Goal: Transaction & Acquisition: Purchase product/service

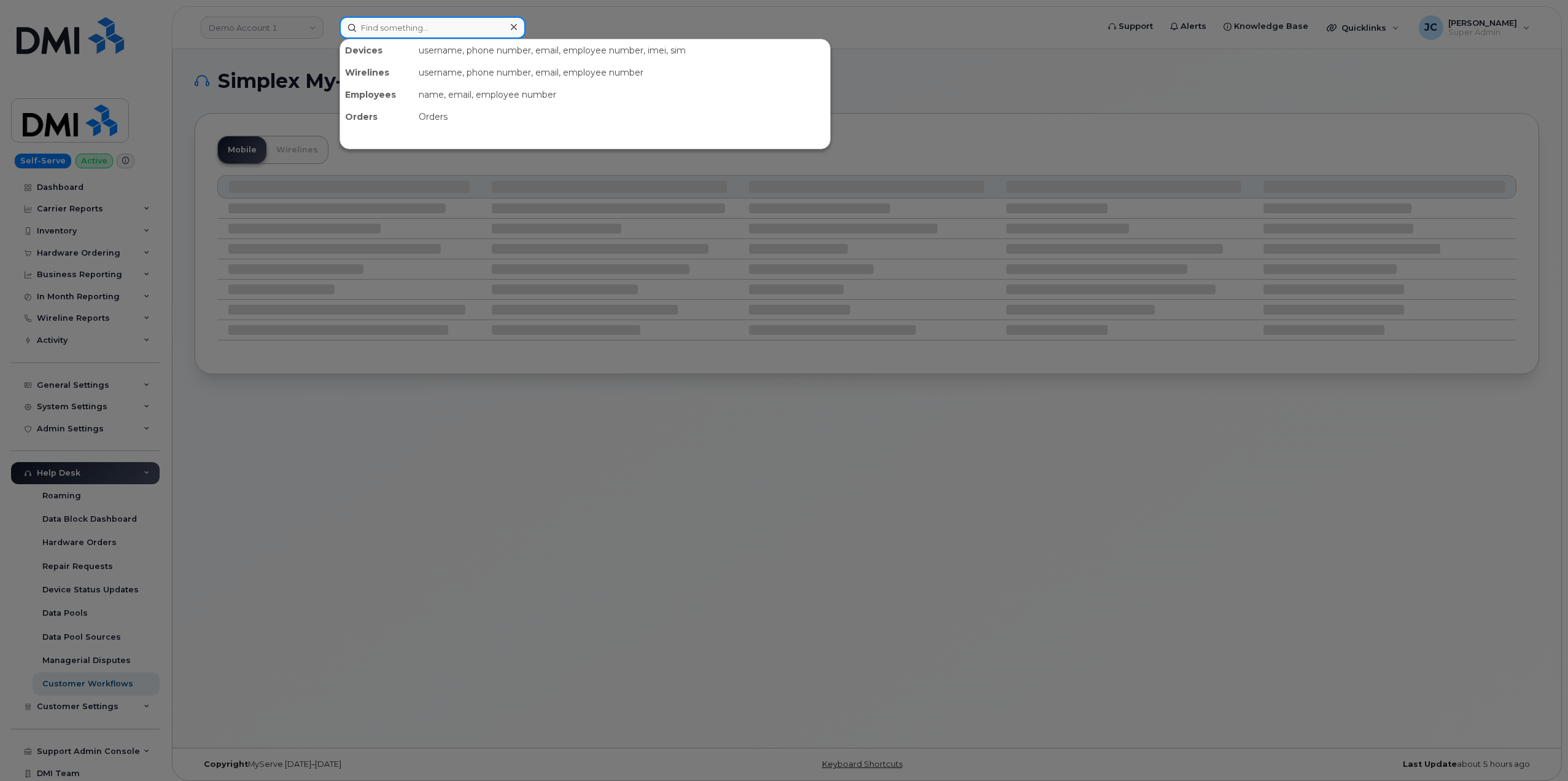
click at [452, 33] on input at bounding box center [432, 27] width 186 height 22
paste input "832.586.2624"
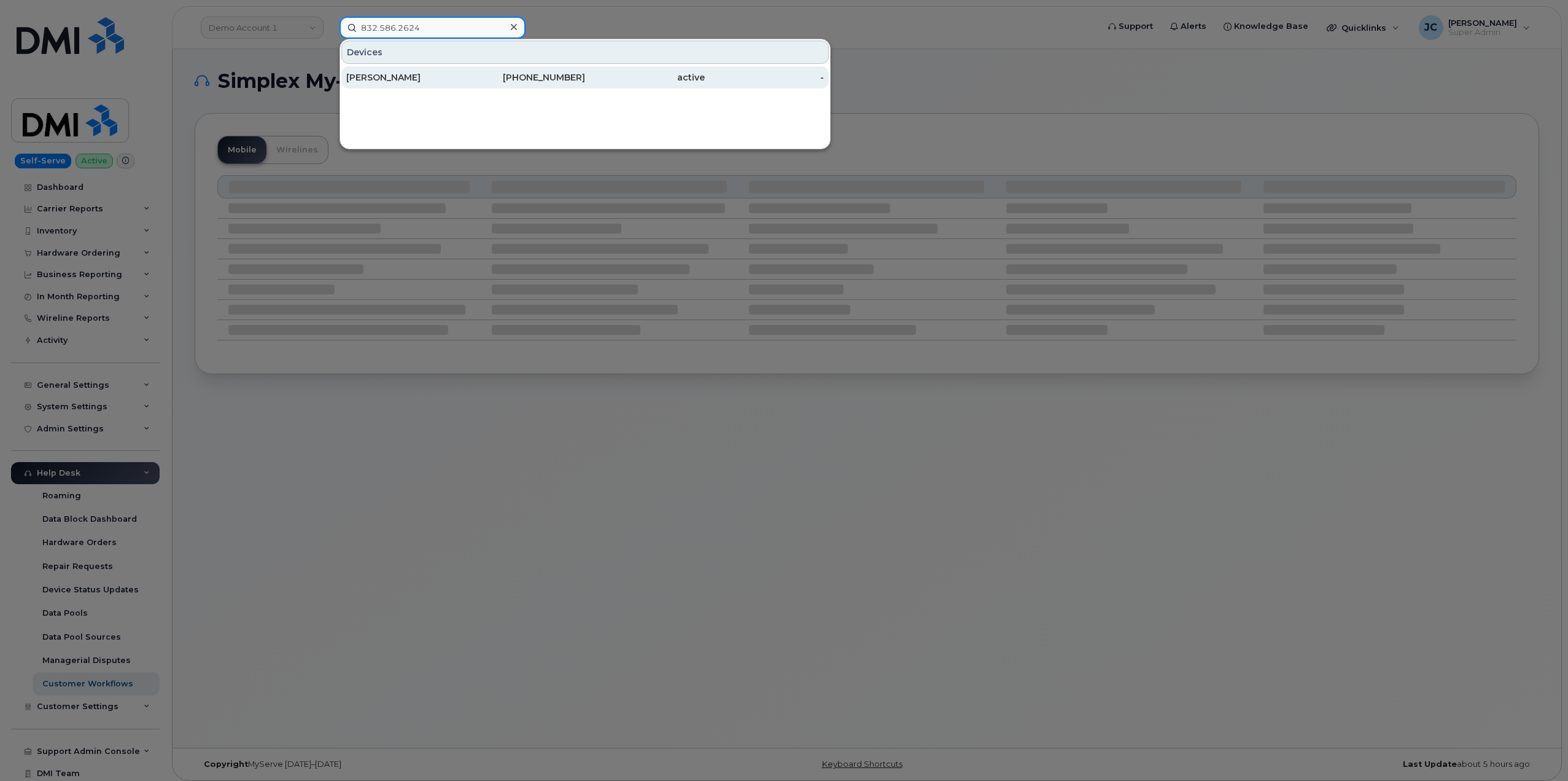
type input "832.586.2624"
click at [557, 78] on div "832-586-2624" at bounding box center [525, 77] width 120 height 12
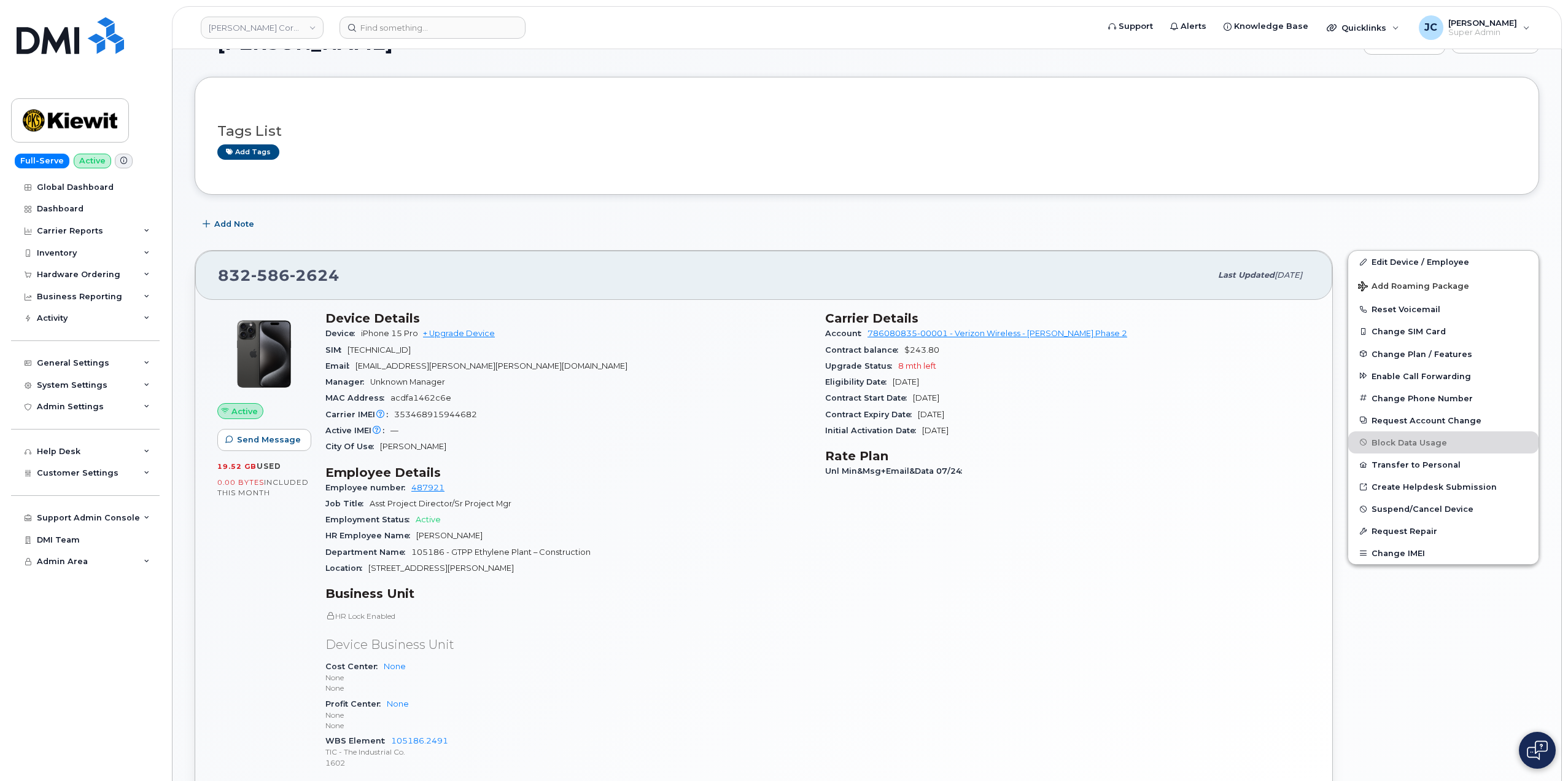
scroll to position [122, 0]
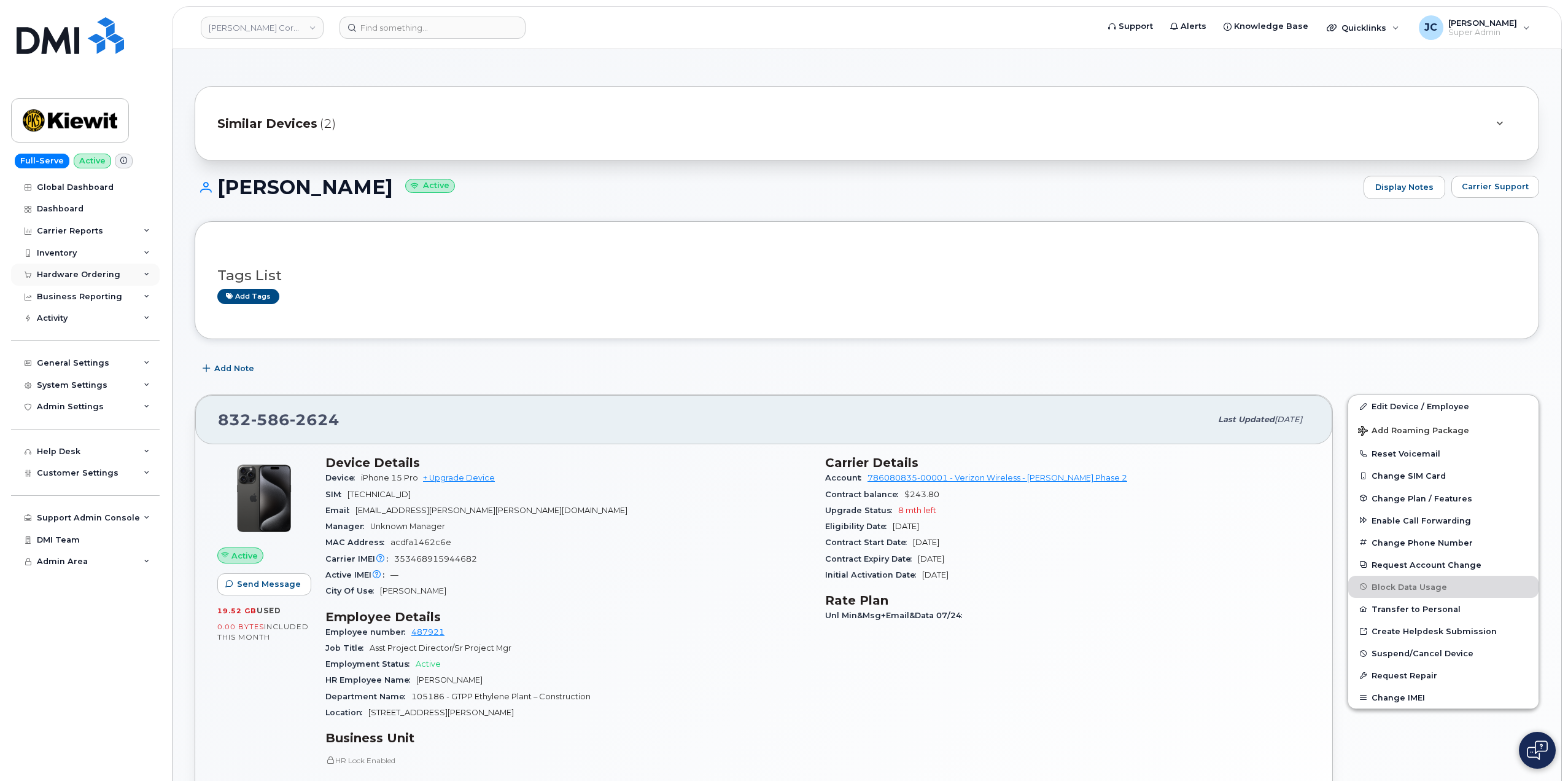
click at [146, 274] on icon at bounding box center [146, 275] width 6 height 6
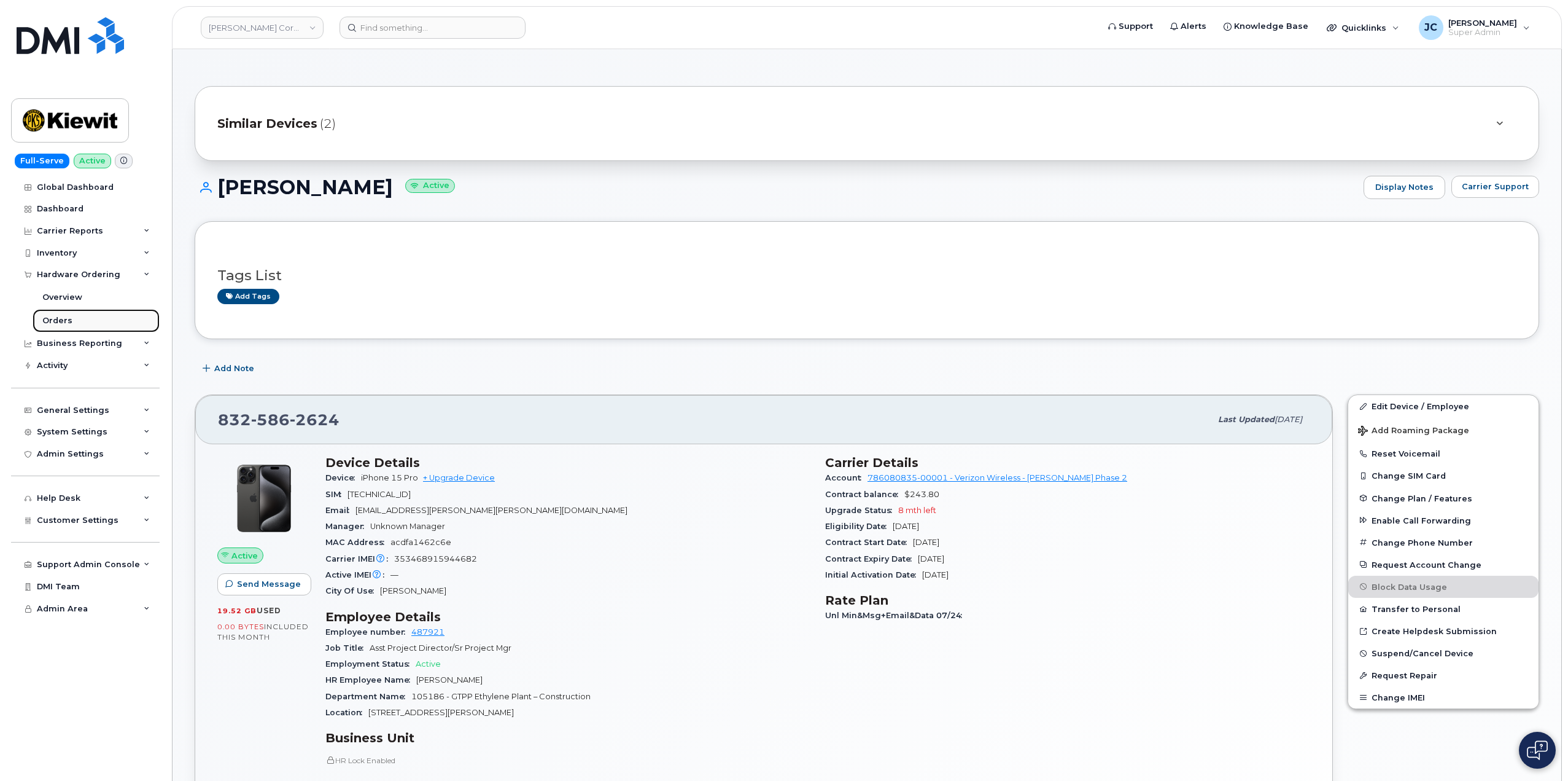
click at [61, 318] on div "Orders" at bounding box center [57, 320] width 30 height 11
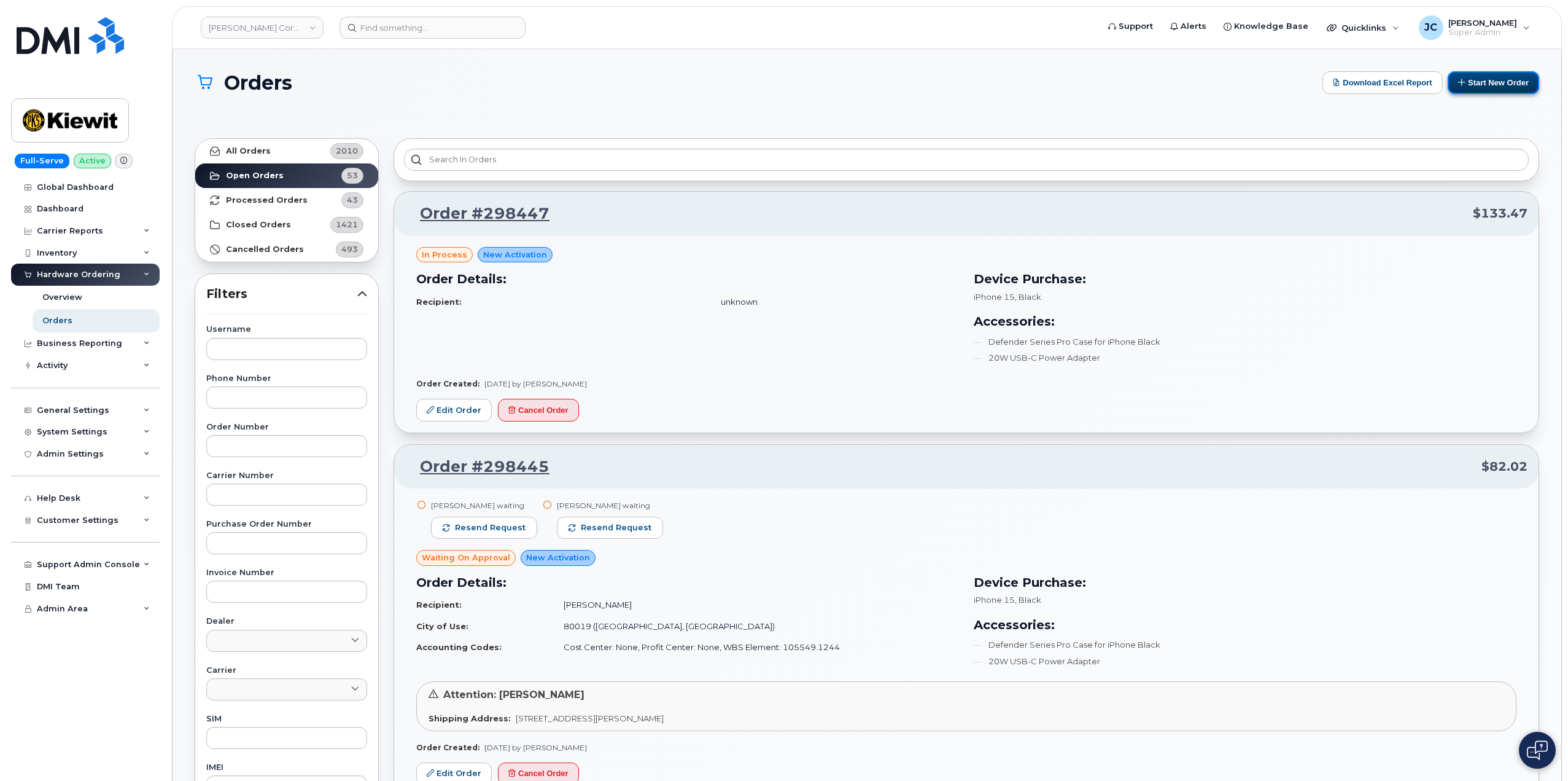
click at [1489, 81] on button "Start New Order" at bounding box center [1493, 82] width 92 height 23
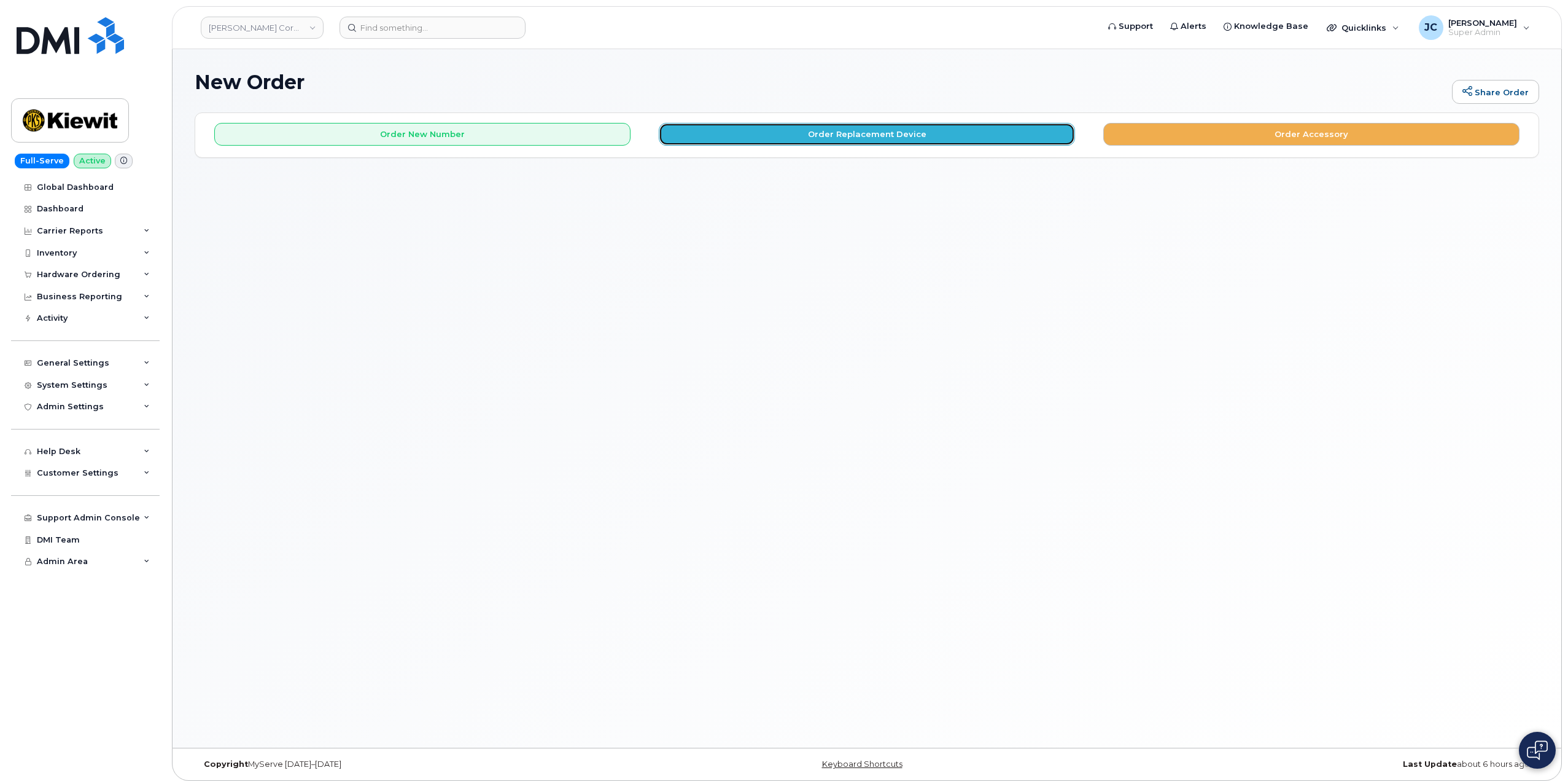
click at [880, 130] on button "Order Replacement Device" at bounding box center [867, 134] width 416 height 23
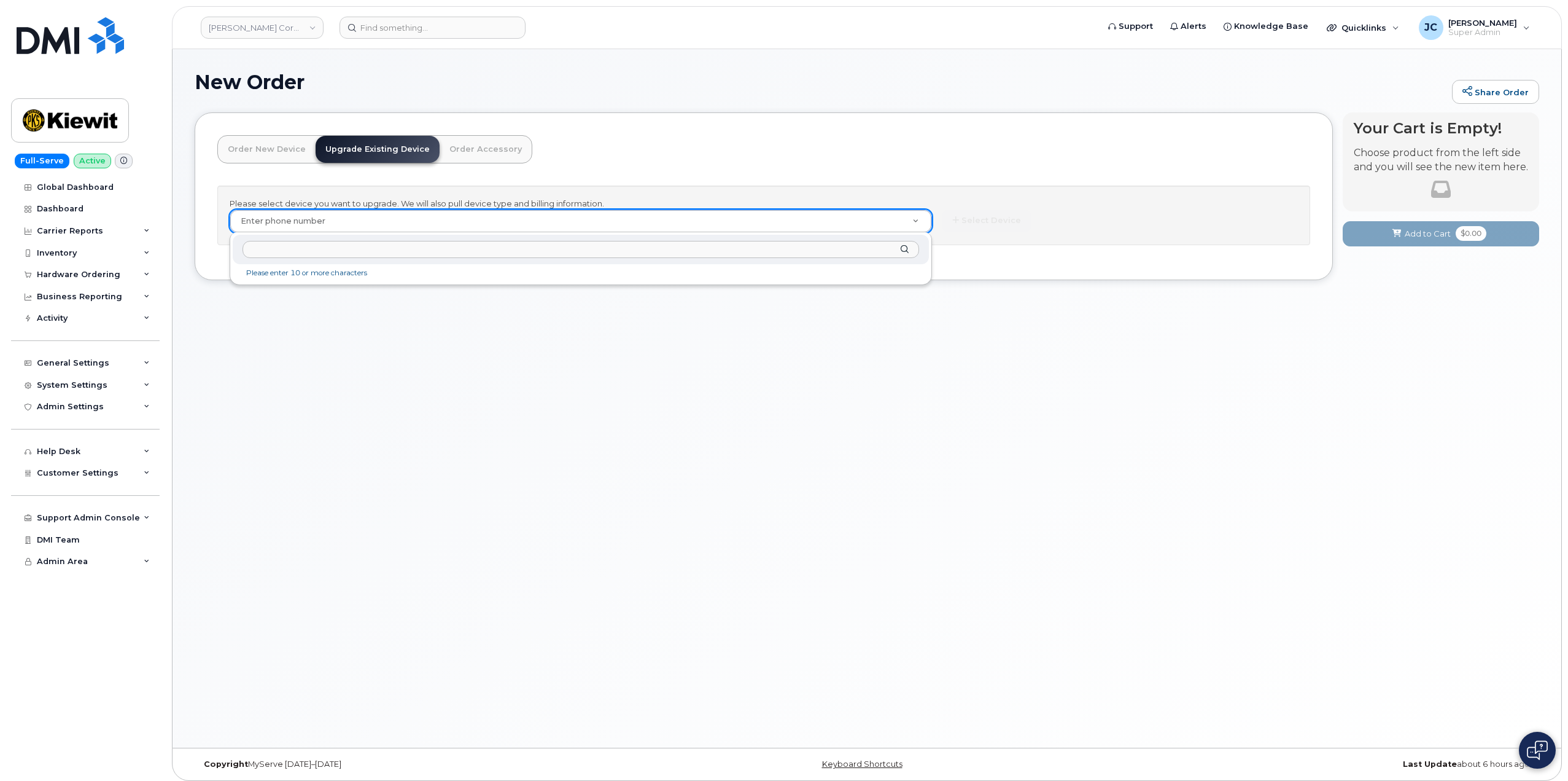
drag, startPoint x: 372, startPoint y: 217, endPoint x: 290, endPoint y: 222, distance: 82.2
paste input "832.586.2624"
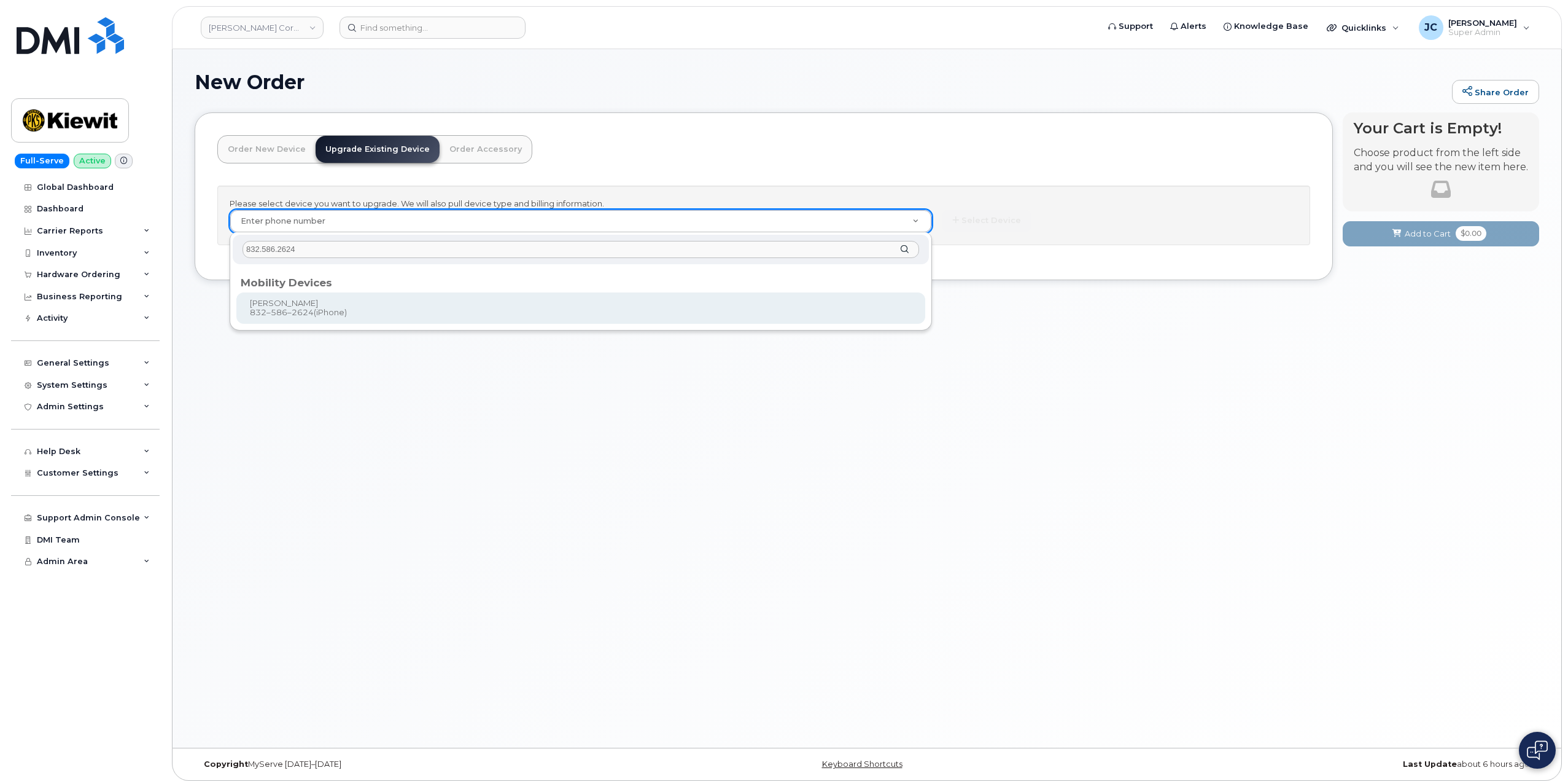
type input "832.586.2624"
type input "1173138"
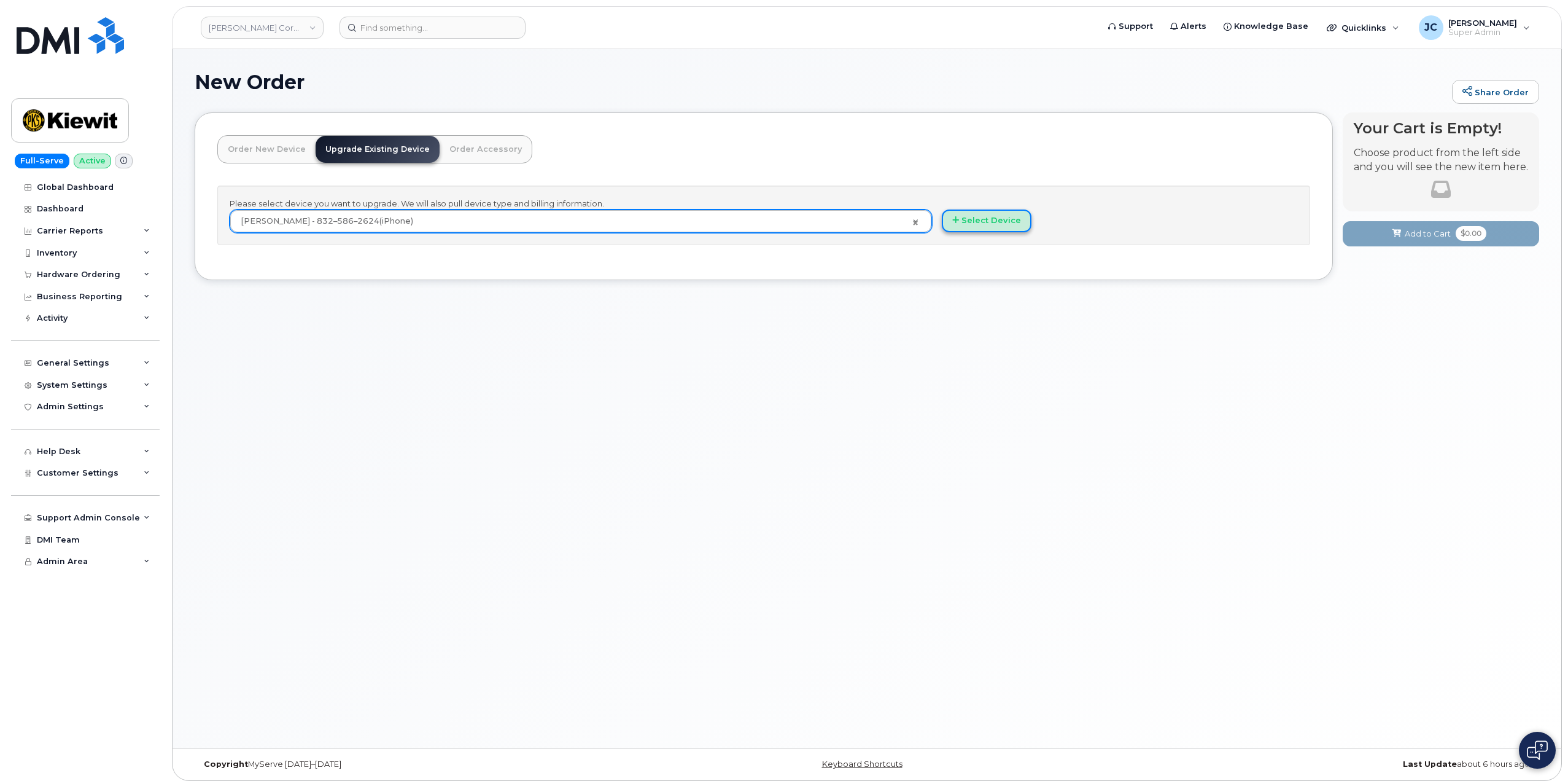
click at [1003, 220] on button "Select Device" at bounding box center [987, 221] width 90 height 23
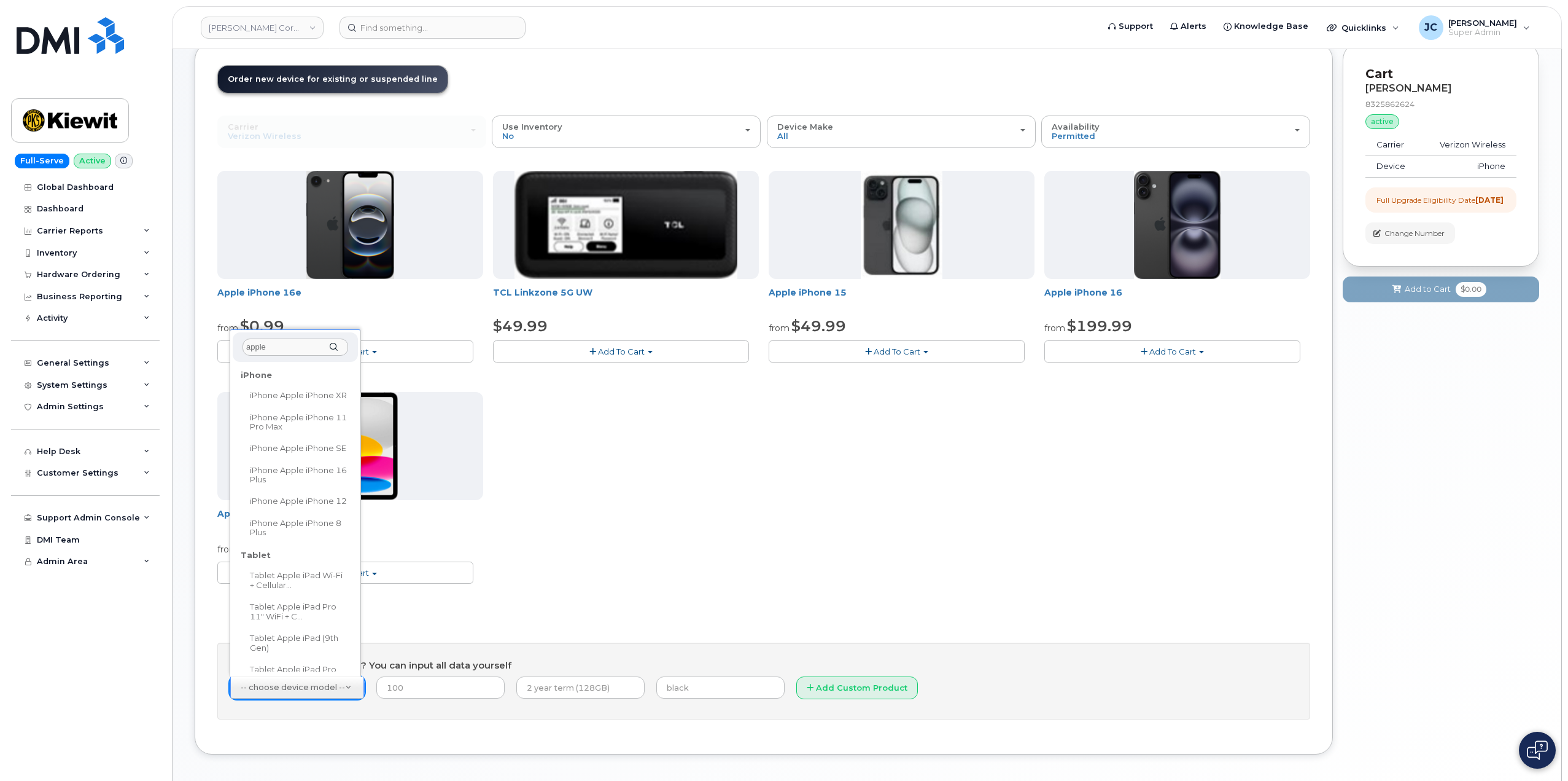
scroll to position [123, 0]
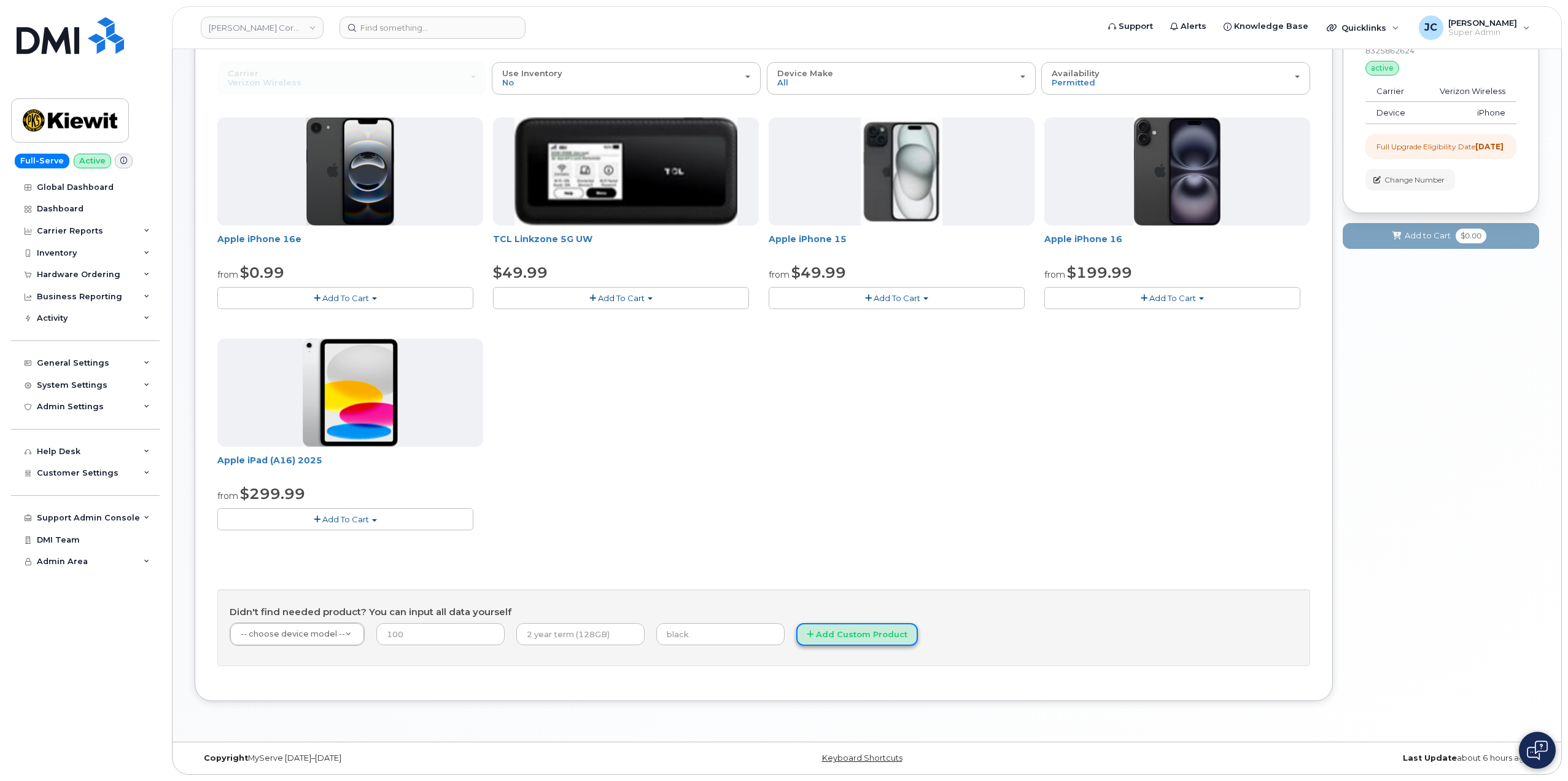
click at [819, 633] on button "Add Custom Product" at bounding box center [857, 634] width 121 height 23
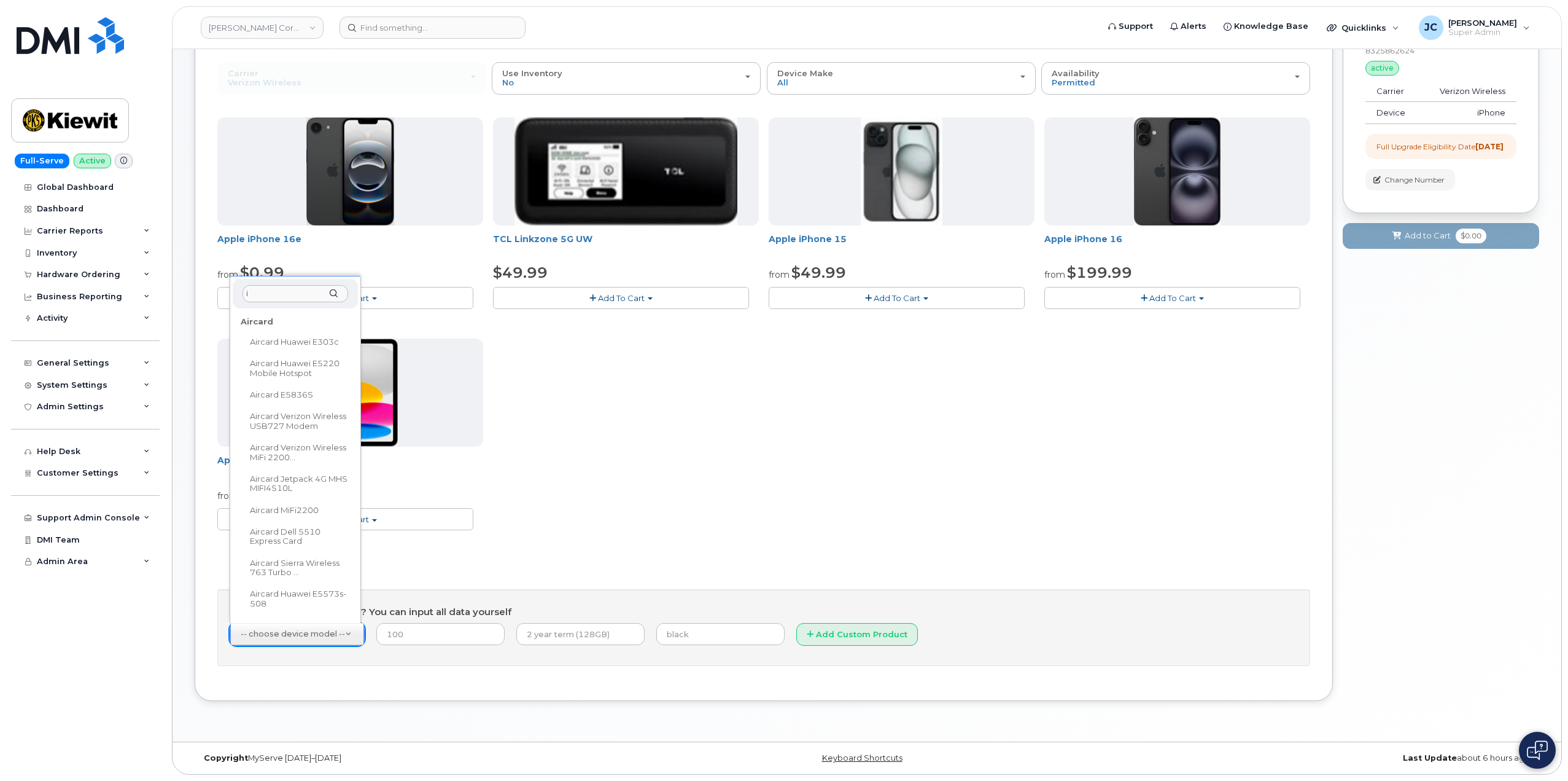
scroll to position [0, 0]
type input "ip"
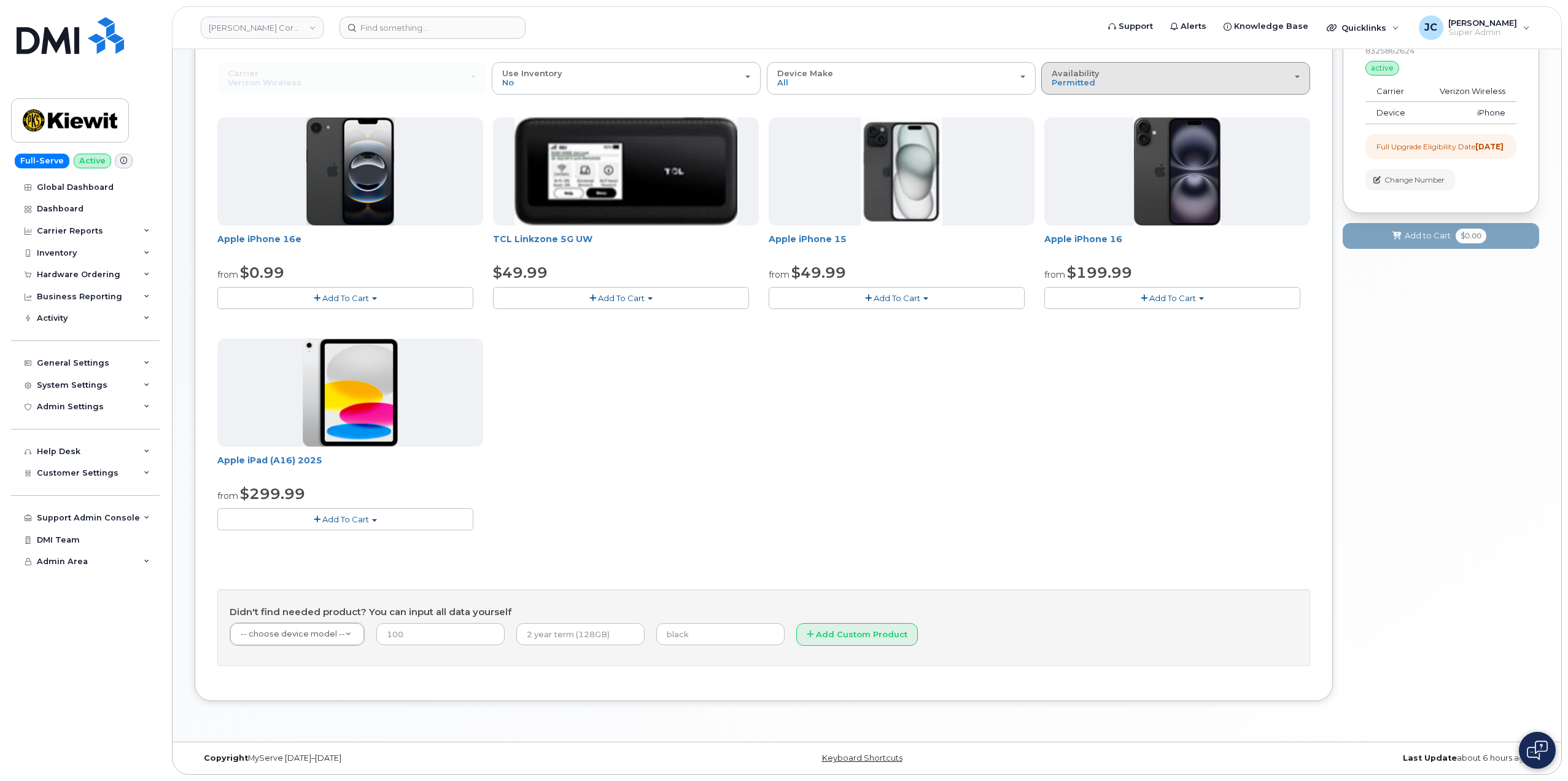
click at [1181, 80] on div "Availability Permitted All" at bounding box center [1176, 79] width 248 height 19
click at [1063, 127] on label "All" at bounding box center [1058, 127] width 26 height 15
click at [0, 0] on input "All" at bounding box center [0, 0] width 0 height 0
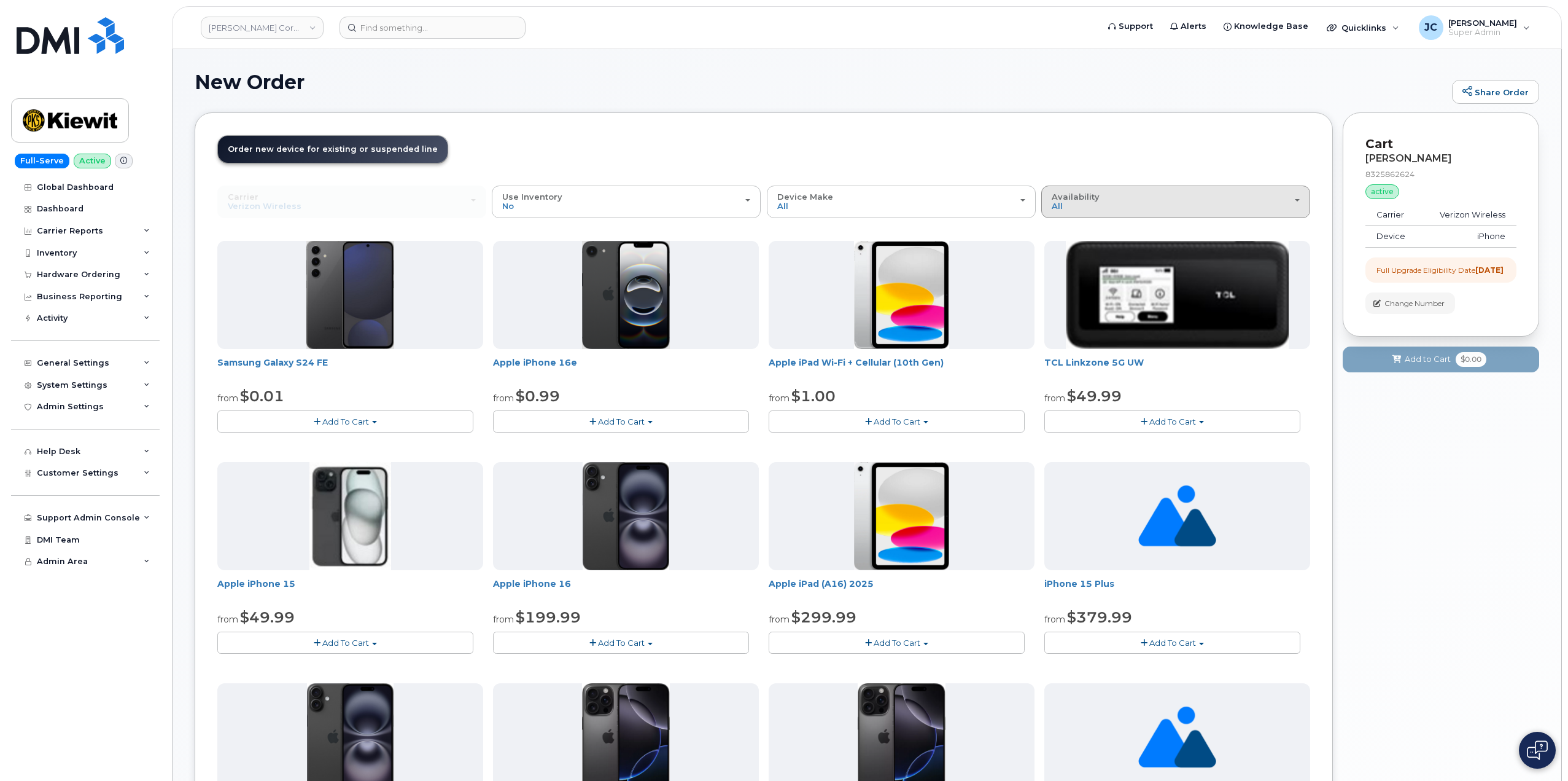
click at [1155, 201] on div "Availability Permitted All" at bounding box center [1176, 202] width 248 height 19
click at [1086, 227] on label "Permitted" at bounding box center [1073, 229] width 58 height 15
click at [0, 0] on input "Permitted" at bounding box center [0, 0] width 0 height 0
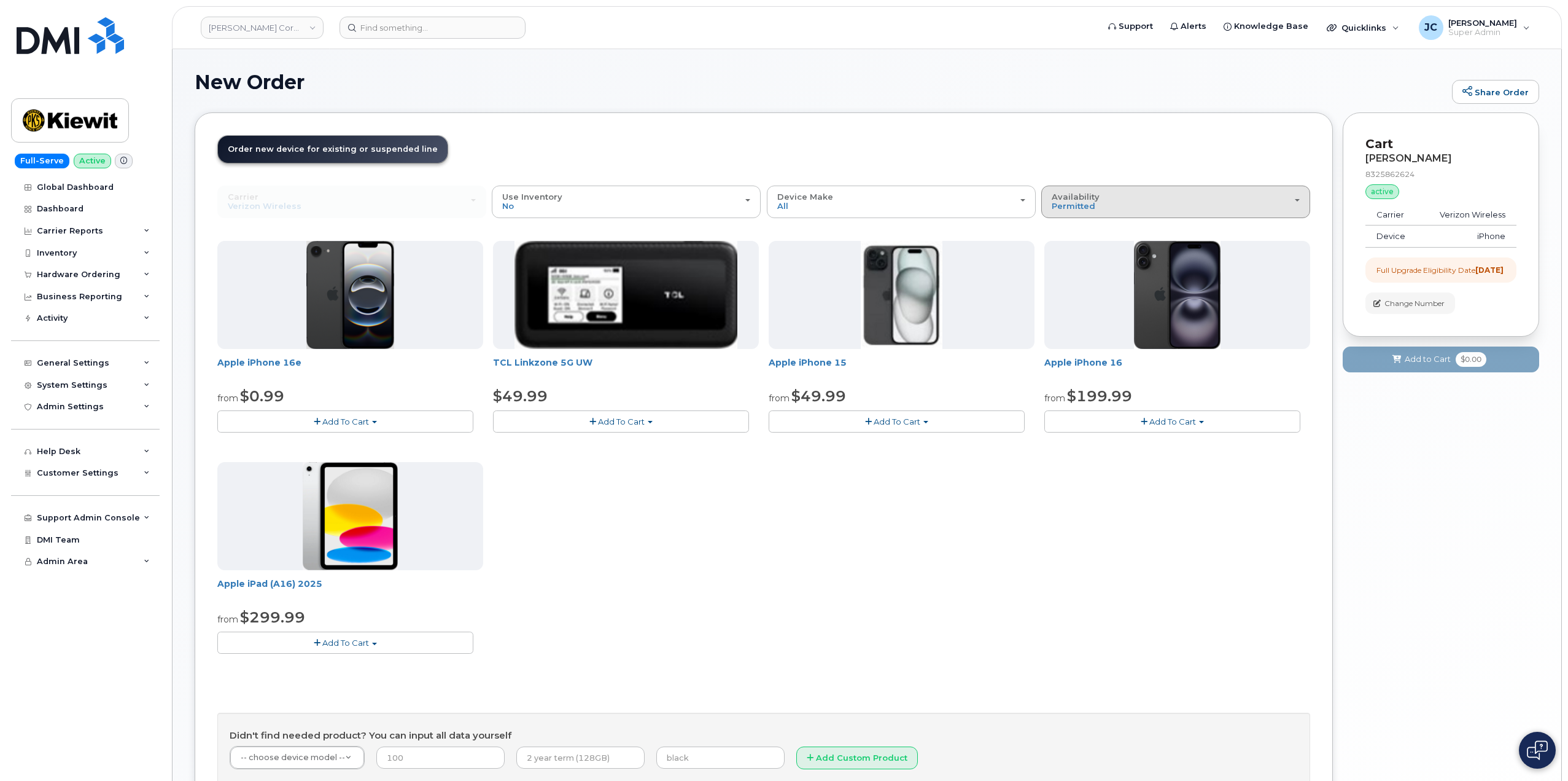
click at [1106, 208] on div "Availability Permitted All" at bounding box center [1176, 202] width 248 height 19
click at [1076, 251] on div "All" at bounding box center [1176, 250] width 263 height 15
click at [1297, 197] on div "Availability Permitted All" at bounding box center [1176, 202] width 248 height 19
click at [1062, 258] on ul "Permitted All" at bounding box center [1176, 243] width 269 height 48
click at [1298, 199] on div "Availability Permitted All" at bounding box center [1176, 202] width 248 height 19
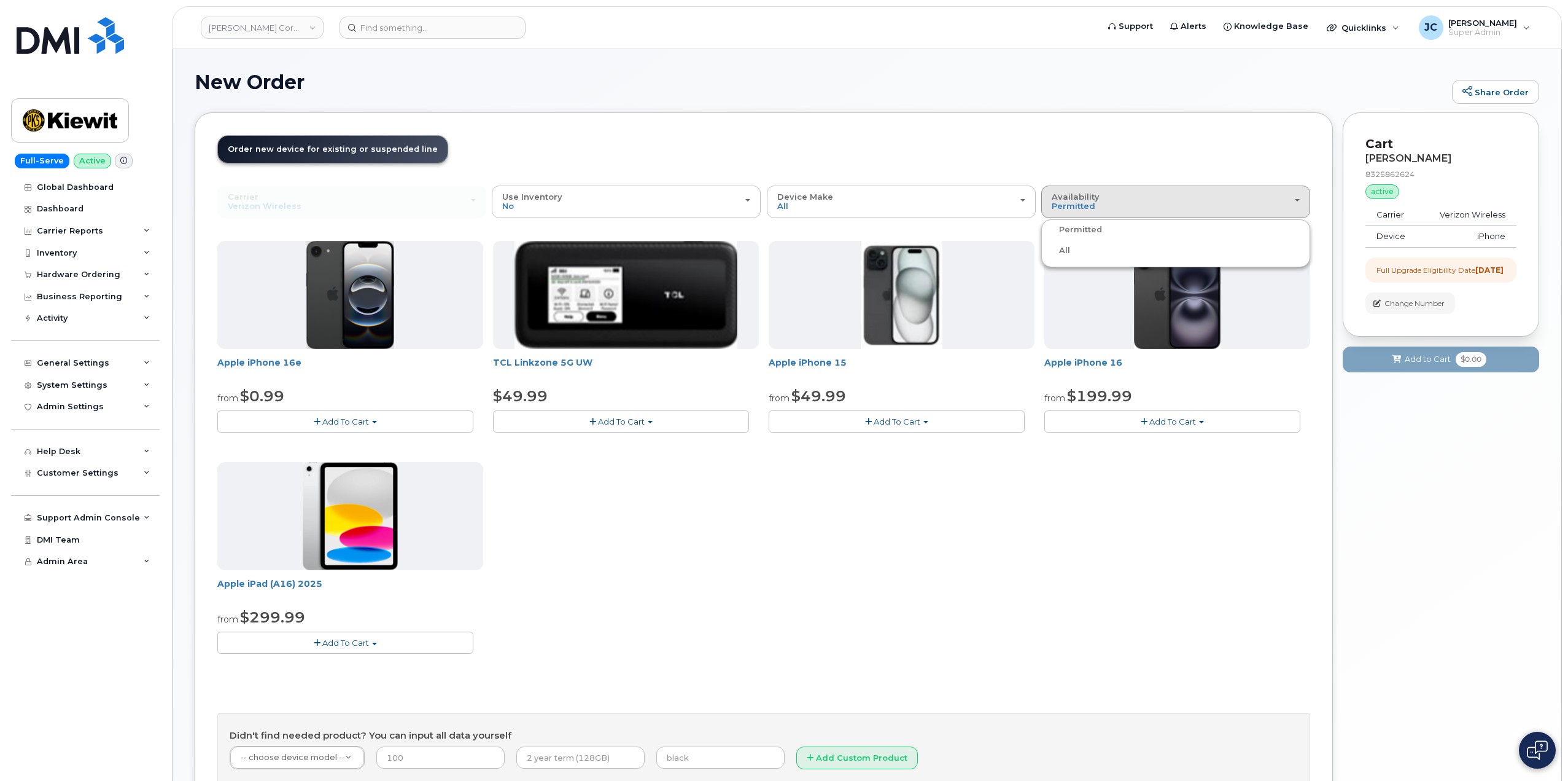
click at [1068, 248] on label "All" at bounding box center [1058, 250] width 26 height 15
click at [0, 0] on input "All" at bounding box center [0, 0] width 0 height 0
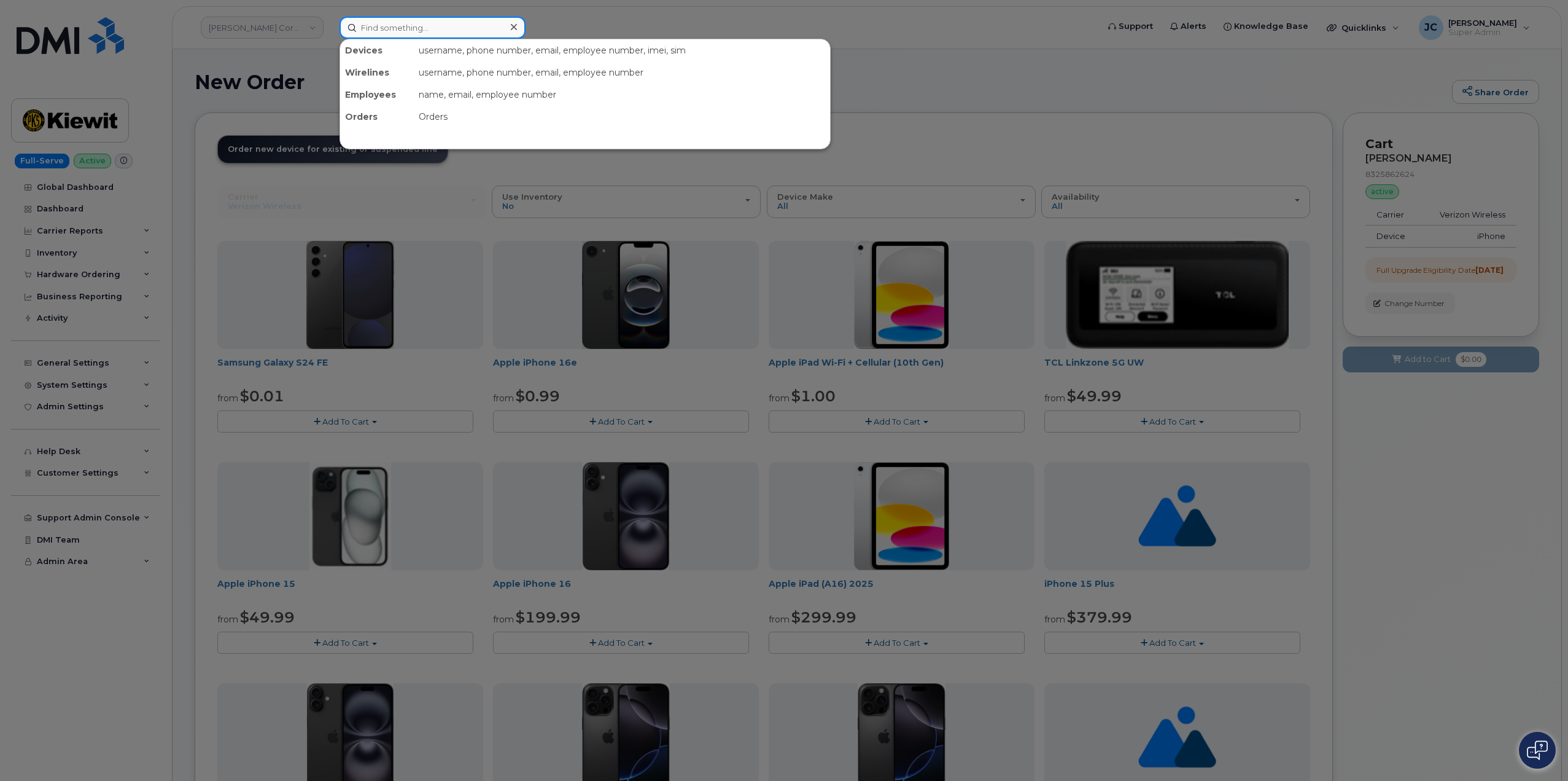
click at [414, 32] on input at bounding box center [432, 27] width 186 height 22
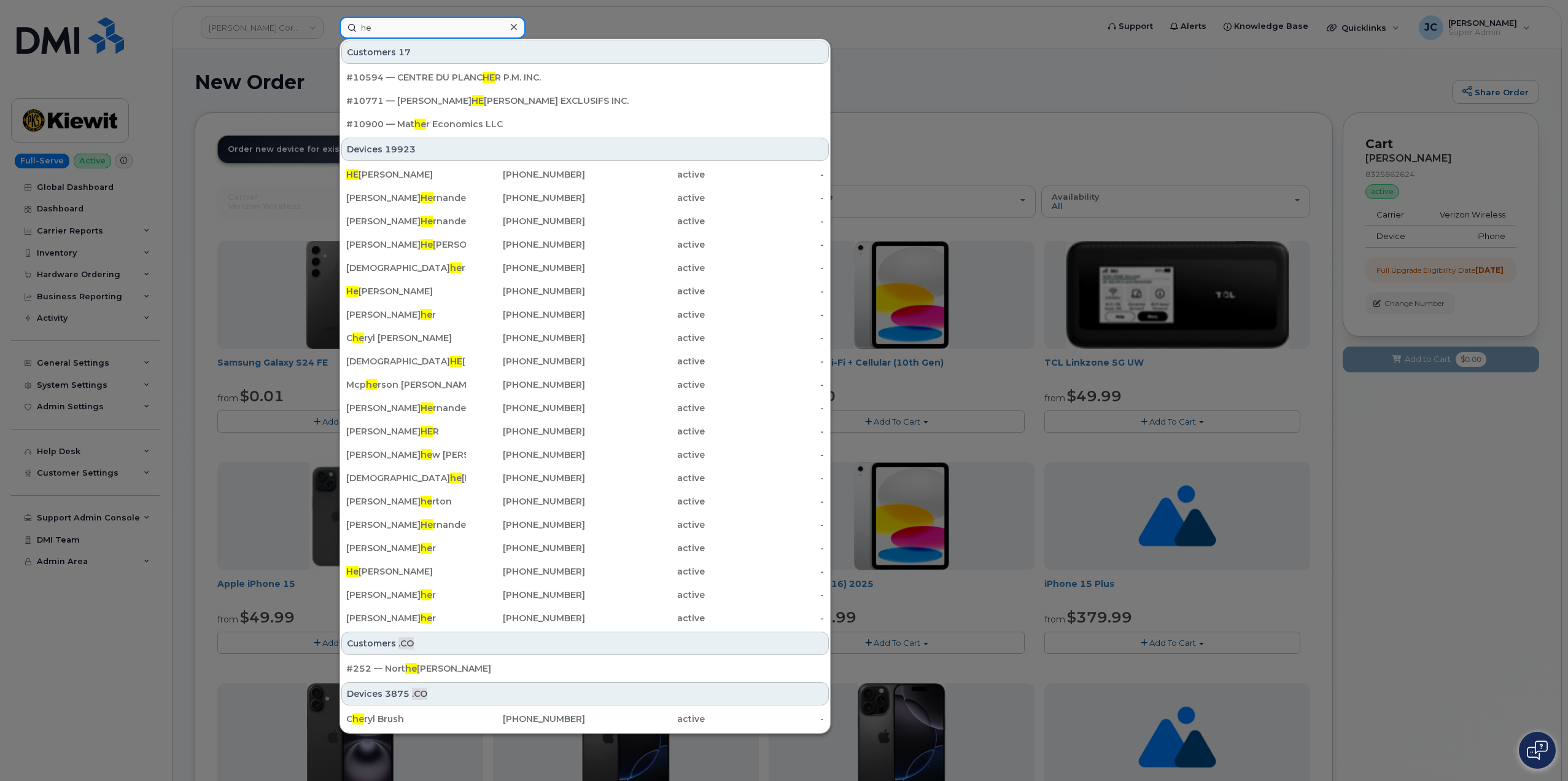
type input "h"
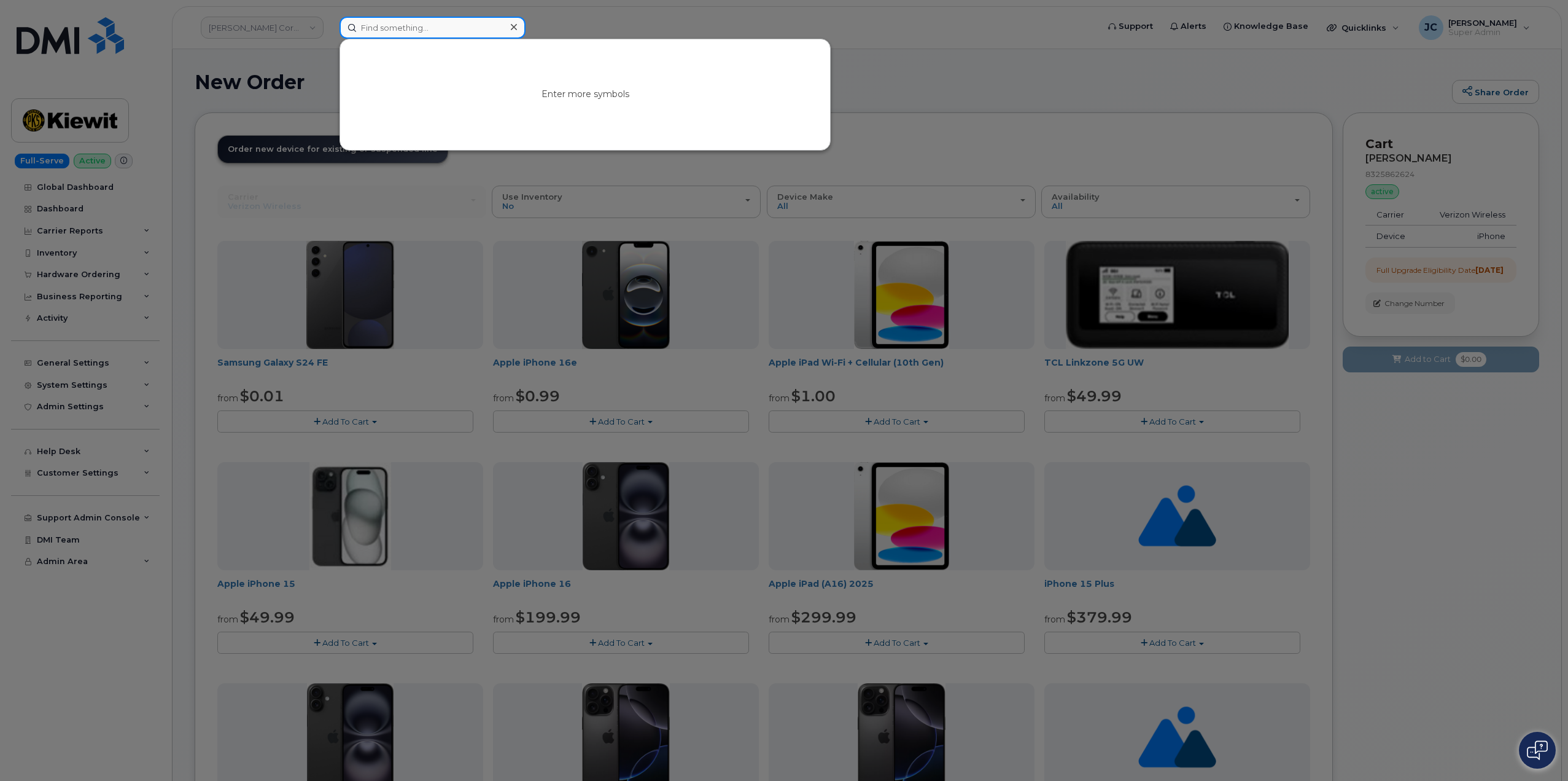
type input "J"
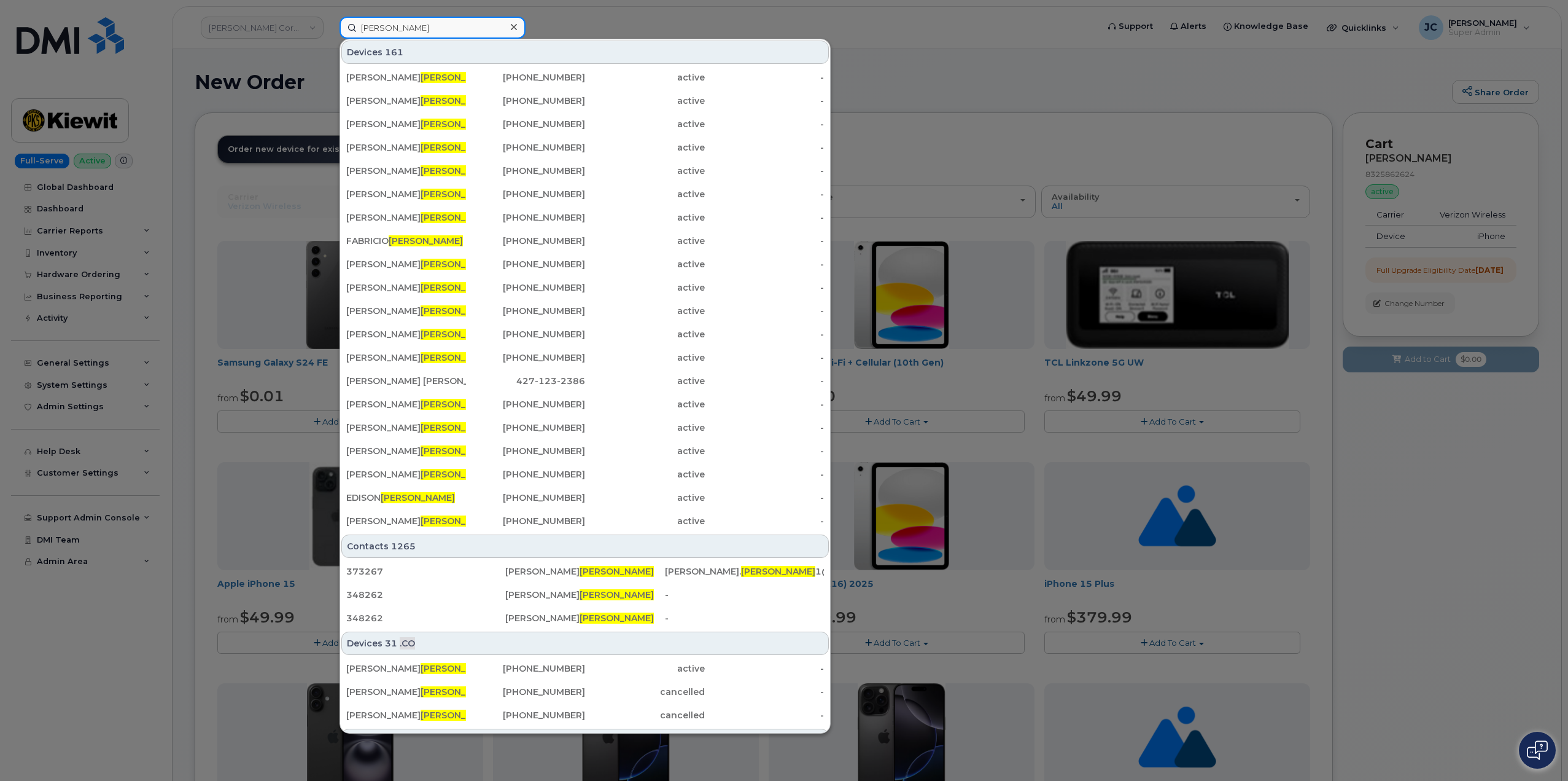
type input "Herrera"
click at [521, 27] on div at bounding box center [513, 27] width 17 height 17
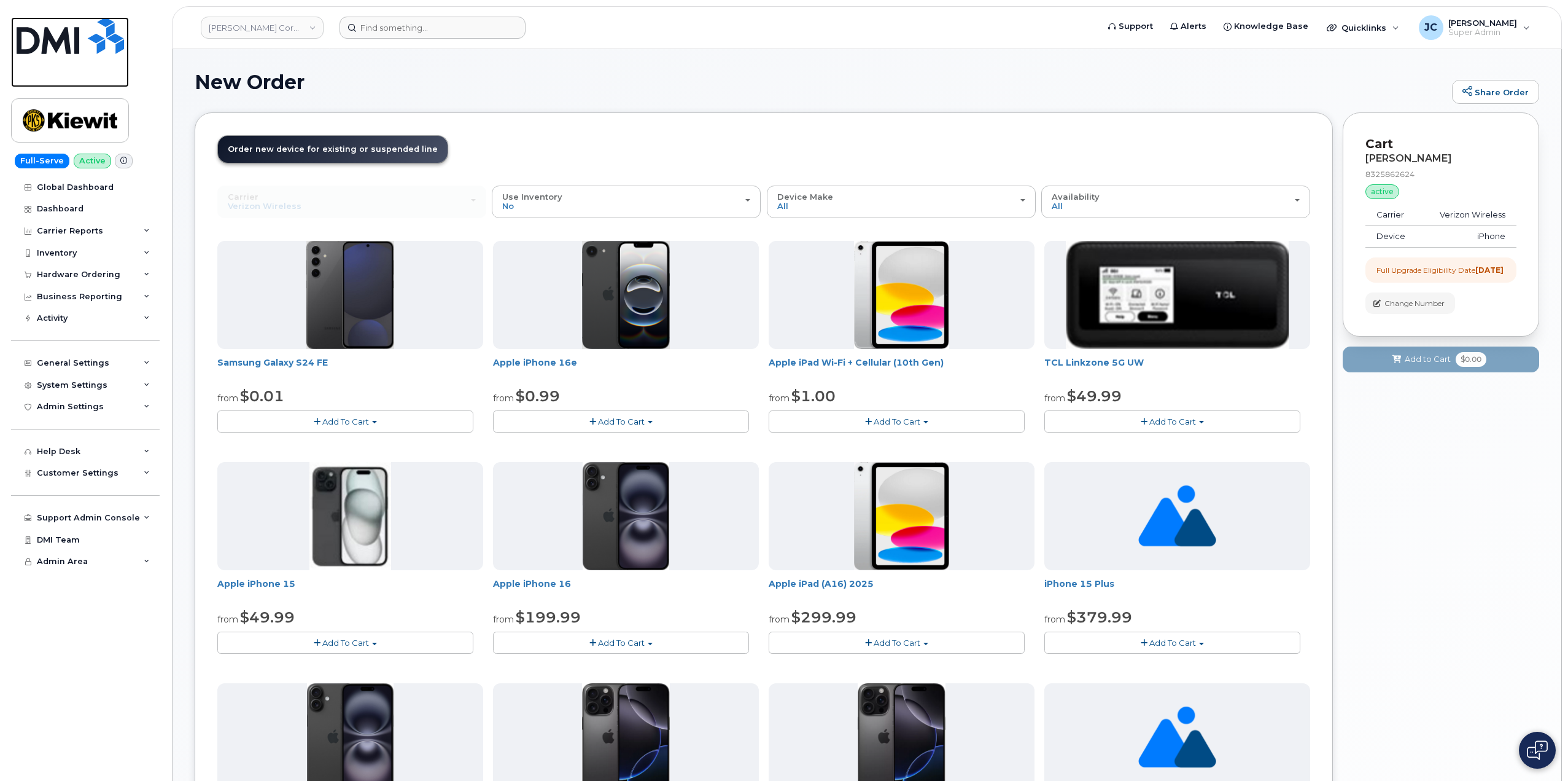
click at [67, 47] on img at bounding box center [70, 36] width 108 height 37
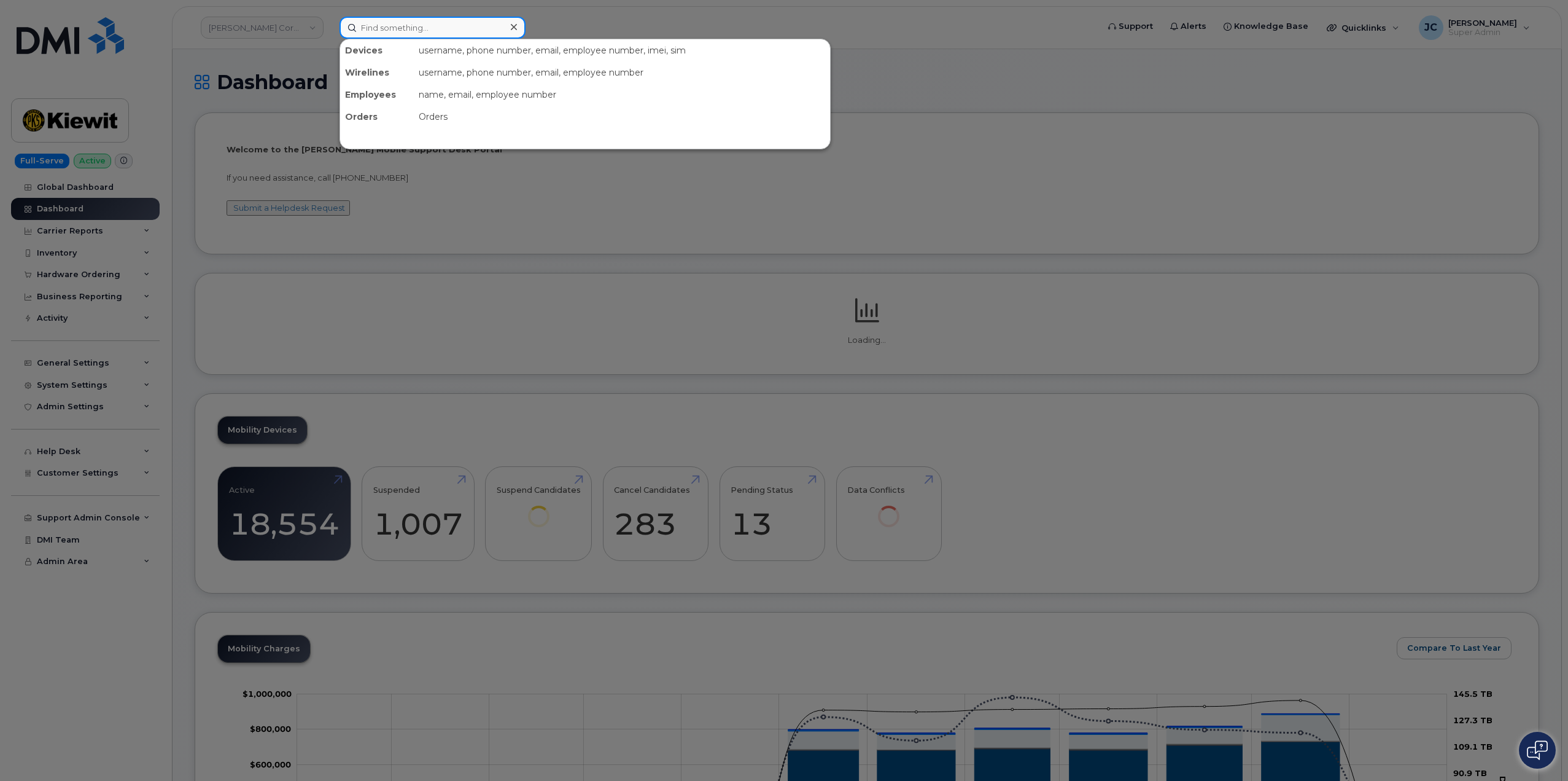
click at [455, 26] on input at bounding box center [432, 27] width 186 height 22
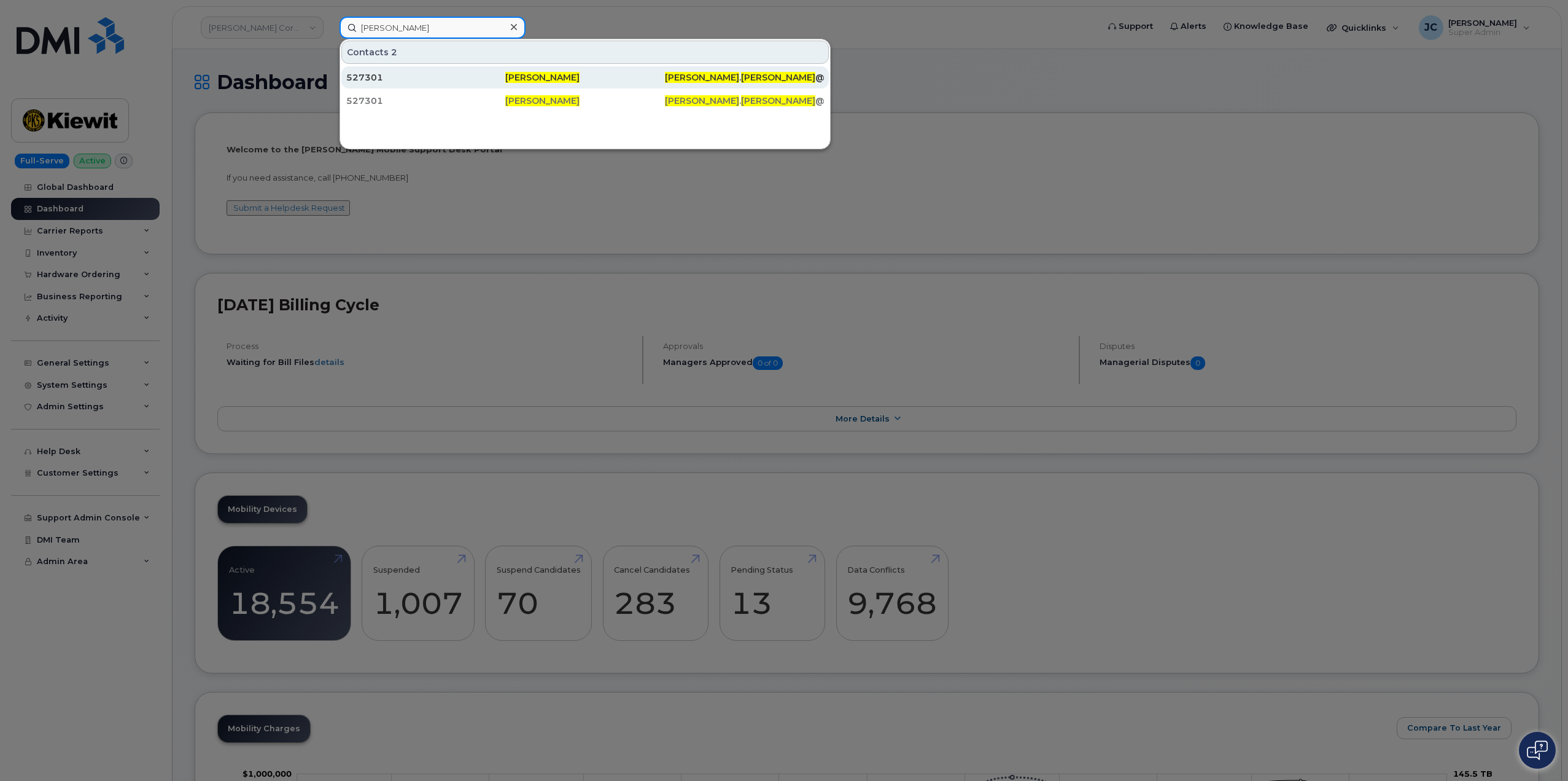
type input "ruben guerrero"
click at [554, 77] on span "[PERSON_NAME]" at bounding box center [542, 77] width 74 height 11
drag, startPoint x: 428, startPoint y: 26, endPoint x: 356, endPoint y: 22, distance: 72.1
click at [356, 22] on input "ruben guerrero" at bounding box center [432, 27] width 186 height 22
click at [357, 75] on div "527301" at bounding box center [426, 77] width 159 height 12
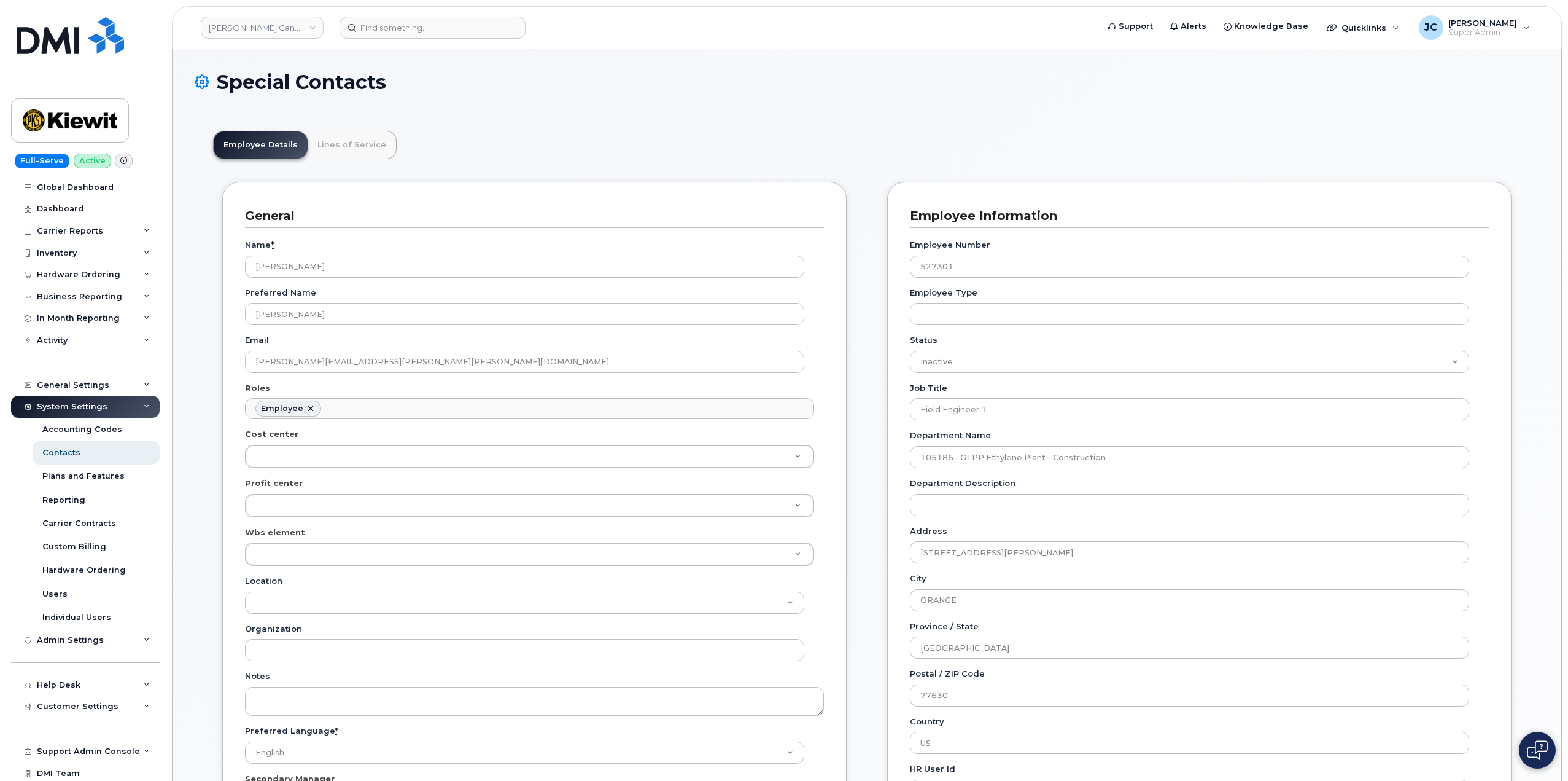
scroll to position [36, 0]
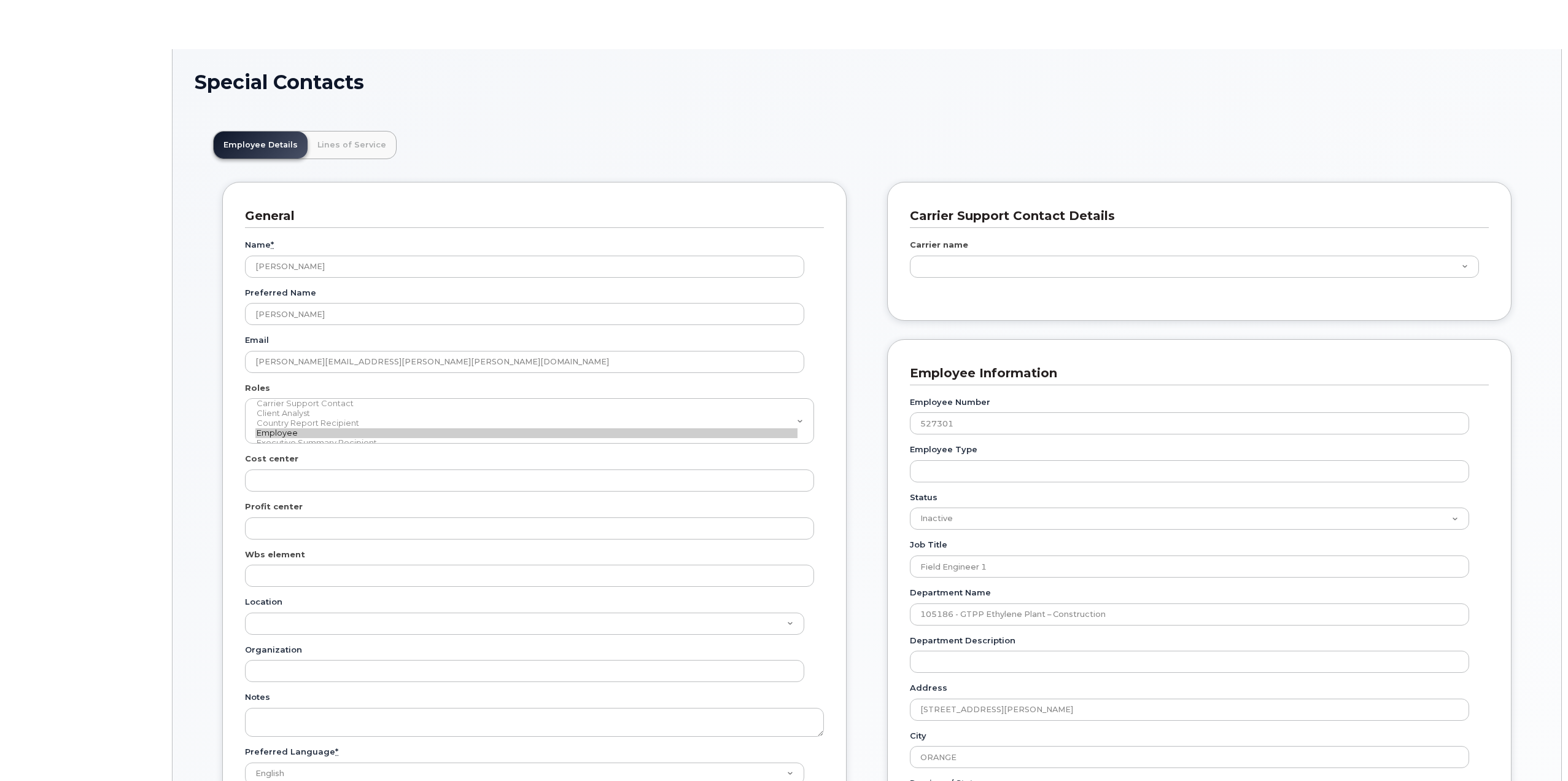
scroll to position [36, 0]
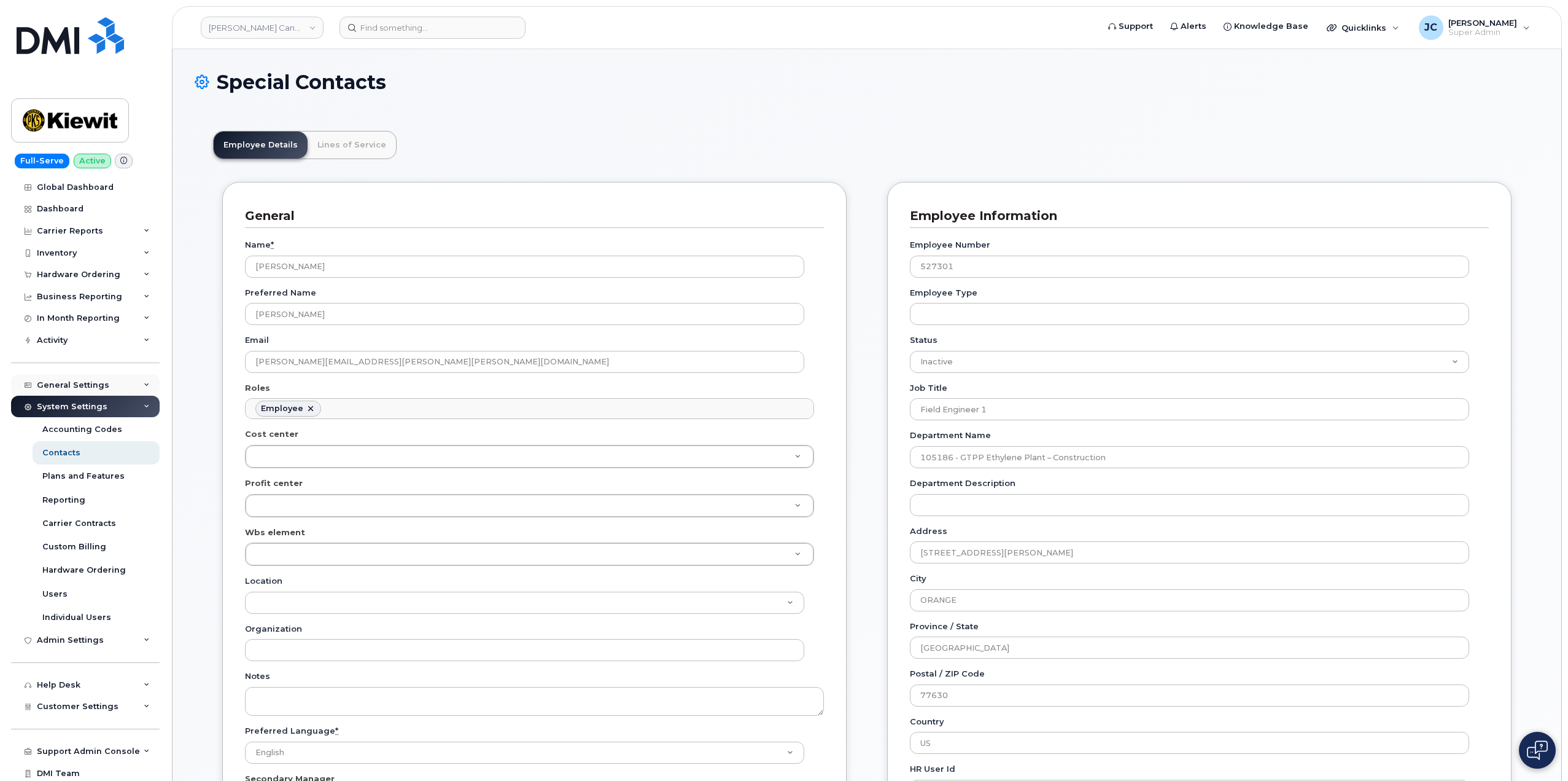
click at [87, 384] on div "General Settings" at bounding box center [73, 385] width 73 height 10
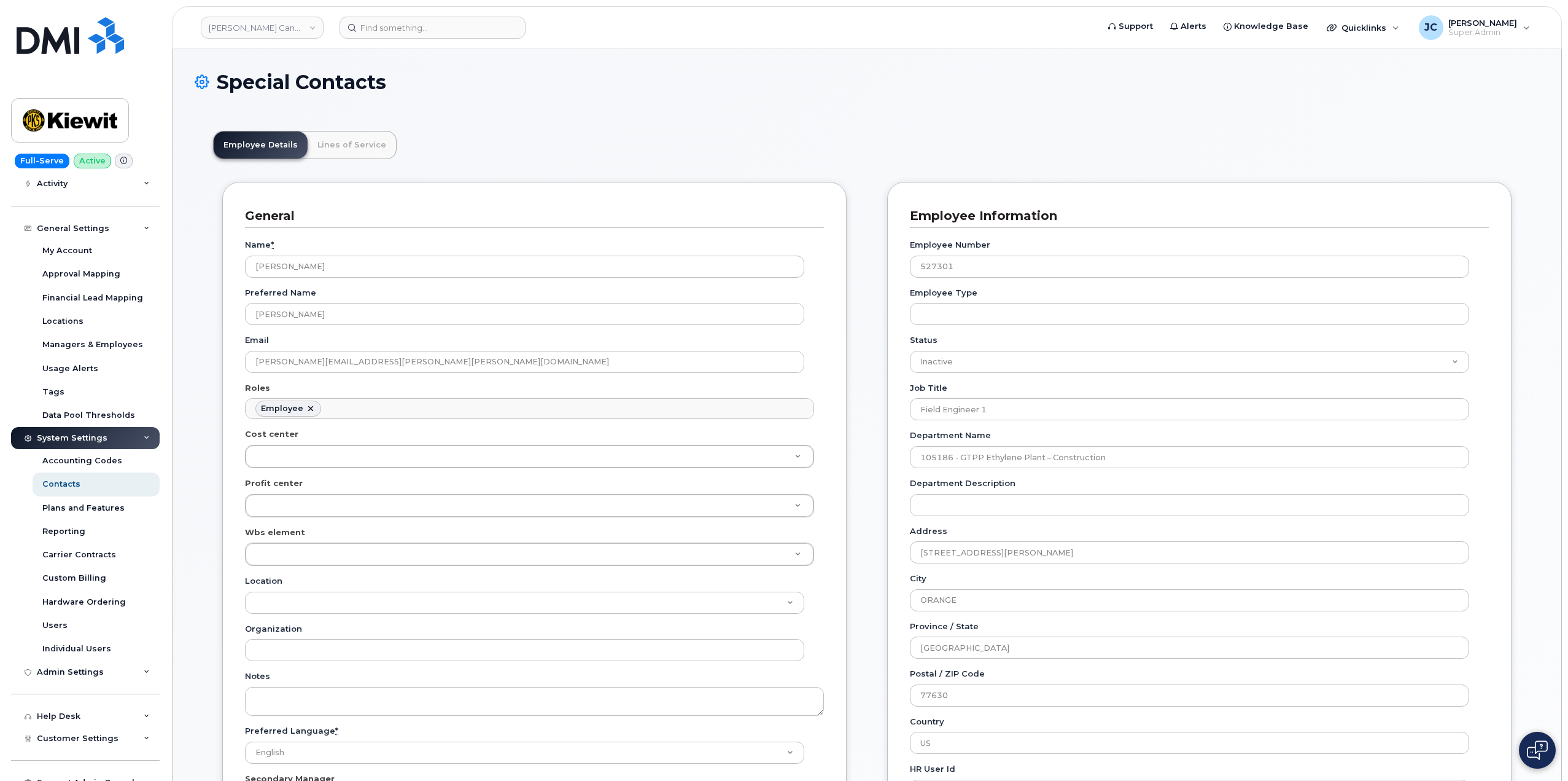
scroll to position [185, 0]
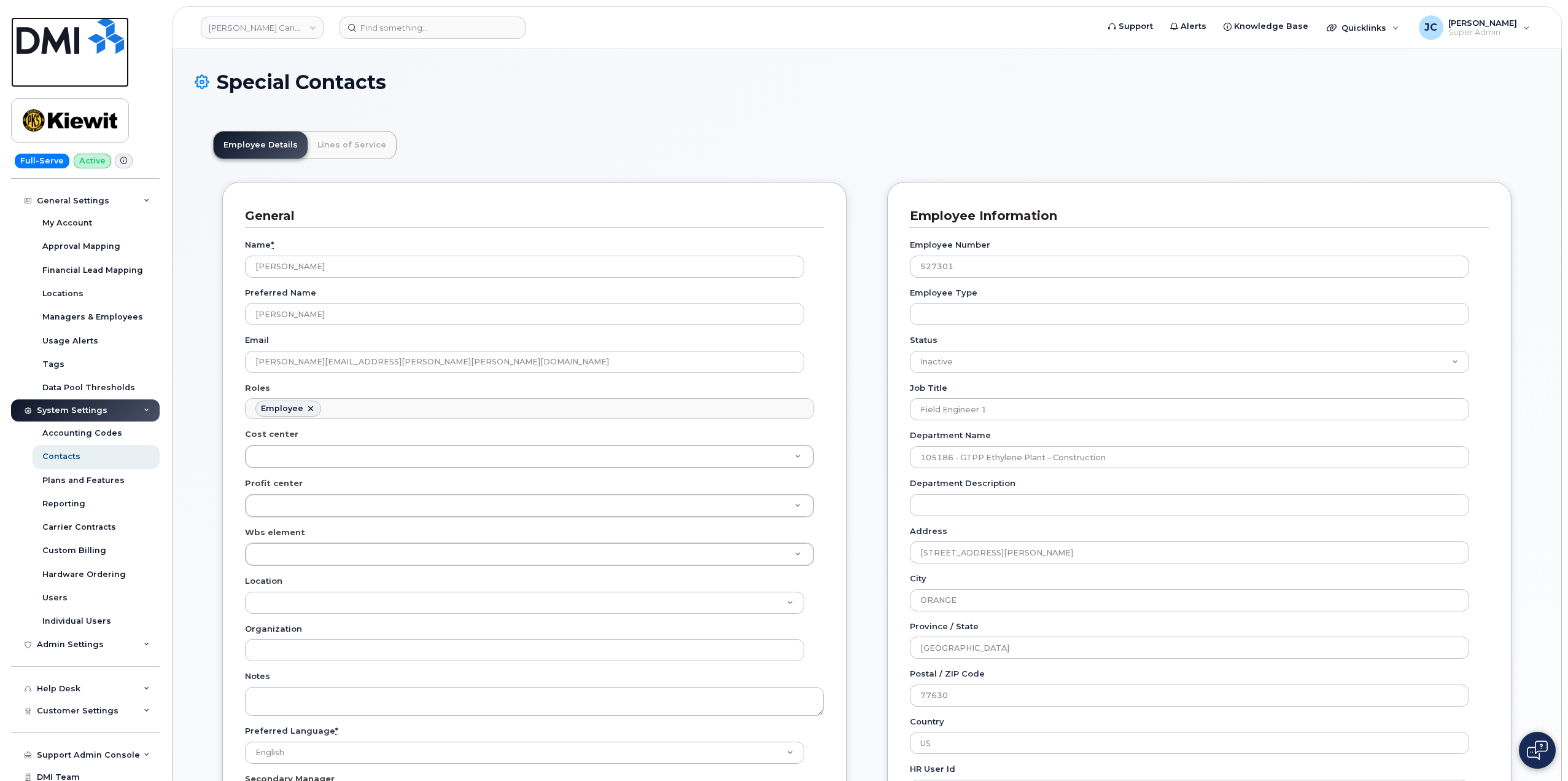
click at [71, 43] on img at bounding box center [70, 36] width 108 height 37
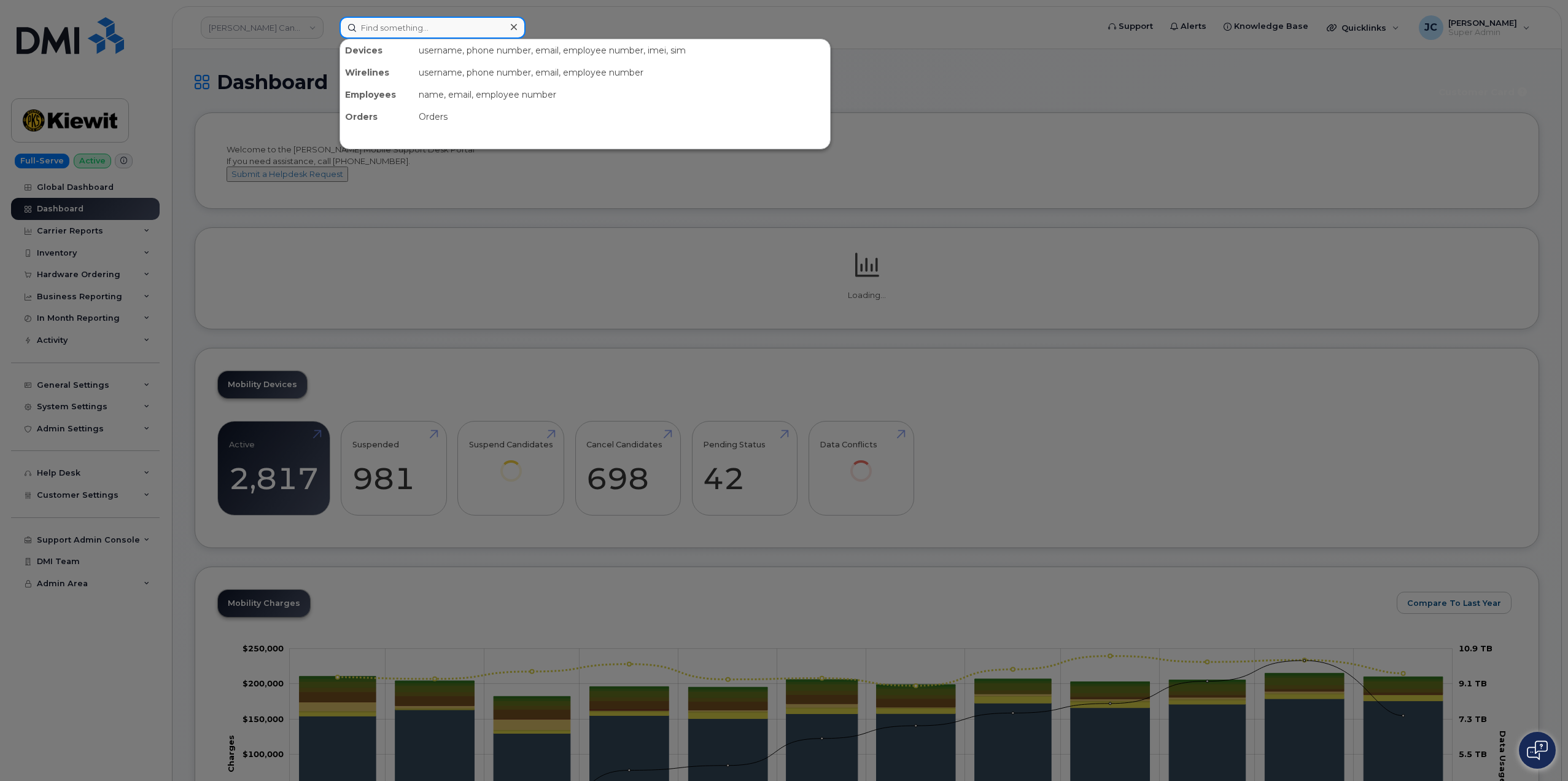
click at [395, 27] on input at bounding box center [432, 27] width 186 height 22
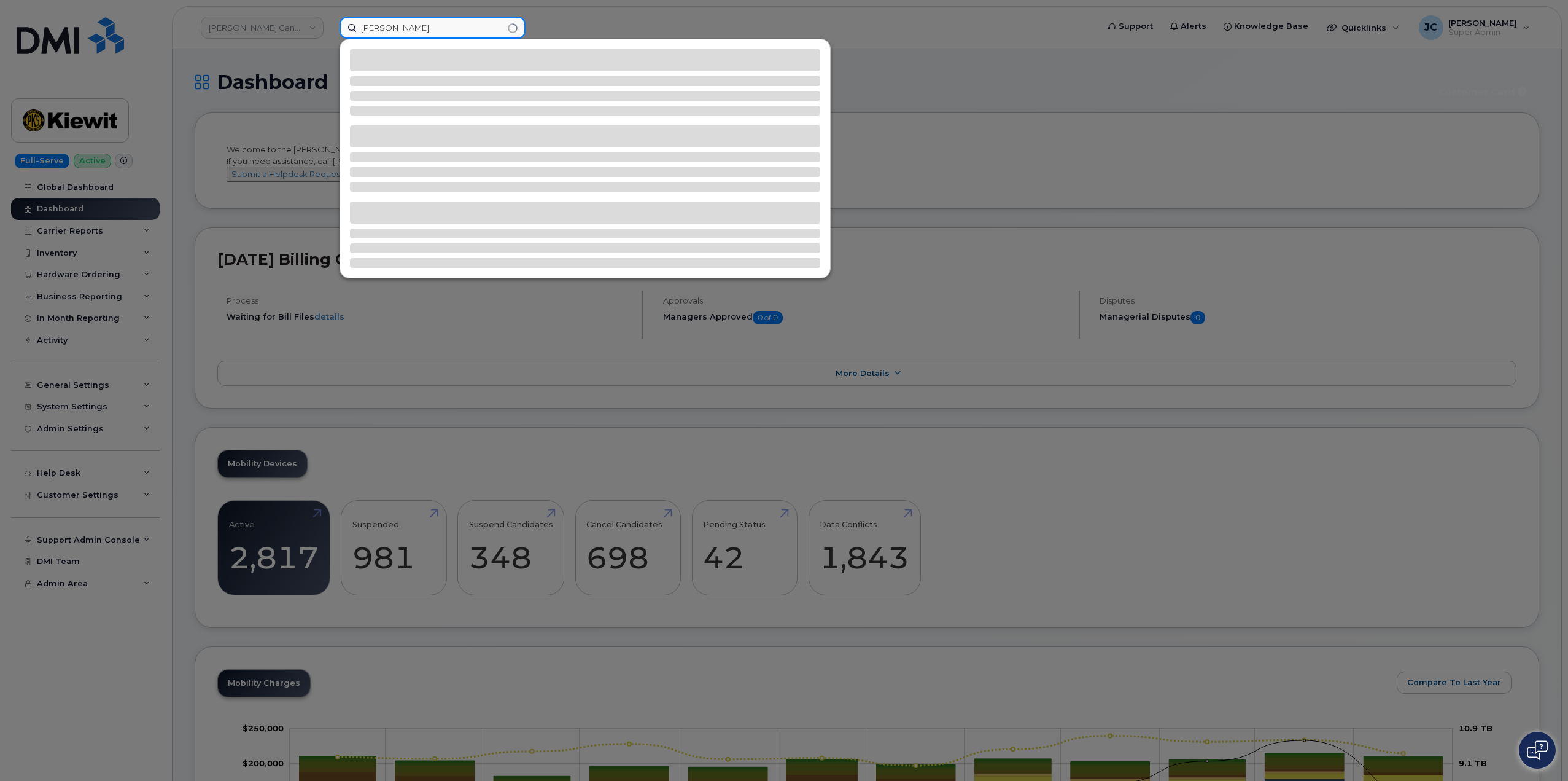
type input "ruben guerrero"
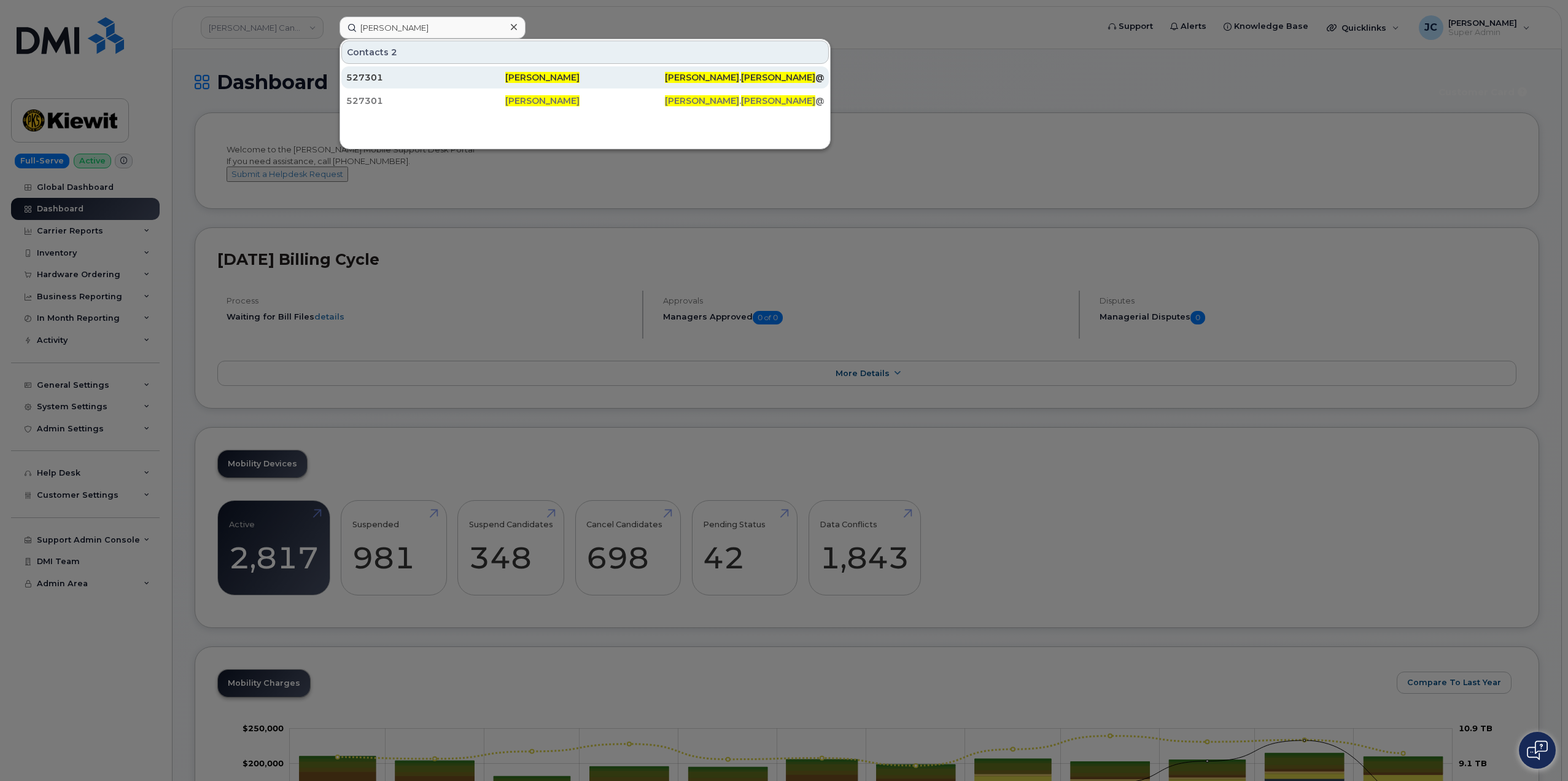
click at [375, 73] on div "527301" at bounding box center [426, 77] width 159 height 12
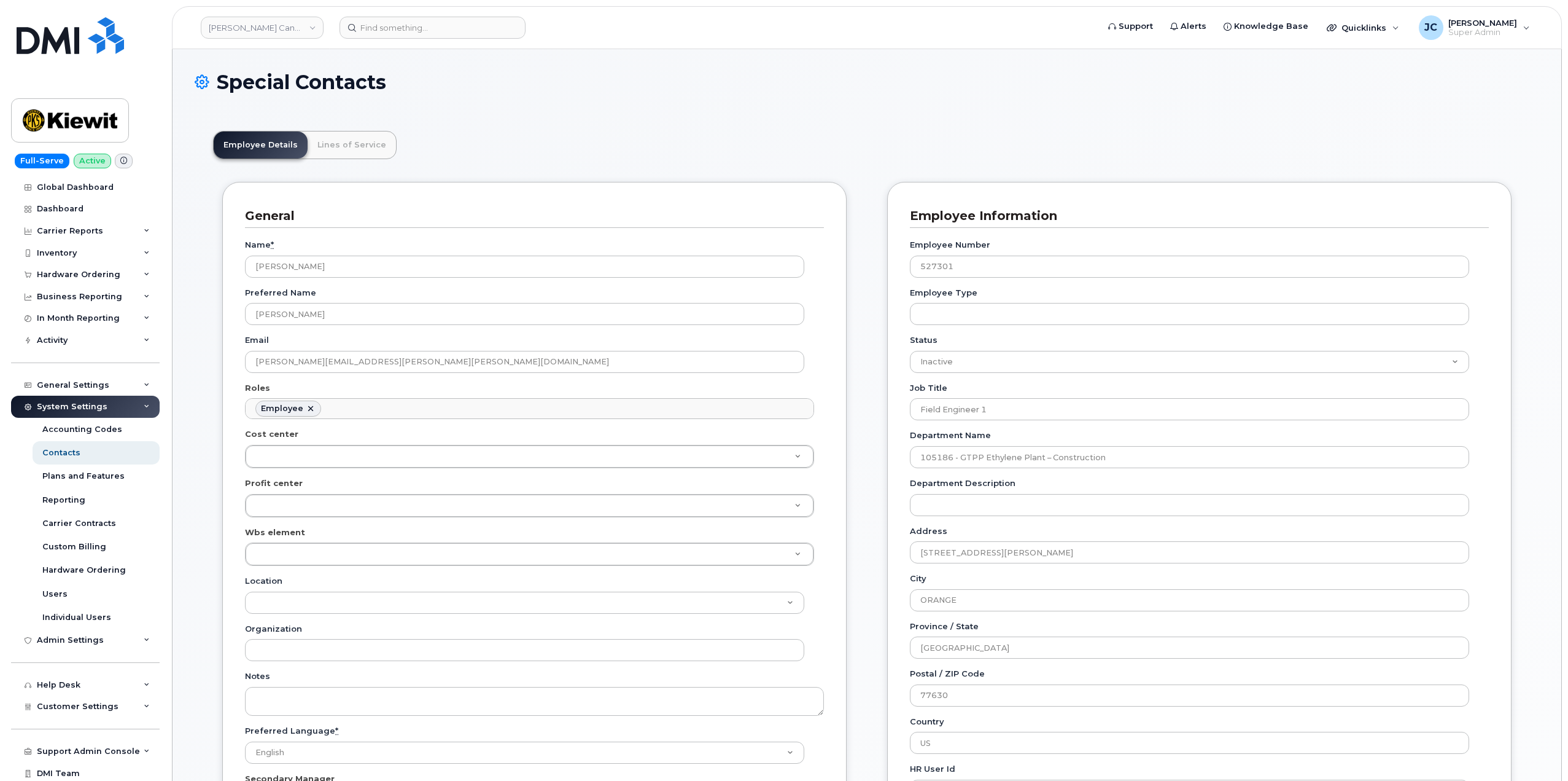
scroll to position [36, 0]
click at [356, 138] on link "Lines of Service" at bounding box center [351, 144] width 88 height 27
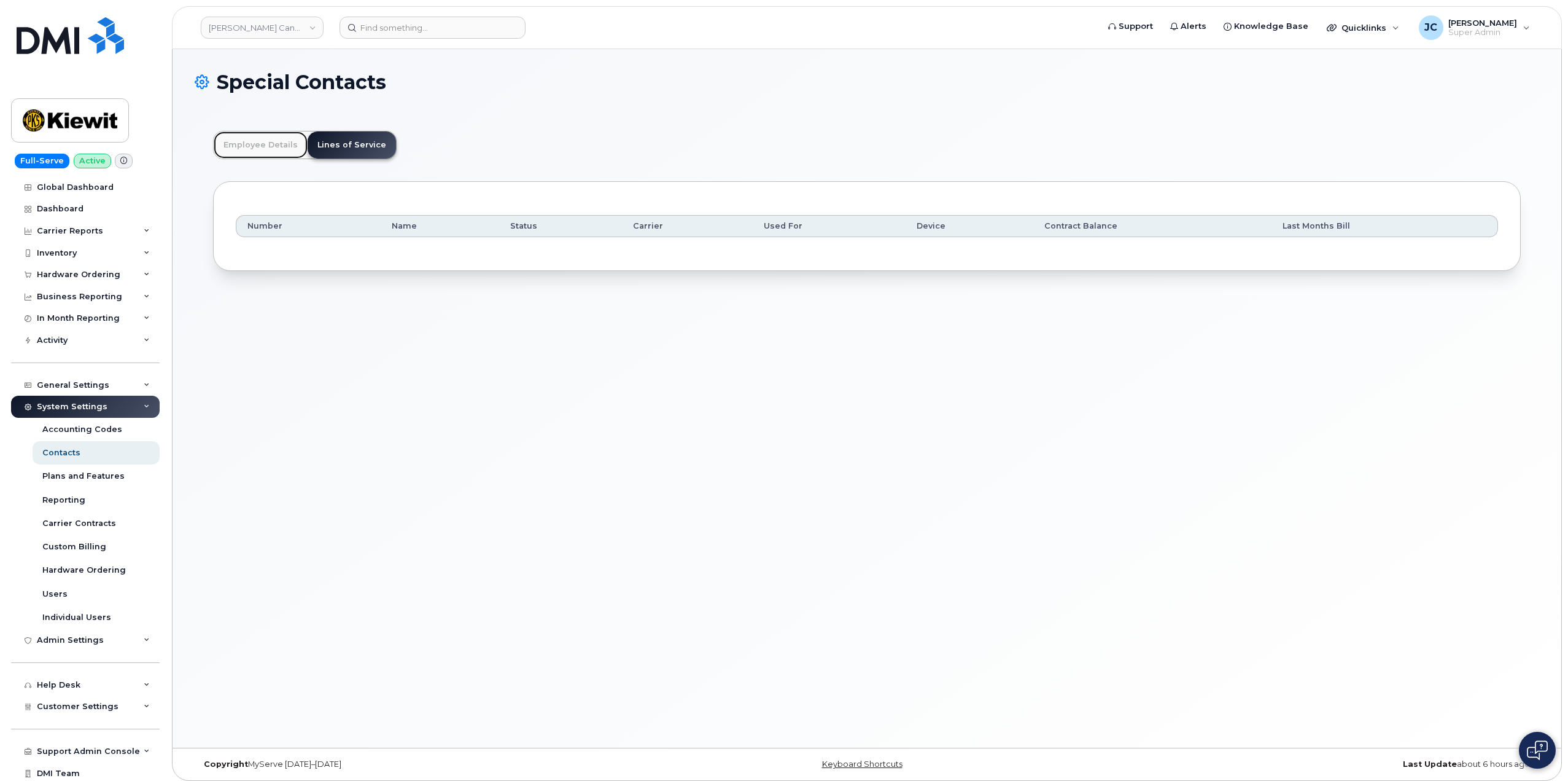
click at [268, 142] on link "Employee Details" at bounding box center [260, 144] width 94 height 27
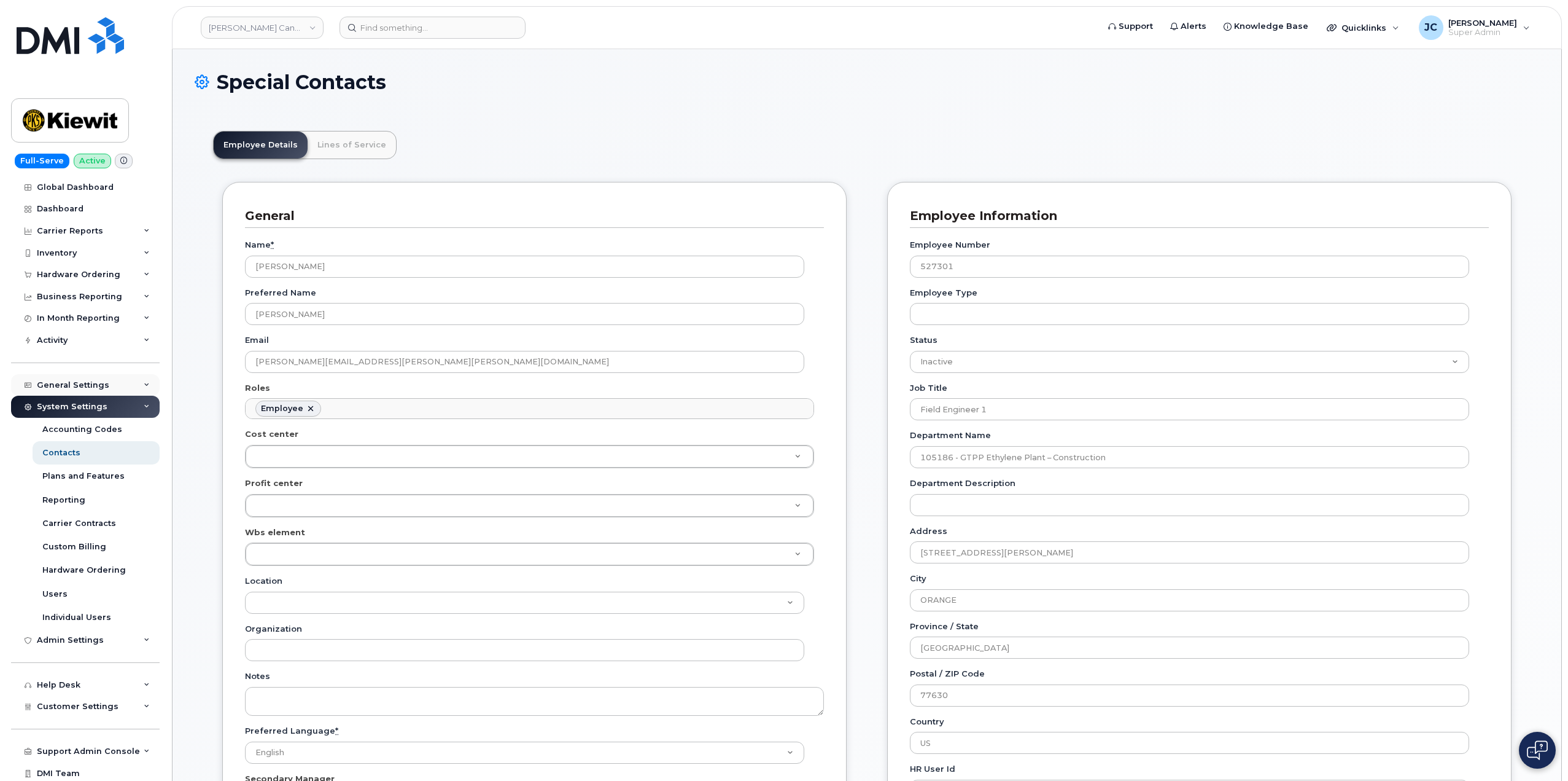
click at [145, 388] on div "General Settings" at bounding box center [86, 385] width 149 height 22
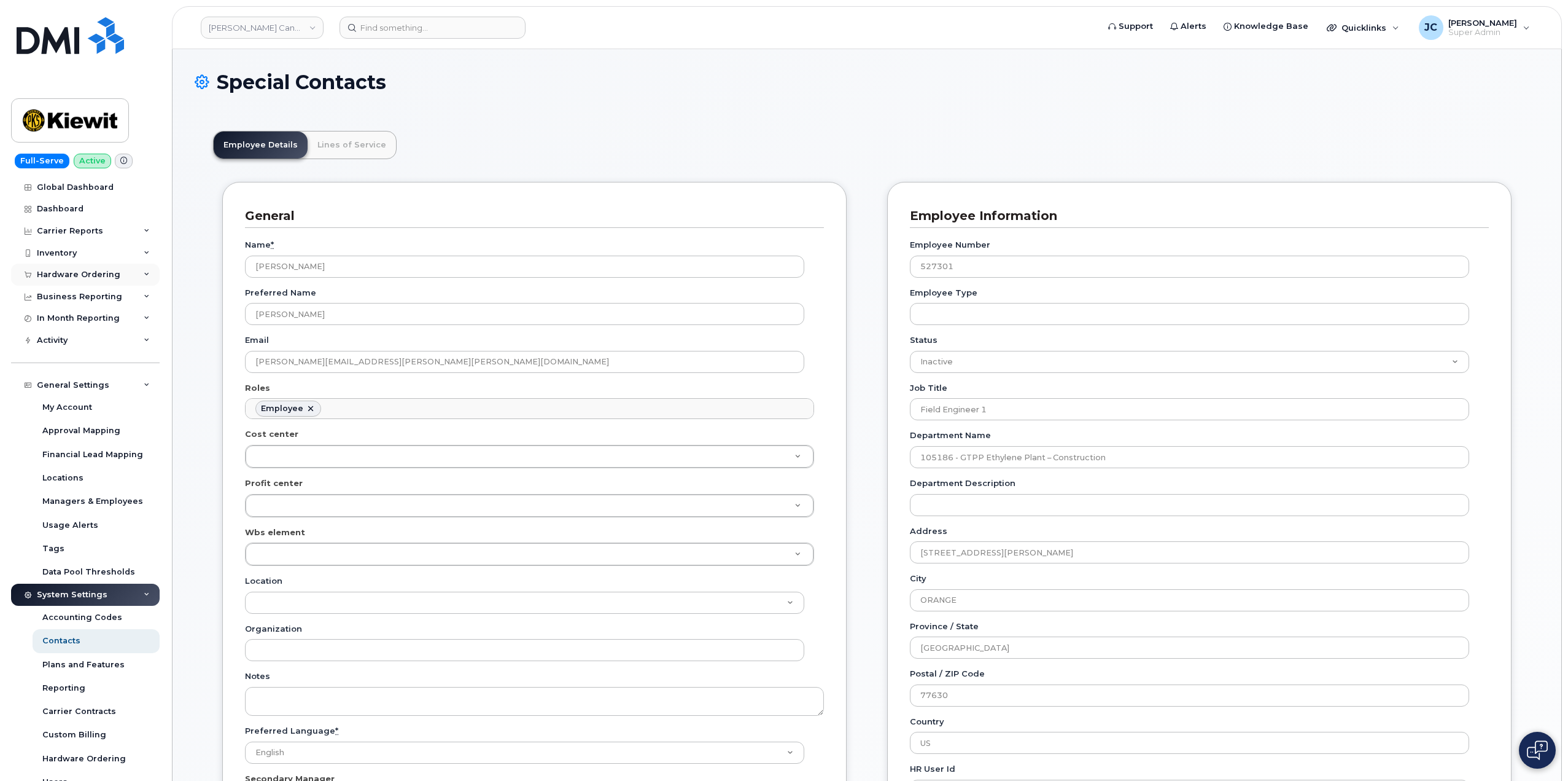
click at [143, 274] on icon at bounding box center [146, 275] width 6 height 6
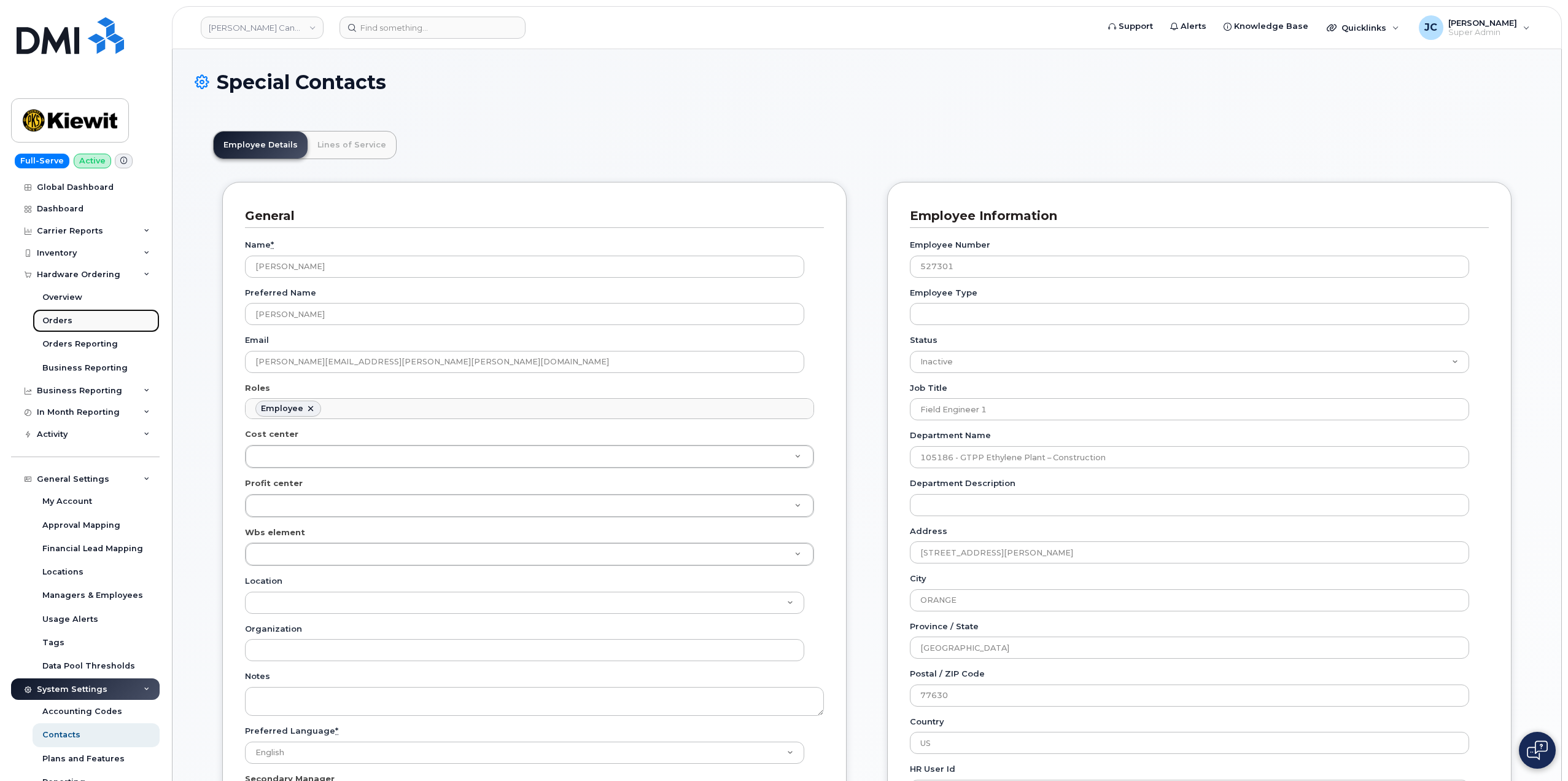
click at [66, 324] on div "Orders" at bounding box center [57, 320] width 30 height 11
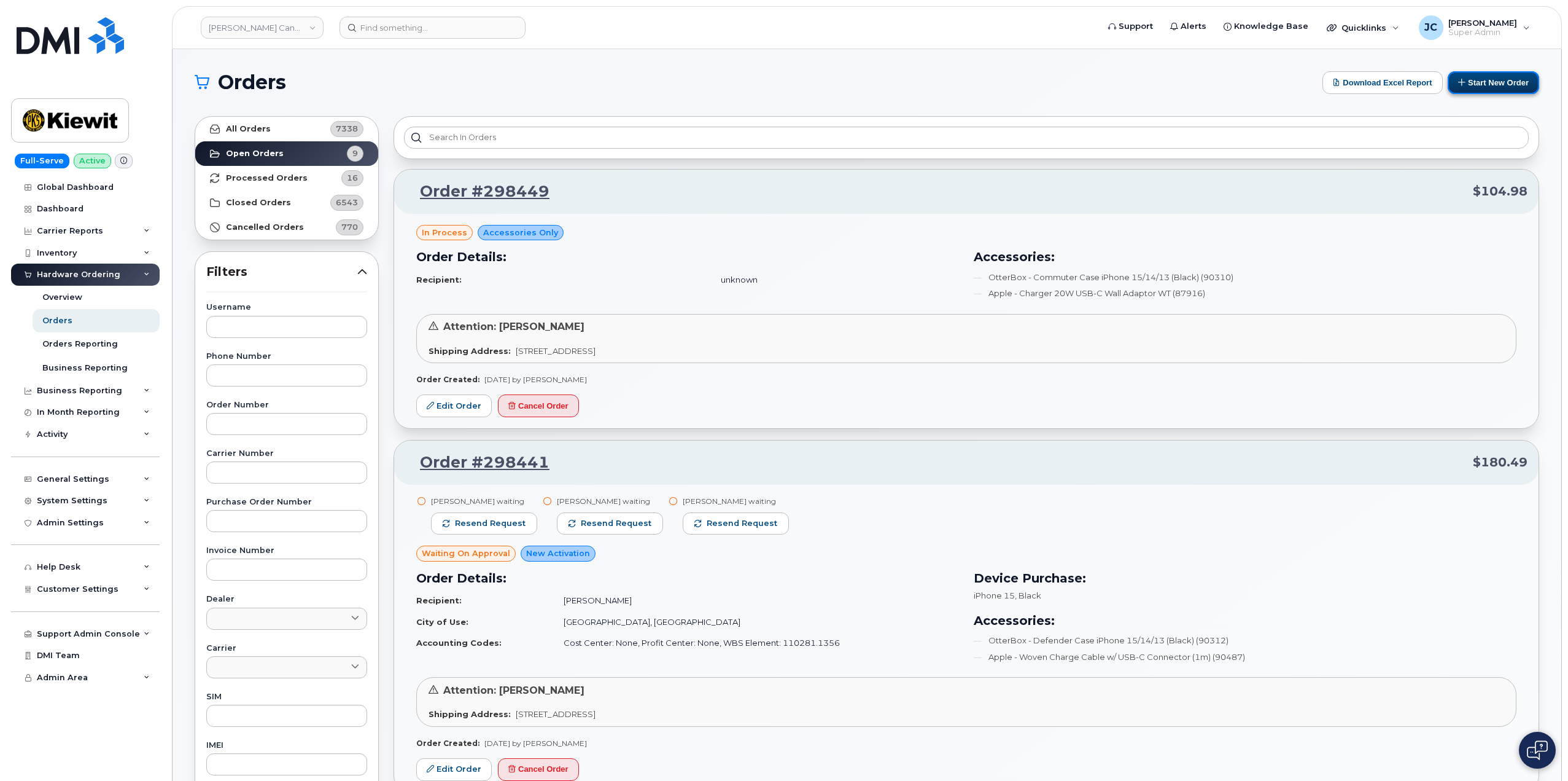
click at [1474, 81] on button "Start New Order" at bounding box center [1493, 82] width 92 height 23
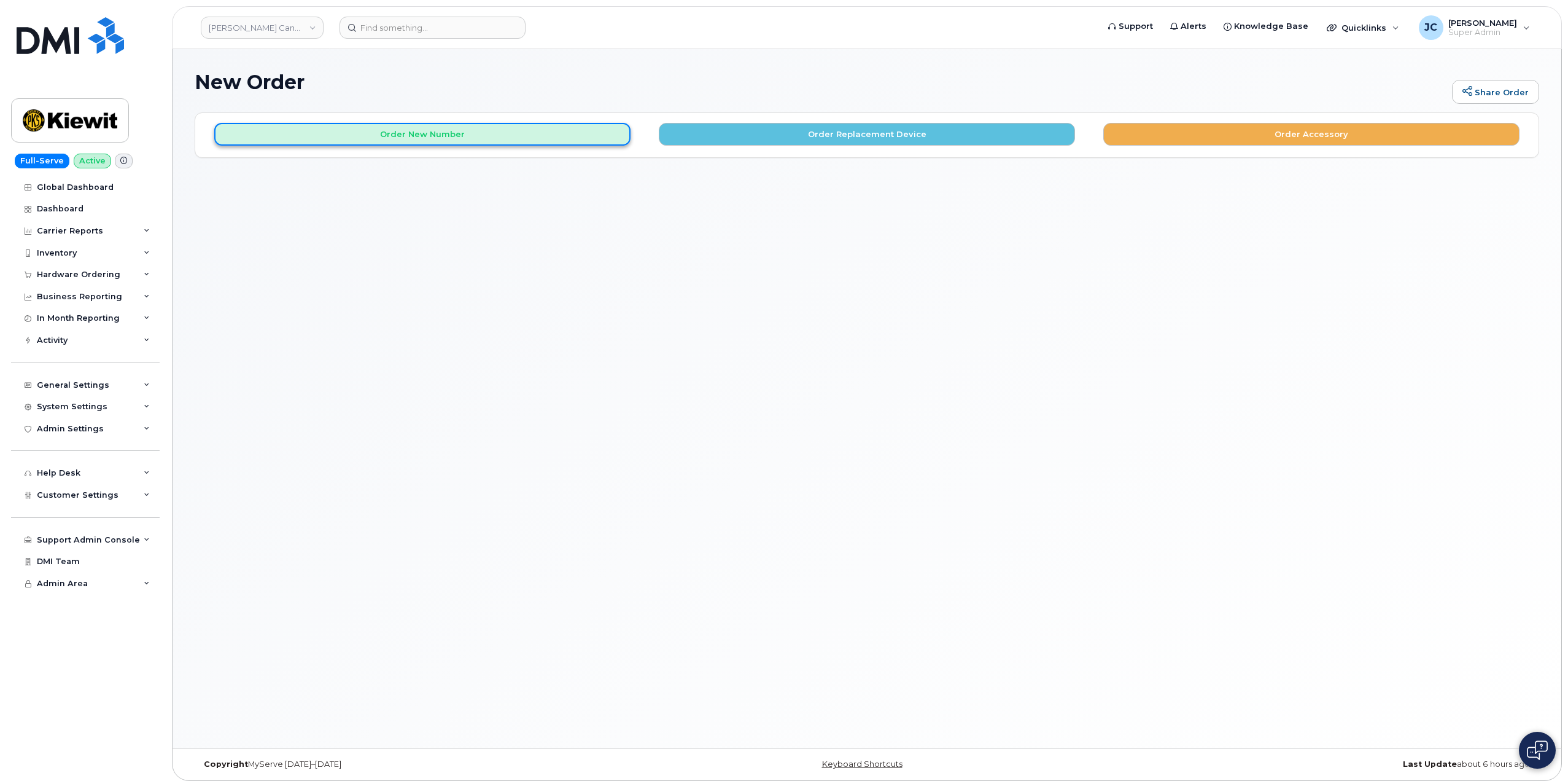
click at [433, 136] on button "Order New Number" at bounding box center [422, 134] width 416 height 23
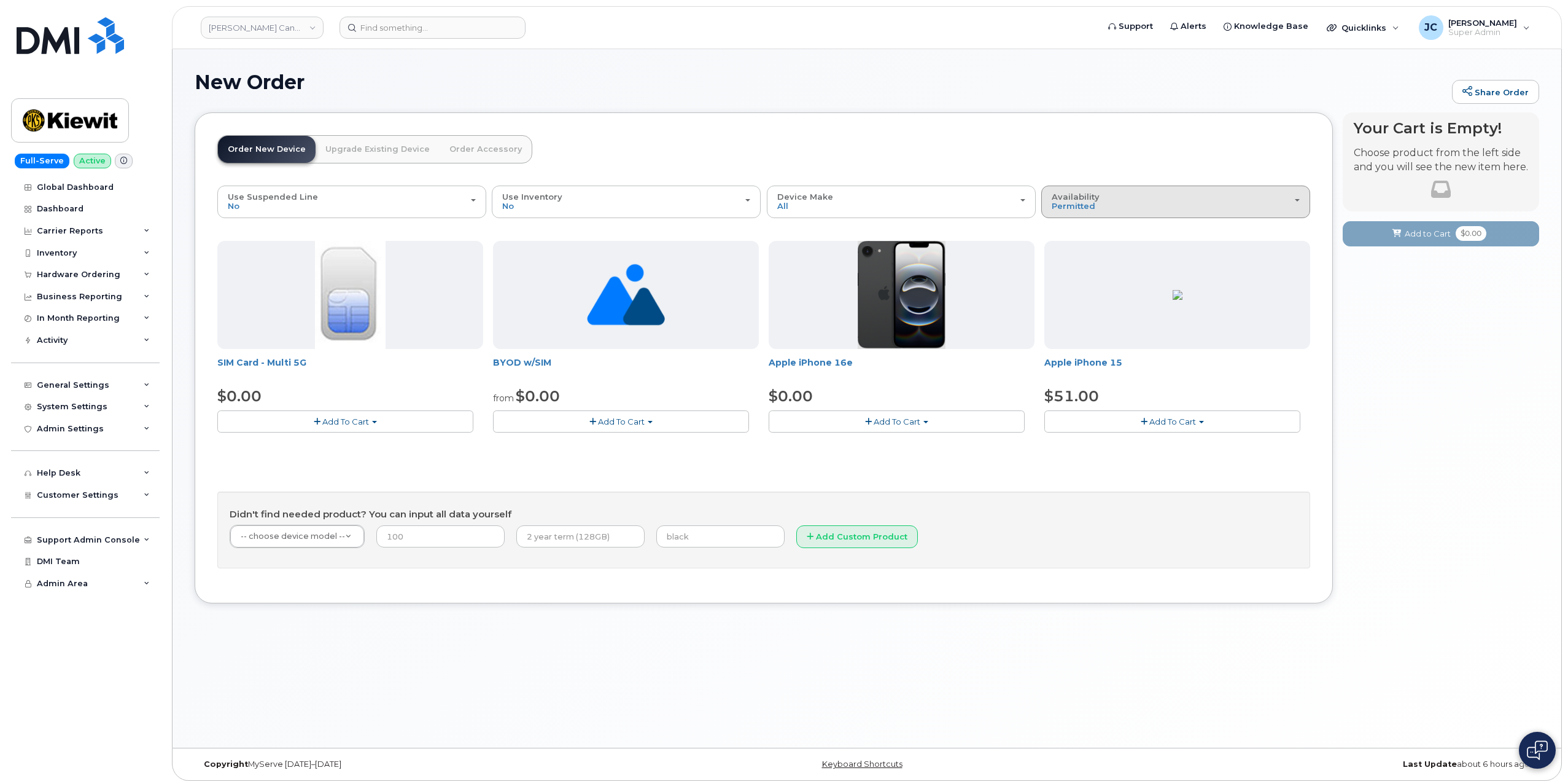
click at [1301, 199] on button "Availability Permitted All" at bounding box center [1176, 201] width 269 height 32
click at [1068, 248] on label "All" at bounding box center [1058, 250] width 26 height 15
click at [0, 0] on input "All" at bounding box center [0, 0] width 0 height 0
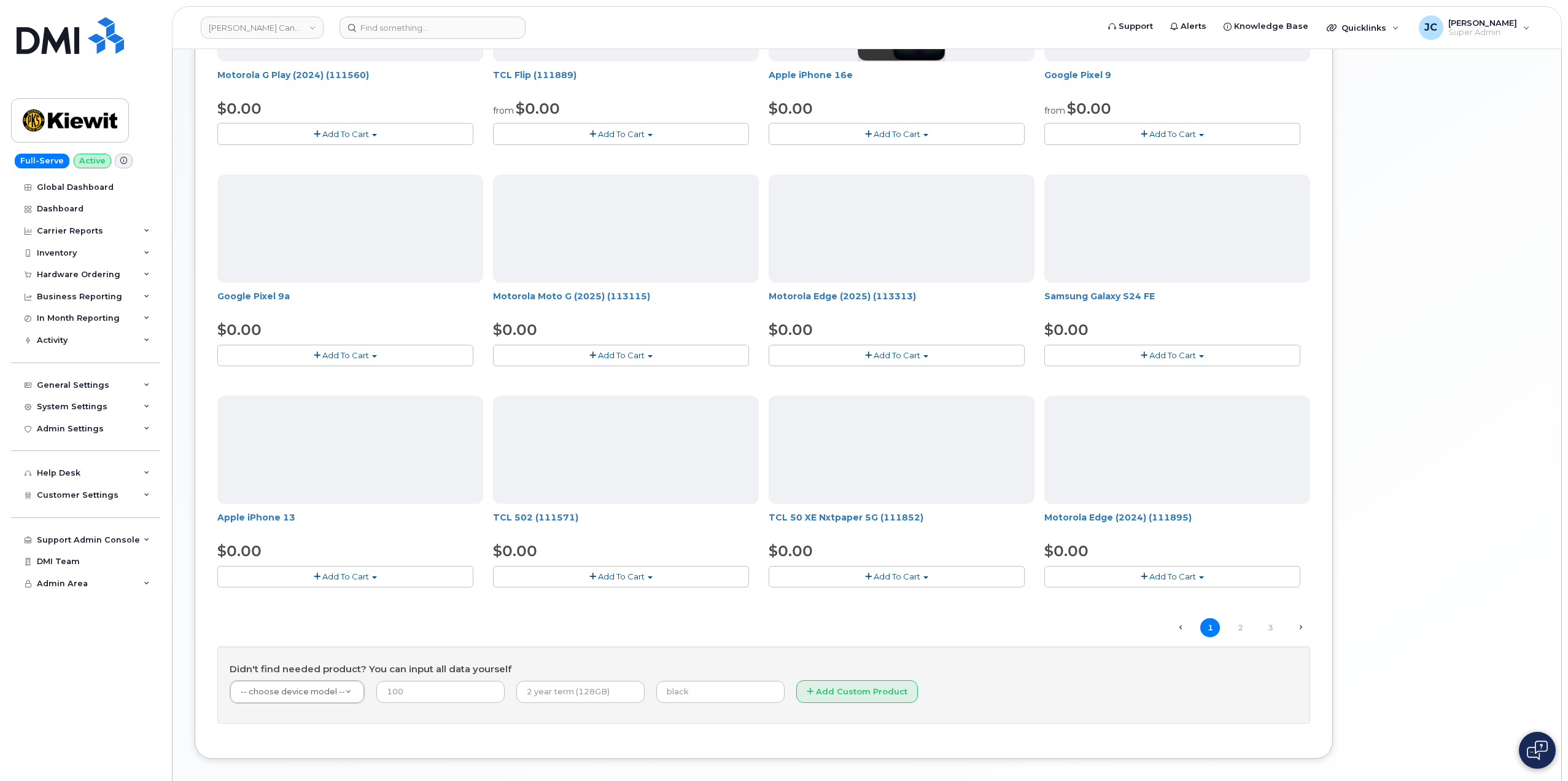
scroll to position [443, 0]
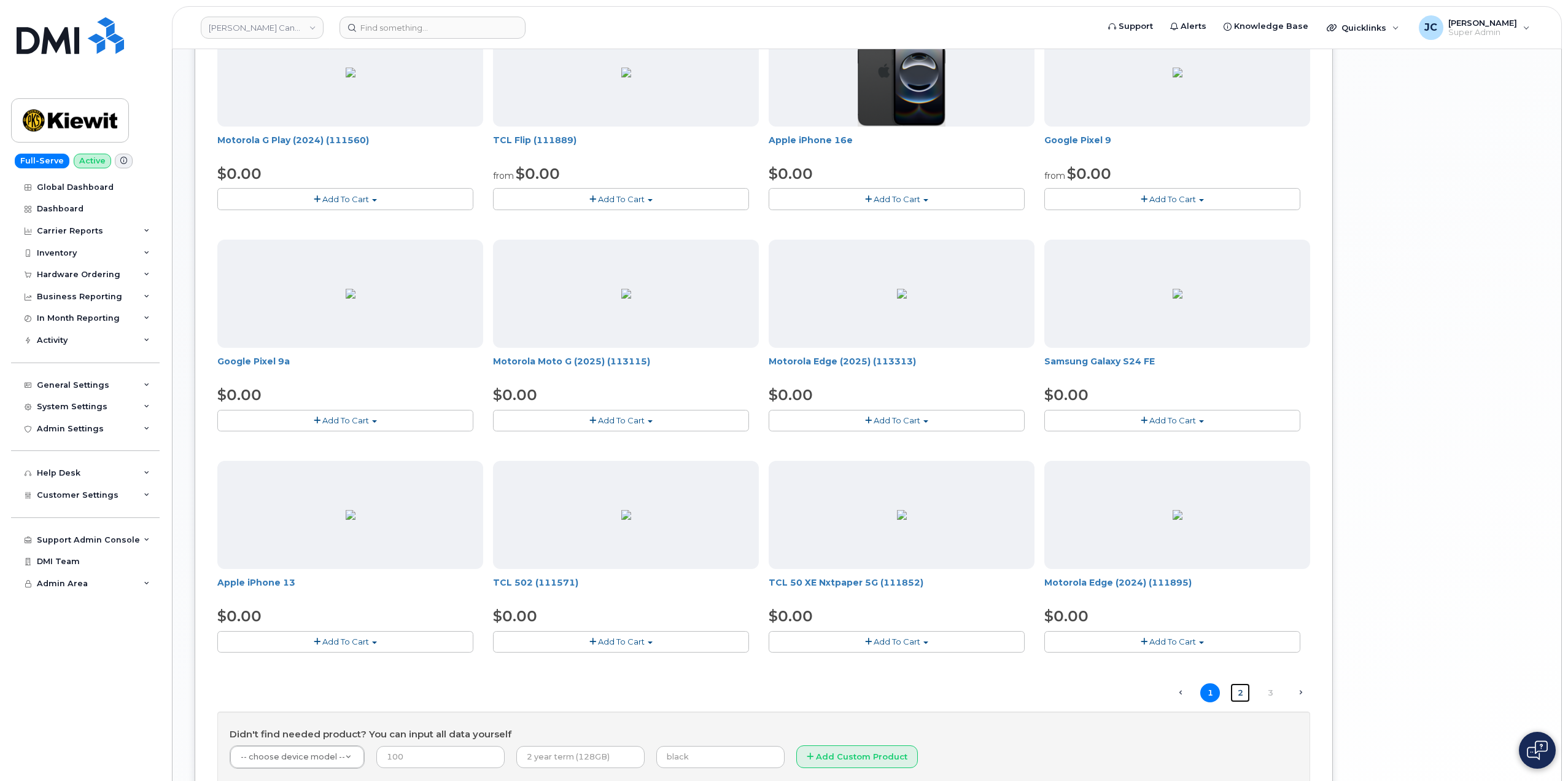
click at [1239, 697] on link "2" at bounding box center [1240, 693] width 19 height 19
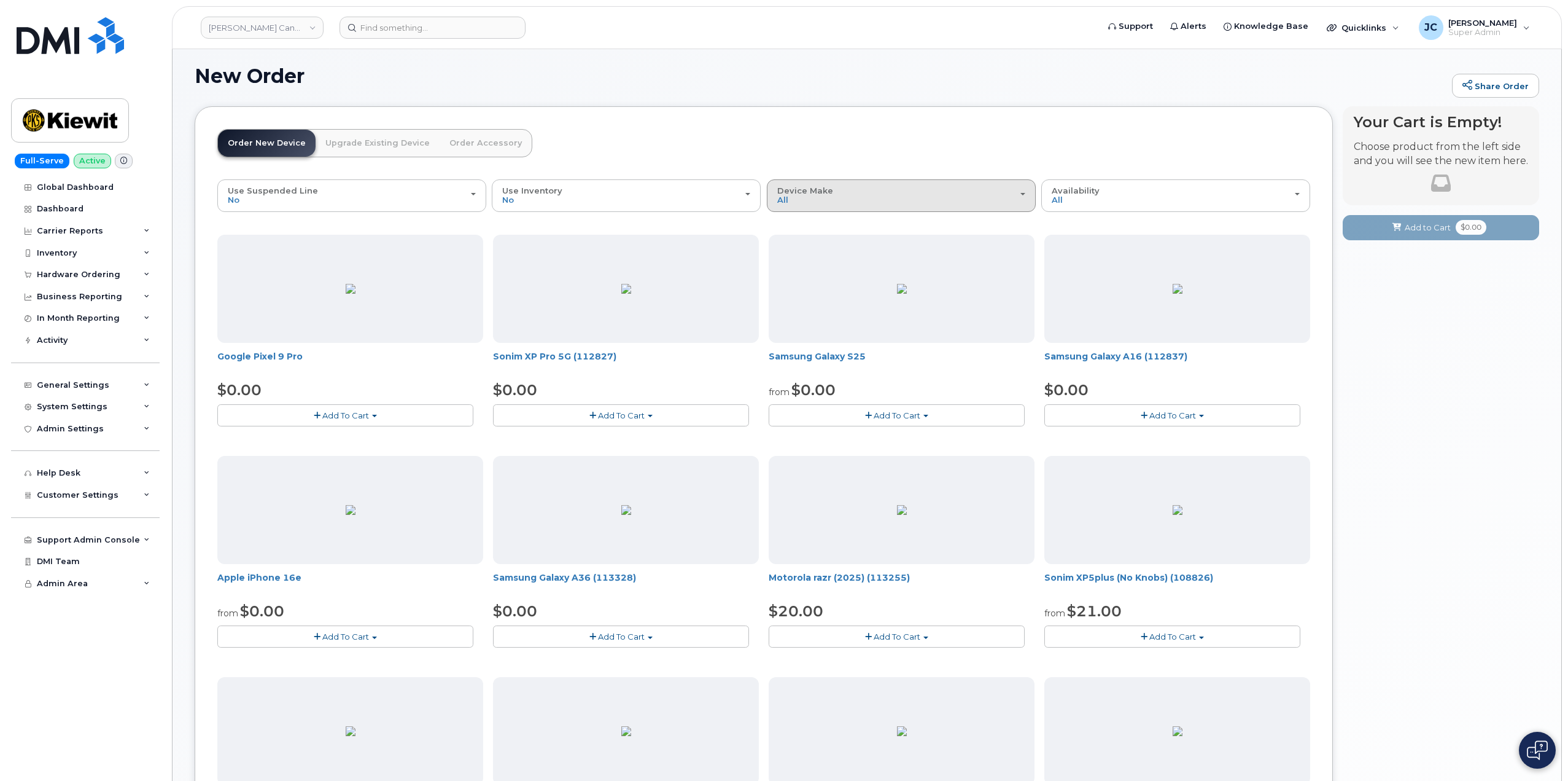
click at [1023, 193] on span "button" at bounding box center [1023, 194] width 5 height 3
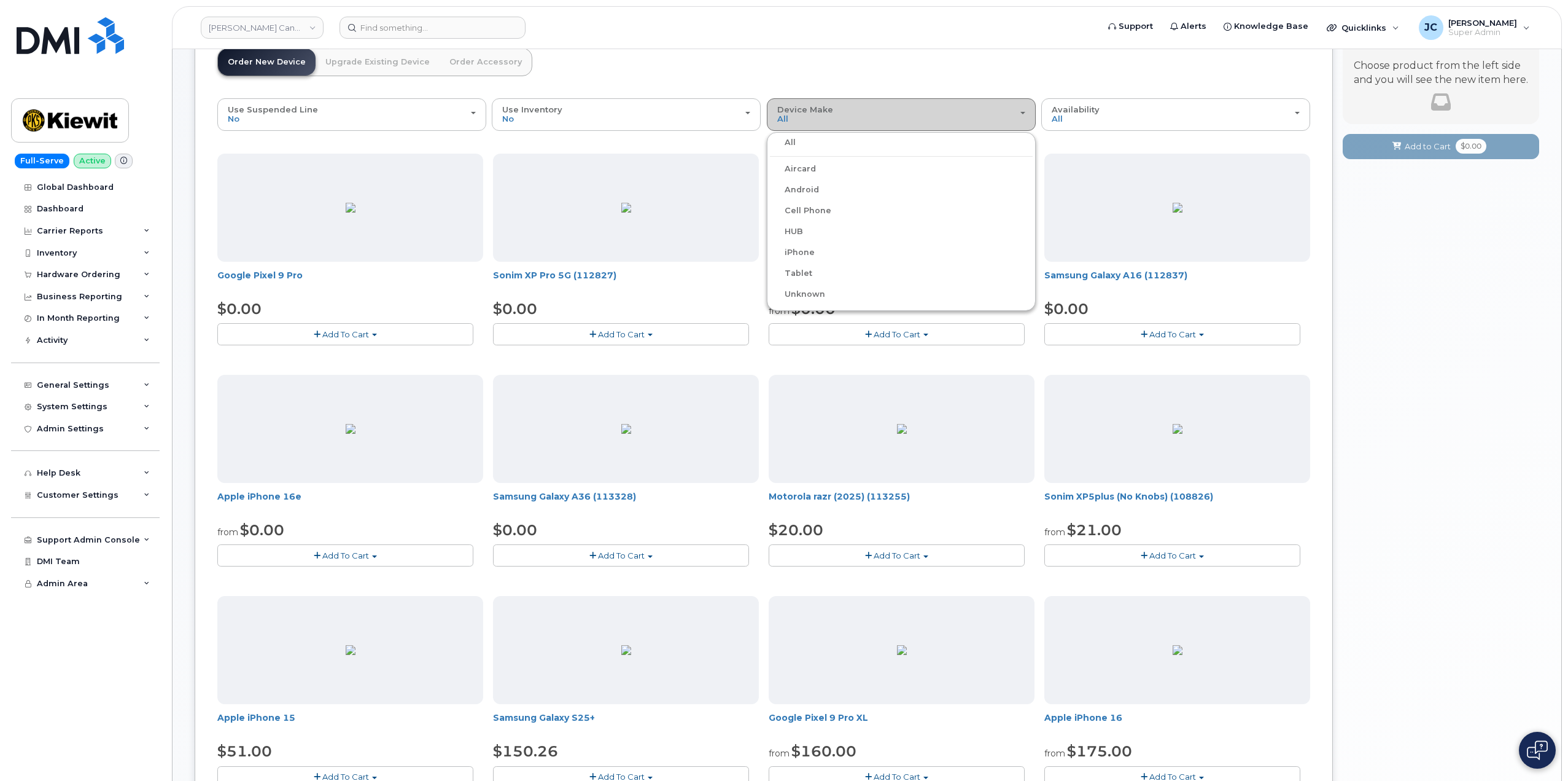
scroll to position [67, 0]
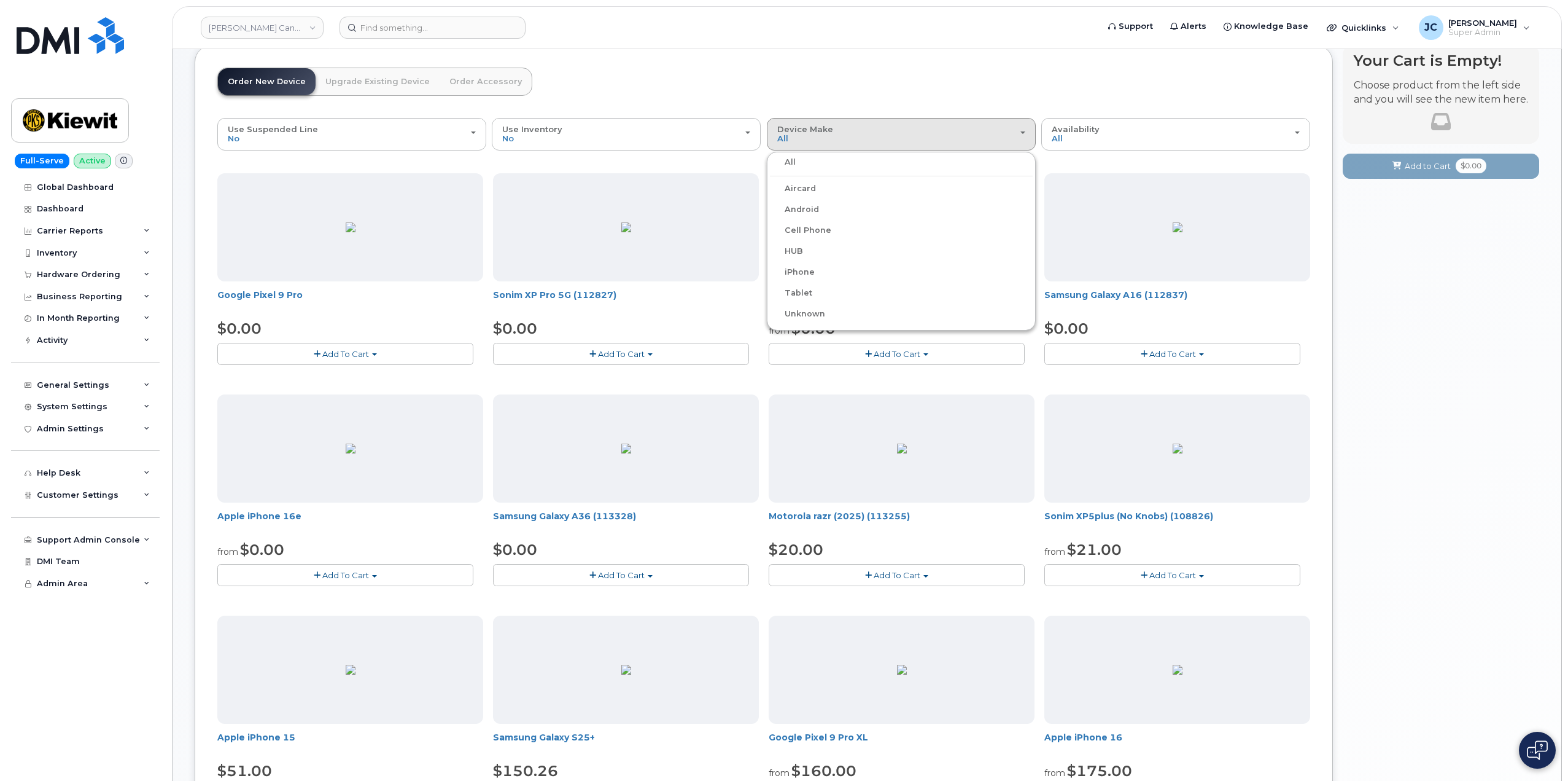
click at [806, 273] on label "iPhone" at bounding box center [792, 272] width 45 height 15
click at [0, 0] on input "iPhone" at bounding box center [0, 0] width 0 height 0
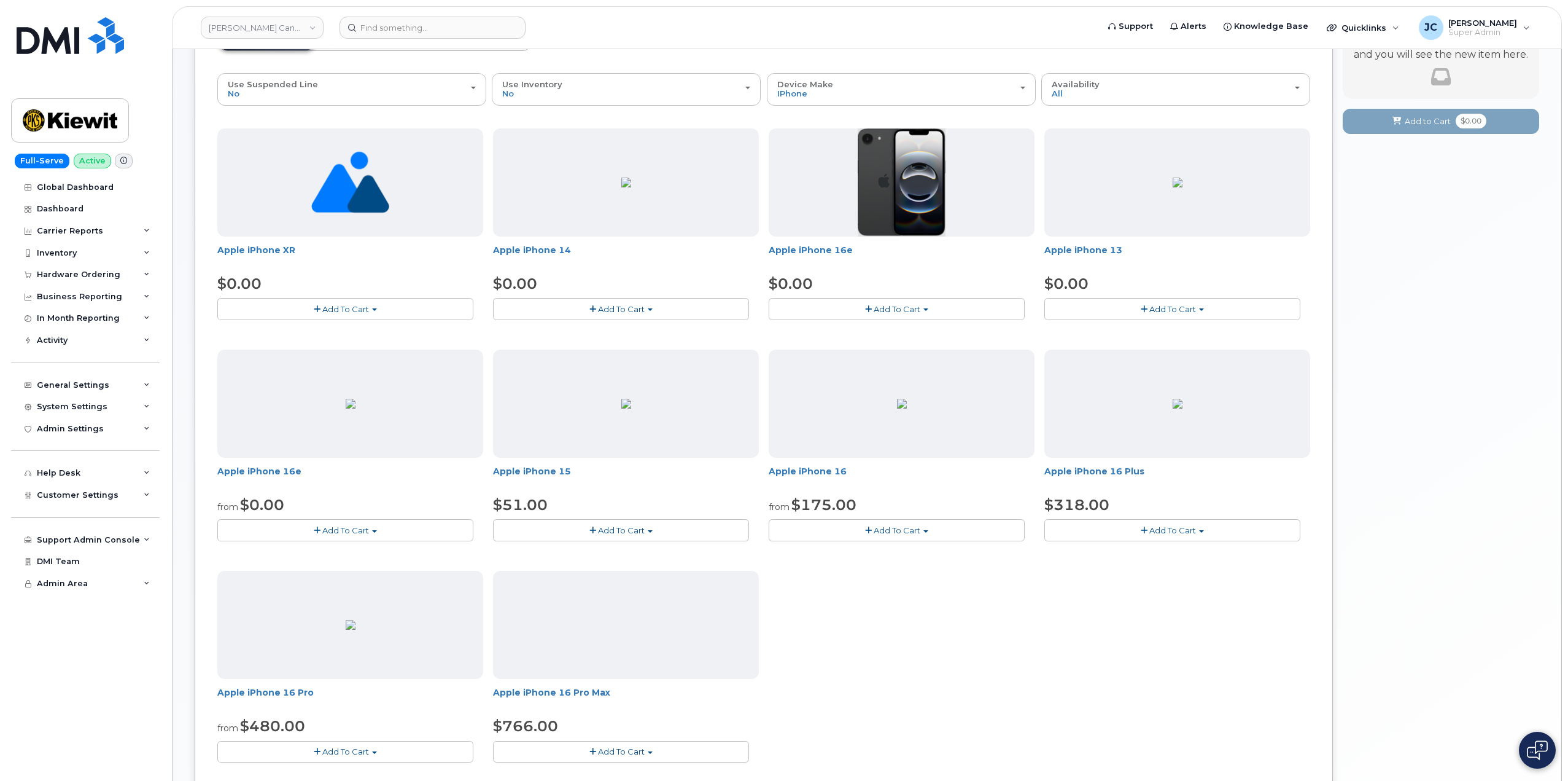
scroll to position [129, 0]
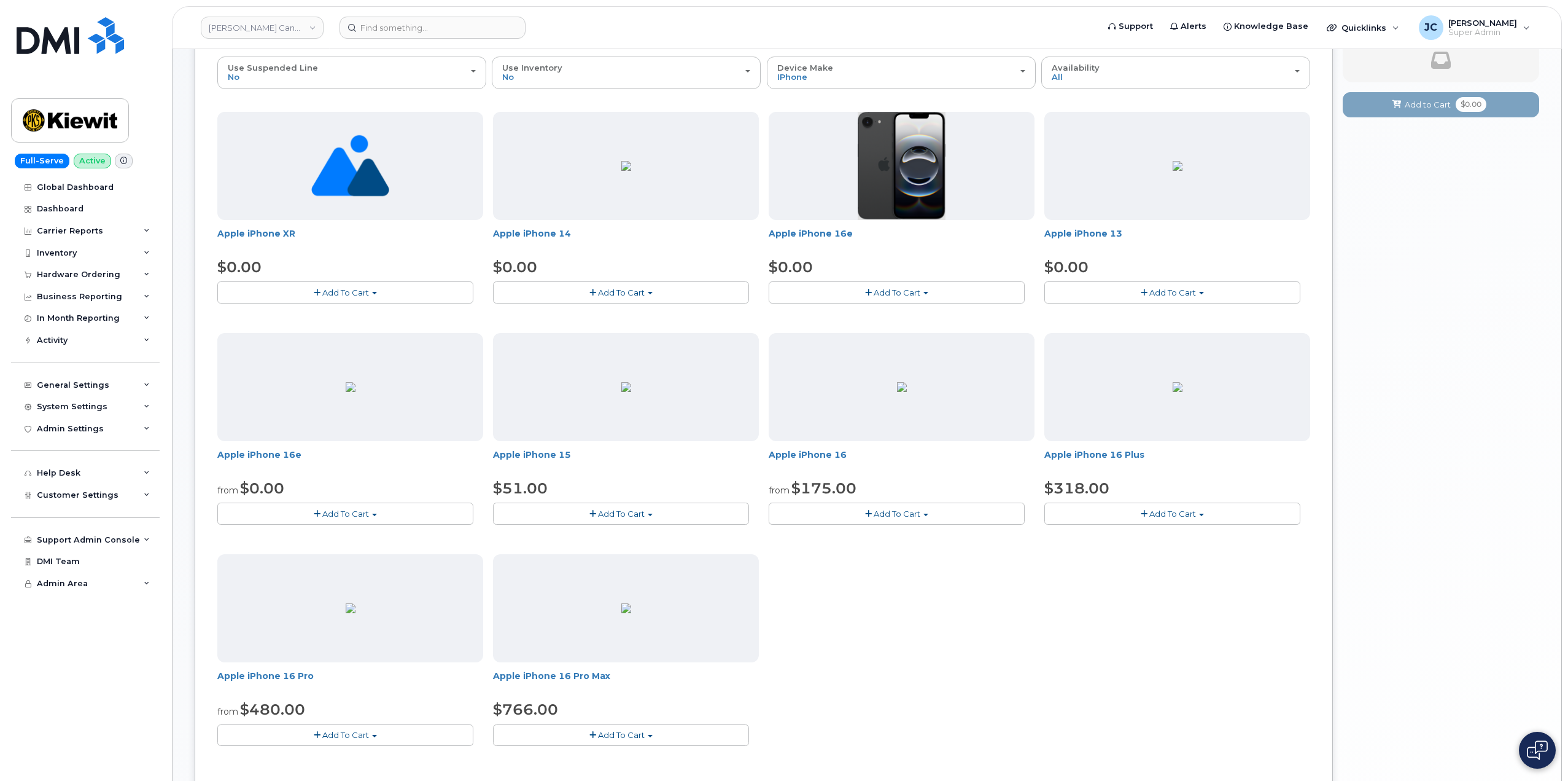
click at [632, 513] on span "Add To Cart" at bounding box center [621, 513] width 46 height 10
click at [606, 550] on link "$51.00 - 3-year activation (128GB model)" at bounding box center [593, 552] width 192 height 16
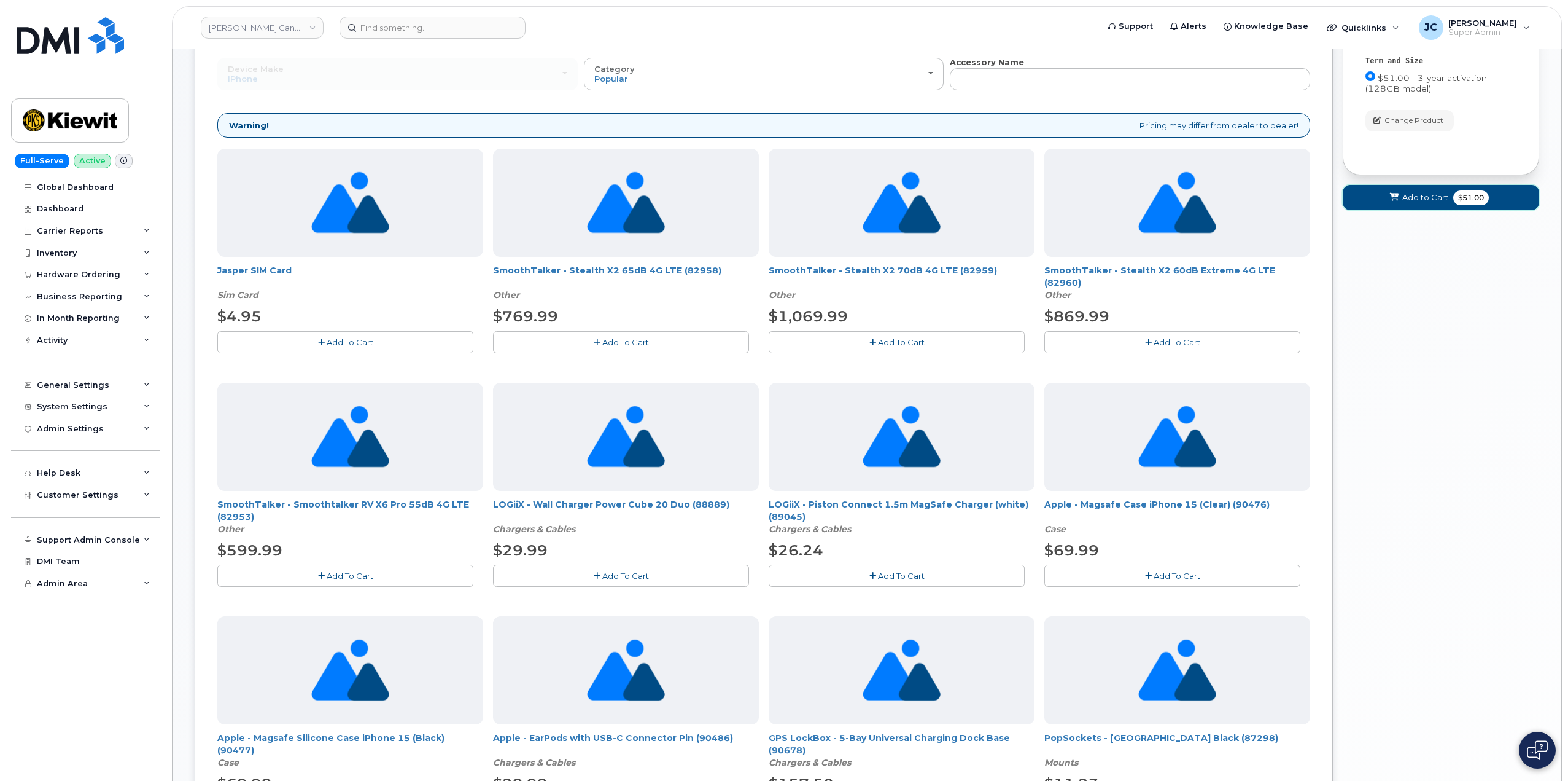
drag, startPoint x: 1412, startPoint y: 197, endPoint x: 1419, endPoint y: 333, distance: 136.2
click at [1411, 345] on div "Your Cart is Empty! Choose product from the left side and you will see the new …" at bounding box center [1440, 578] width 197 height 1190
drag, startPoint x: 1409, startPoint y: 196, endPoint x: 1280, endPoint y: 278, distance: 152.9
click at [1384, 278] on div "Your Cart is Empty! Choose product from the left side and you will see the new …" at bounding box center [1440, 578] width 197 height 1190
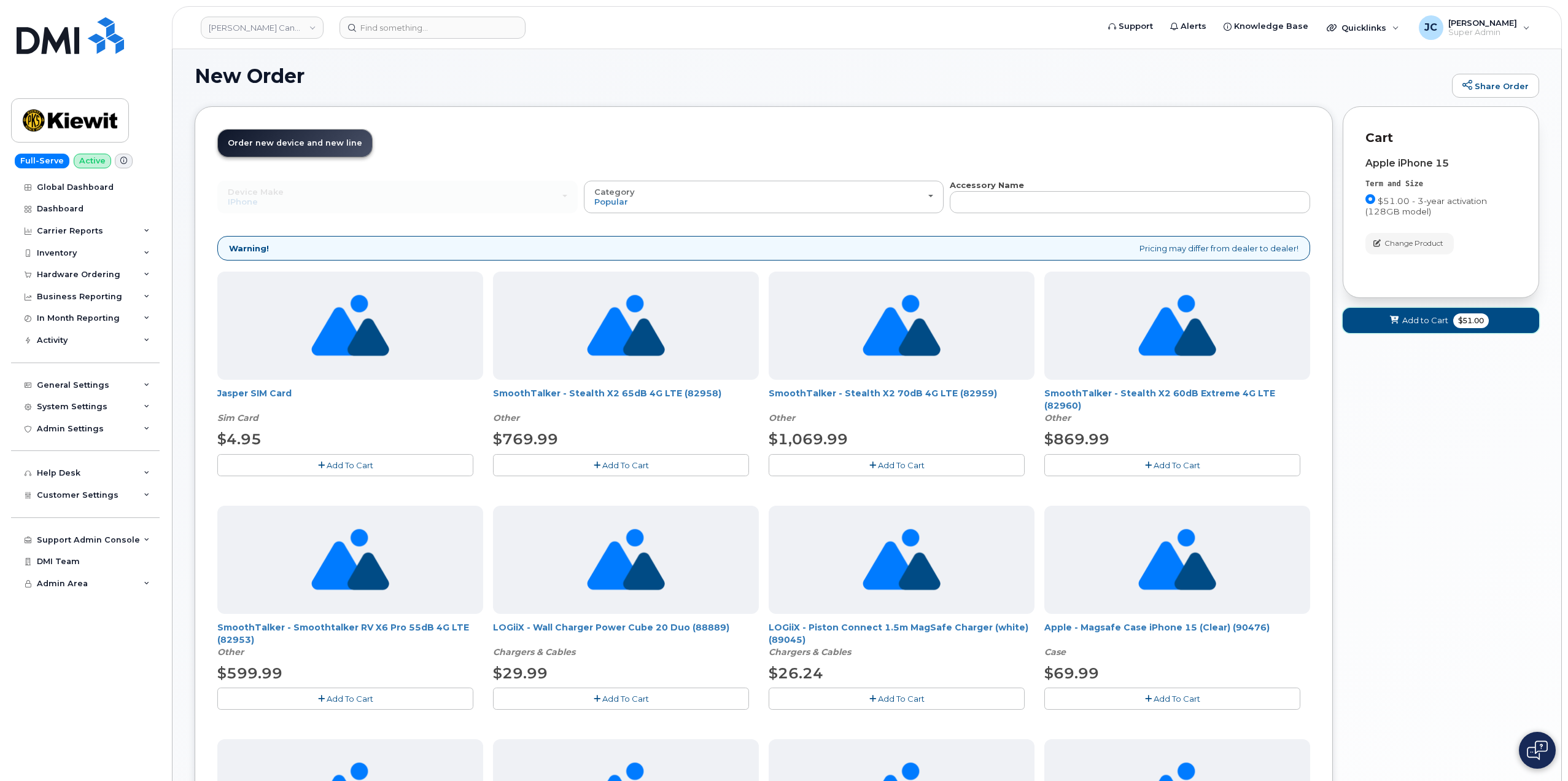
scroll to position [0, 0]
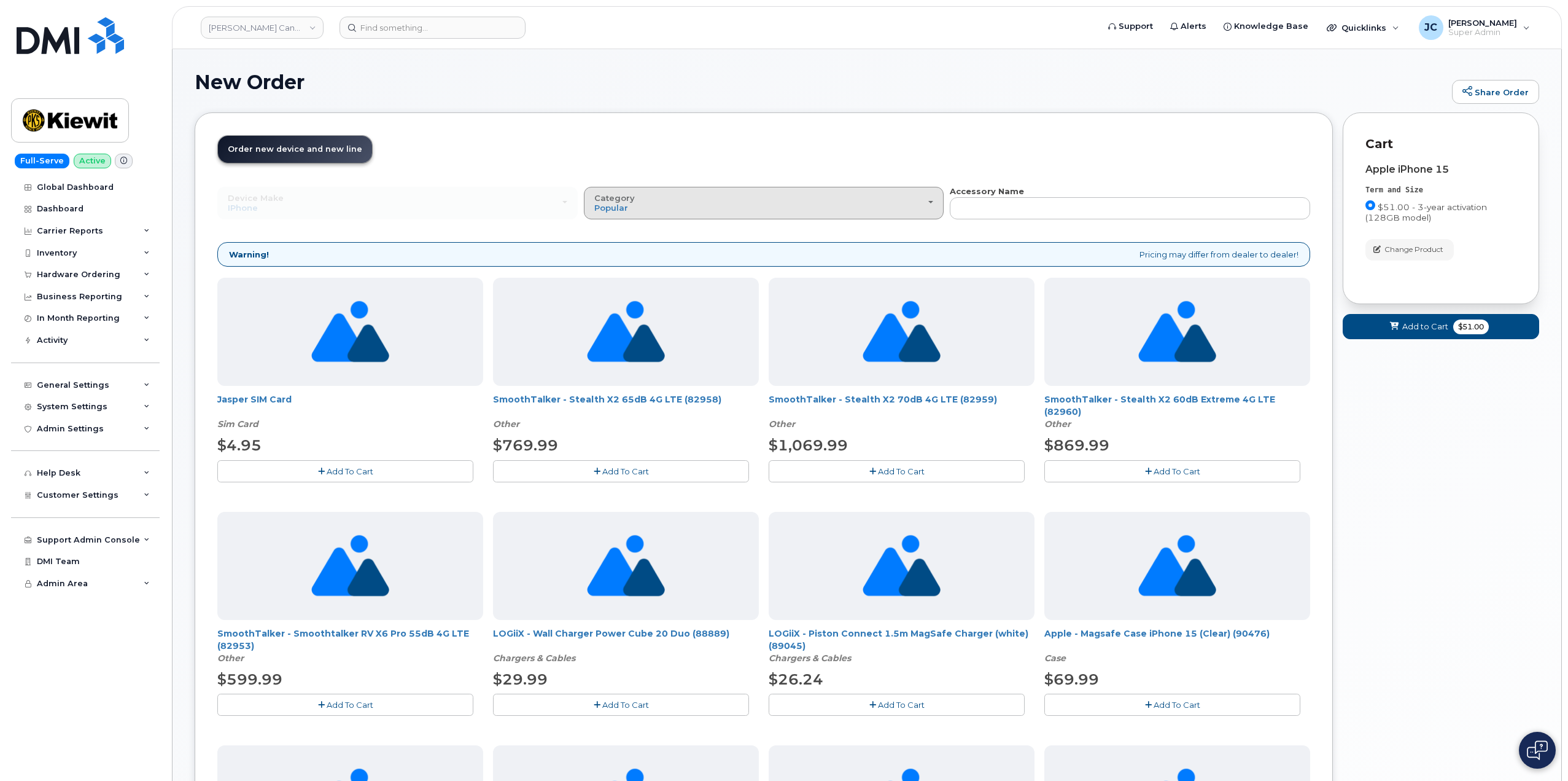
click at [699, 207] on div "Category Popular" at bounding box center [764, 203] width 339 height 19
click at [614, 260] on label "Case" at bounding box center [605, 257] width 36 height 15
click at [0, 0] on input "Case" at bounding box center [0, 0] width 0 height 0
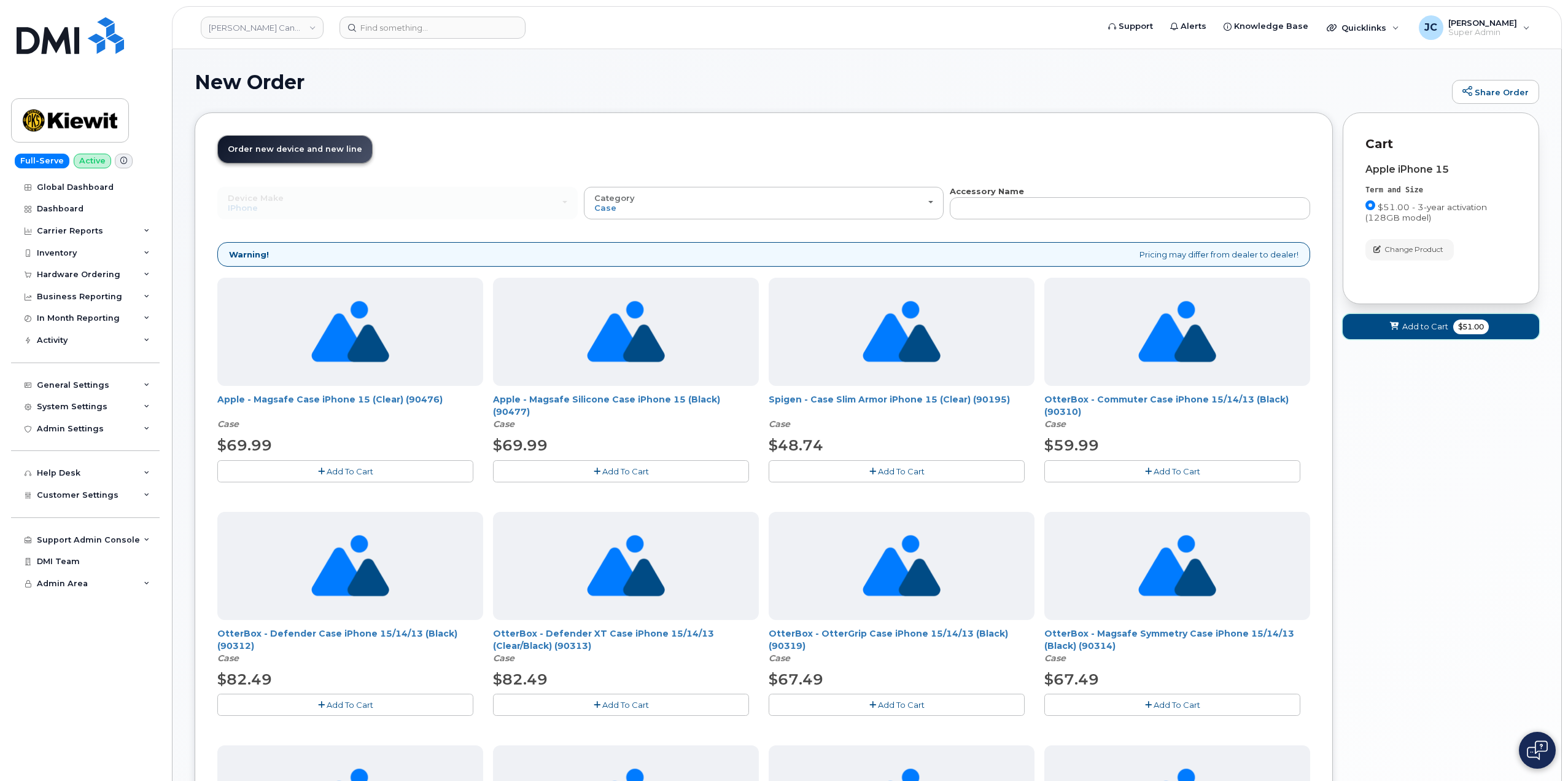
click at [1417, 324] on span "Add to Cart" at bounding box center [1425, 326] width 46 height 11
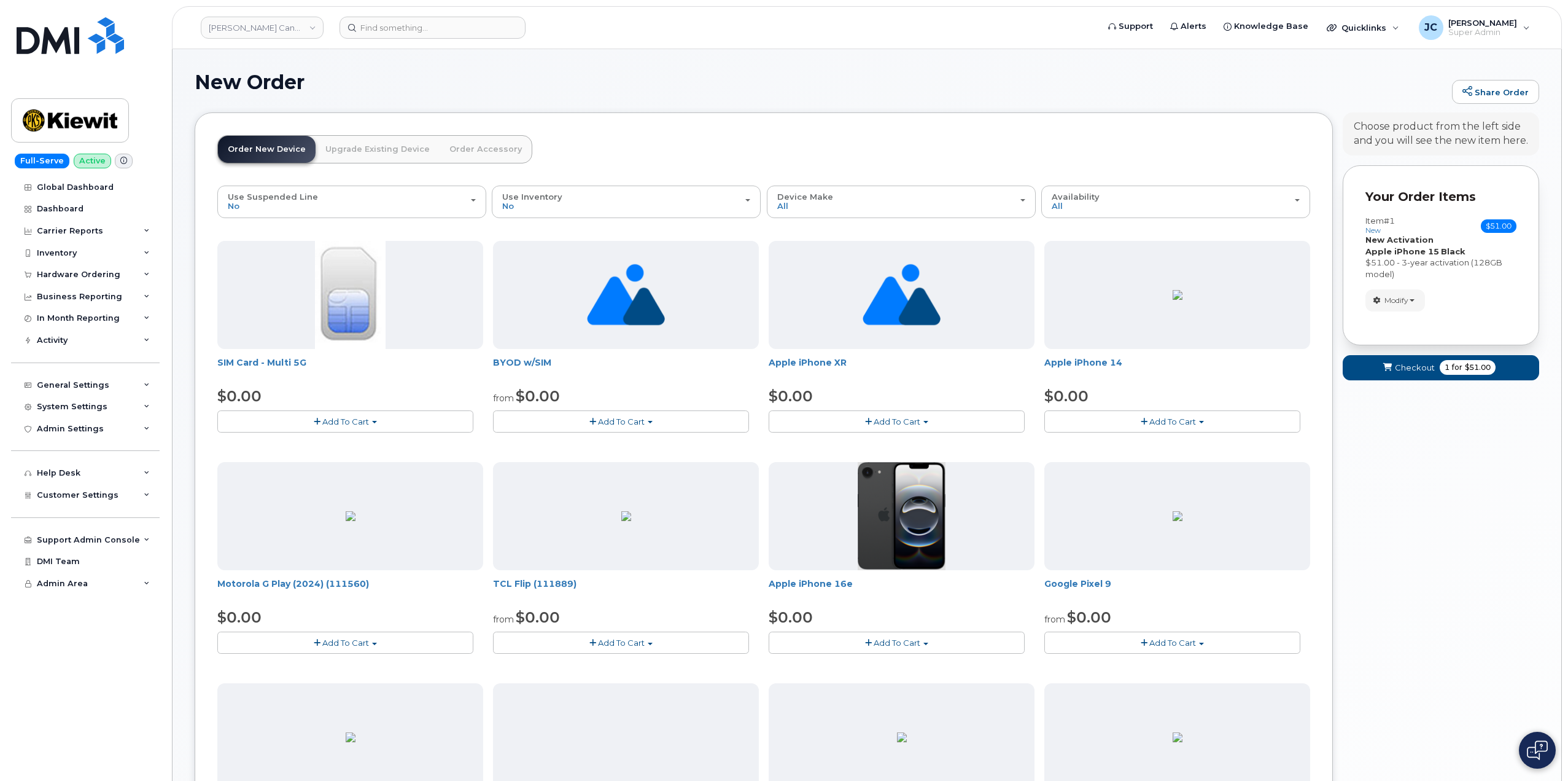
scroll to position [61, 0]
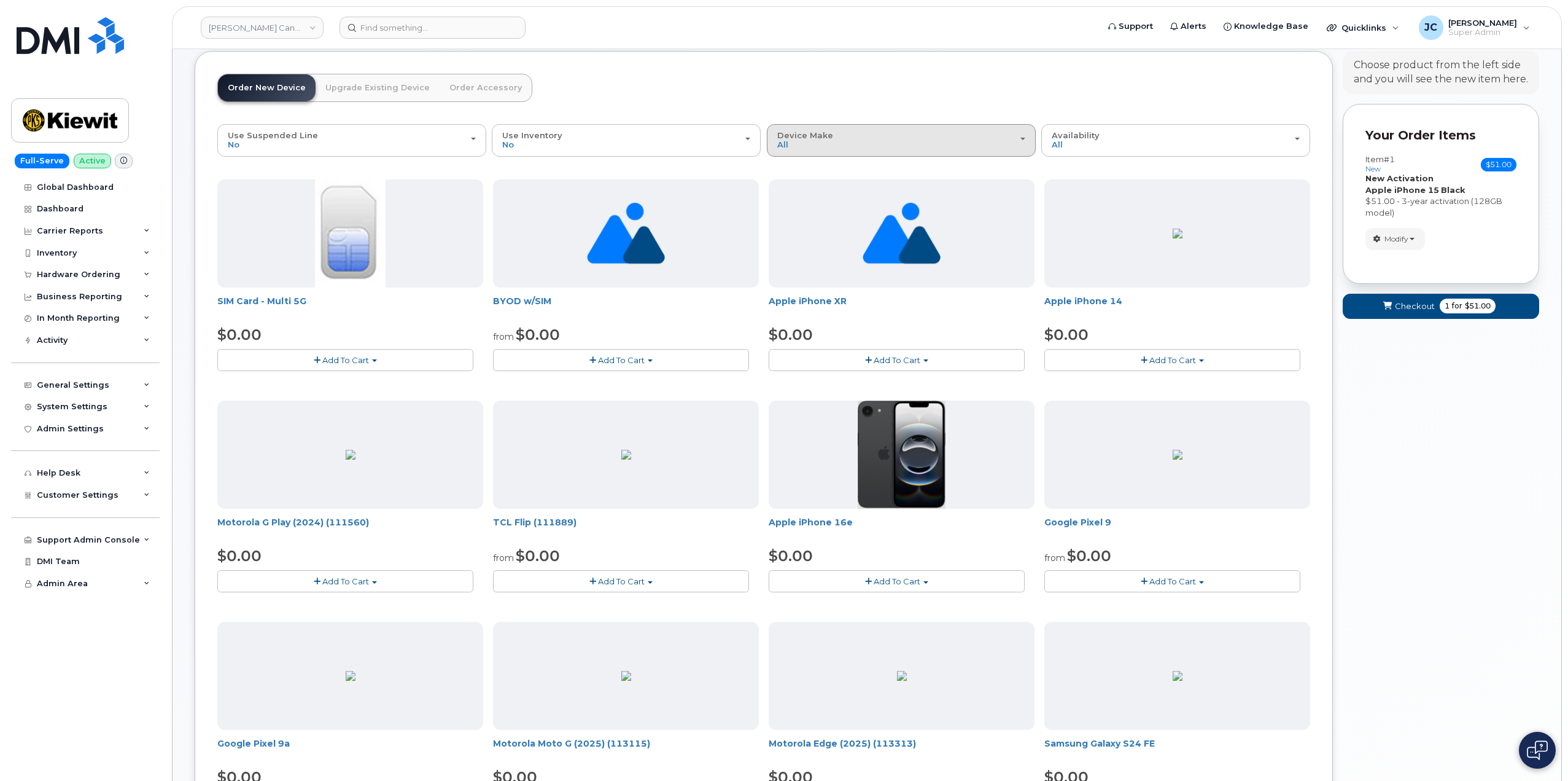
click at [963, 142] on div "Device Make All Aircard Android Cell Phone HUB iPhone Tablet Unknown" at bounding box center [901, 141] width 248 height 19
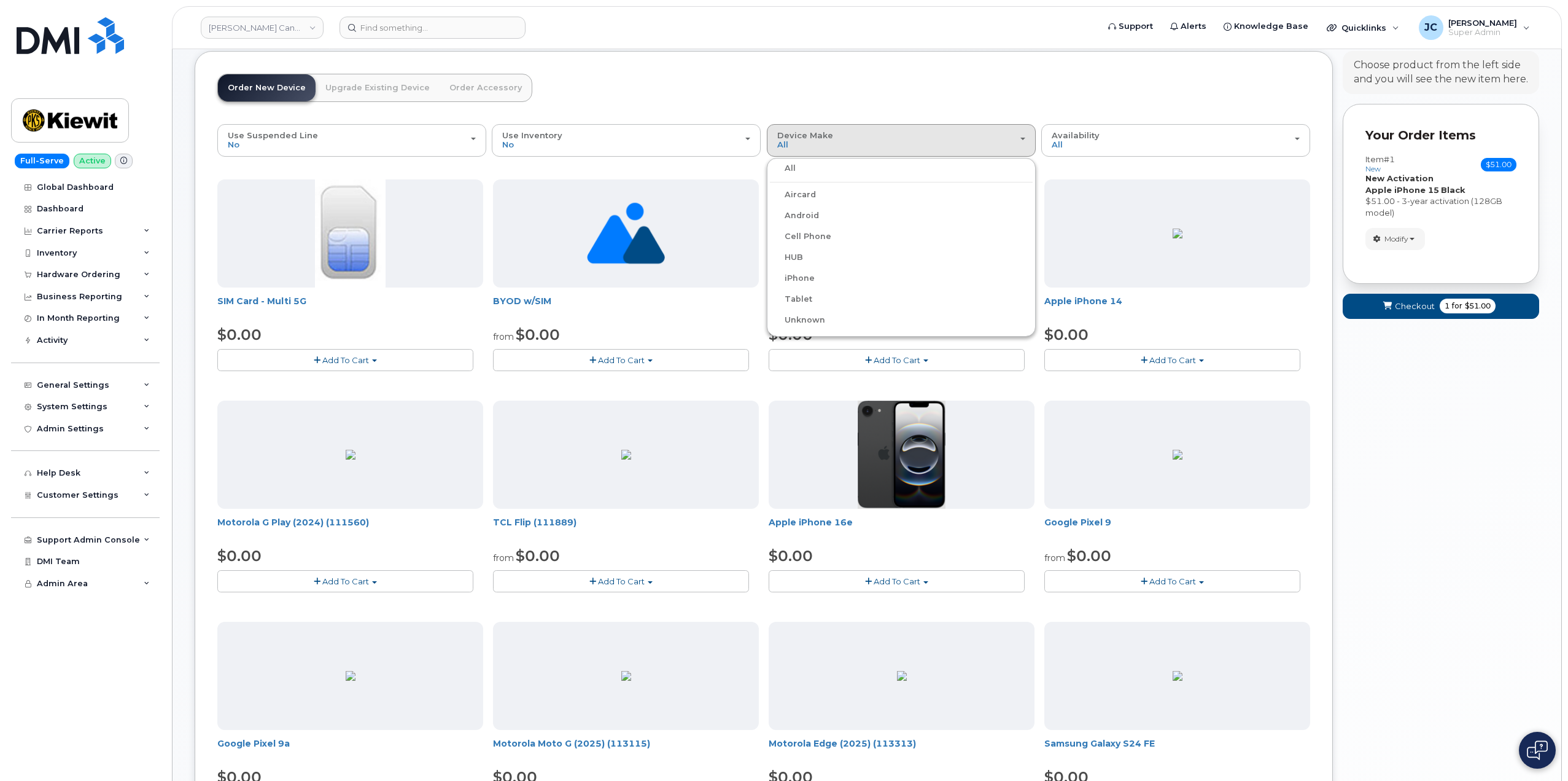
click at [806, 280] on label "iPhone" at bounding box center [792, 278] width 45 height 15
click at [0, 0] on input "iPhone" at bounding box center [0, 0] width 0 height 0
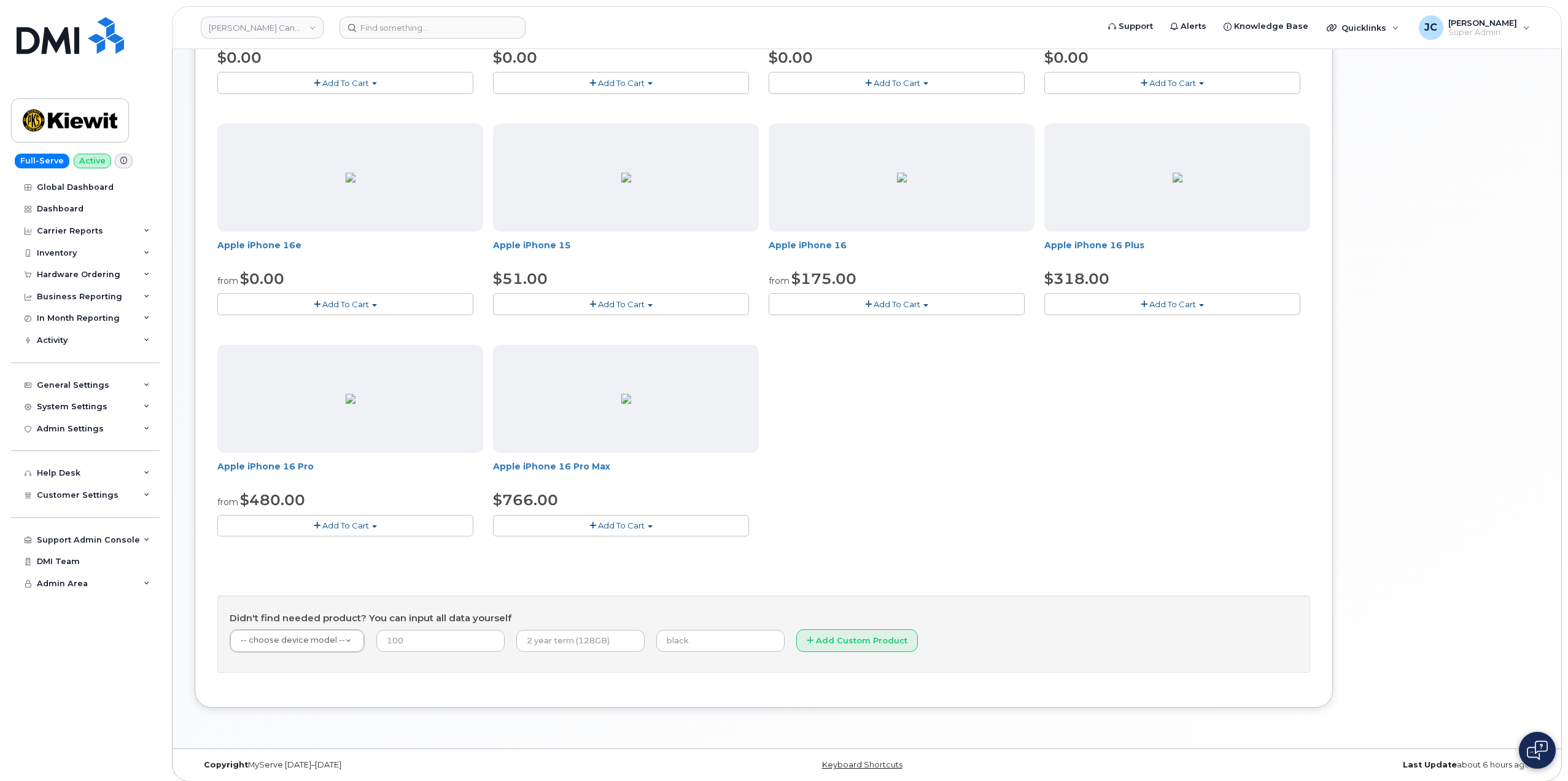
scroll to position [345, 0]
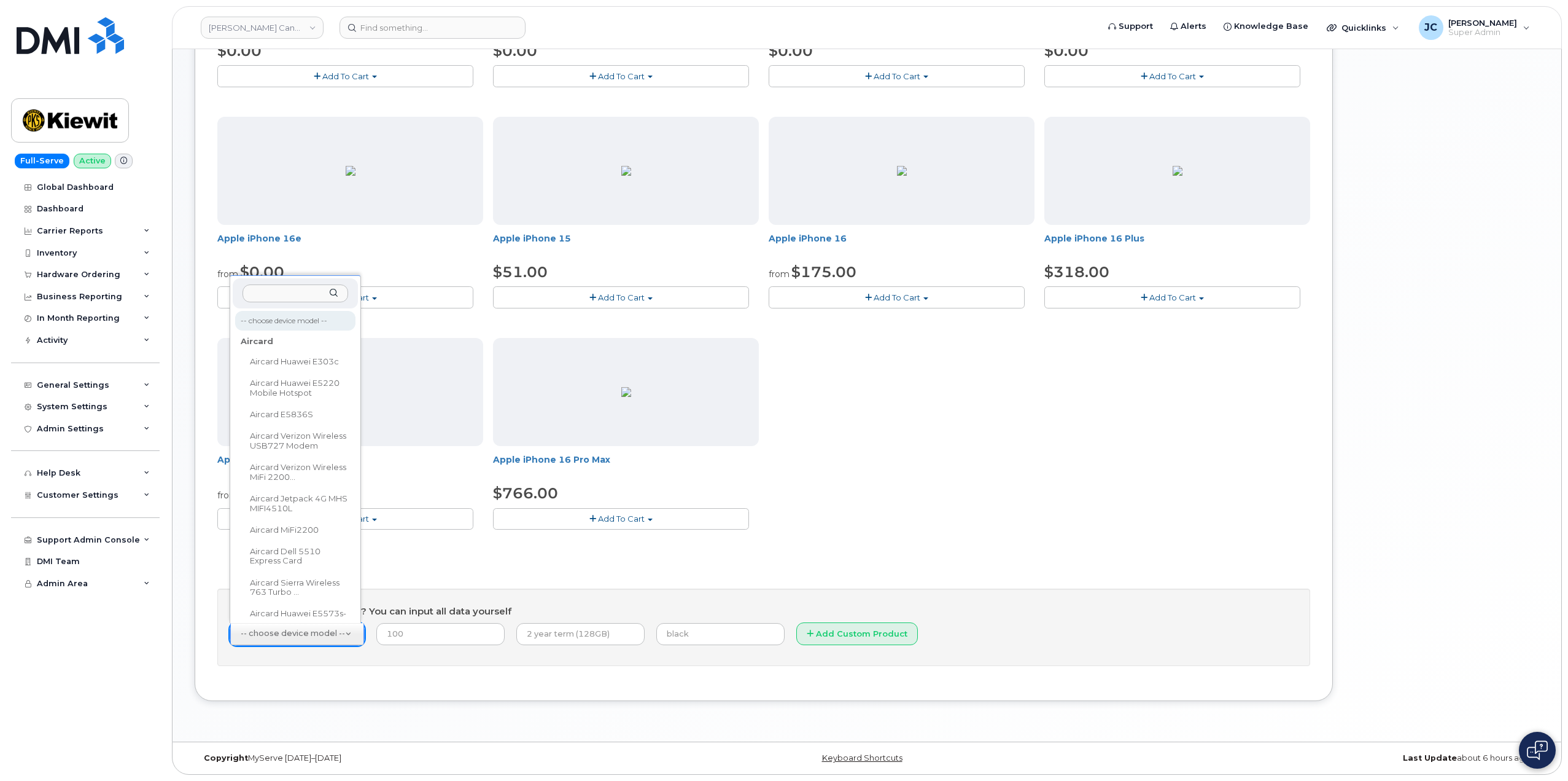
type input "w"
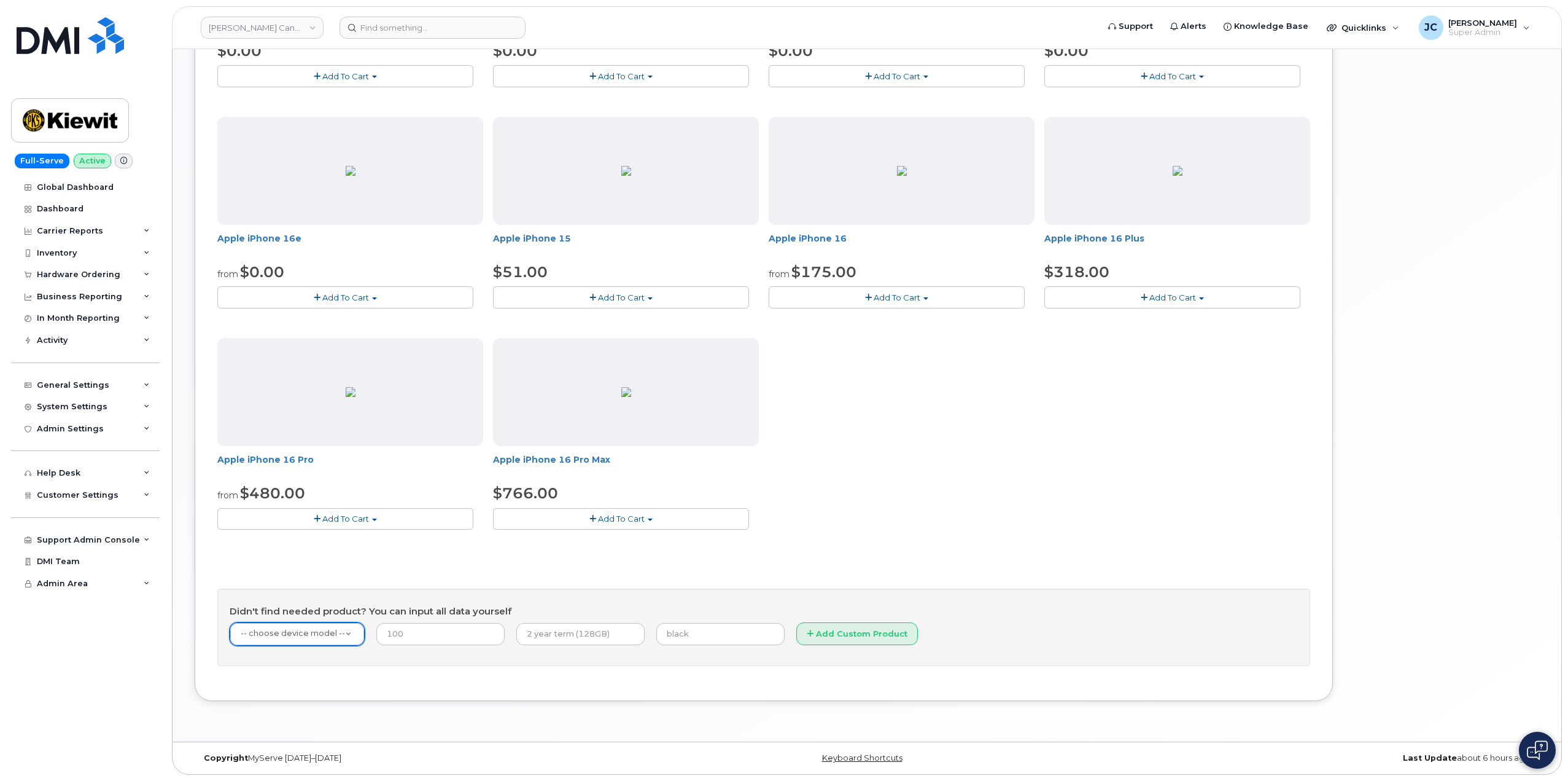
drag, startPoint x: 1302, startPoint y: 515, endPoint x: 1283, endPoint y: 522, distance: 20.2
type input "w"
drag, startPoint x: 1049, startPoint y: 491, endPoint x: 1192, endPoint y: 346, distance: 203.7
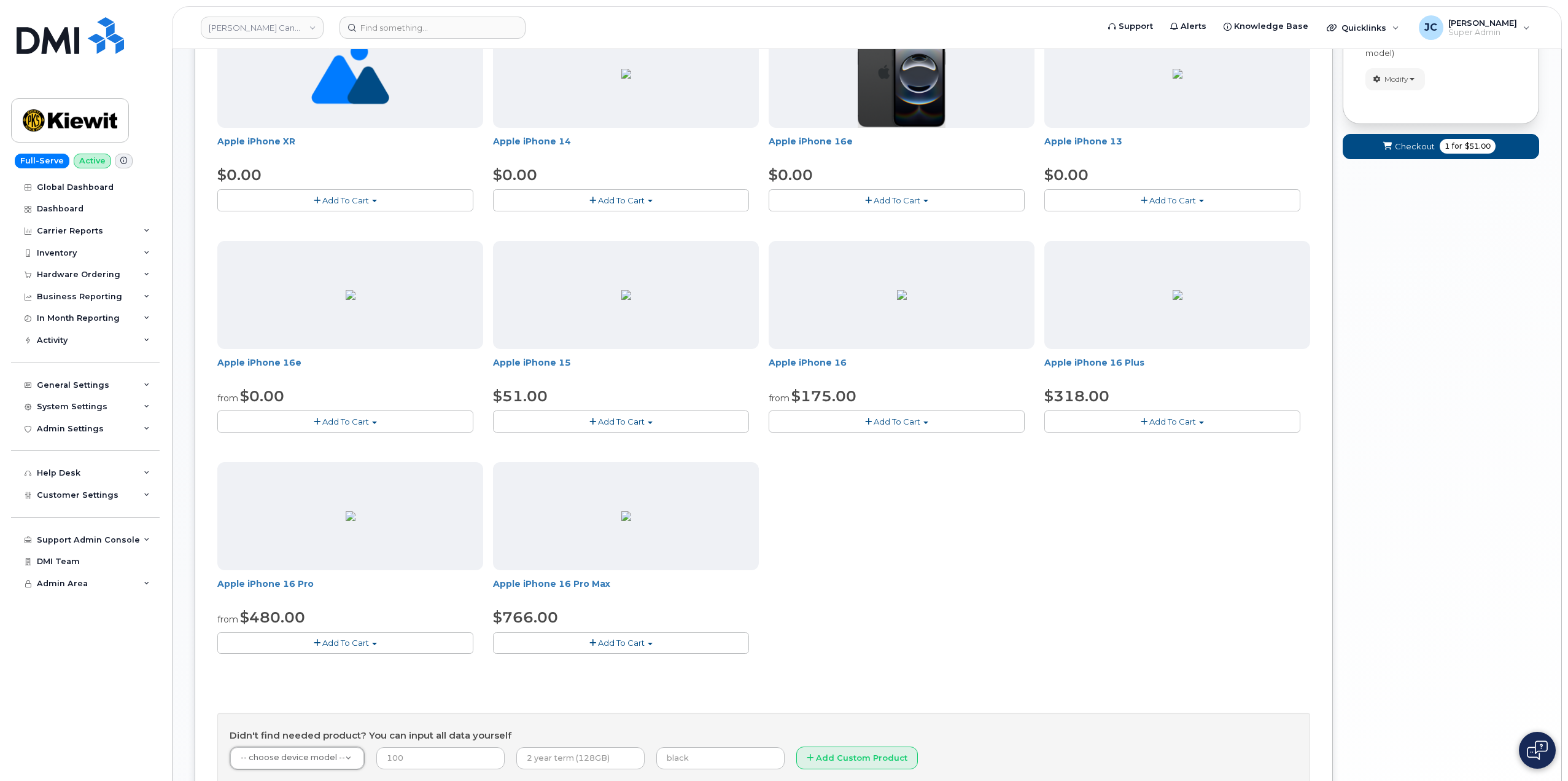
scroll to position [0, 0]
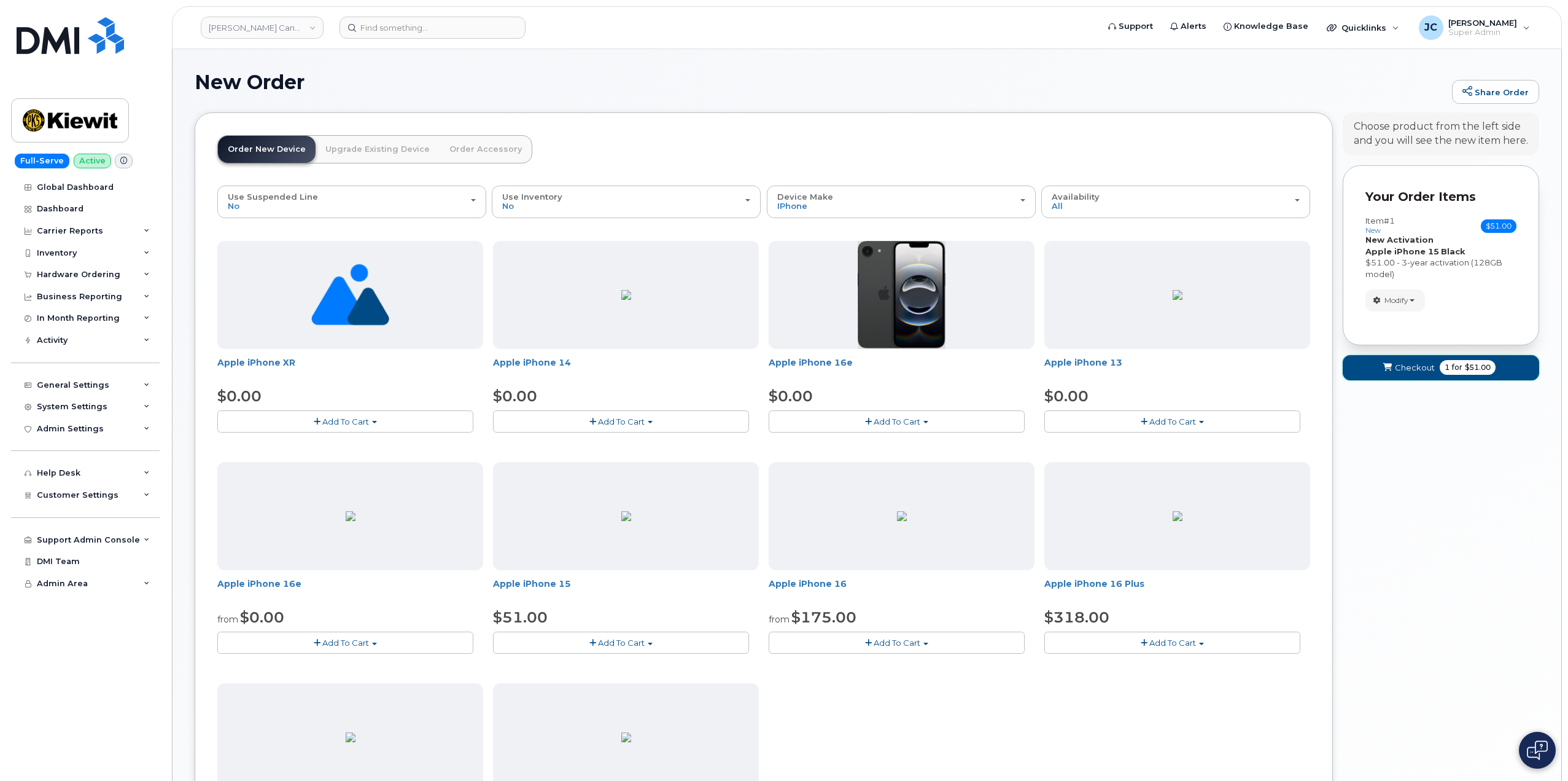
click at [1421, 373] on button "Checkout 1 for $51.00" at bounding box center [1440, 367] width 197 height 25
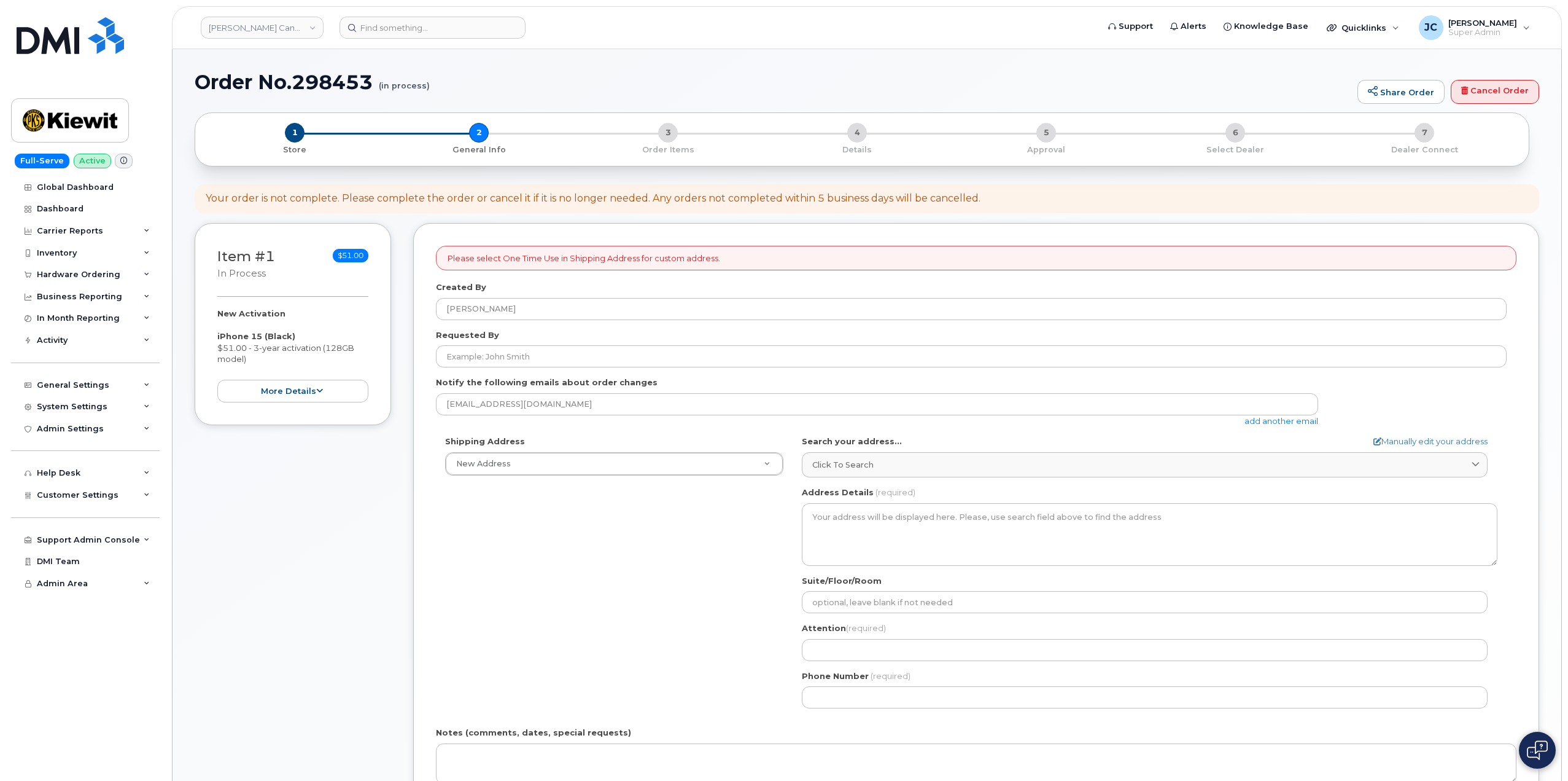
select select
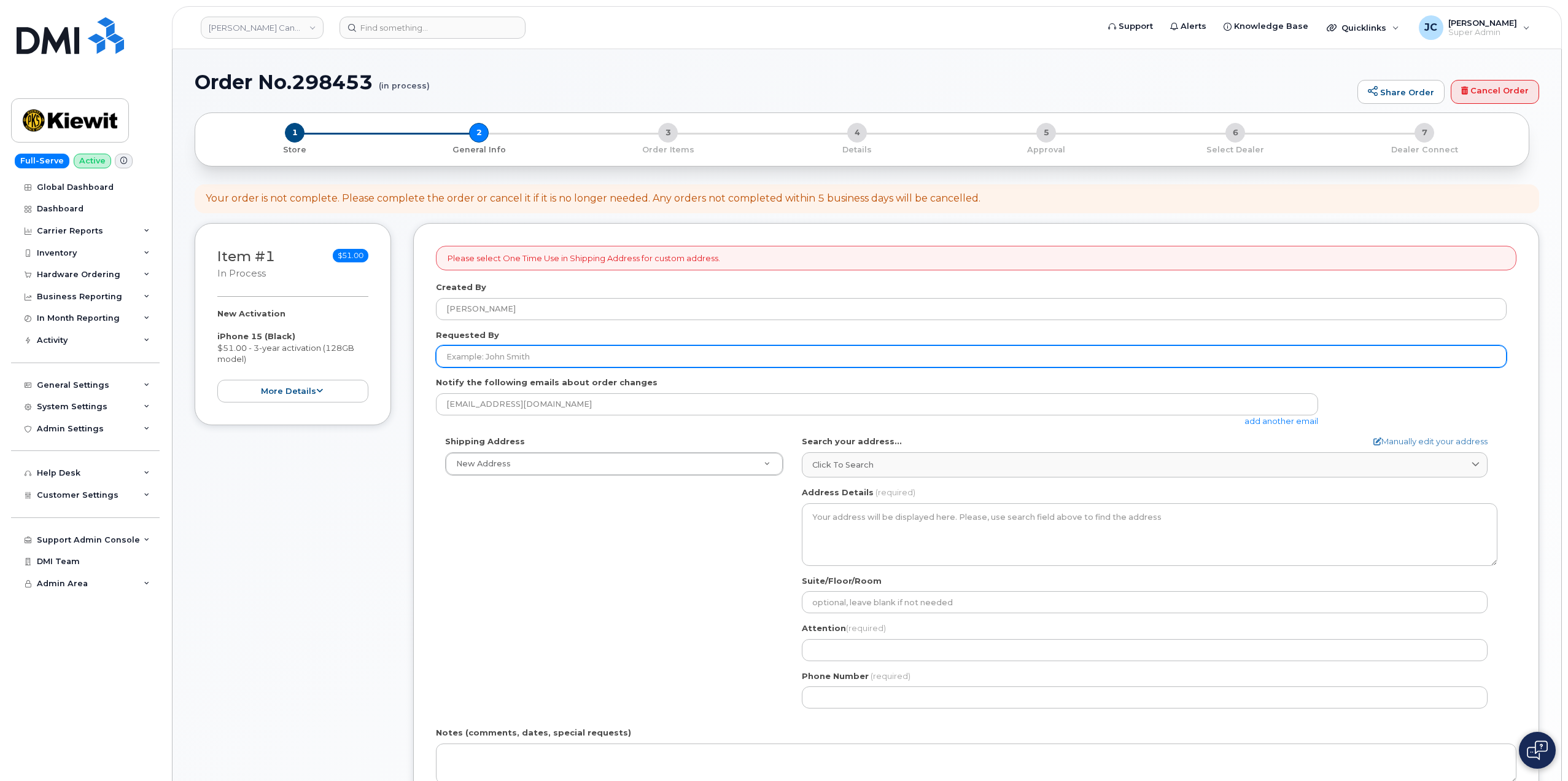
click at [503, 358] on input "Requested By" at bounding box center [971, 356] width 1071 height 22
click at [513, 359] on input "Riley" at bounding box center [971, 356] width 1071 height 22
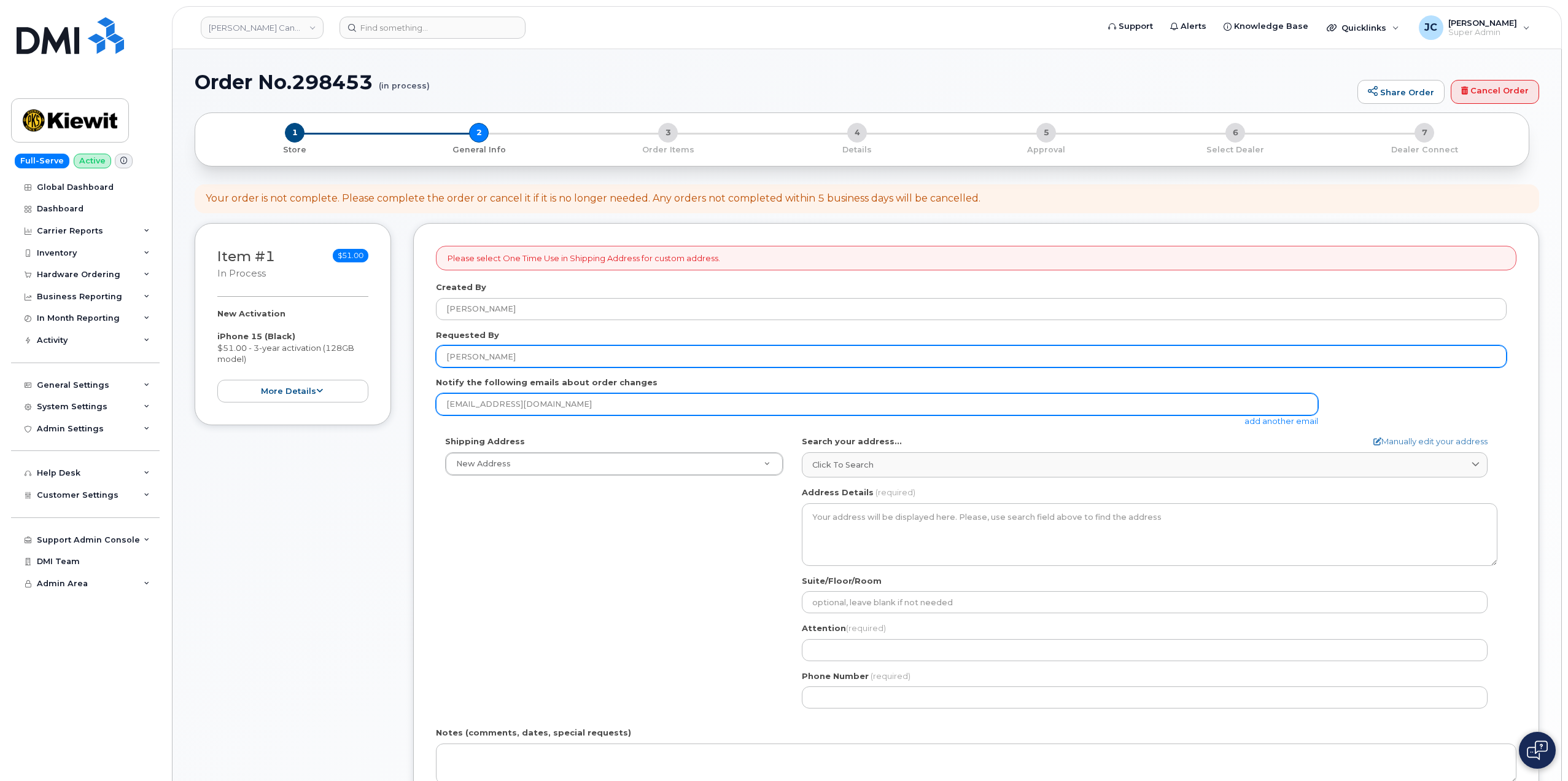
type input "Riley Nash"
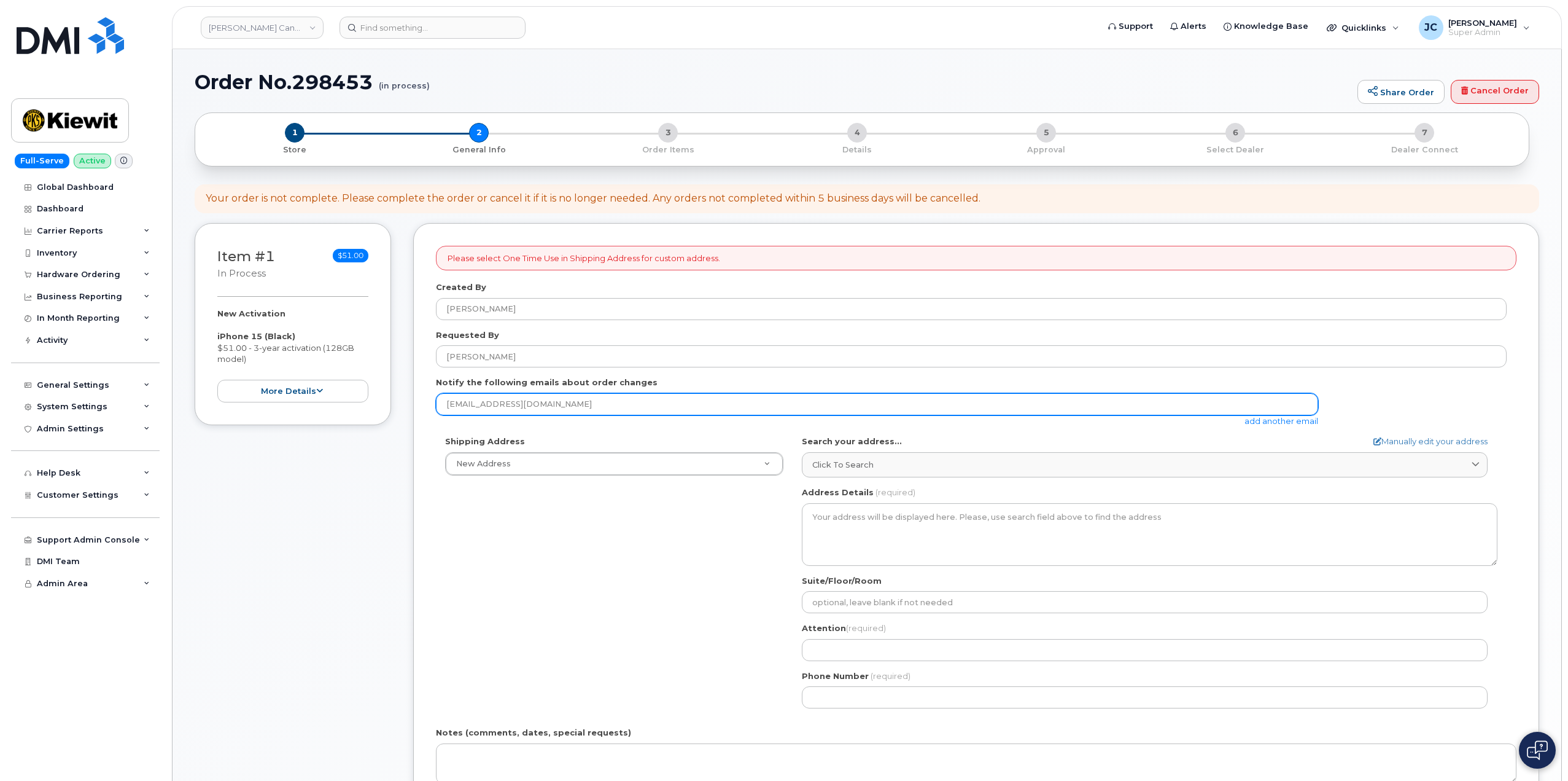
click at [524, 402] on input "jecook@dminc.com" at bounding box center [877, 404] width 882 height 22
type input "j"
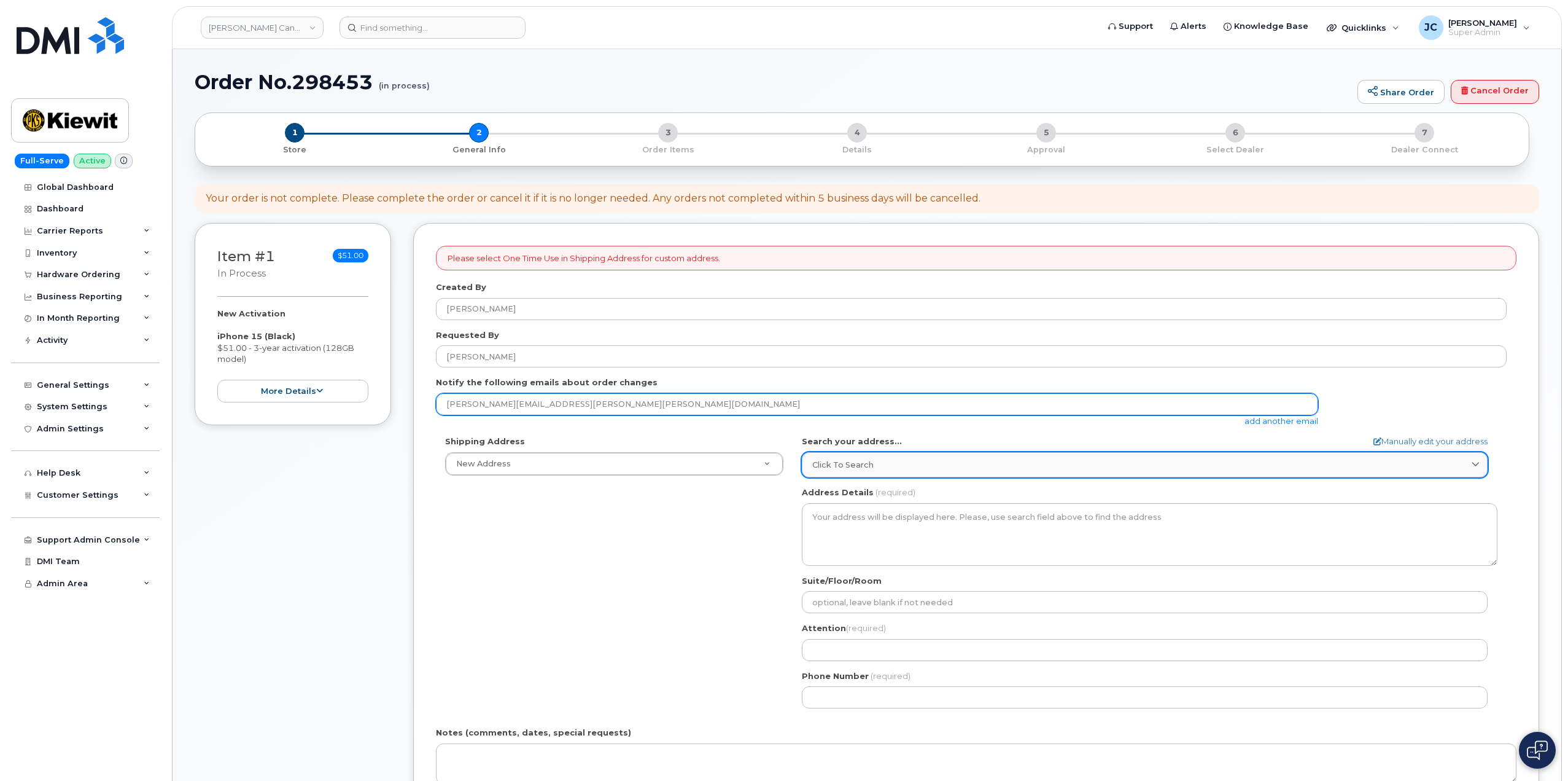
type input "riley.nash@kiewit.com"
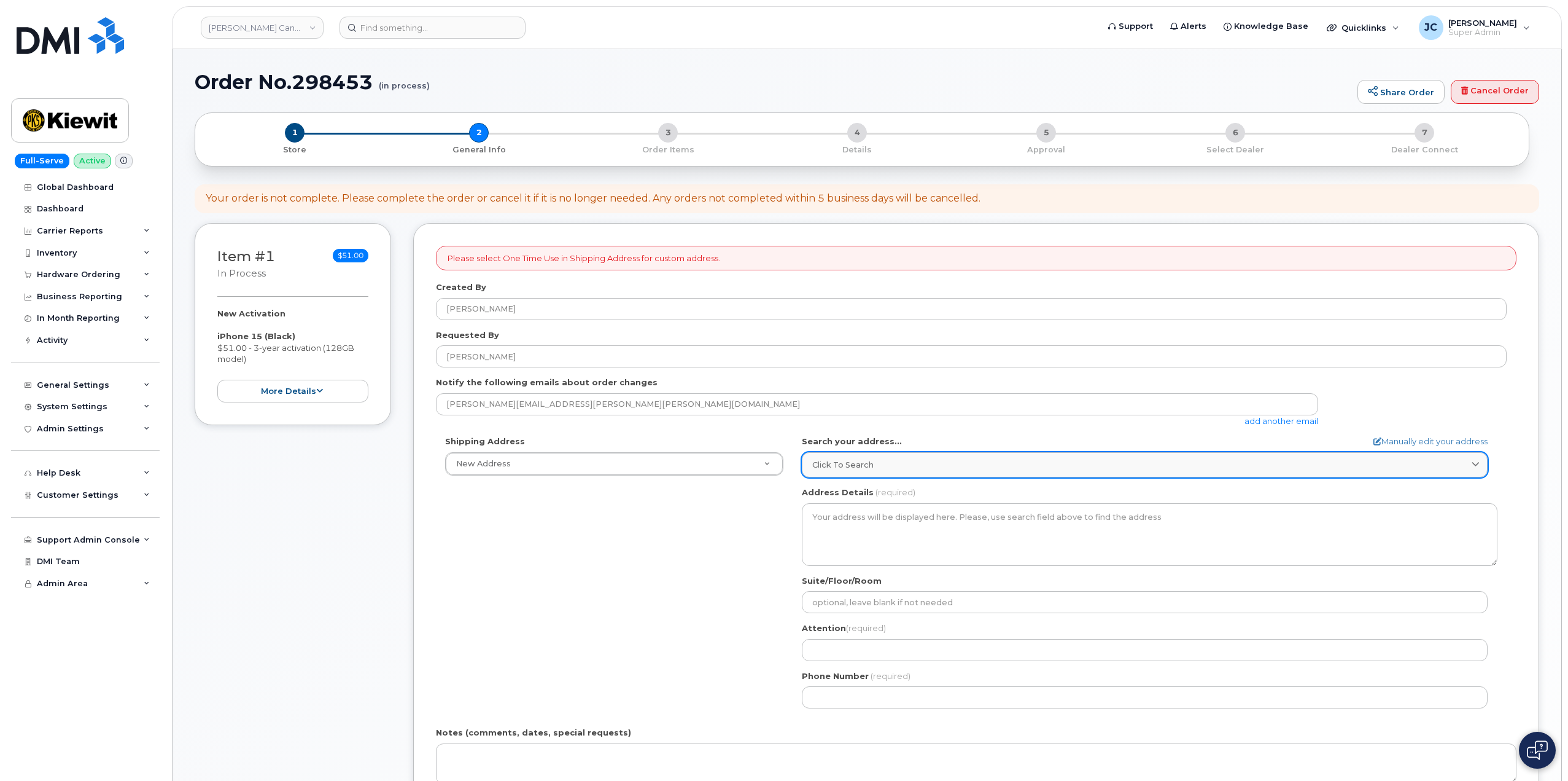
click at [872, 467] on div "Click to search" at bounding box center [1144, 464] width 665 height 11
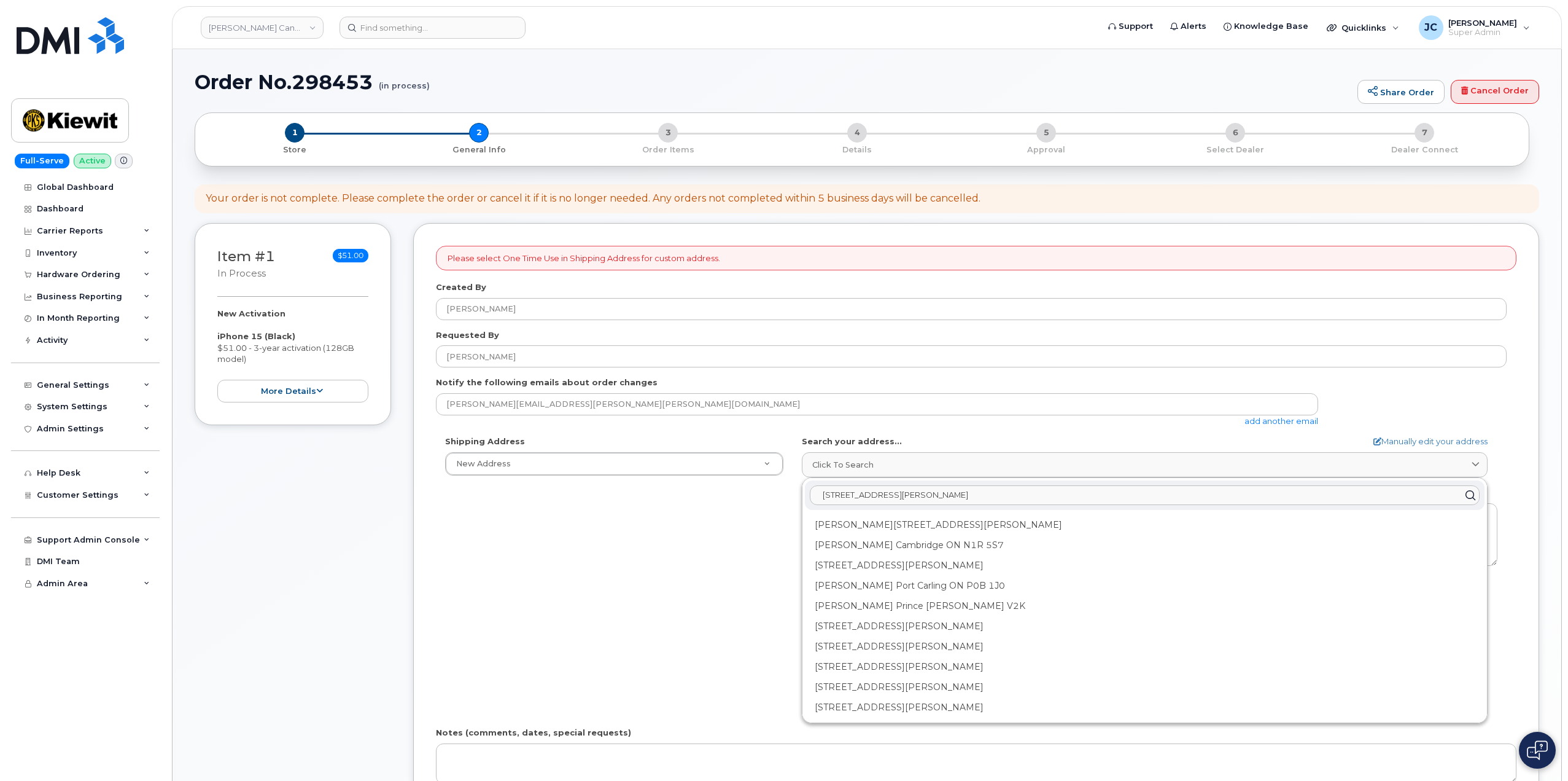
click at [917, 498] on input "2306 Foreman Road" at bounding box center [1145, 495] width 670 height 19
drag, startPoint x: 982, startPoint y: 493, endPoint x: 860, endPoint y: 503, distance: 122.4
click at [814, 490] on input "2306 Foreman Road, Orange, TX 77630" at bounding box center [1145, 495] width 670 height 19
type input "2306 Foreman Road, Orange, TX 77630"
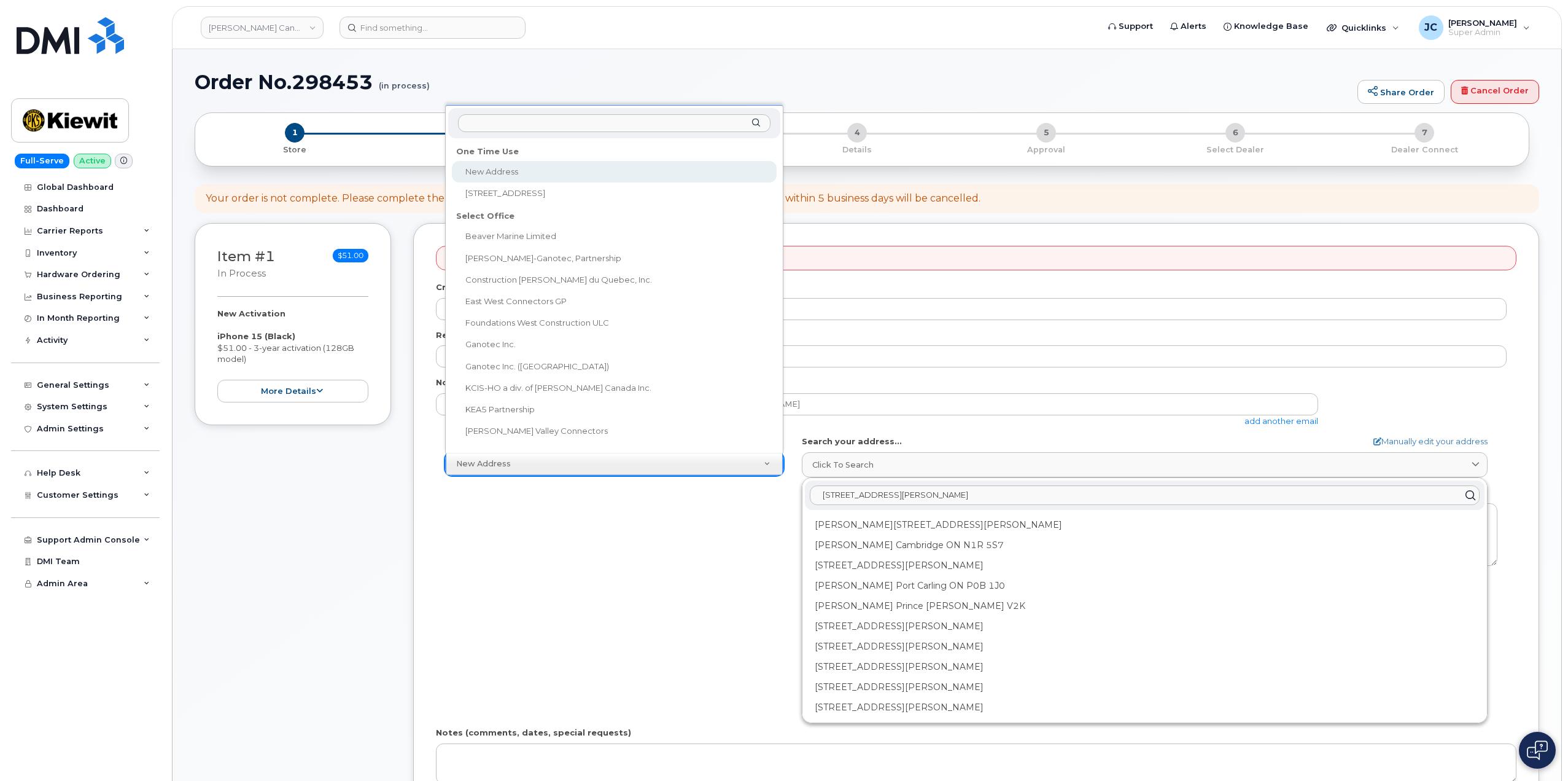
drag, startPoint x: 767, startPoint y: 463, endPoint x: 740, endPoint y: 465, distance: 27.1
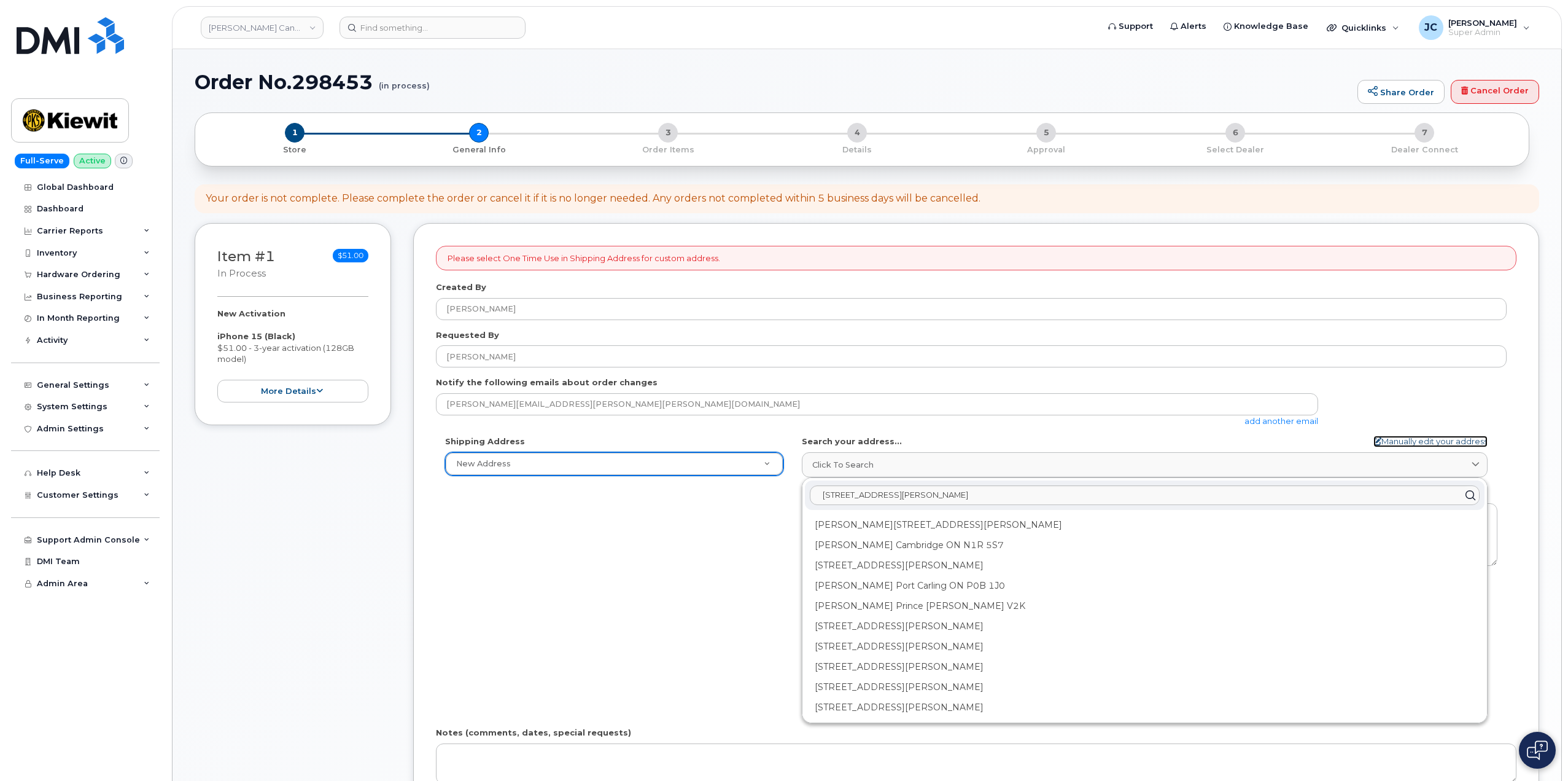
click at [1413, 439] on link "Manually edit your address" at bounding box center [1430, 441] width 114 height 11
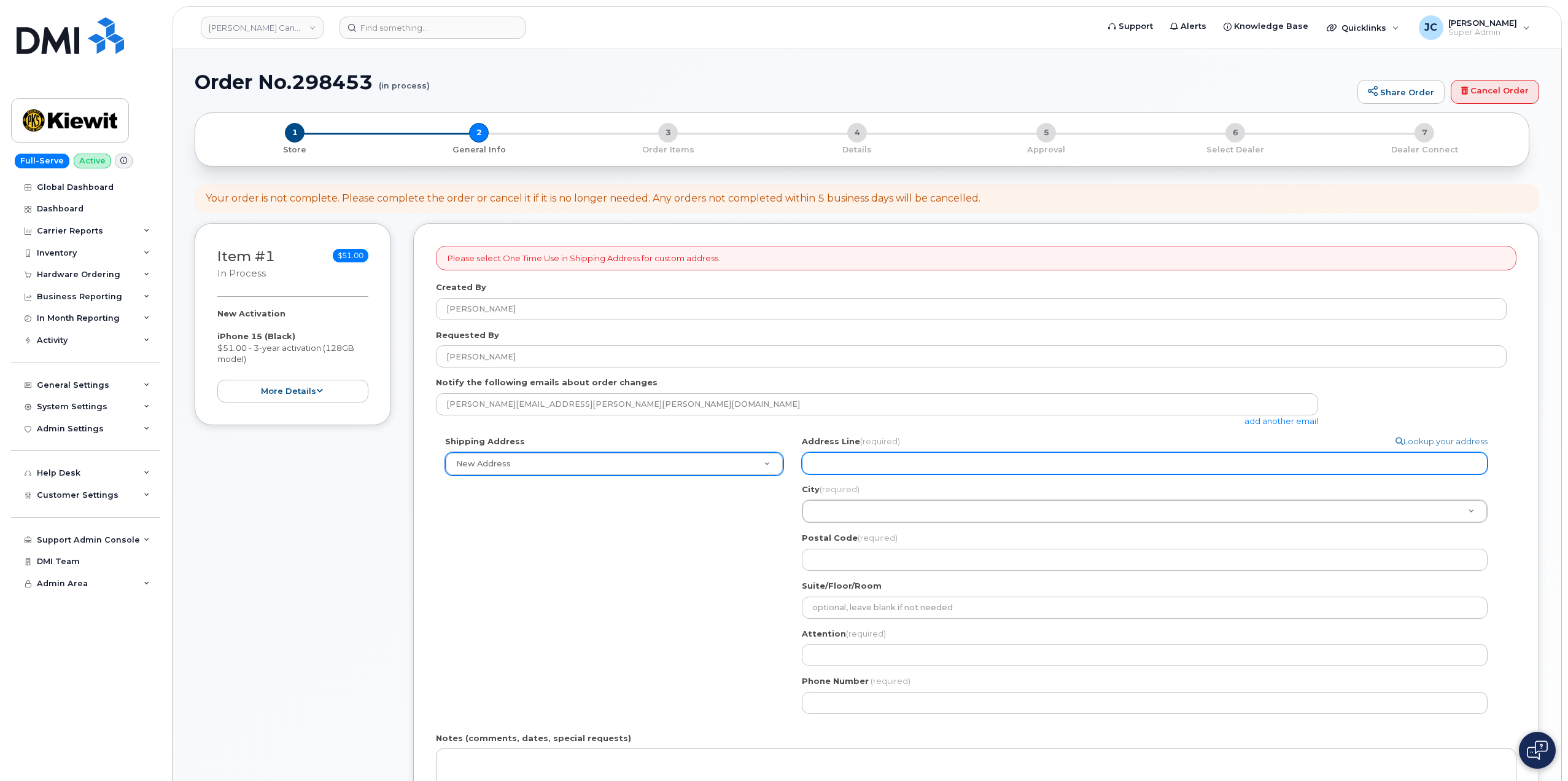
paste input "2306 Foreman Road, Orange, TX 77630"
select select
type input "2306 Foreman Road, Orange, TX 77630"
drag, startPoint x: 984, startPoint y: 464, endPoint x: 895, endPoint y: 465, distance: 89.0
click at [895, 465] on input "2306 Foreman Road, Orange, TX 77630" at bounding box center [1144, 463] width 686 height 22
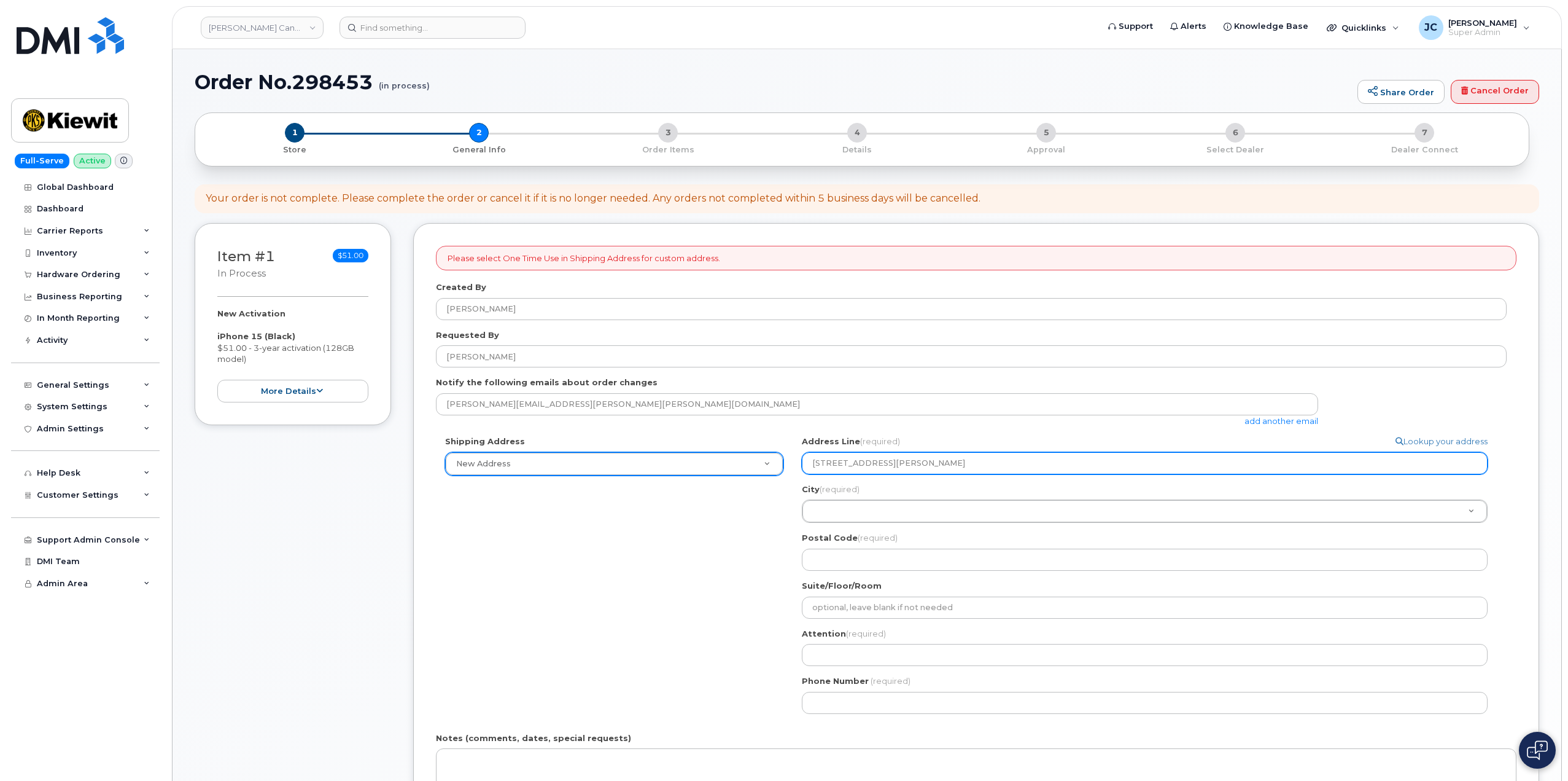
select select
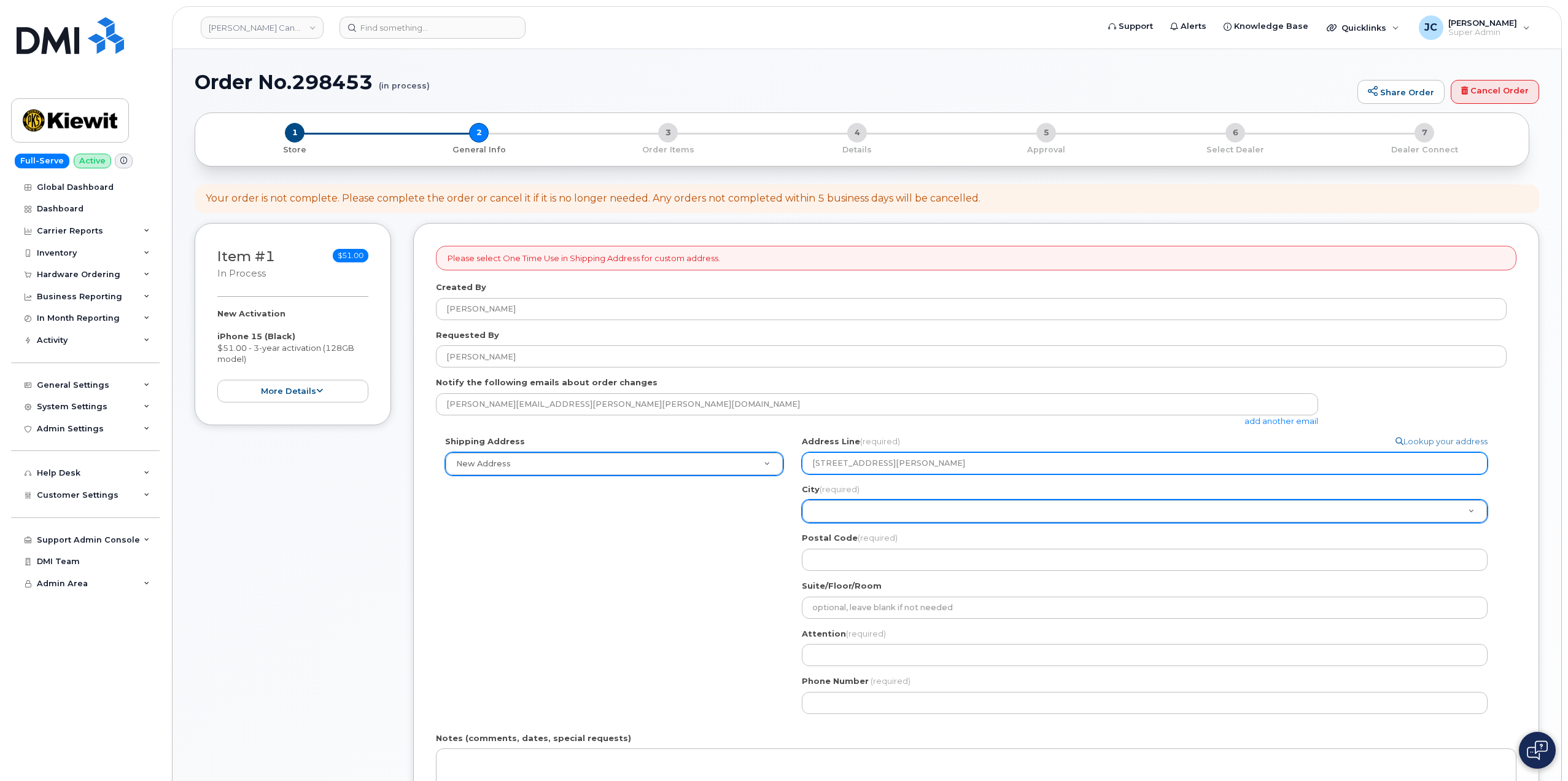
type input "[STREET_ADDRESS][PERSON_NAME]"
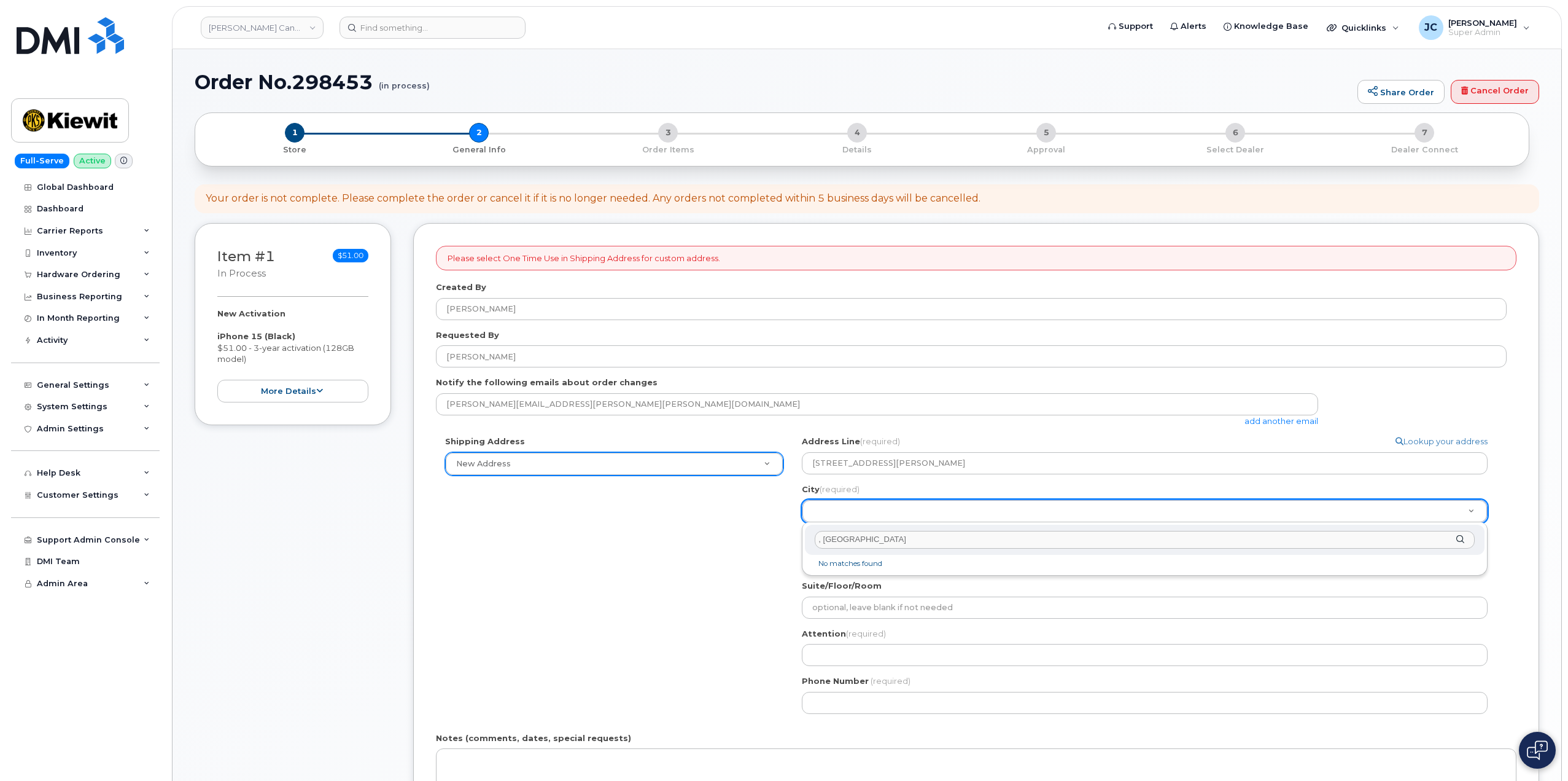
click at [824, 538] on input ", Orange, TX 77630" at bounding box center [1144, 540] width 660 height 17
drag, startPoint x: 903, startPoint y: 536, endPoint x: 843, endPoint y: 527, distance: 60.7
click at [843, 527] on div "City (required) Orange, TX 77630" at bounding box center [1145, 540] width 680 height 30
type input "Orange"
click at [312, 24] on link "Kiewit Canada Inc" at bounding box center [262, 27] width 122 height 22
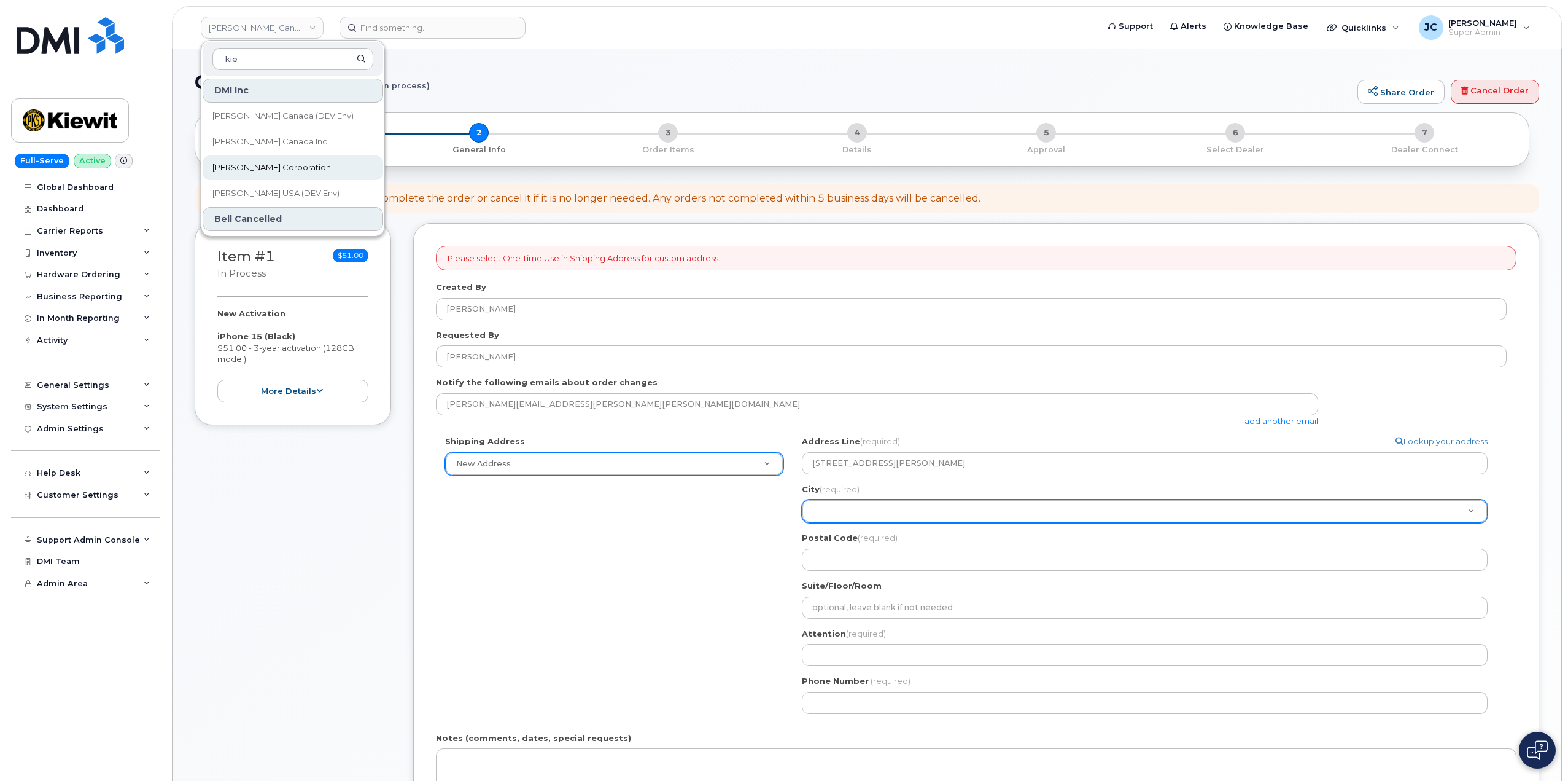
type input "kie"
click at [267, 161] on link "[PERSON_NAME] Corporation" at bounding box center [293, 168] width 181 height 24
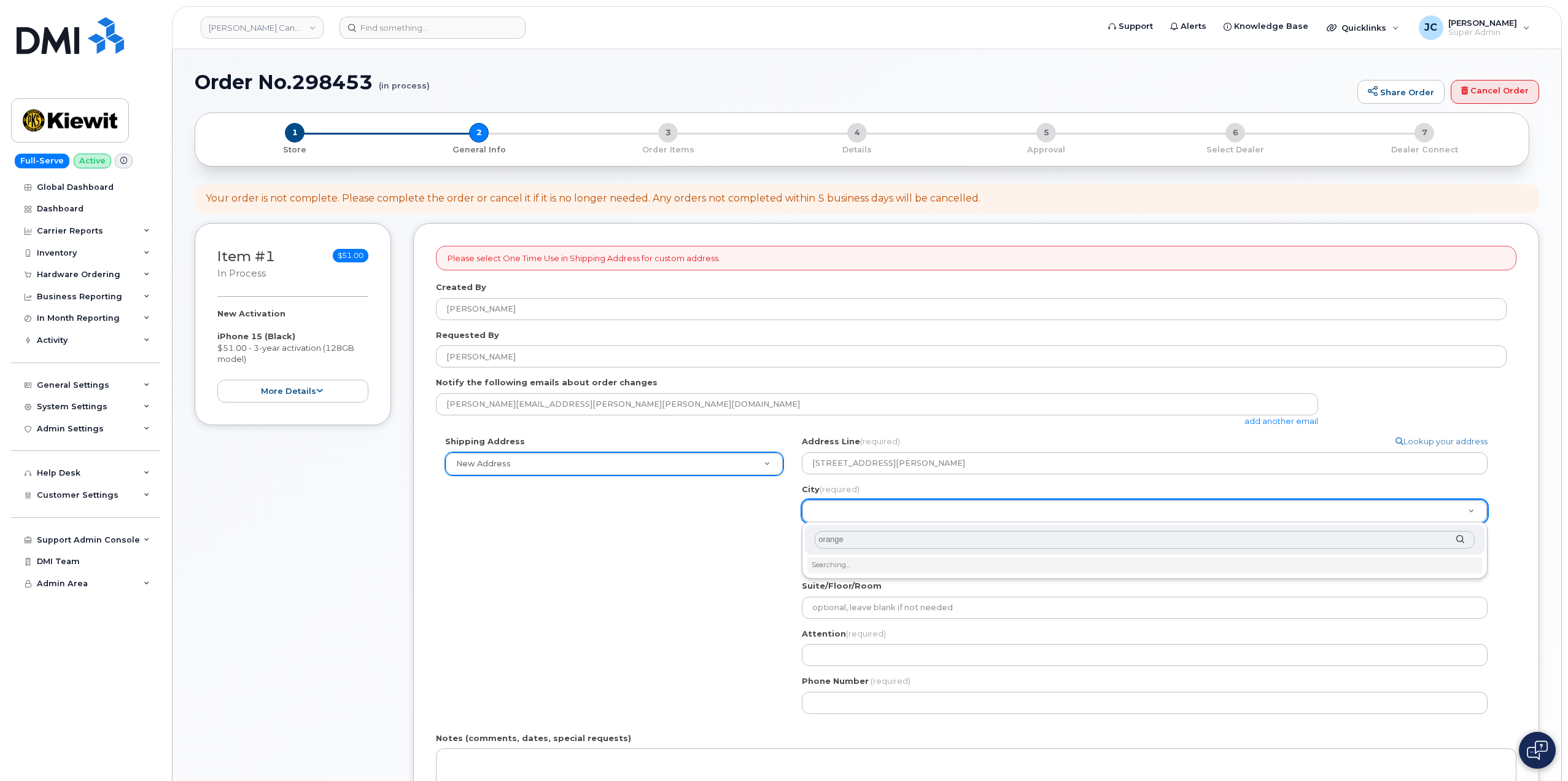
type input "orange"
drag, startPoint x: 663, startPoint y: 602, endPoint x: 639, endPoint y: 580, distance: 32.6
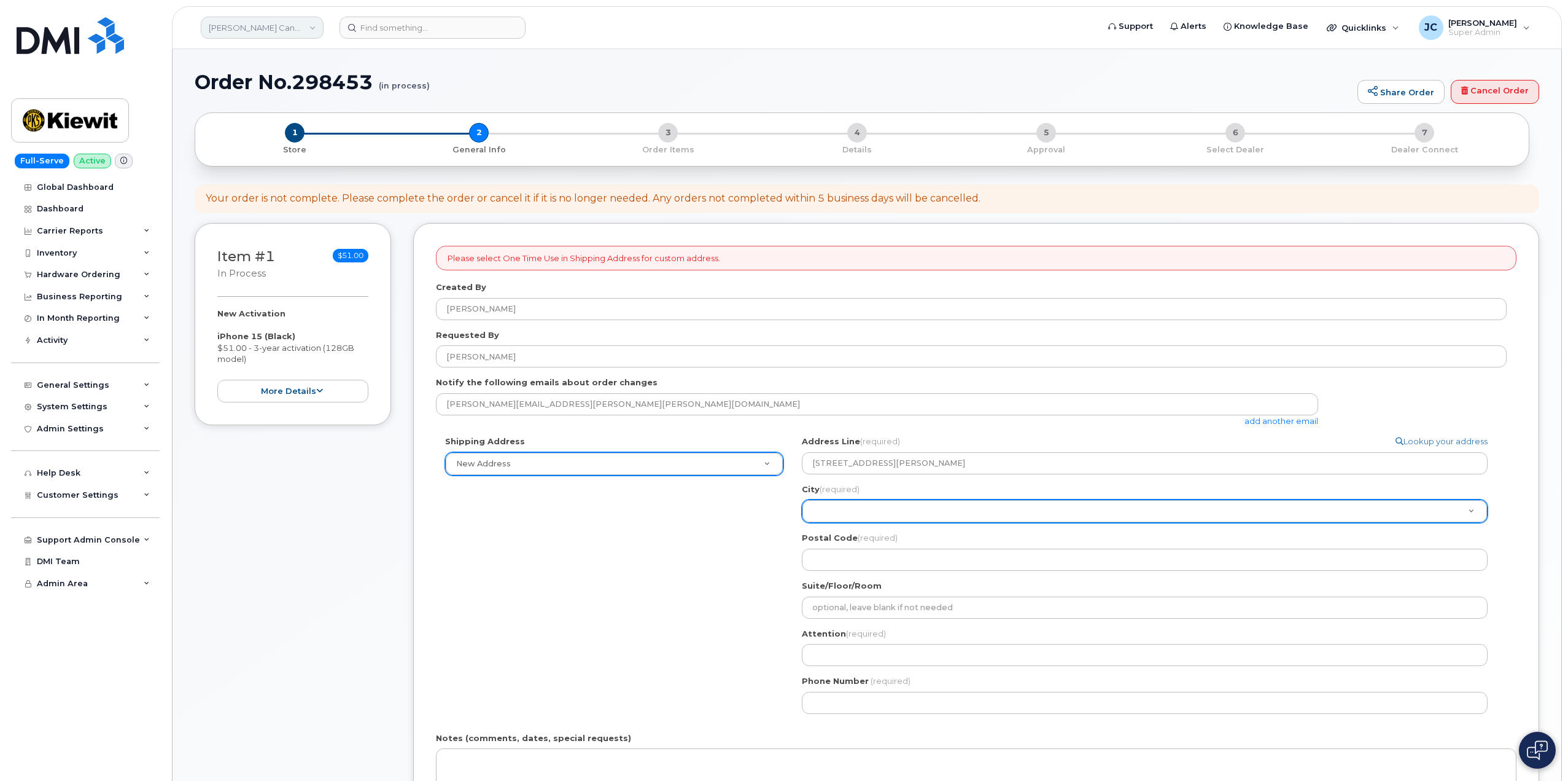
click at [310, 28] on link "Kiewit Canada Inc" at bounding box center [262, 27] width 122 height 22
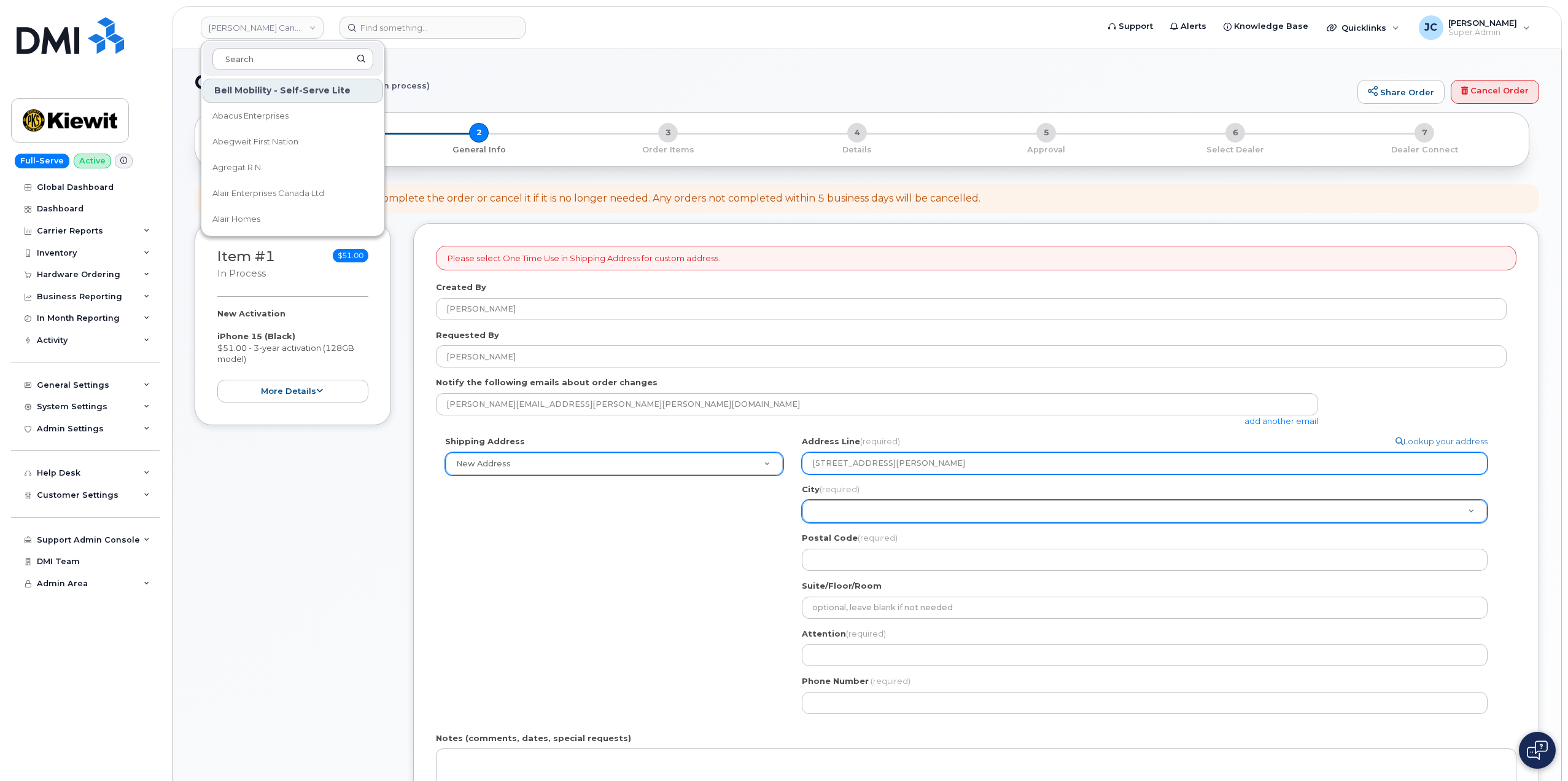
drag, startPoint x: 813, startPoint y: 462, endPoint x: 836, endPoint y: 474, distance: 25.9
click at [785, 463] on div "Shipping Address New Address New Address 298 Highway 11, Box 579 Beaver Marine …" at bounding box center [971, 579] width 1071 height 287
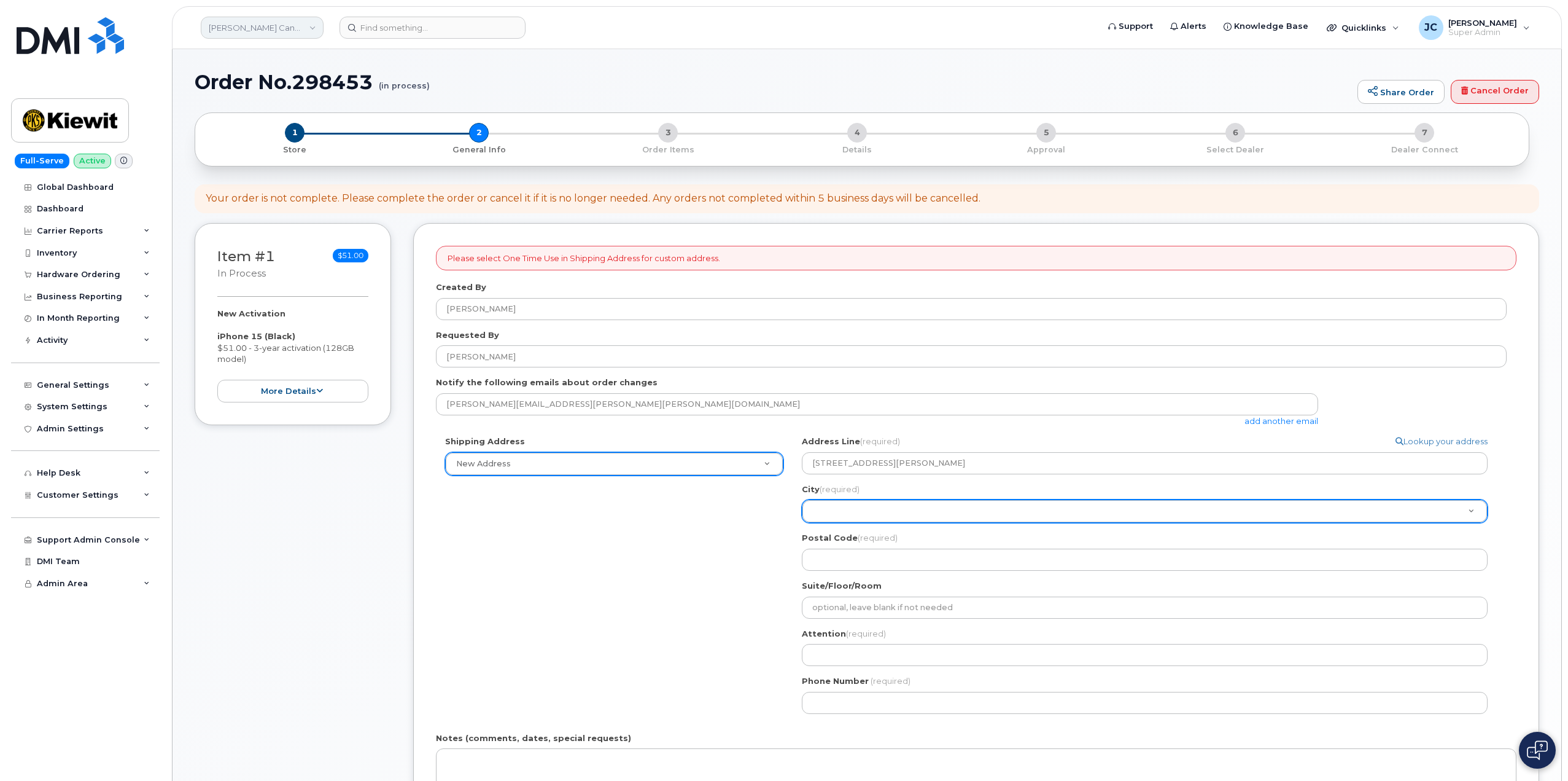
click at [300, 28] on link "Kiewit Canada Inc" at bounding box center [262, 27] width 122 height 22
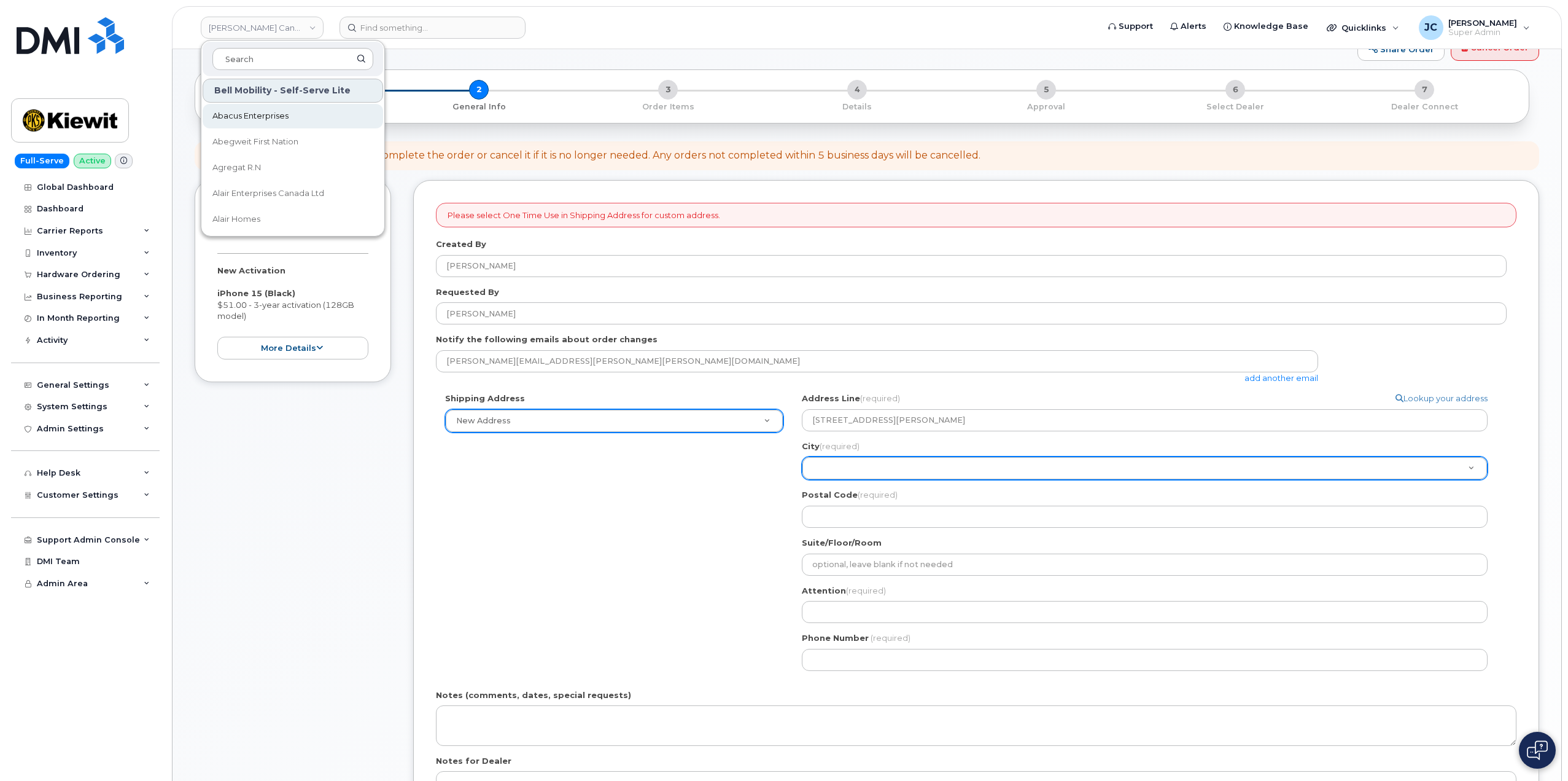
scroll to position [61, 0]
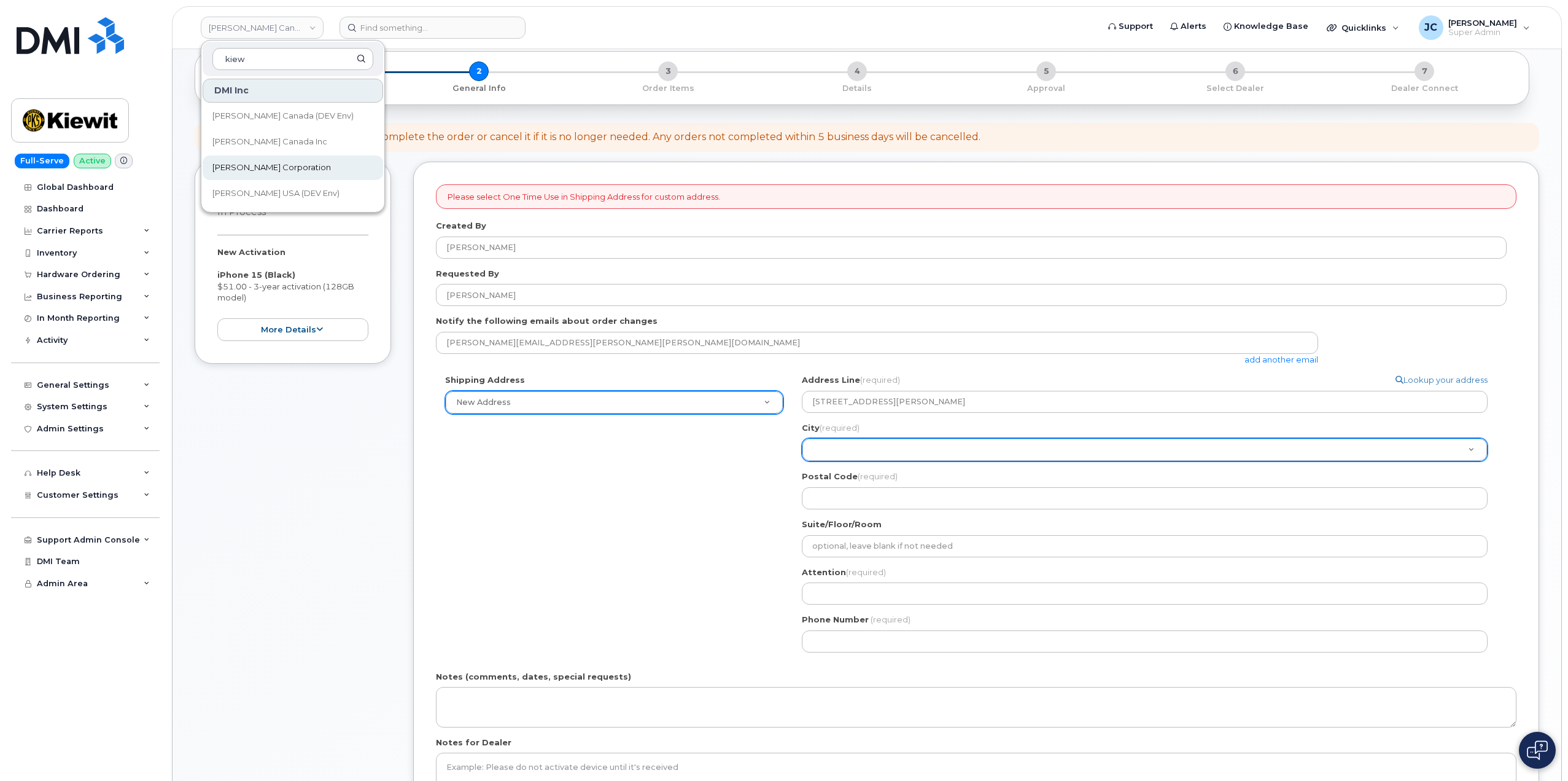
type input "kiew"
click at [230, 165] on span "[PERSON_NAME] Corporation" at bounding box center [272, 168] width 119 height 12
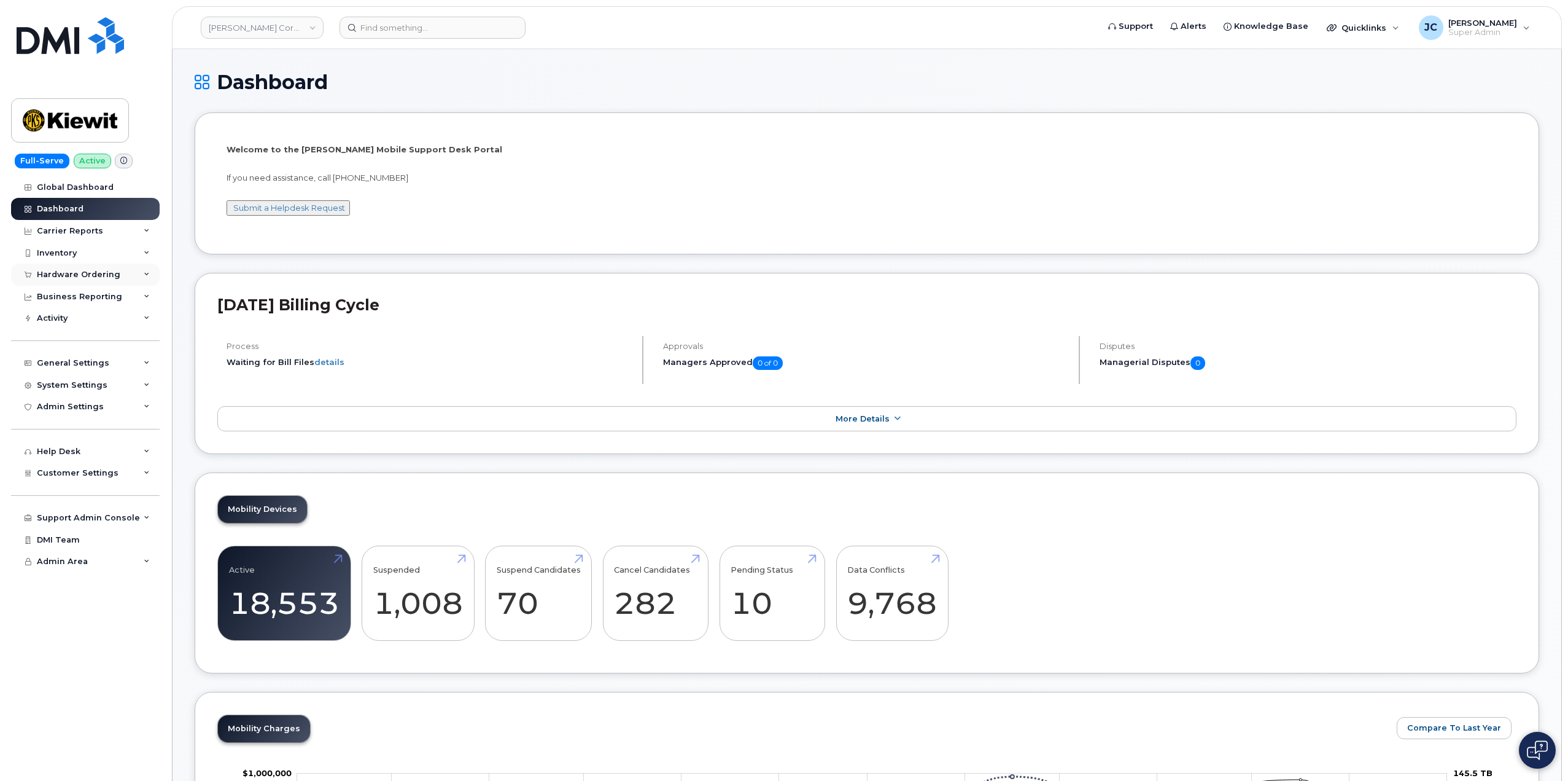
click at [73, 271] on div "Hardware Ordering" at bounding box center [79, 274] width 84 height 10
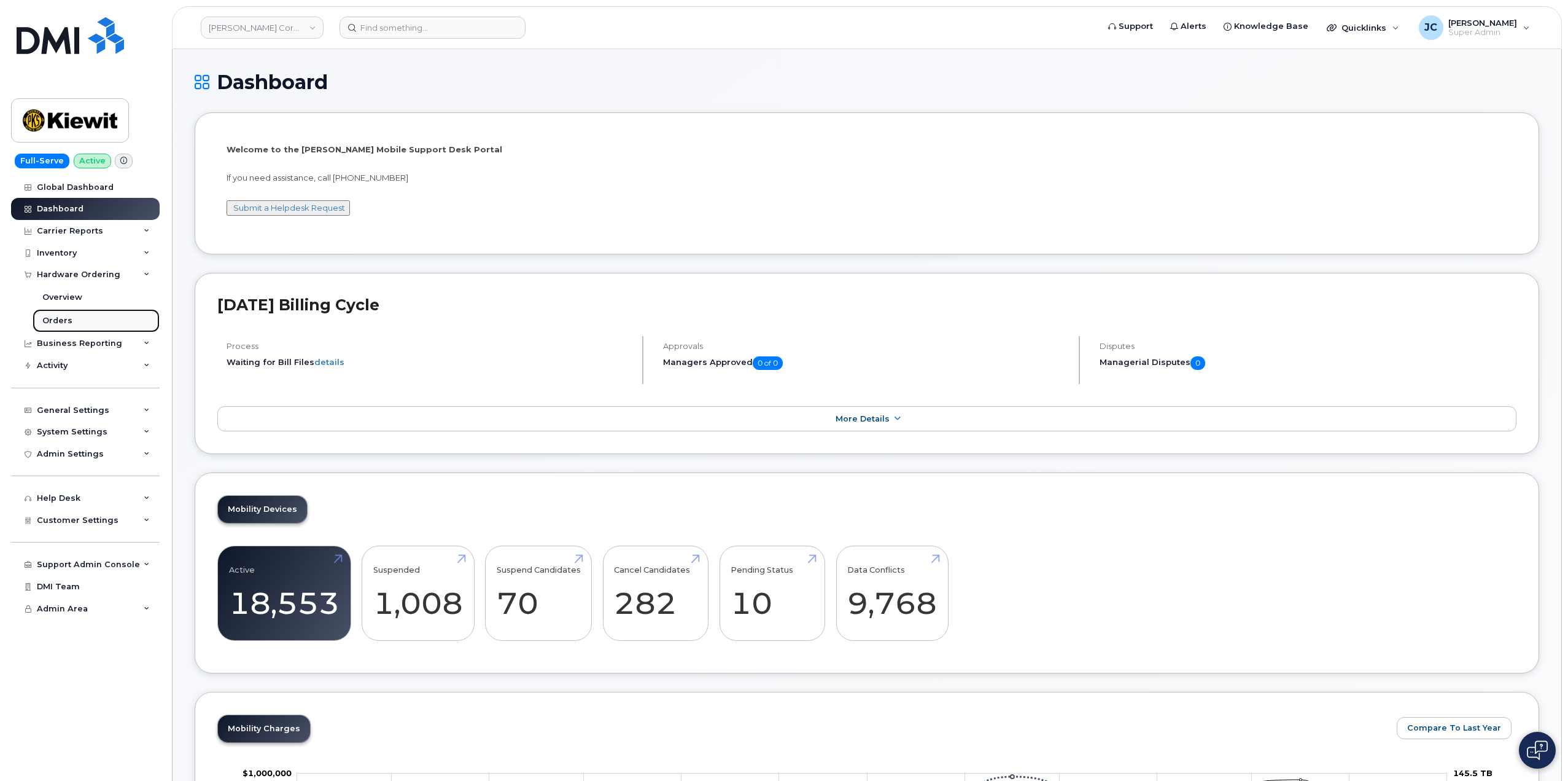
click at [60, 319] on div "Orders" at bounding box center [57, 320] width 30 height 11
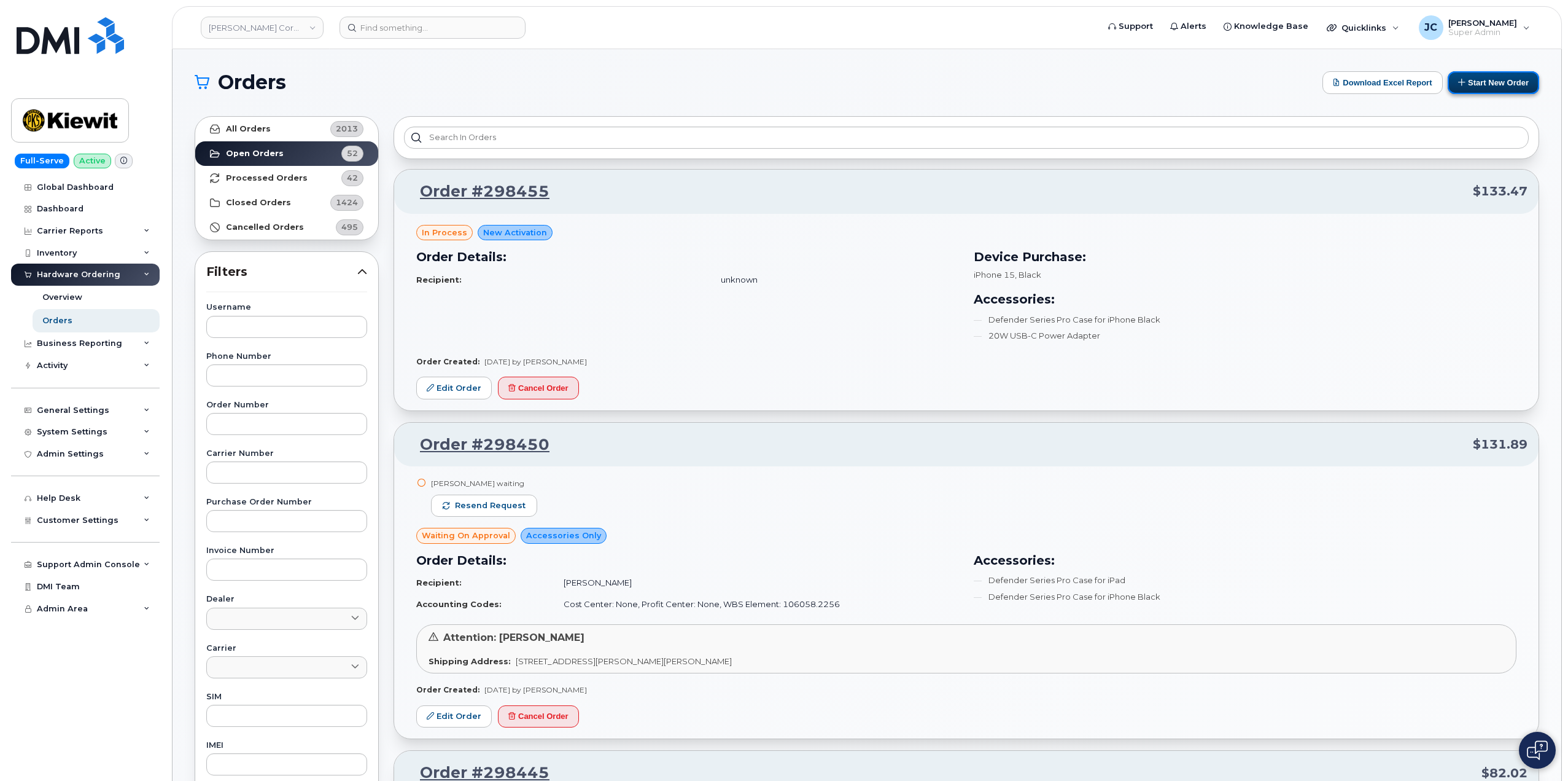
click at [1497, 80] on button "Start New Order" at bounding box center [1493, 82] width 92 height 23
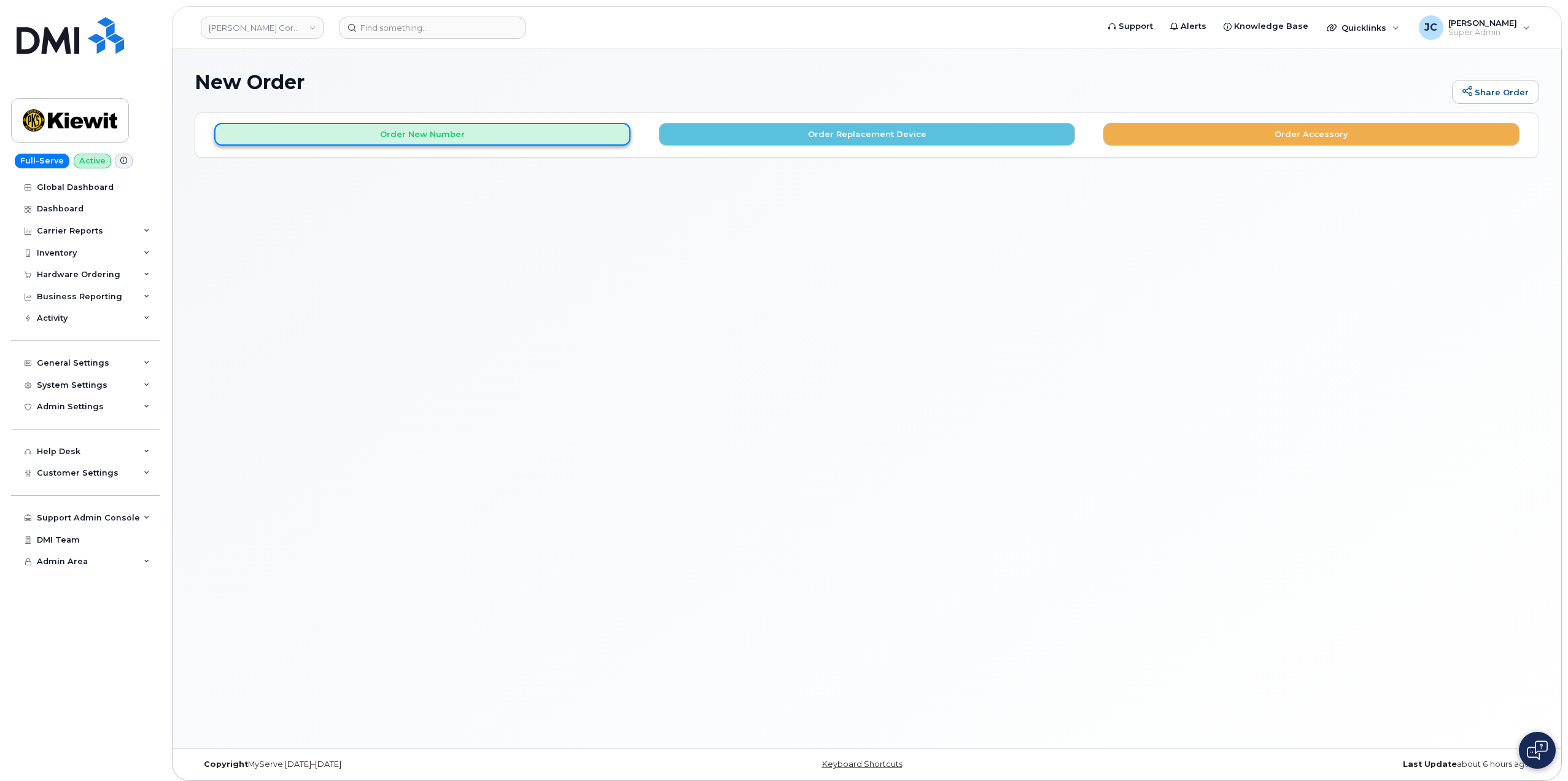
click at [418, 132] on button "Order New Number" at bounding box center [422, 134] width 416 height 23
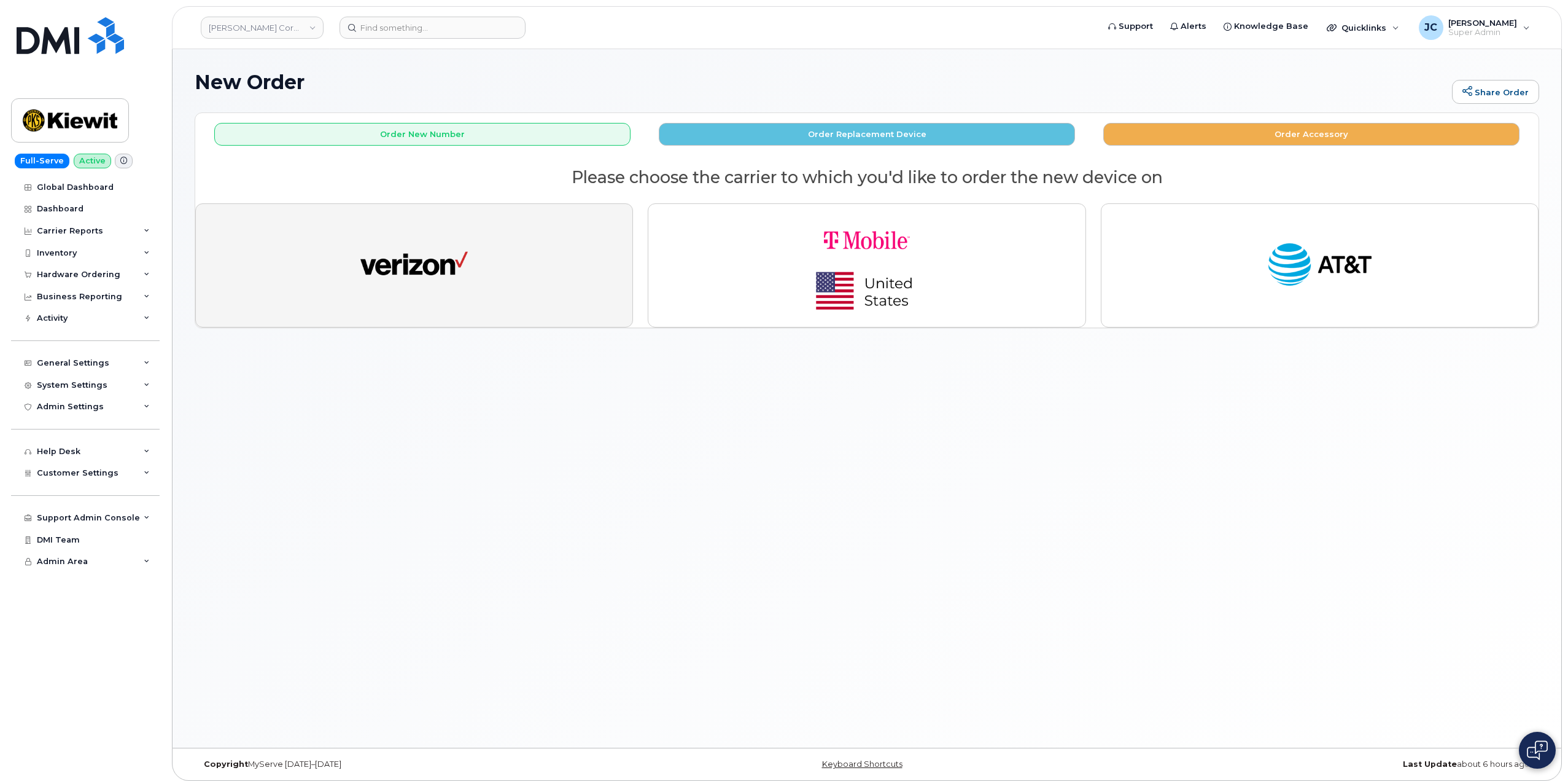
click at [424, 261] on img "button" at bounding box center [413, 265] width 108 height 55
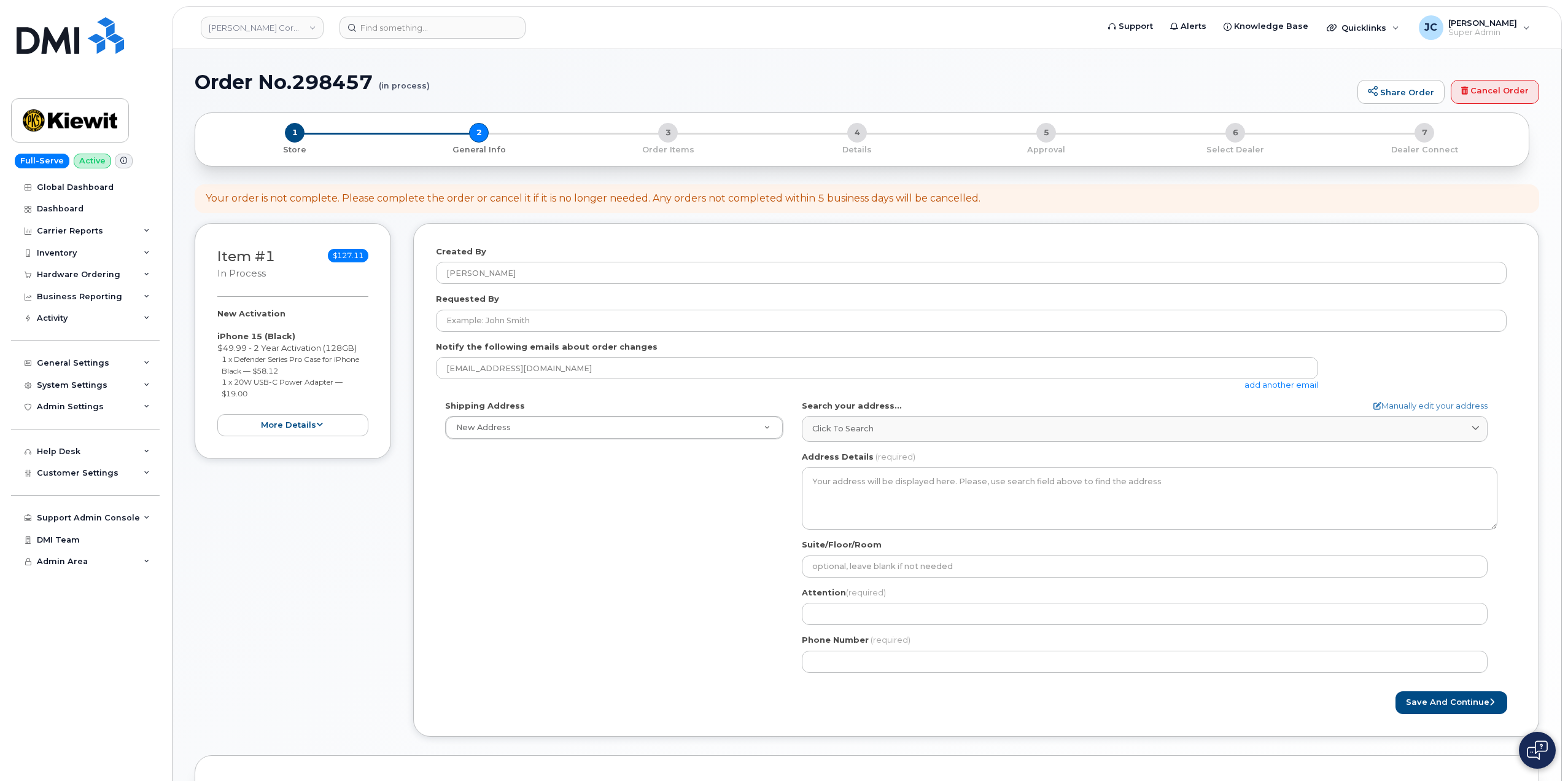
select select
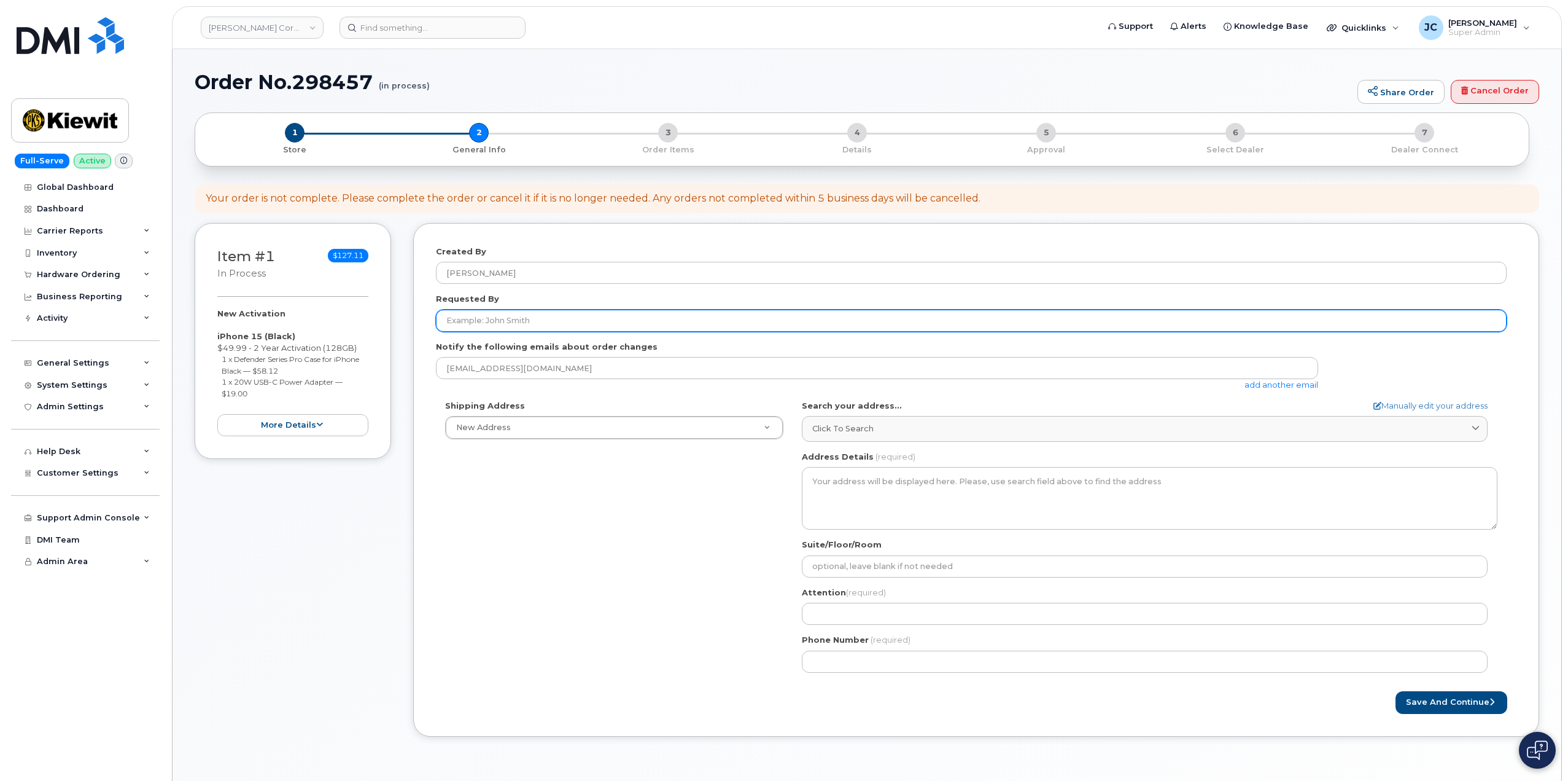
click at [524, 318] on input "Requested By" at bounding box center [971, 320] width 1071 height 22
type input "[PERSON_NAME][EMAIL_ADDRESS][PERSON_NAME][PERSON_NAME][DOMAIN_NAME]"
drag, startPoint x: 541, startPoint y: 316, endPoint x: 486, endPoint y: 310, distance: 55.3
click at [436, 298] on div "Requested By [PERSON_NAME][EMAIL_ADDRESS][PERSON_NAME][PERSON_NAME][DOMAIN_NAME]" at bounding box center [976, 312] width 1080 height 38
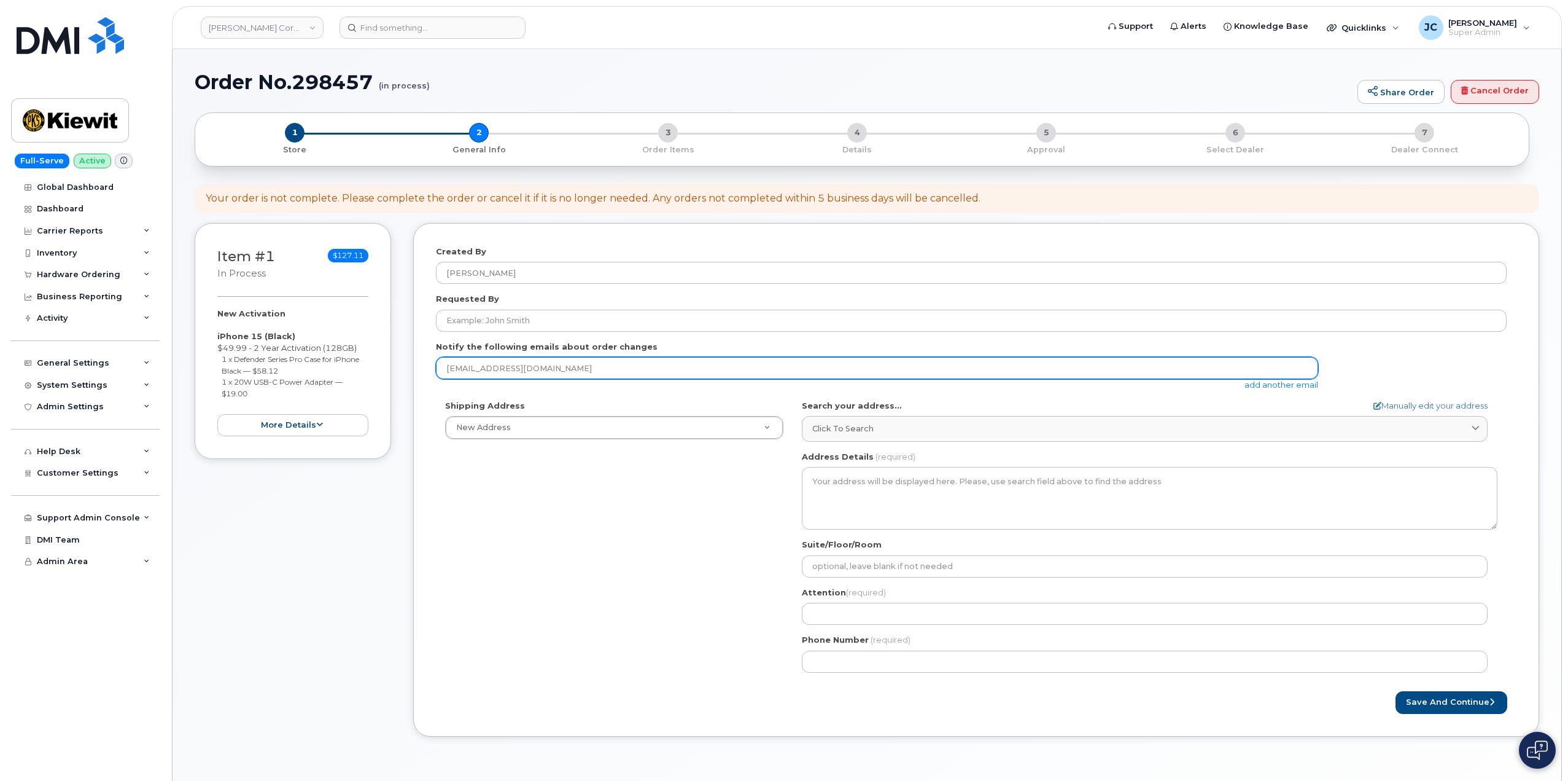
drag, startPoint x: 531, startPoint y: 368, endPoint x: 349, endPoint y: 352, distance: 182.7
click at [349, 352] on div "Item #1 in process $127.11 New Activation iPhone 15 (Black) $49.99 - 2 Year Act…" at bounding box center [867, 489] width 1344 height 532
paste input "[PERSON_NAME].[PERSON_NAME]@[PERSON_NAME]"
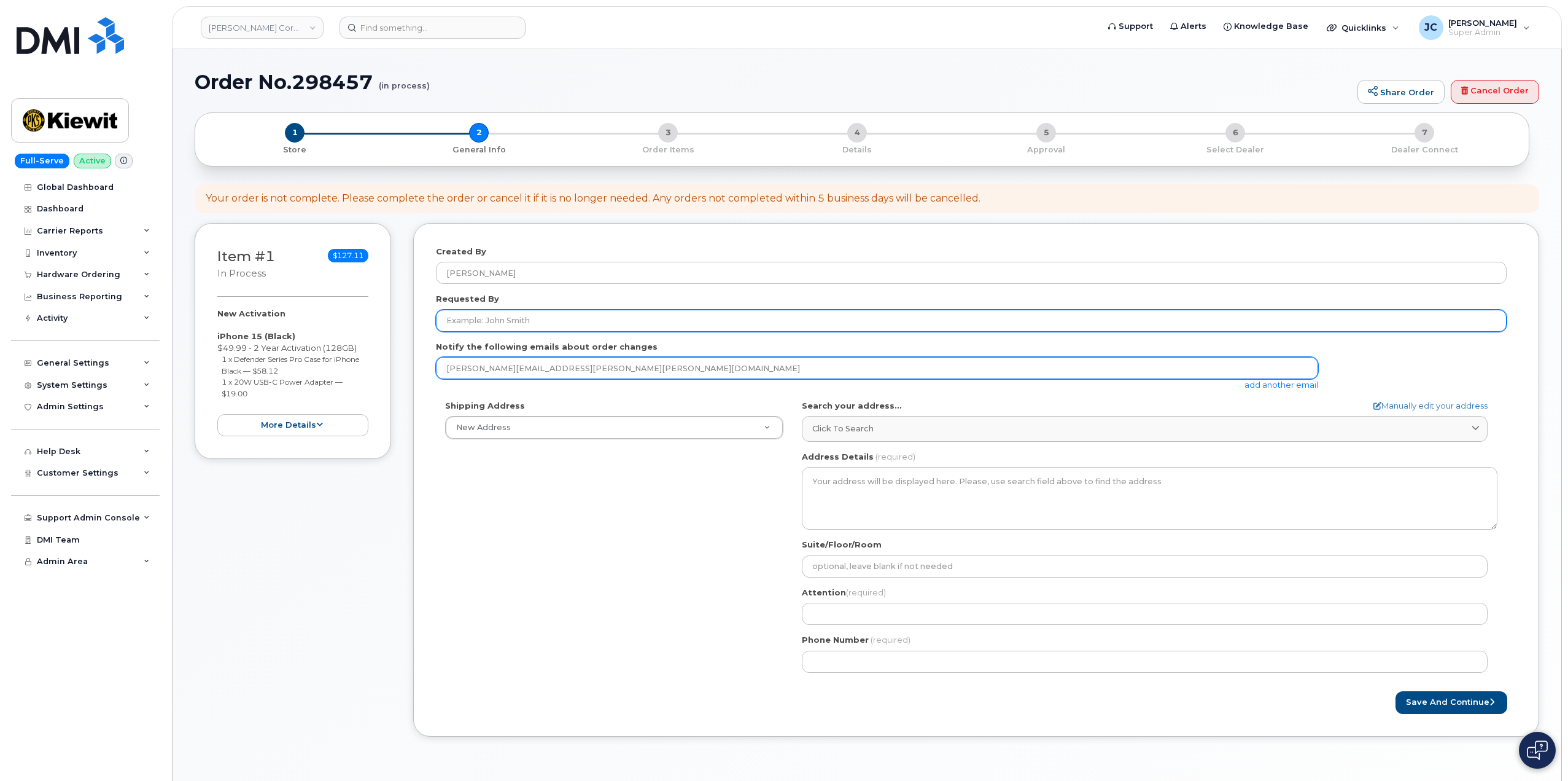
type input "[PERSON_NAME][EMAIL_ADDRESS][PERSON_NAME][PERSON_NAME][DOMAIN_NAME]"
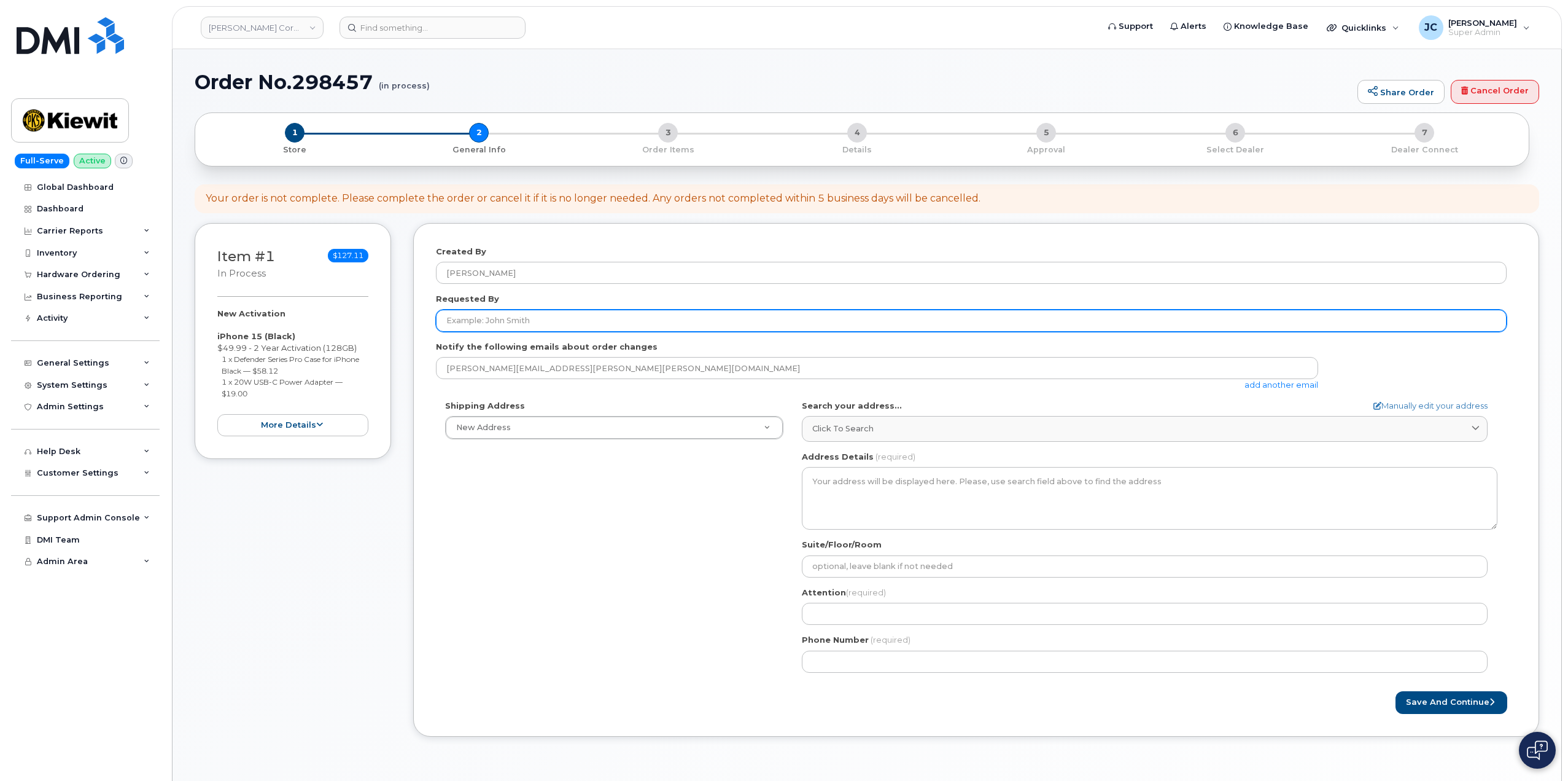
click at [504, 325] on input "Requested By" at bounding box center [971, 320] width 1071 height 22
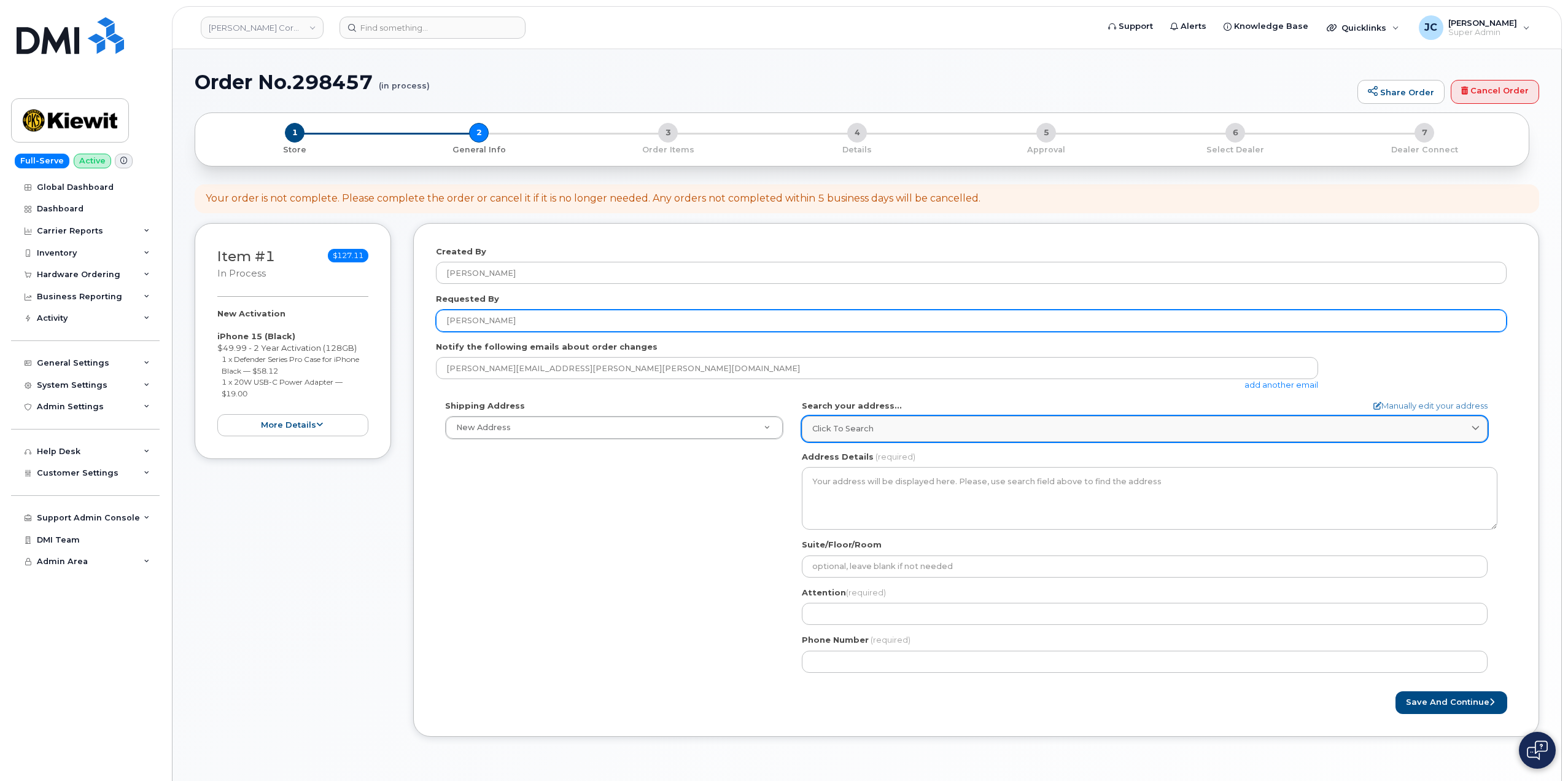
type input "[PERSON_NAME]"
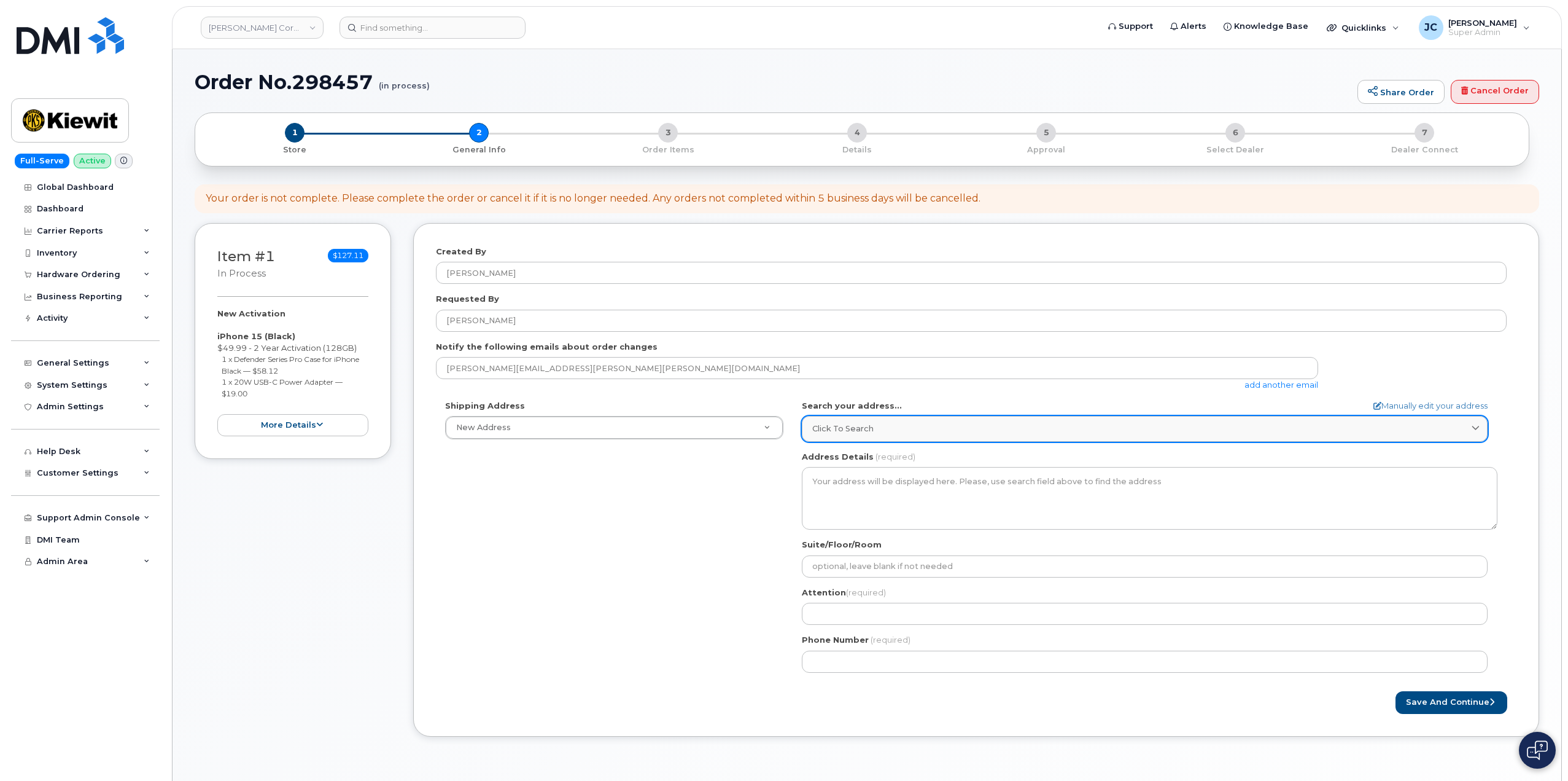
click at [1476, 425] on icon at bounding box center [1475, 429] width 8 height 8
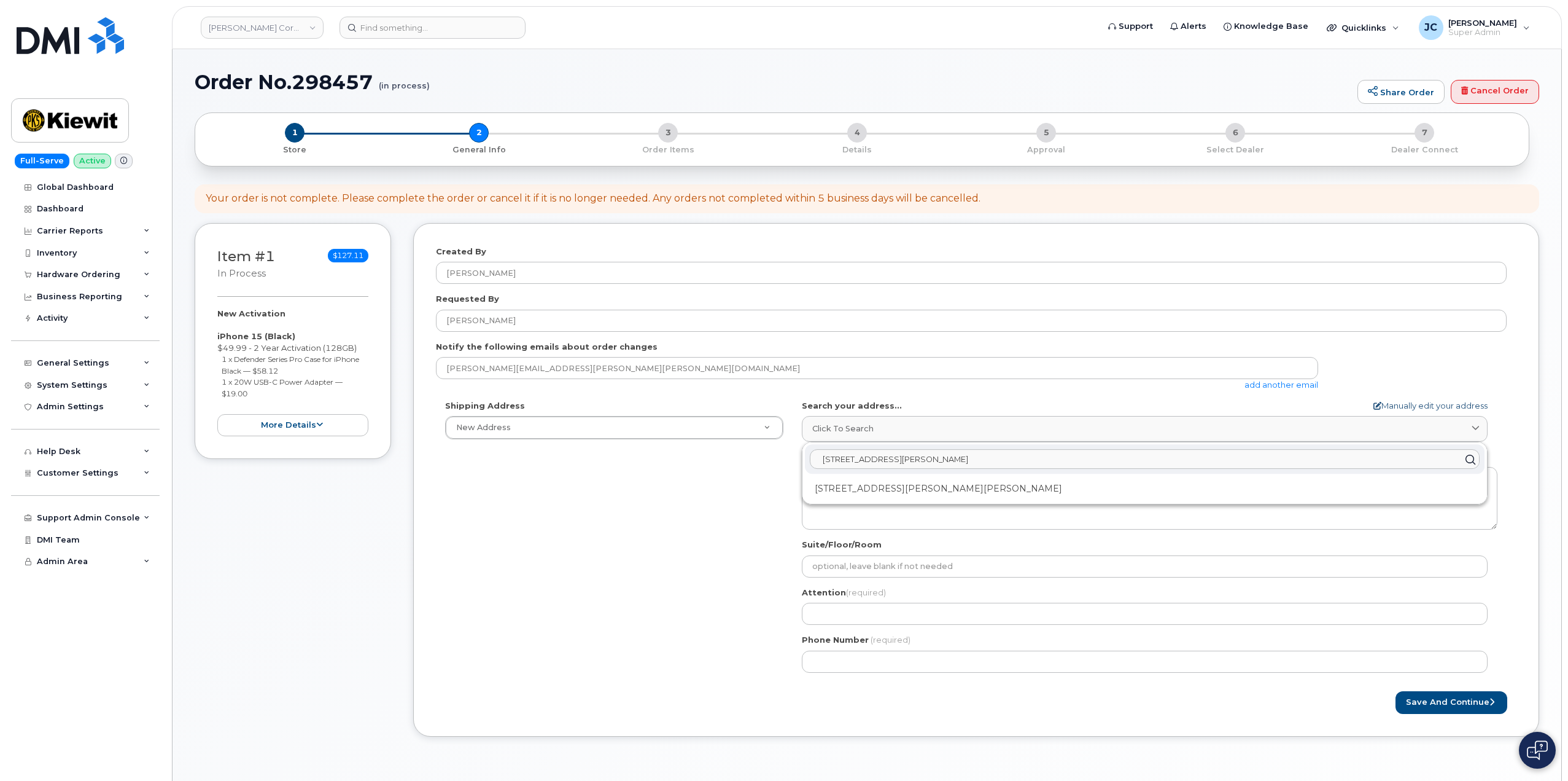
type input "2309 Foreman Road"
click at [1395, 404] on link "Manually edit your address" at bounding box center [1430, 405] width 114 height 11
select select
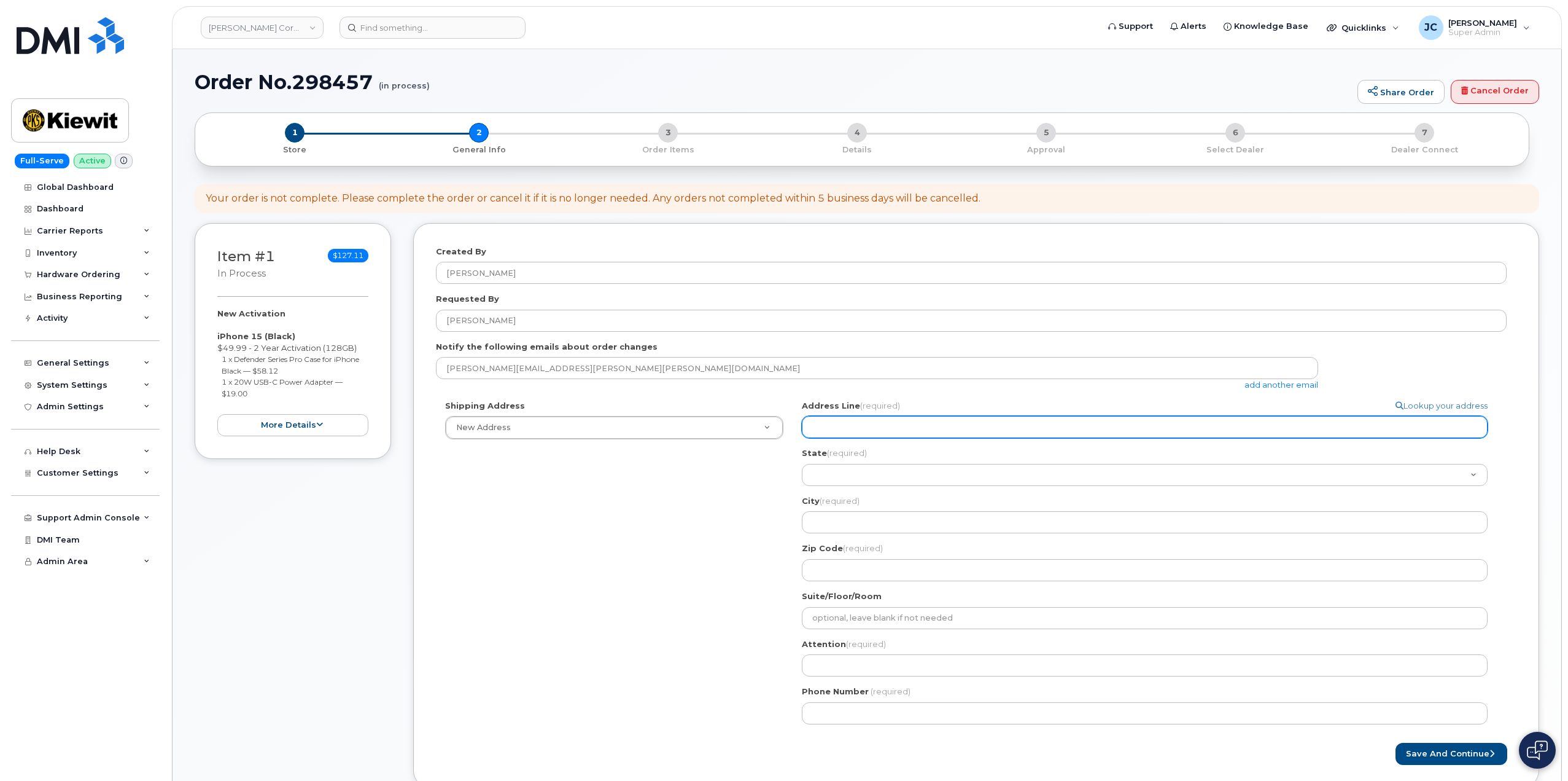
click at [831, 422] on input "Address Line (required)" at bounding box center [1144, 427] width 686 height 22
paste input "[PERSON_NAME][EMAIL_ADDRESS][PERSON_NAME][PERSON_NAME][DOMAIN_NAME]"
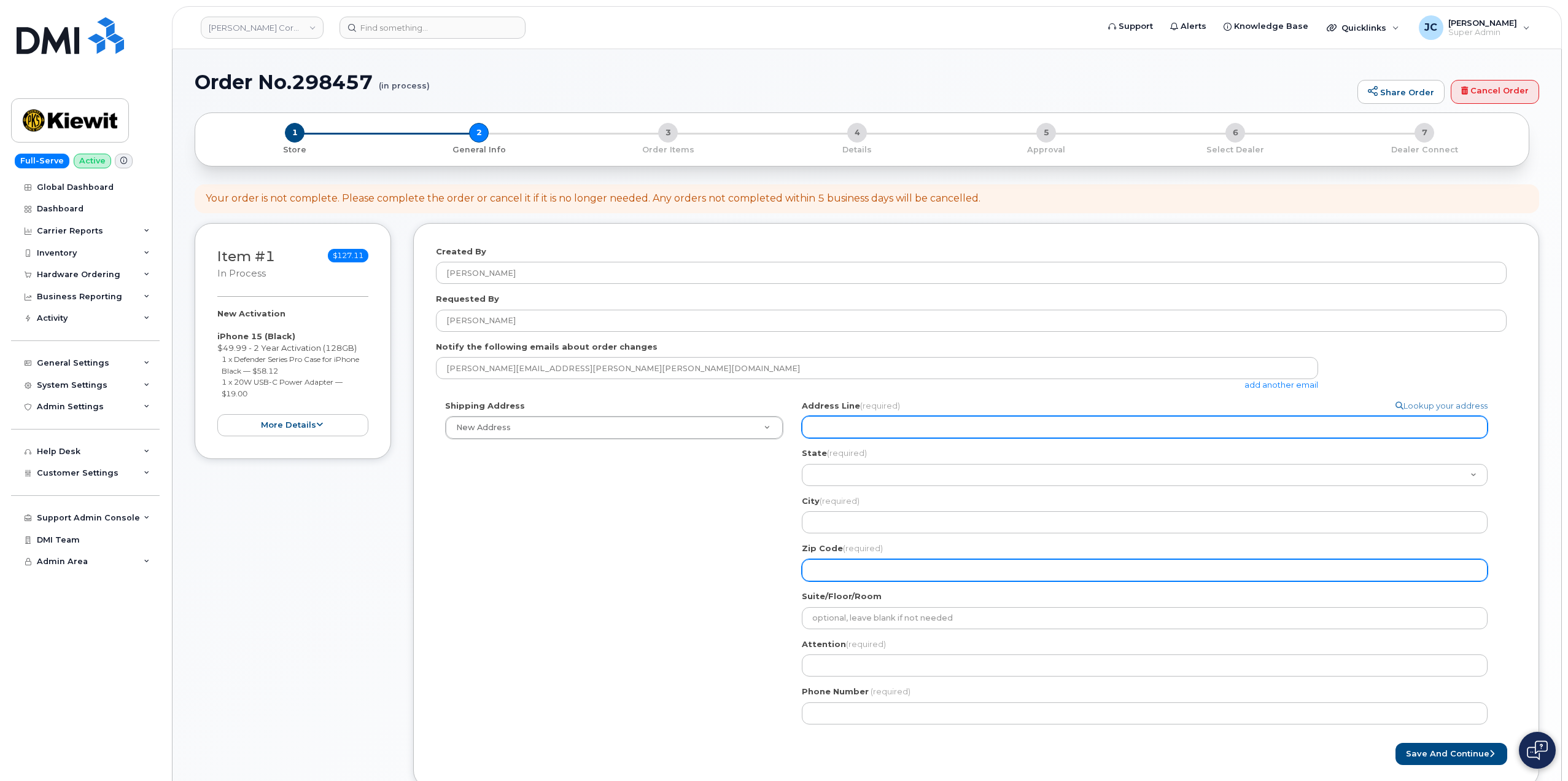
select select
type input "[PERSON_NAME][EMAIL_ADDRESS][PERSON_NAME][PERSON_NAME][DOMAIN_NAME]"
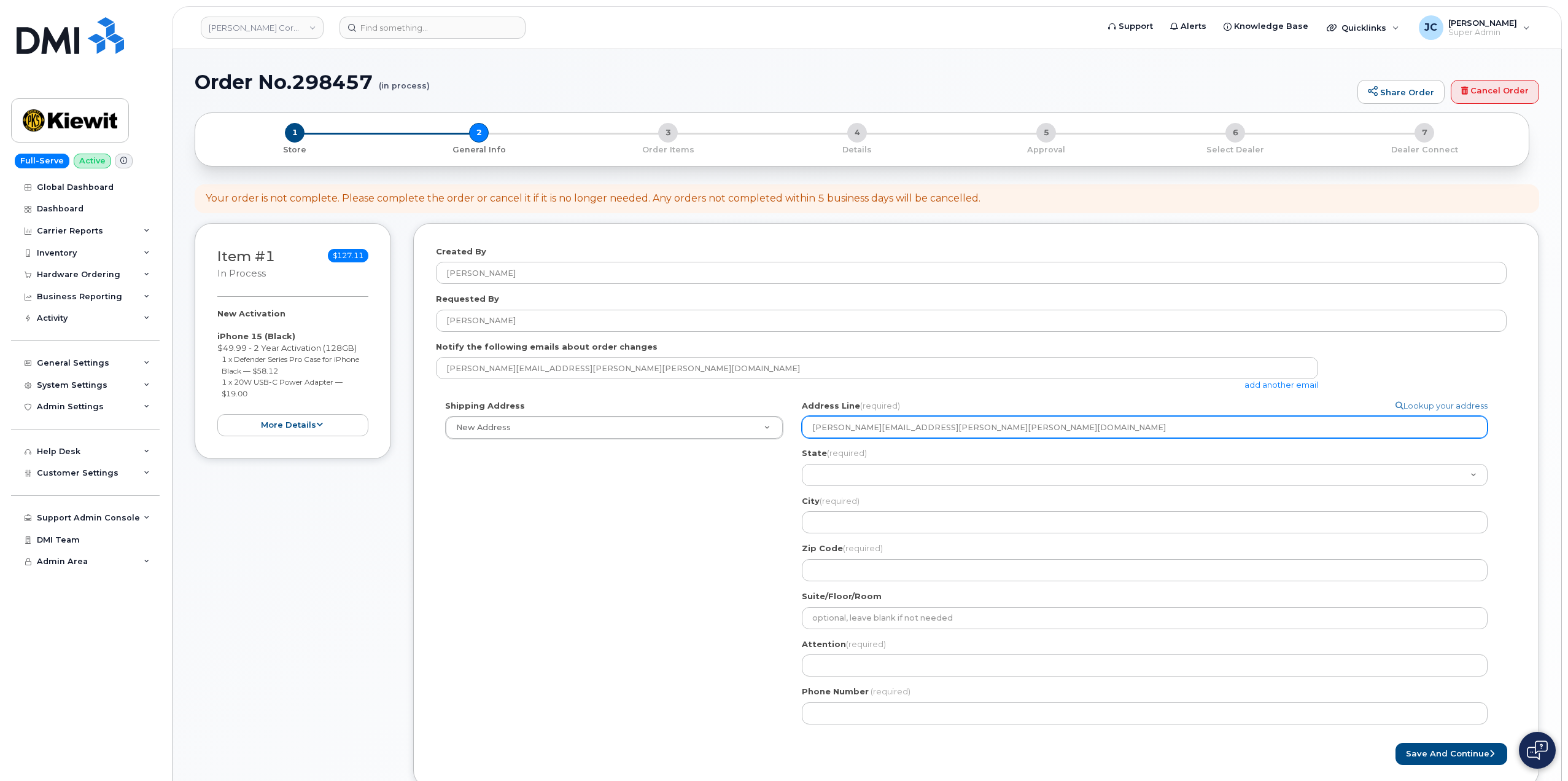
drag, startPoint x: 897, startPoint y: 430, endPoint x: 793, endPoint y: 439, distance: 104.4
click at [755, 426] on div "Shipping Address New Address New Address 2409 Power Plant Rd Search your addres…" at bounding box center [971, 566] width 1071 height 333
select select
type input "2"
select select
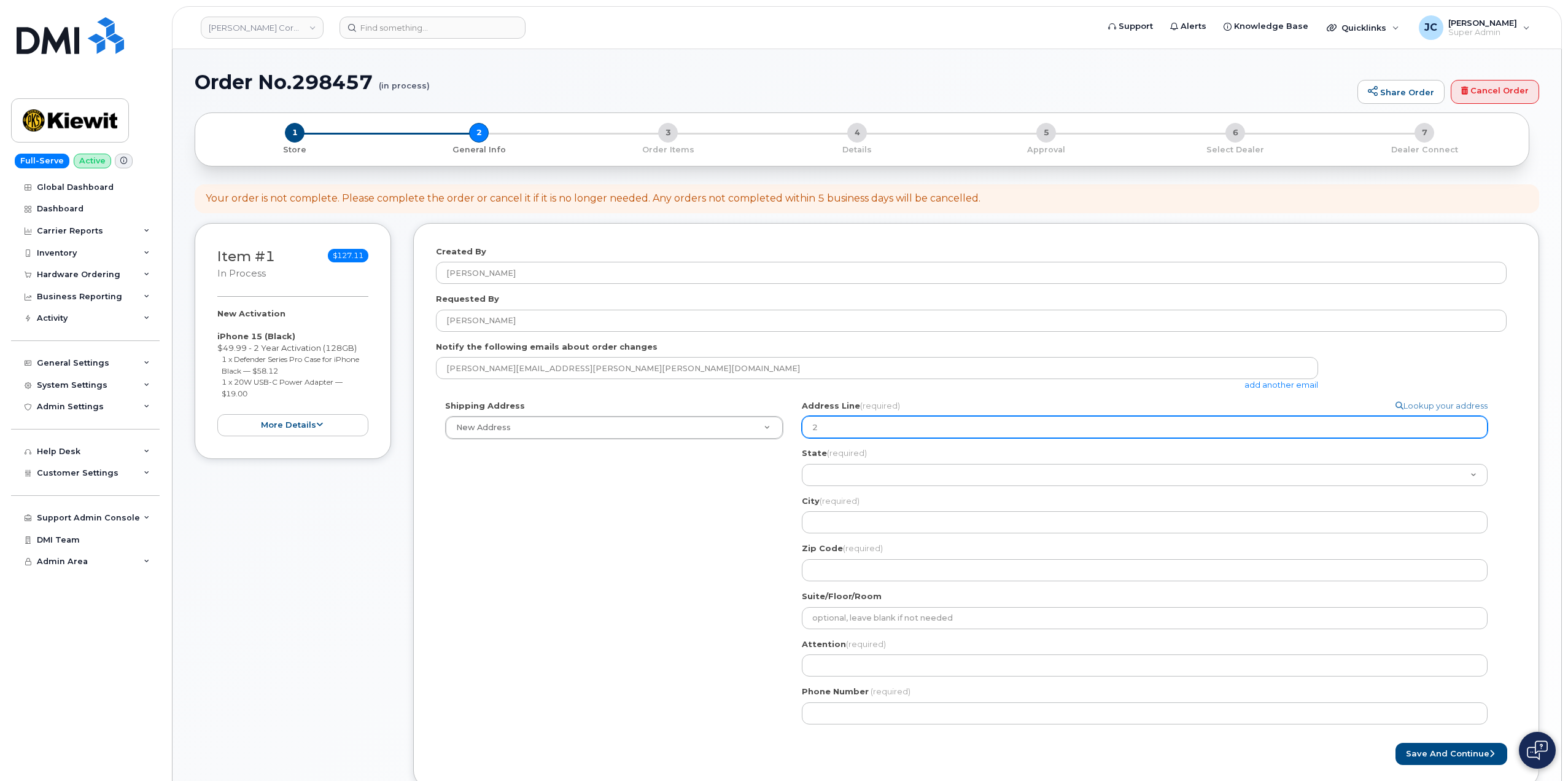
type input "23"
select select
type input "230"
select select
type input "2309"
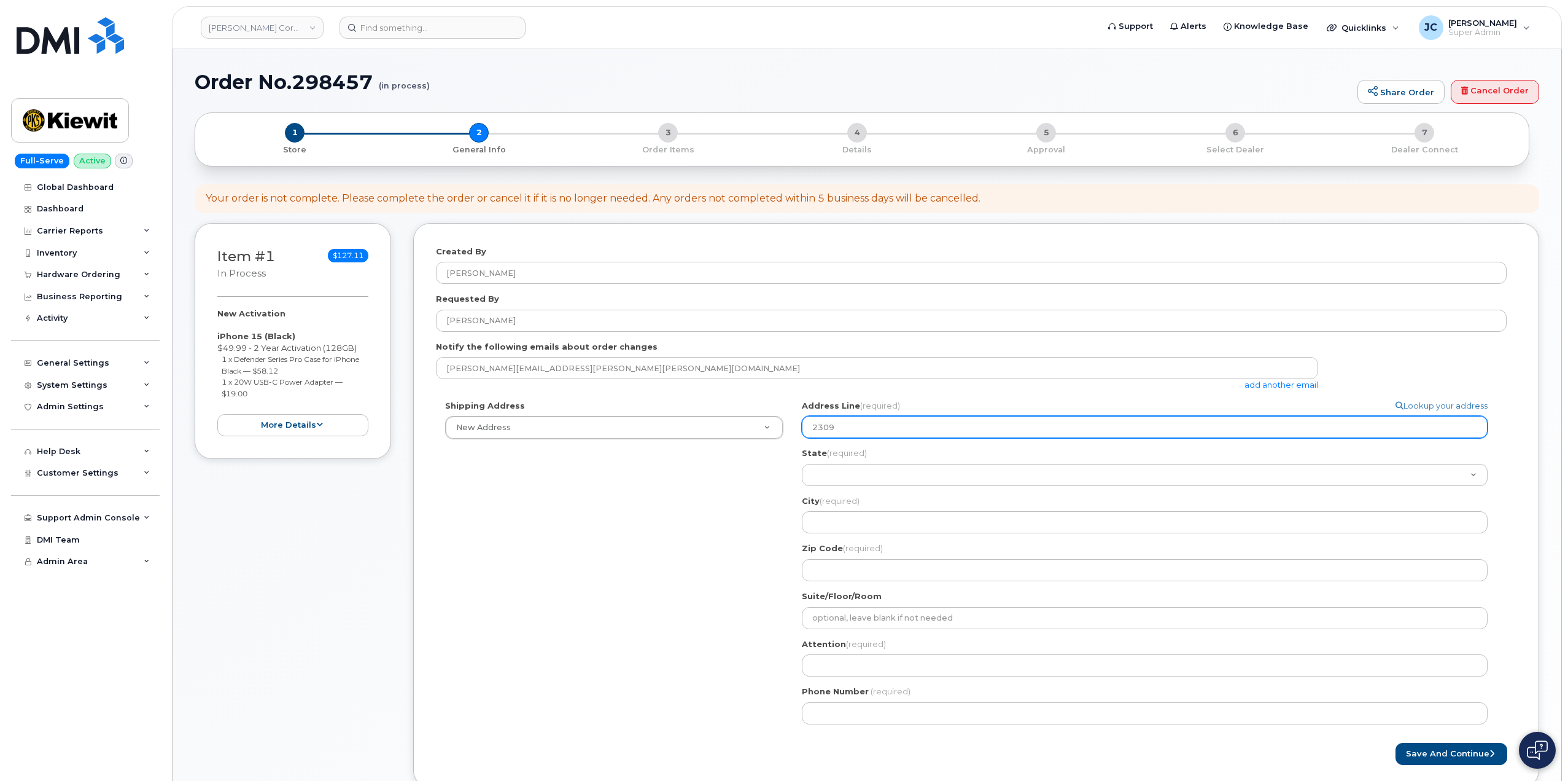
select select
type input "2309 F"
select select
type input "2309 Fo"
select select
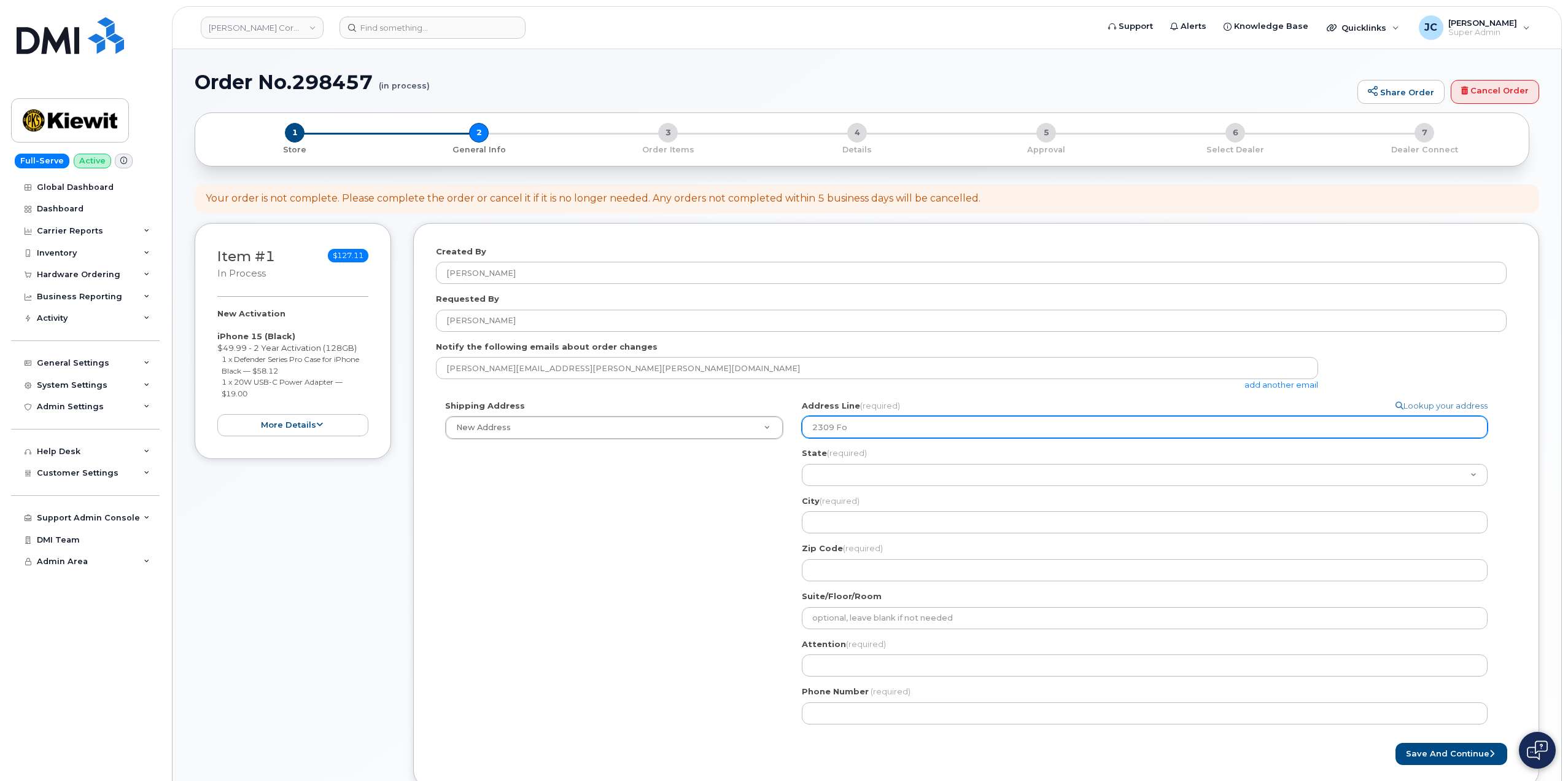
type input "2309 For"
select select
type input "2309 Form"
select select
type input "2309 Form,"
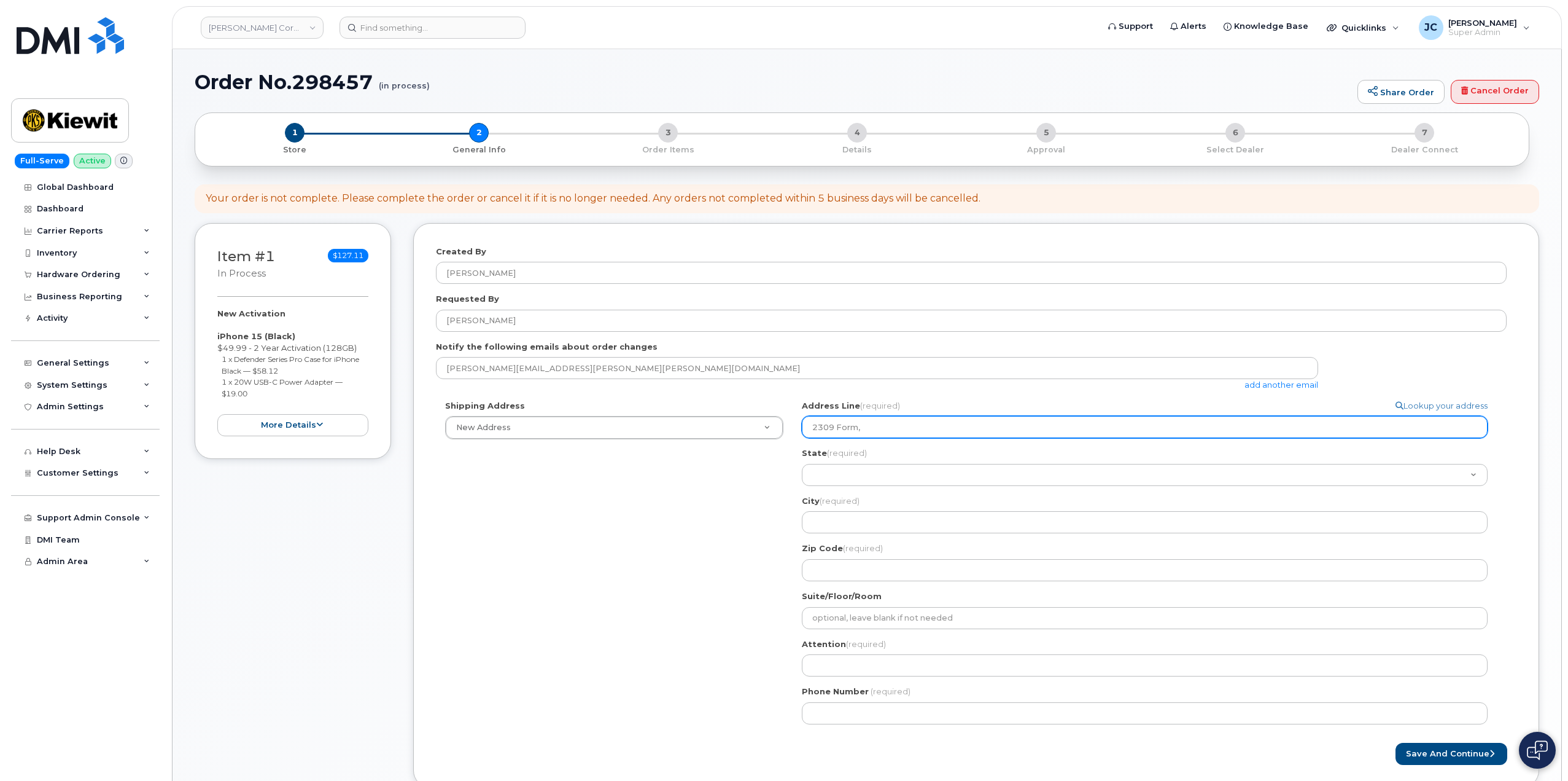
select select
type input "2309 Form"
select select
type input "2309 For"
select select
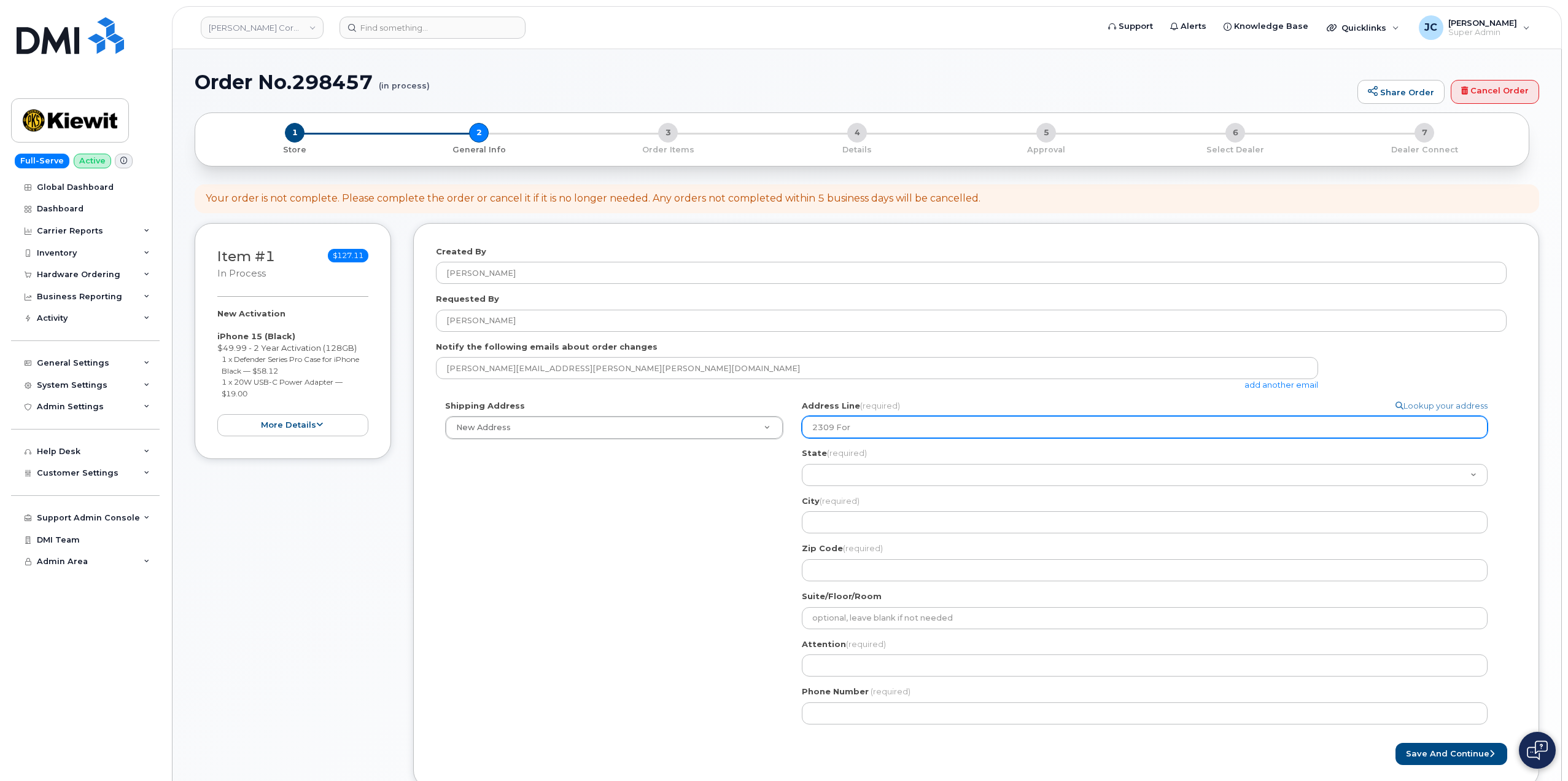
type input "2309 Form"
select select
type input "2309 Forma"
select select
type input "2309 Forman"
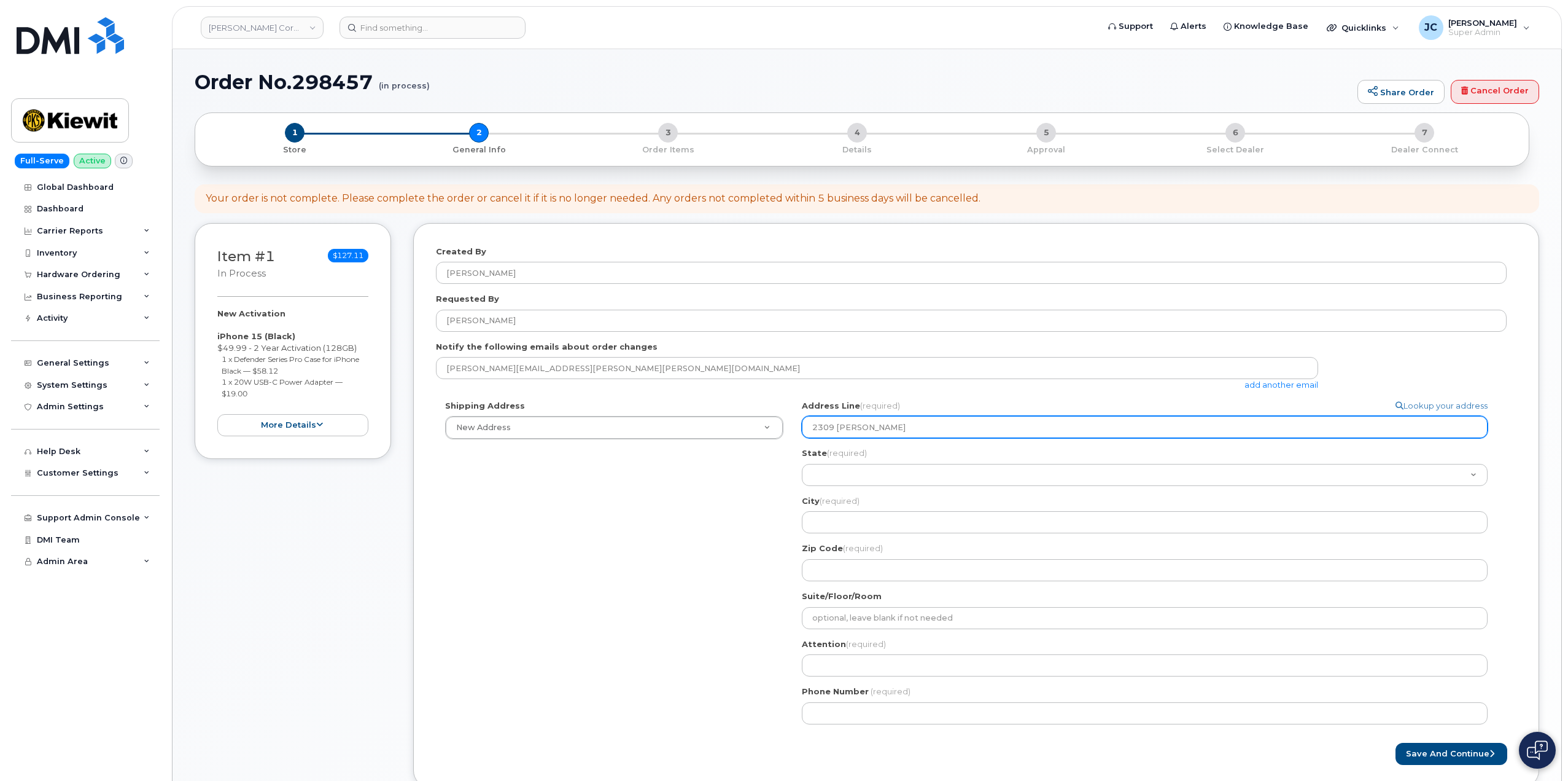
select select
type input "2309 Forman R"
select select
type input "2309 Forman Ro"
select select
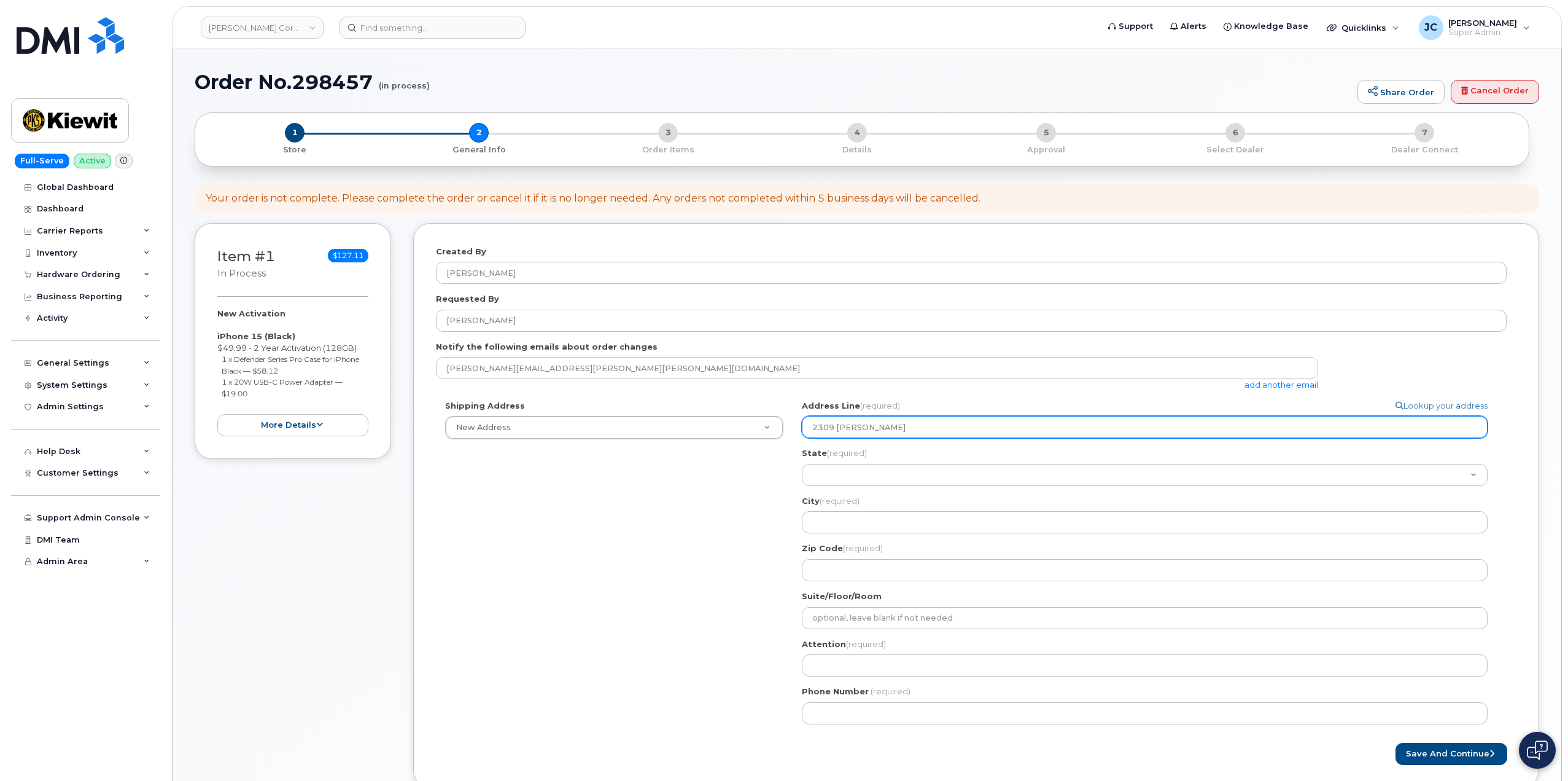
type input "2309 Forman Roa"
select select
type input "2309 Forman Ro"
select select
type input "2309 Forman R"
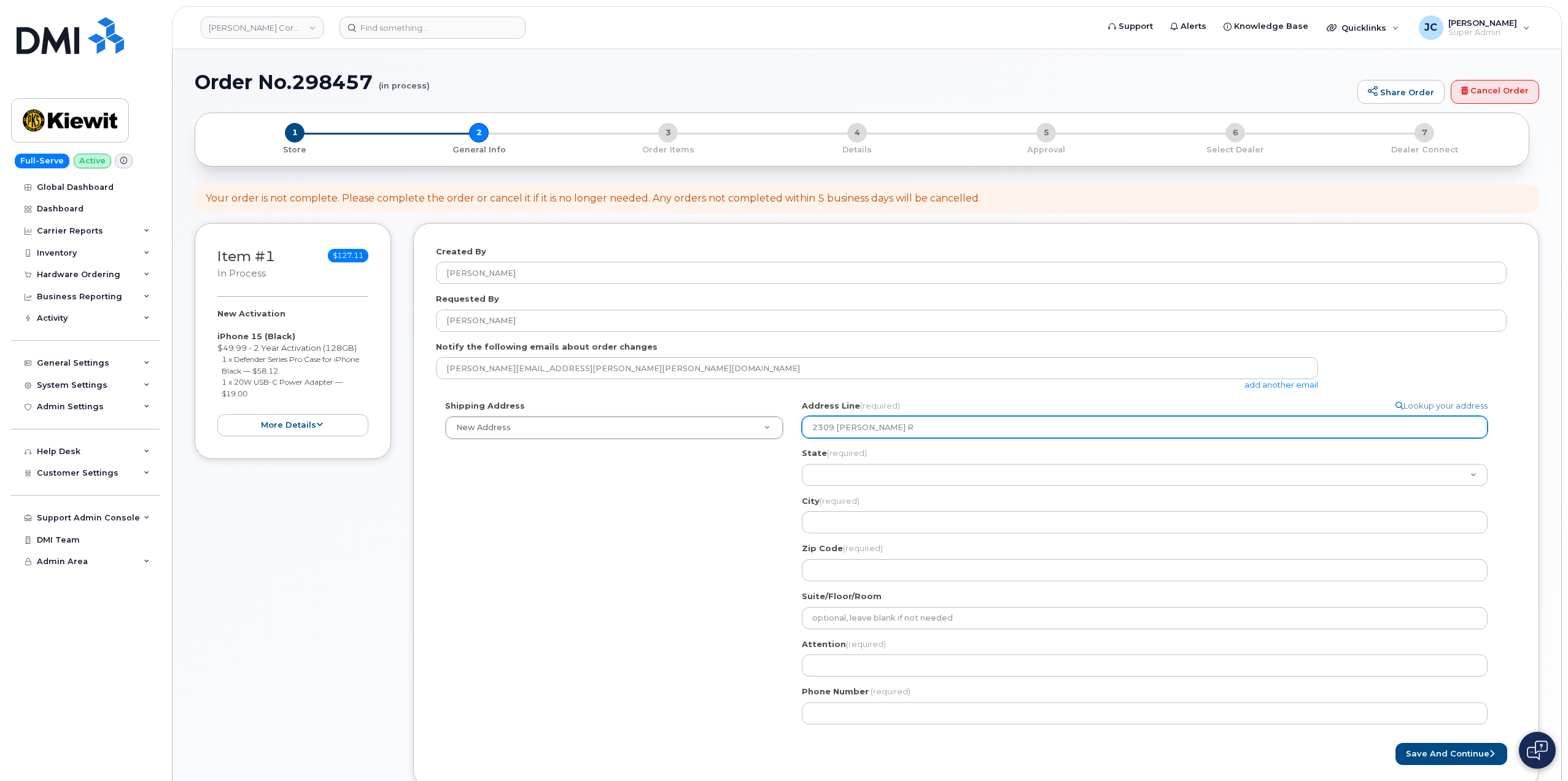
select select
type input "2309 Forman"
select select
type input "2309 Forma"
select select
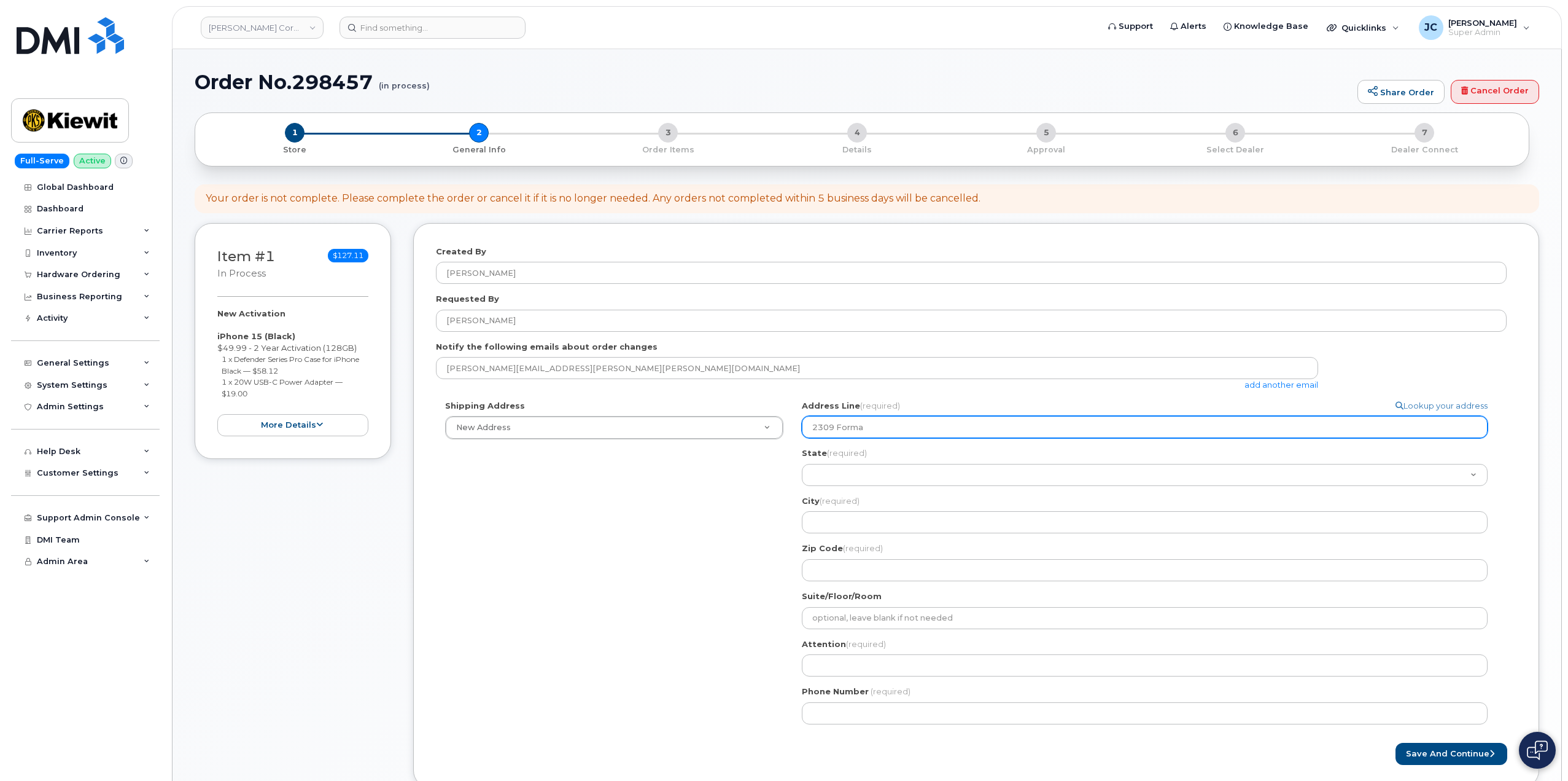
type input "2309 Form"
select select
type input "2309 For"
select select
type input "2309 Fo"
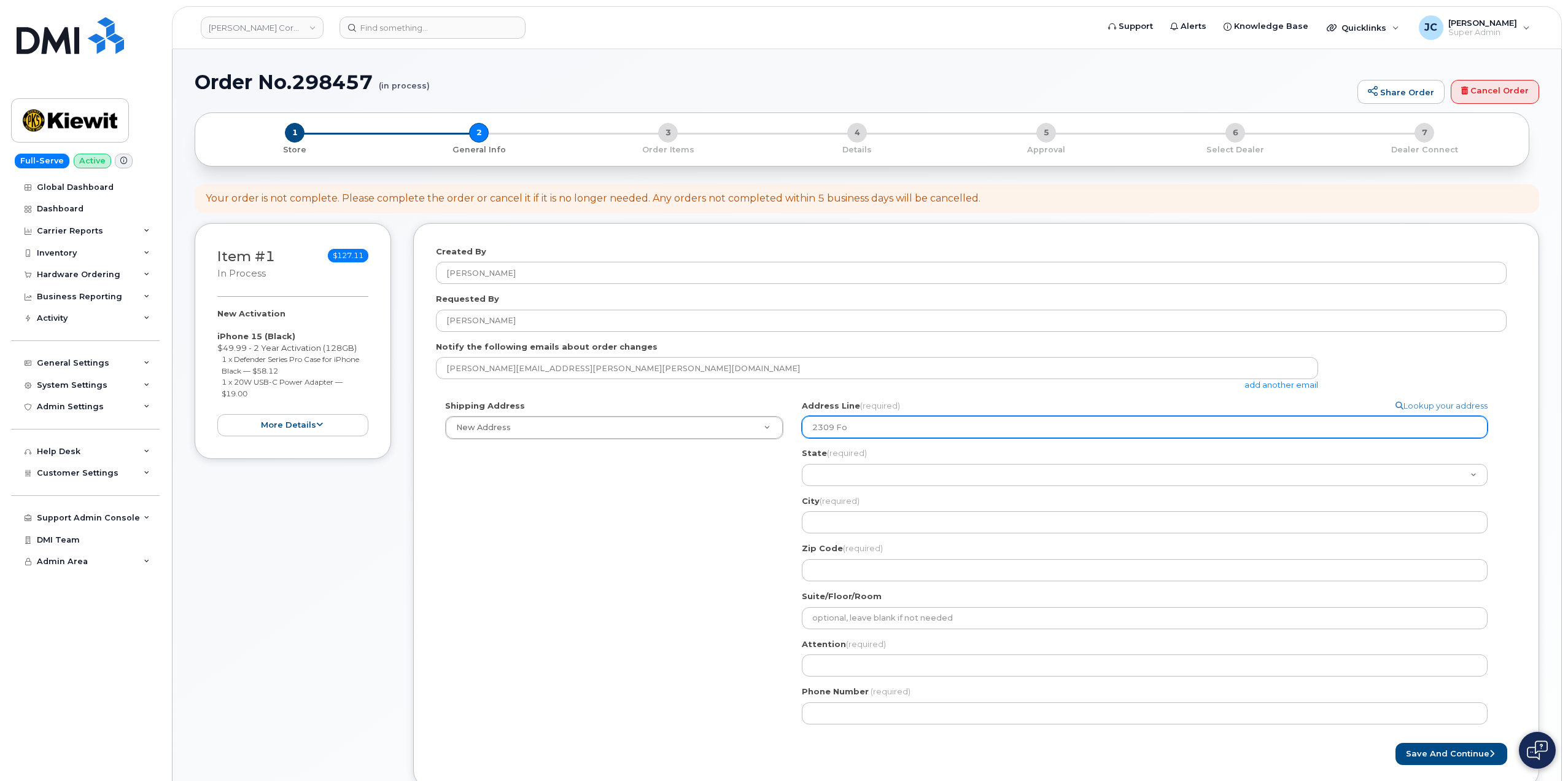
select select
type input "2309 For"
select select
type input "2309 Fore"
select select
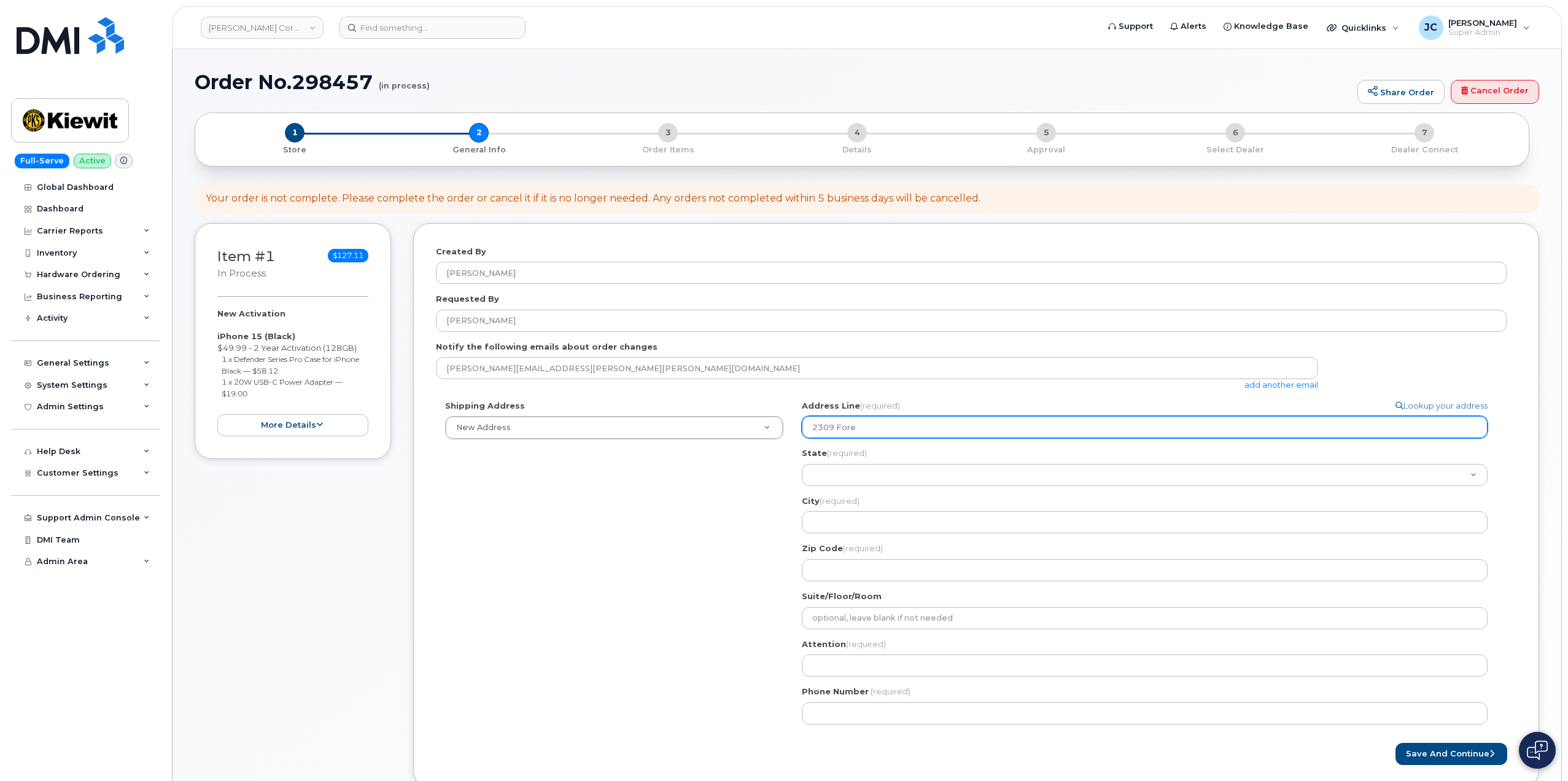
type input "2309 Forem"
select select
type input "2309 Forema"
select select
type input "2309 Foreman"
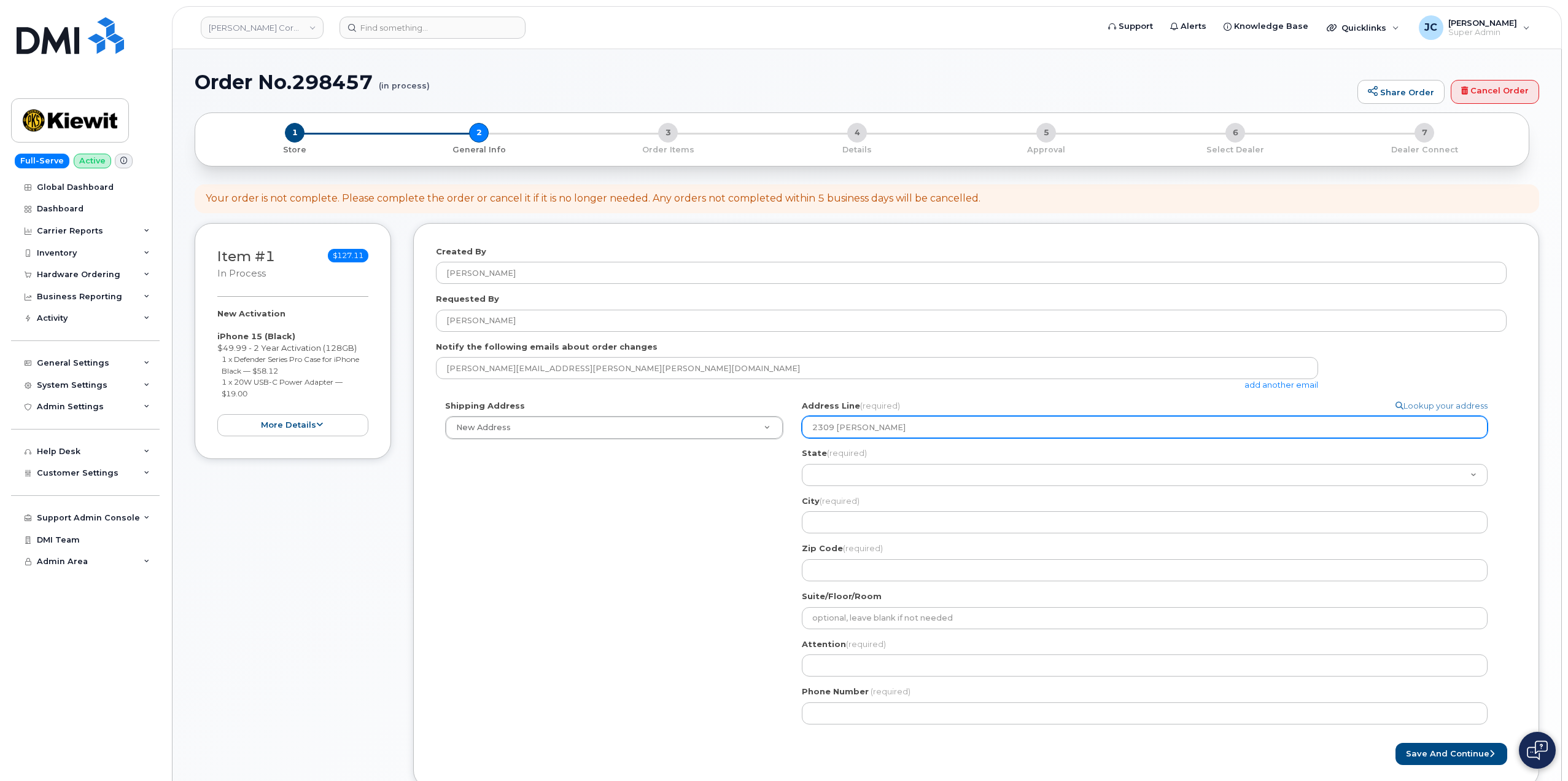
select select
type input "2309 Foreman R"
select select
type input "2309 Foreman Ro"
select select
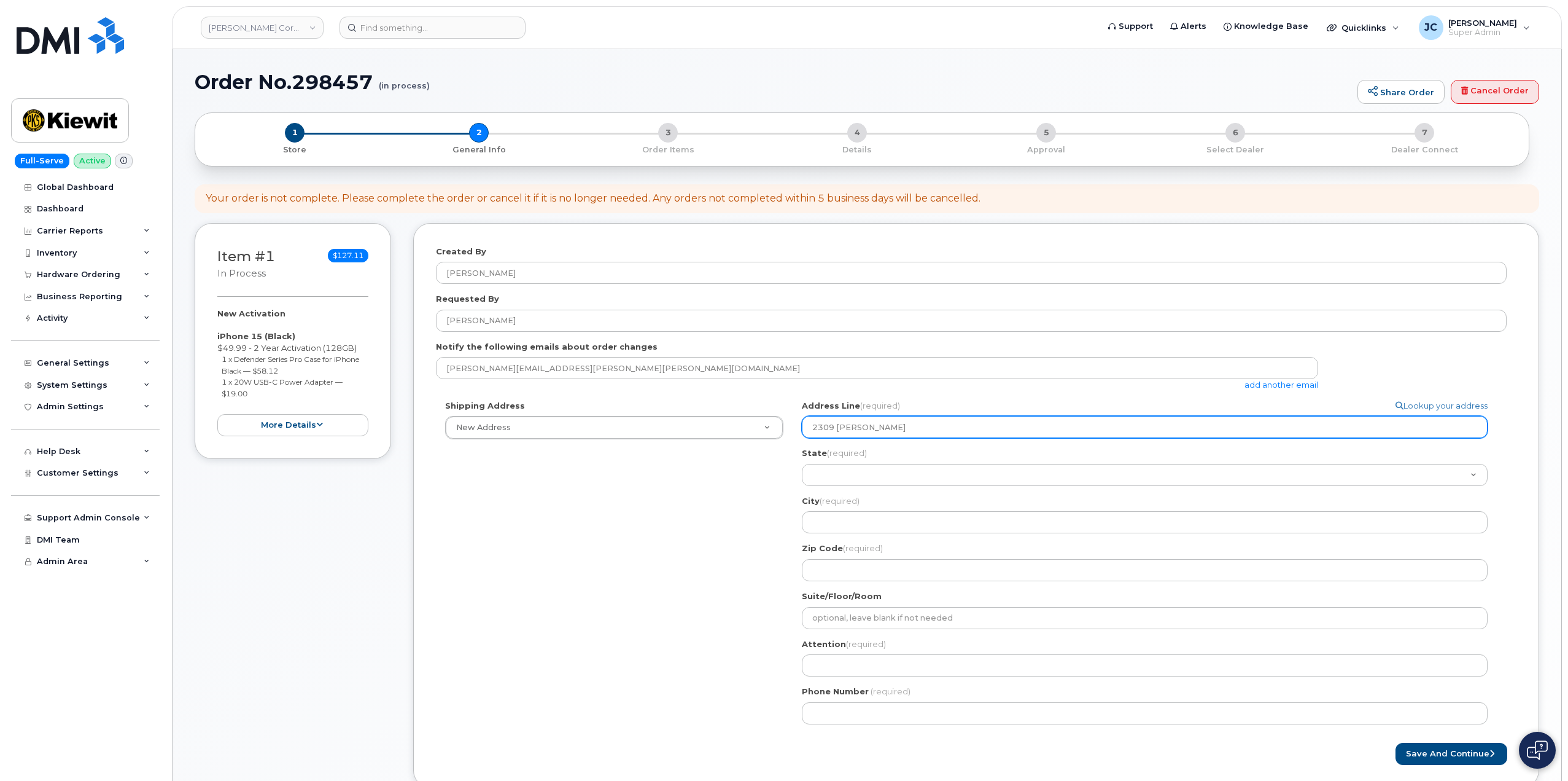
type input "2309 Foreman Roa"
select select
type input "2309 Foreman Road"
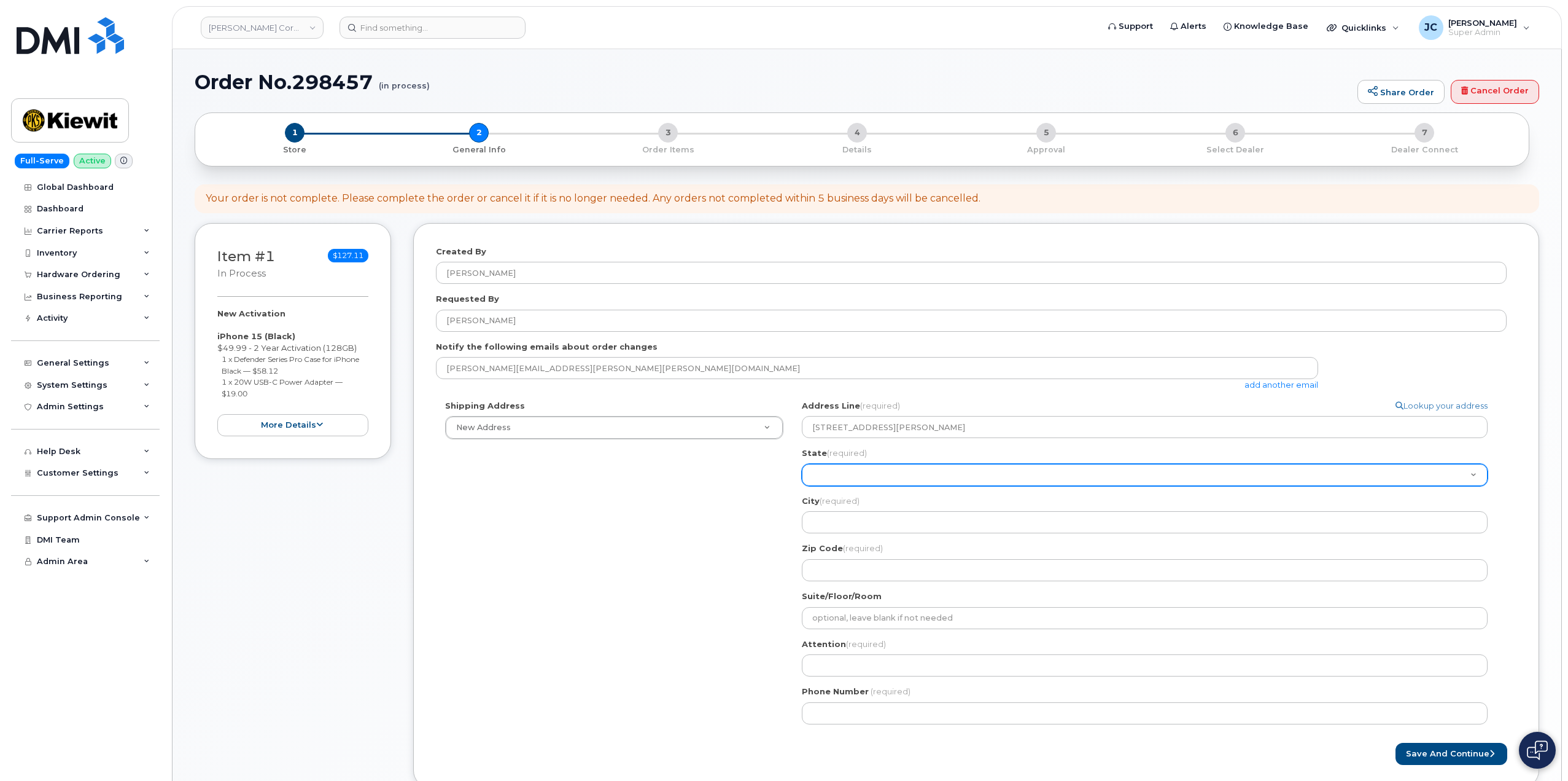
select select "TN"
click at [864, 480] on select "Alabama Alaska American Samoa Arizona Arkansas California Colorado Connecticut …" at bounding box center [1144, 474] width 686 height 22
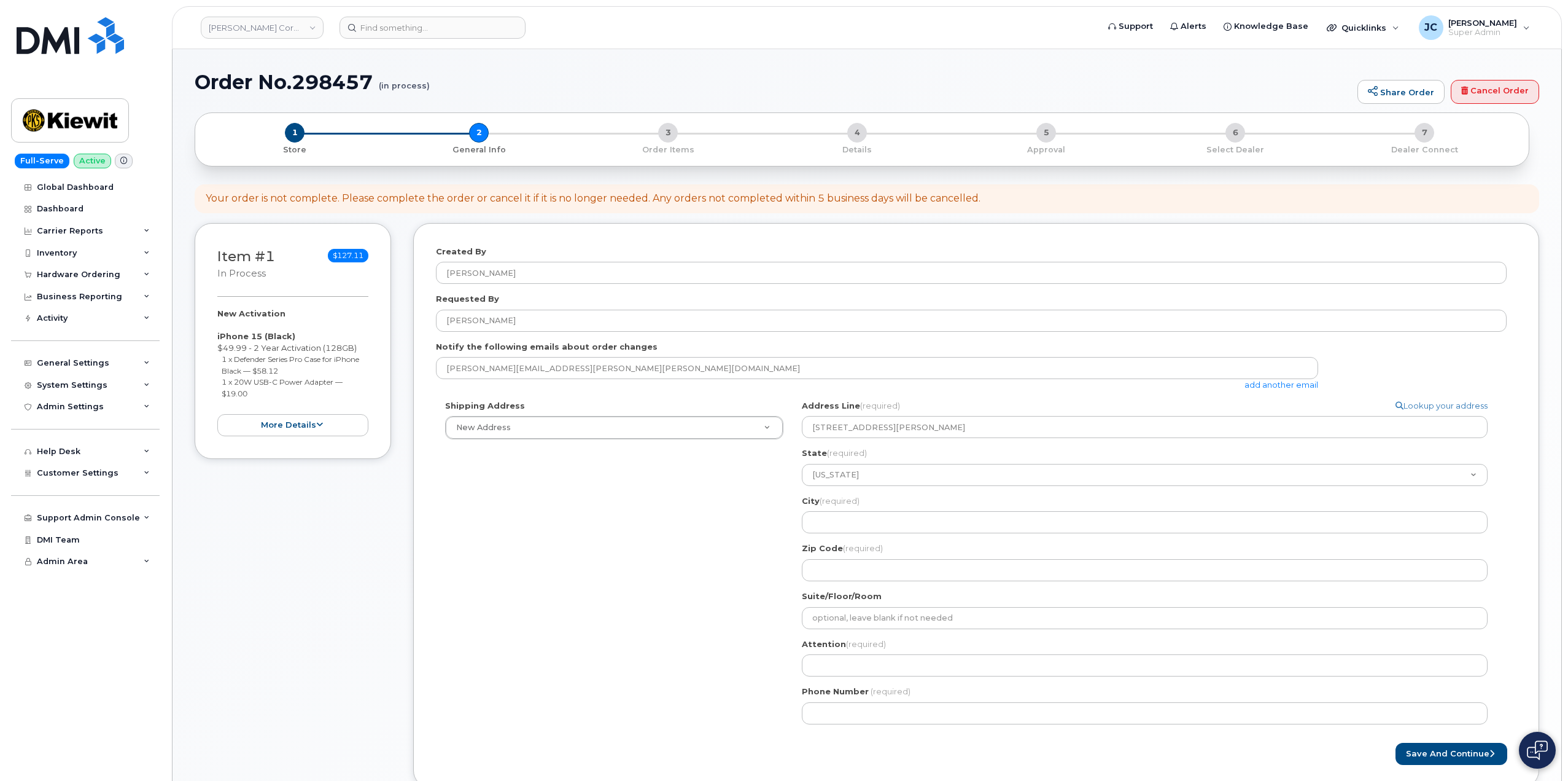
drag, startPoint x: 718, startPoint y: 545, endPoint x: 816, endPoint y: 464, distance: 127.1
click at [741, 519] on div "Shipping Address New Address New Address 2409 Power Plant Rd TN Search your add…" at bounding box center [971, 566] width 1071 height 333
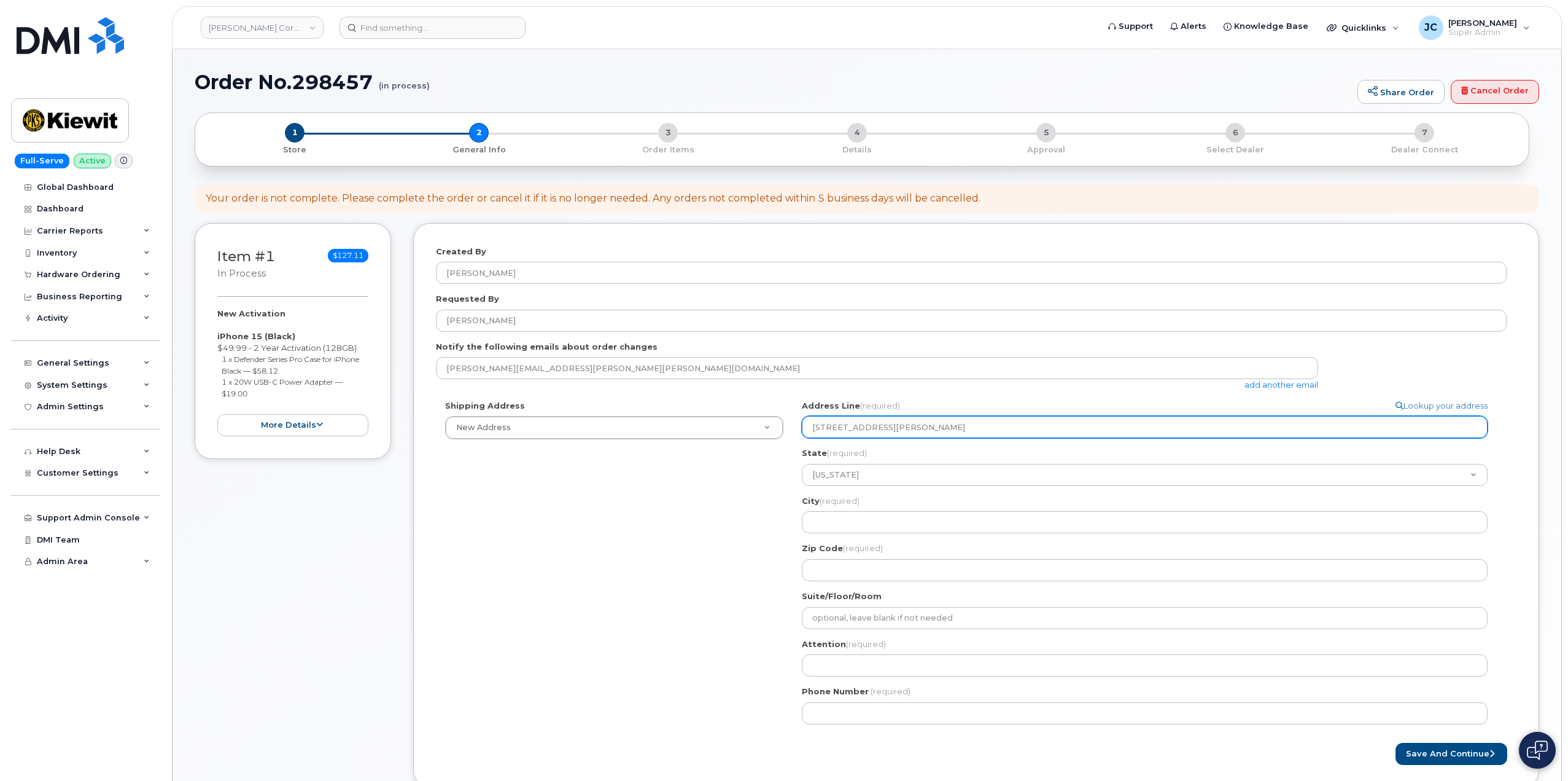
click at [834, 427] on input "2309 Foreman Road" at bounding box center [1144, 427] width 686 height 22
select select
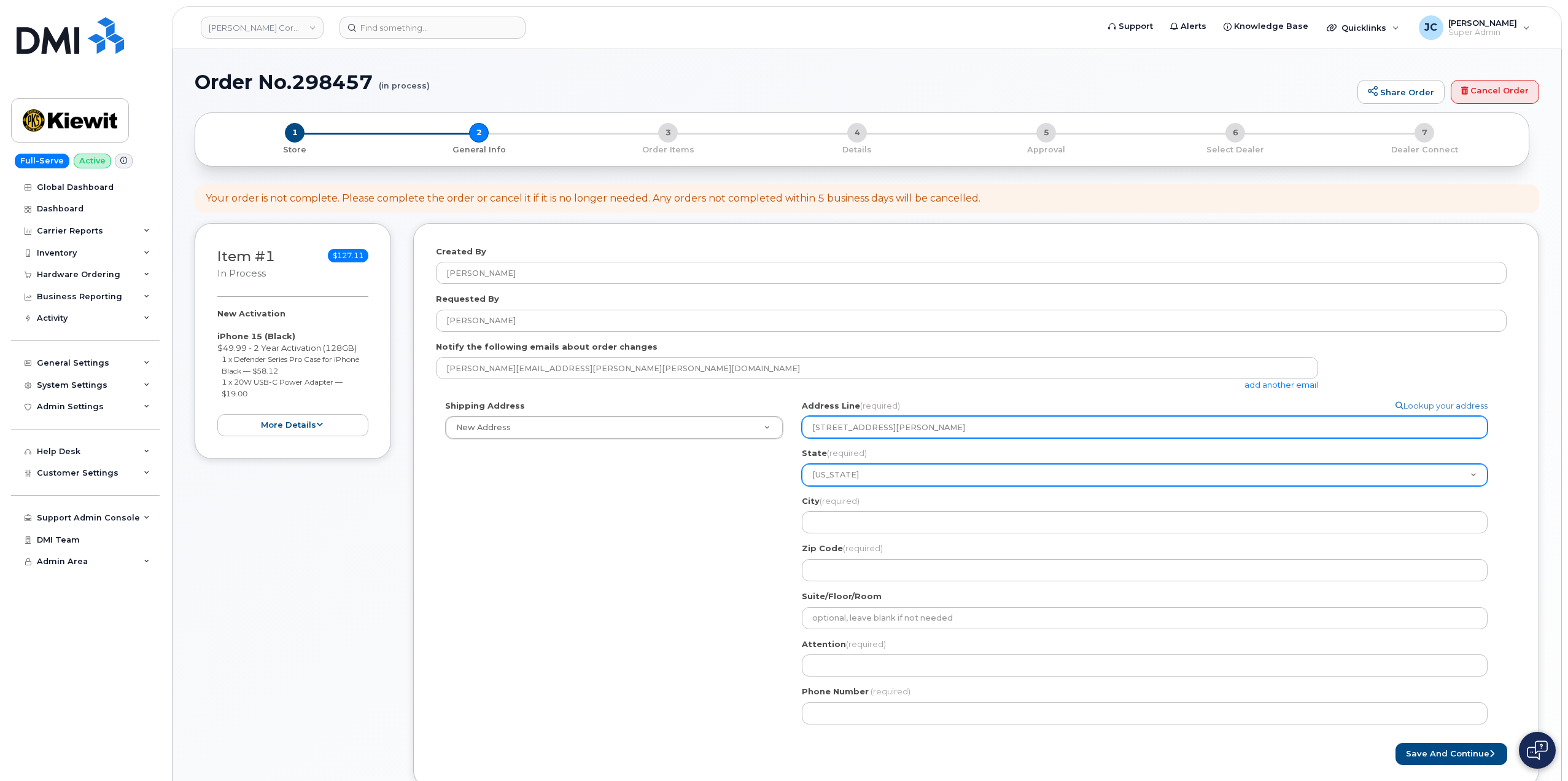
type input "2306 Foreman Road"
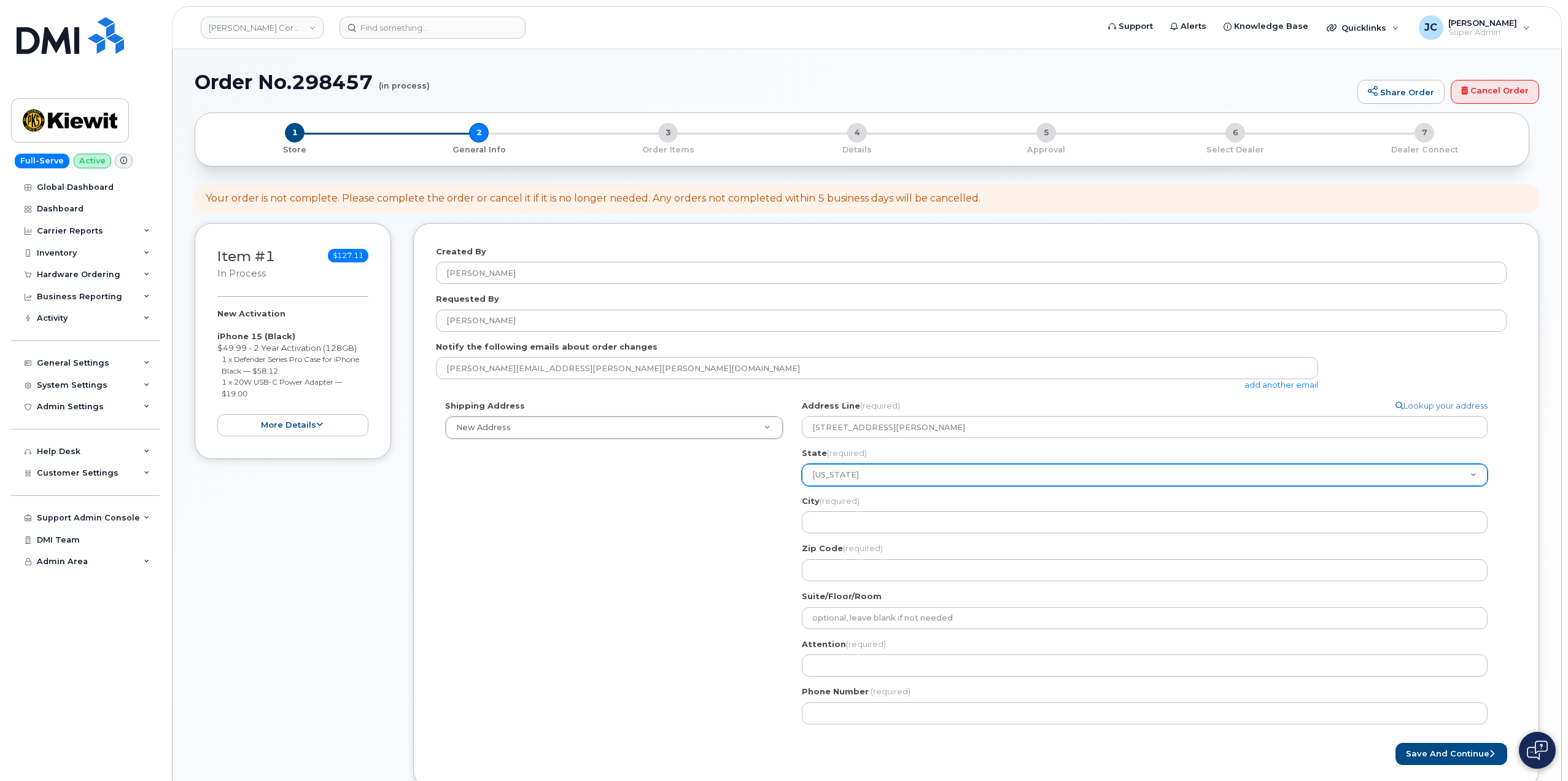
click at [864, 474] on select "Alabama Alaska American Samoa Arizona Arkansas California Colorado Connecticut …" at bounding box center [1144, 474] width 686 height 22
select select "TX"
click at [836, 472] on select "Alabama Alaska American Samoa Arizona Arkansas California Colorado Connecticut …" at bounding box center [1144, 474] width 686 height 22
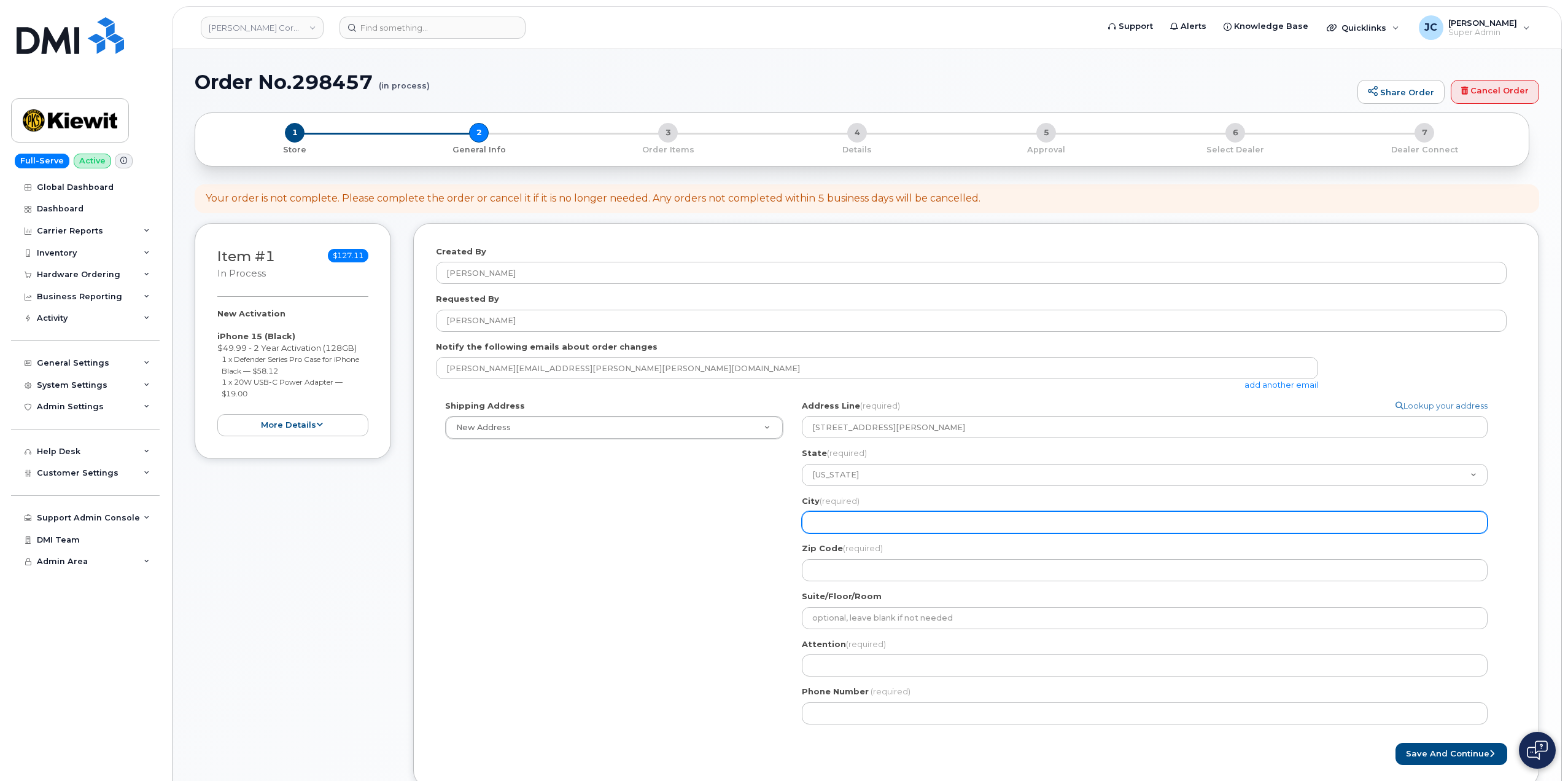
click at [824, 525] on input "City (required)" at bounding box center [1144, 521] width 686 height 22
select select
type input "O"
select select
type input "Or"
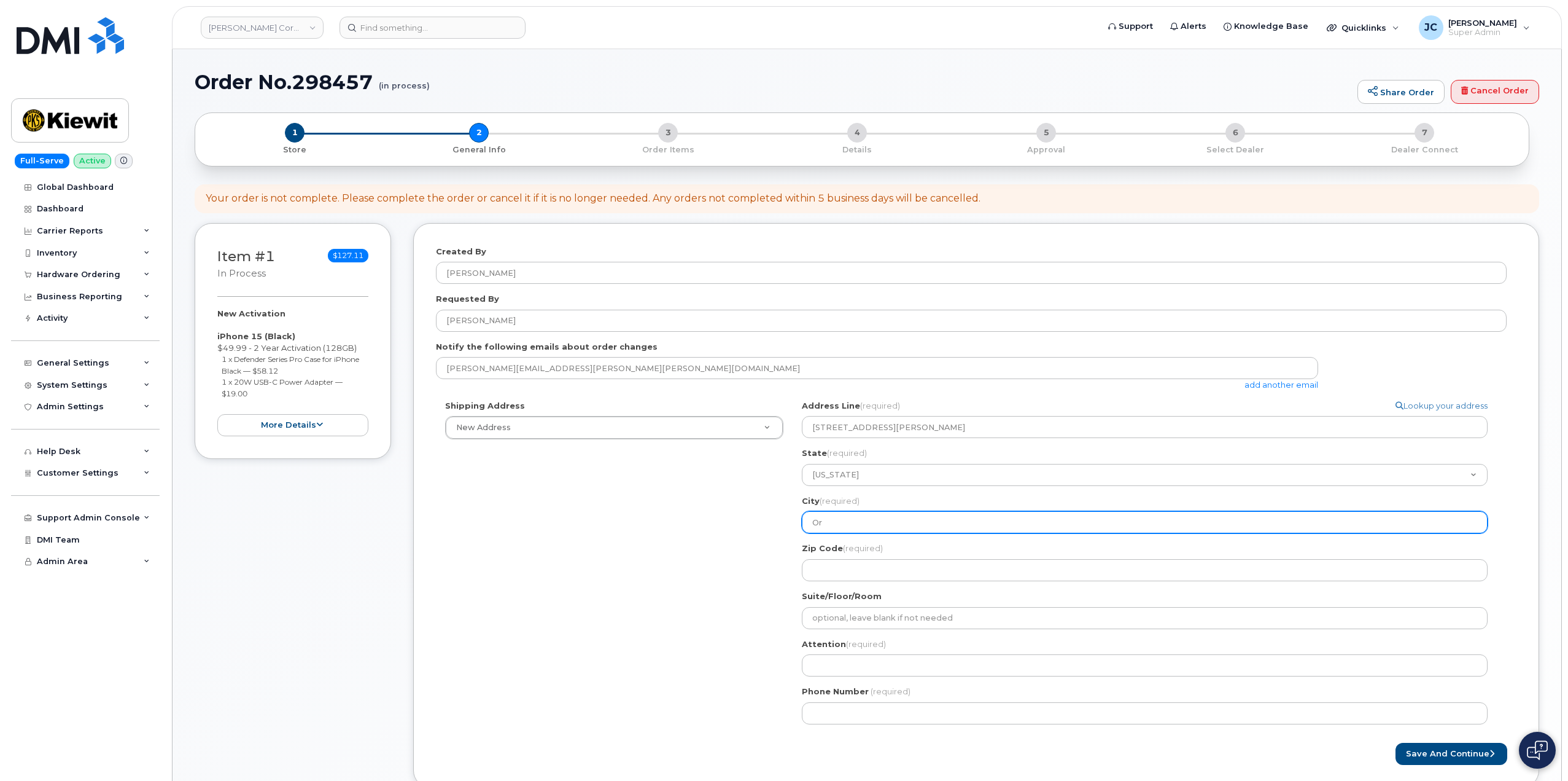
select select
type input "Ora"
select select
type input "Oran"
select select
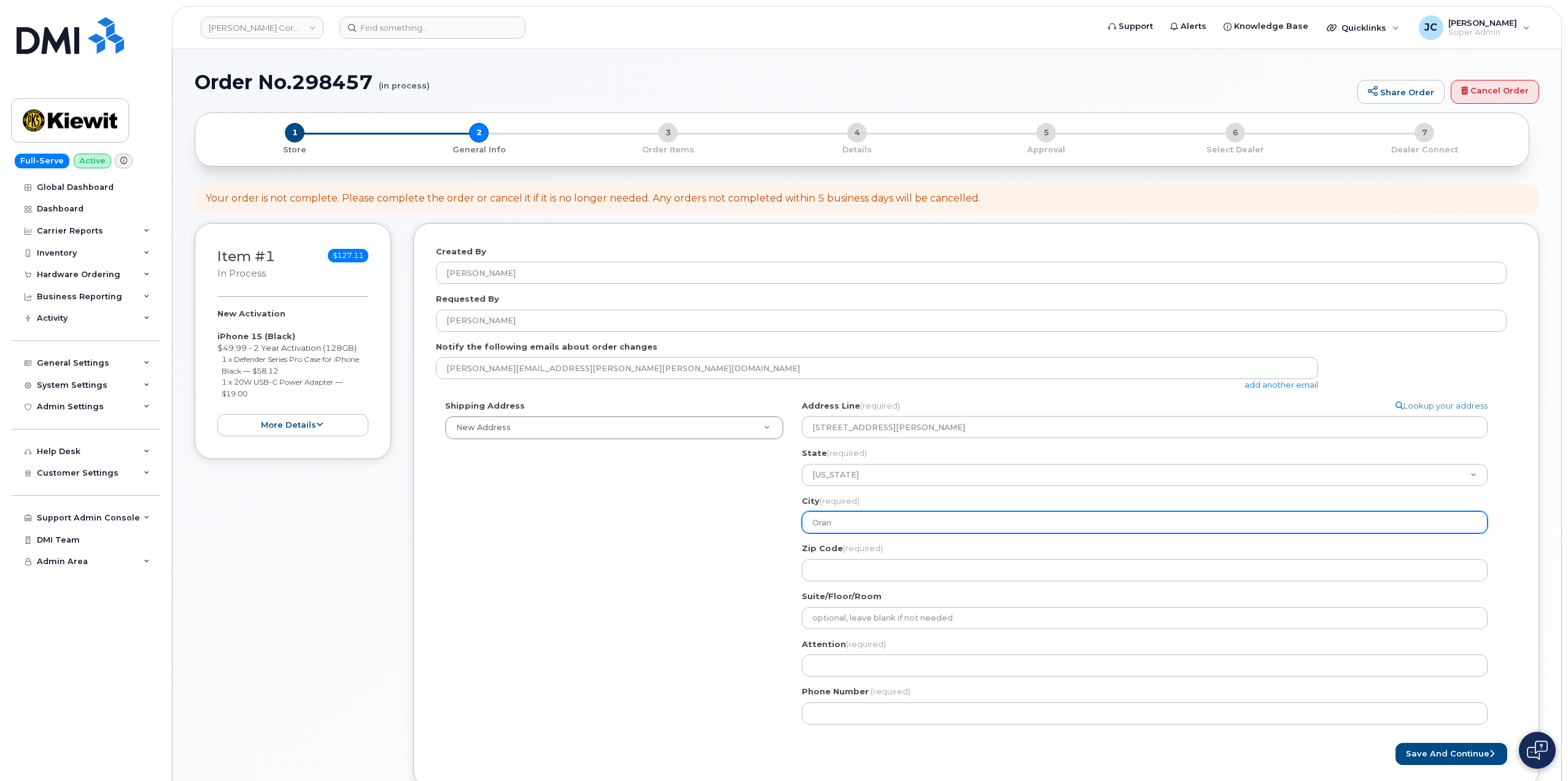
type input "Orang"
select select
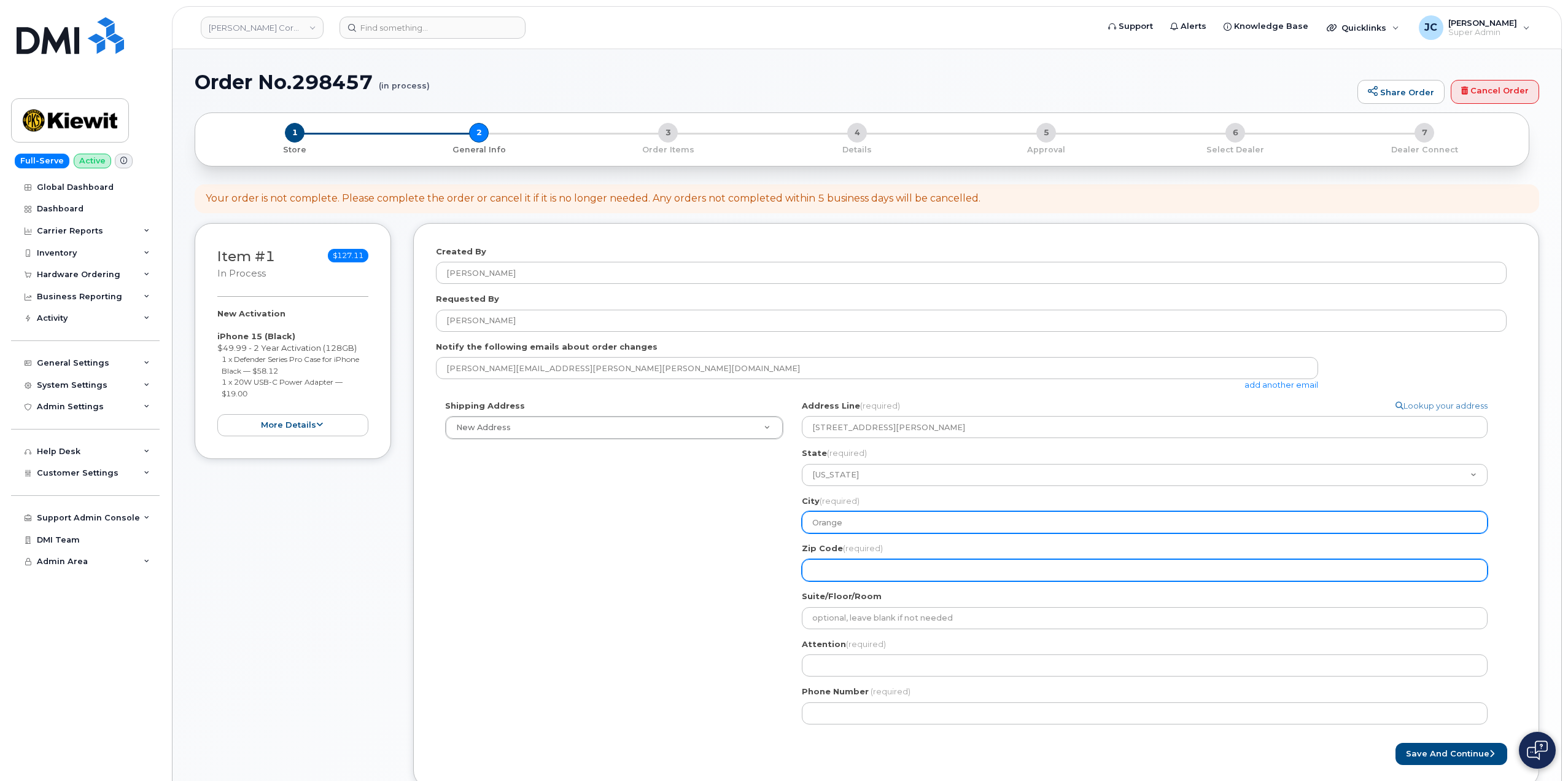
type input "Orange"
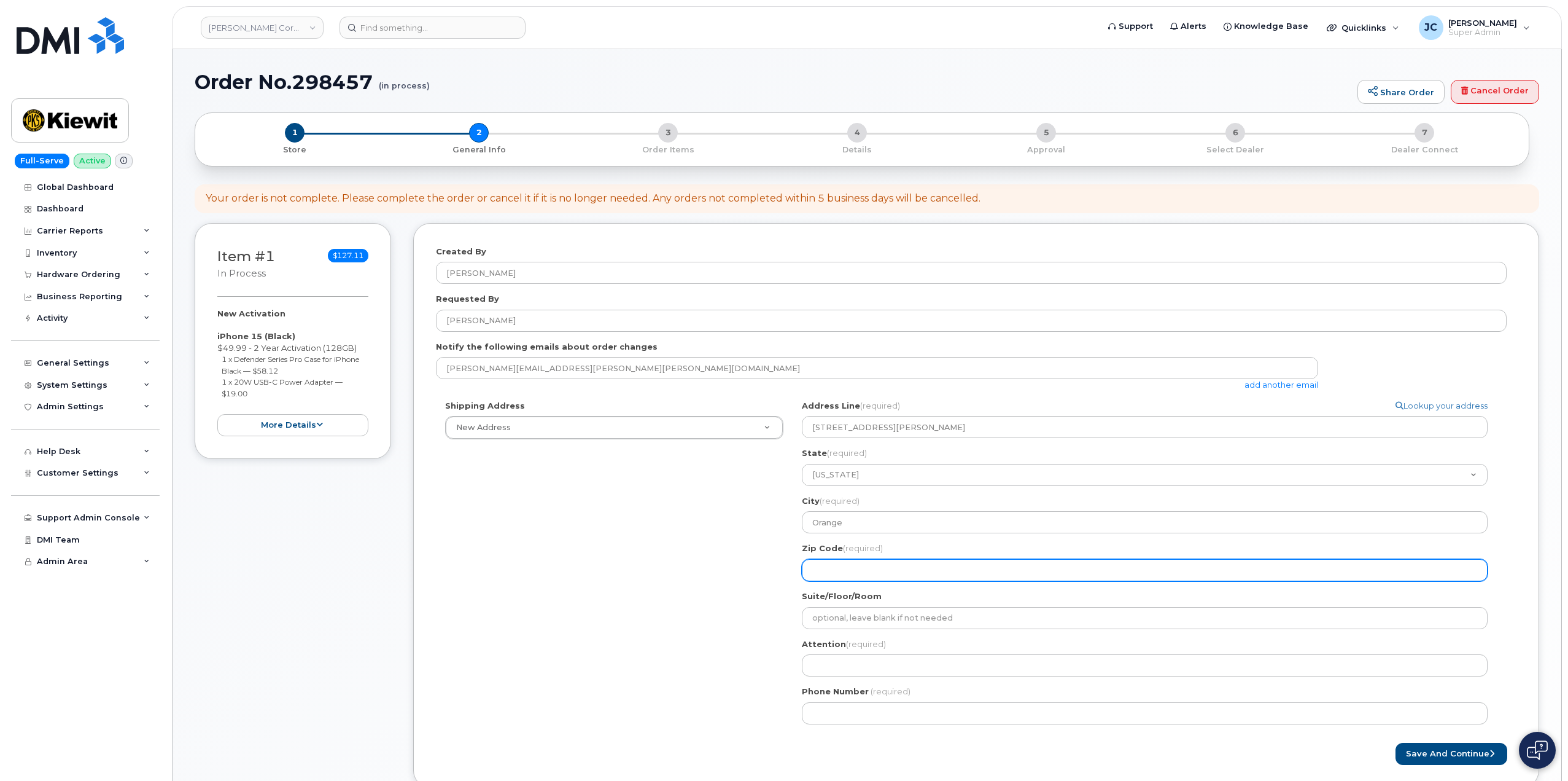
click at [843, 568] on input "Zip Code (required)" at bounding box center [1144, 569] width 686 height 22
select select
type input "7"
select select
type input "77"
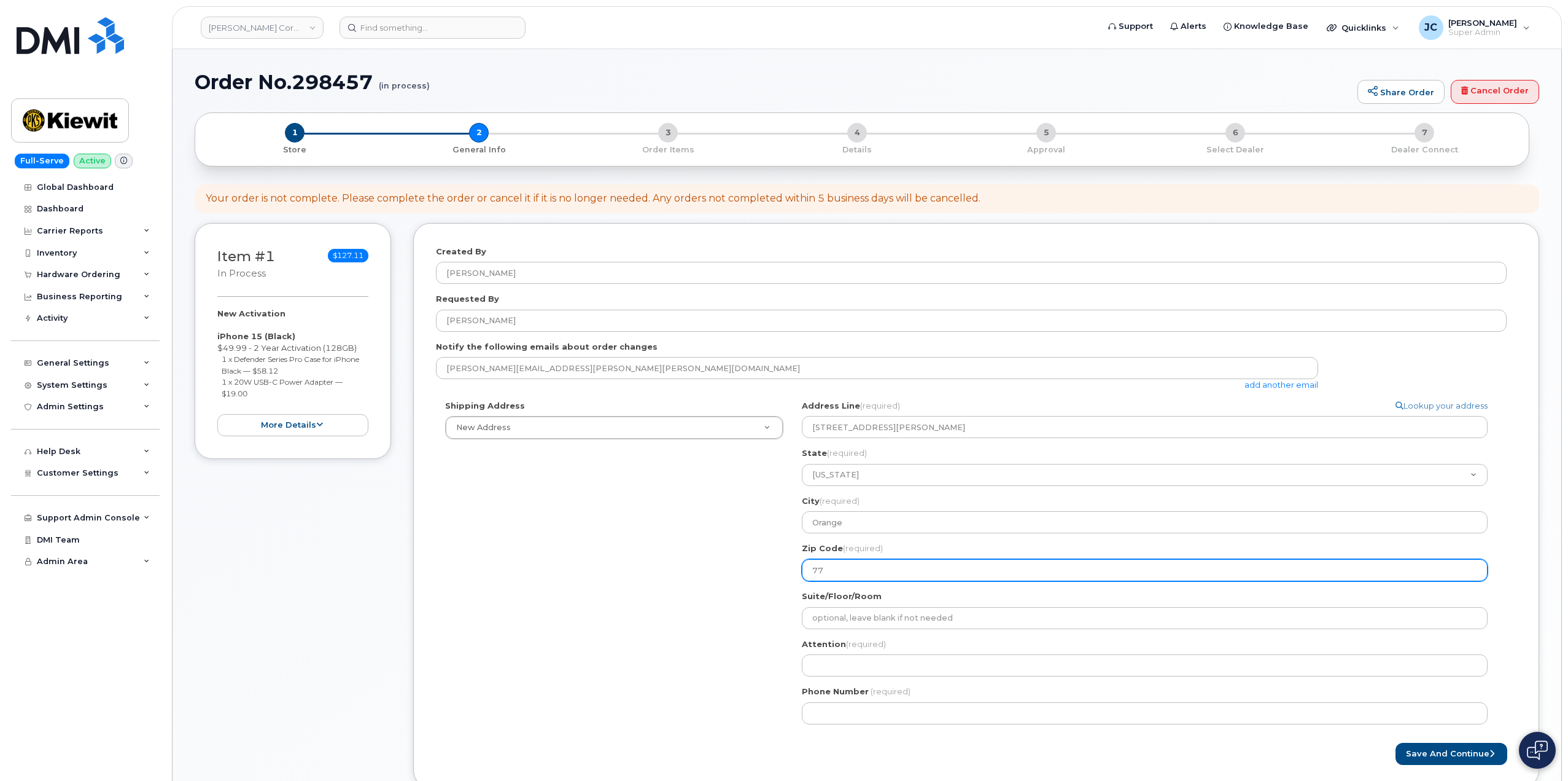
select select
type input "776"
select select
type input "7763"
select select
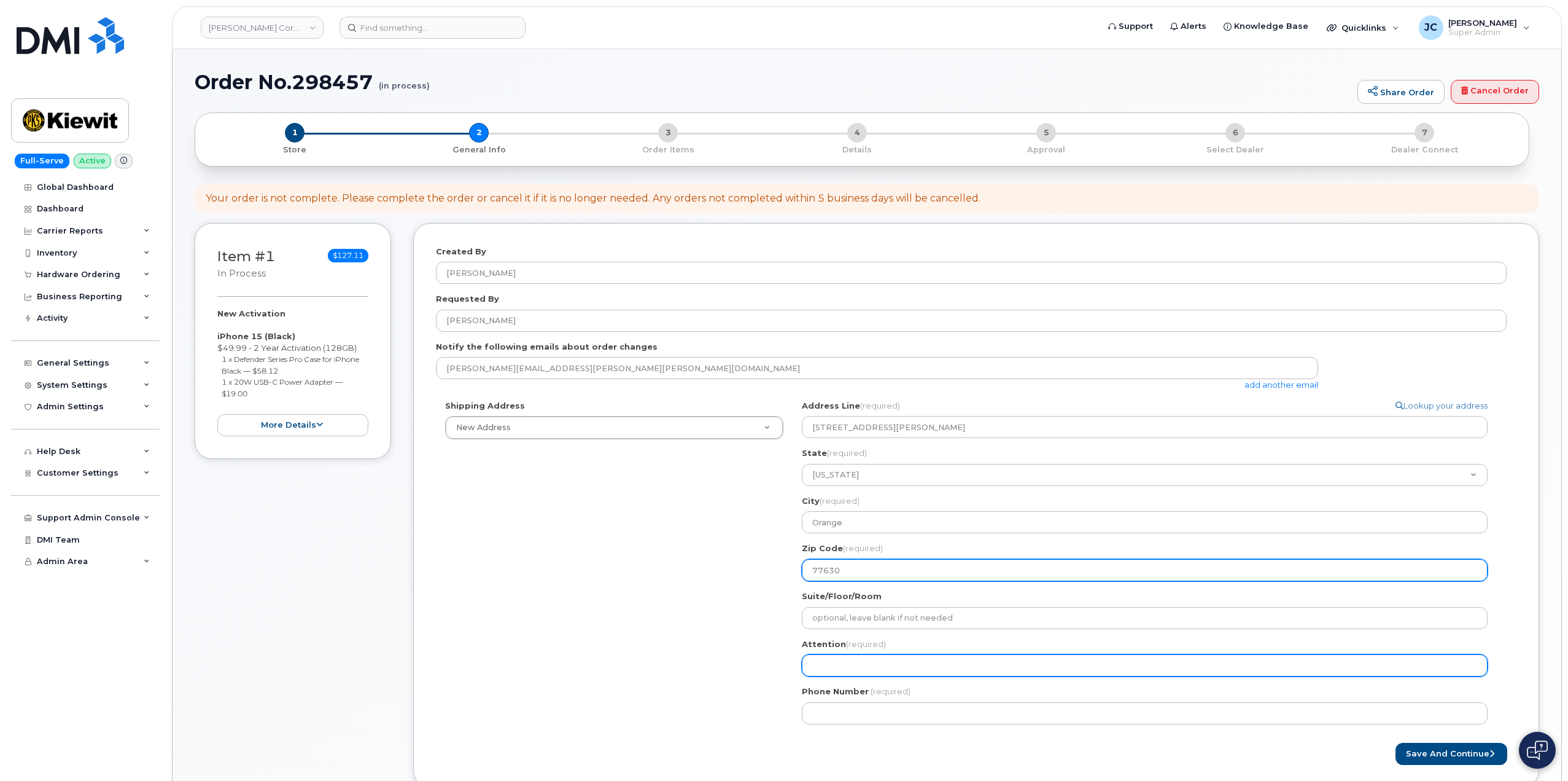
type input "77630"
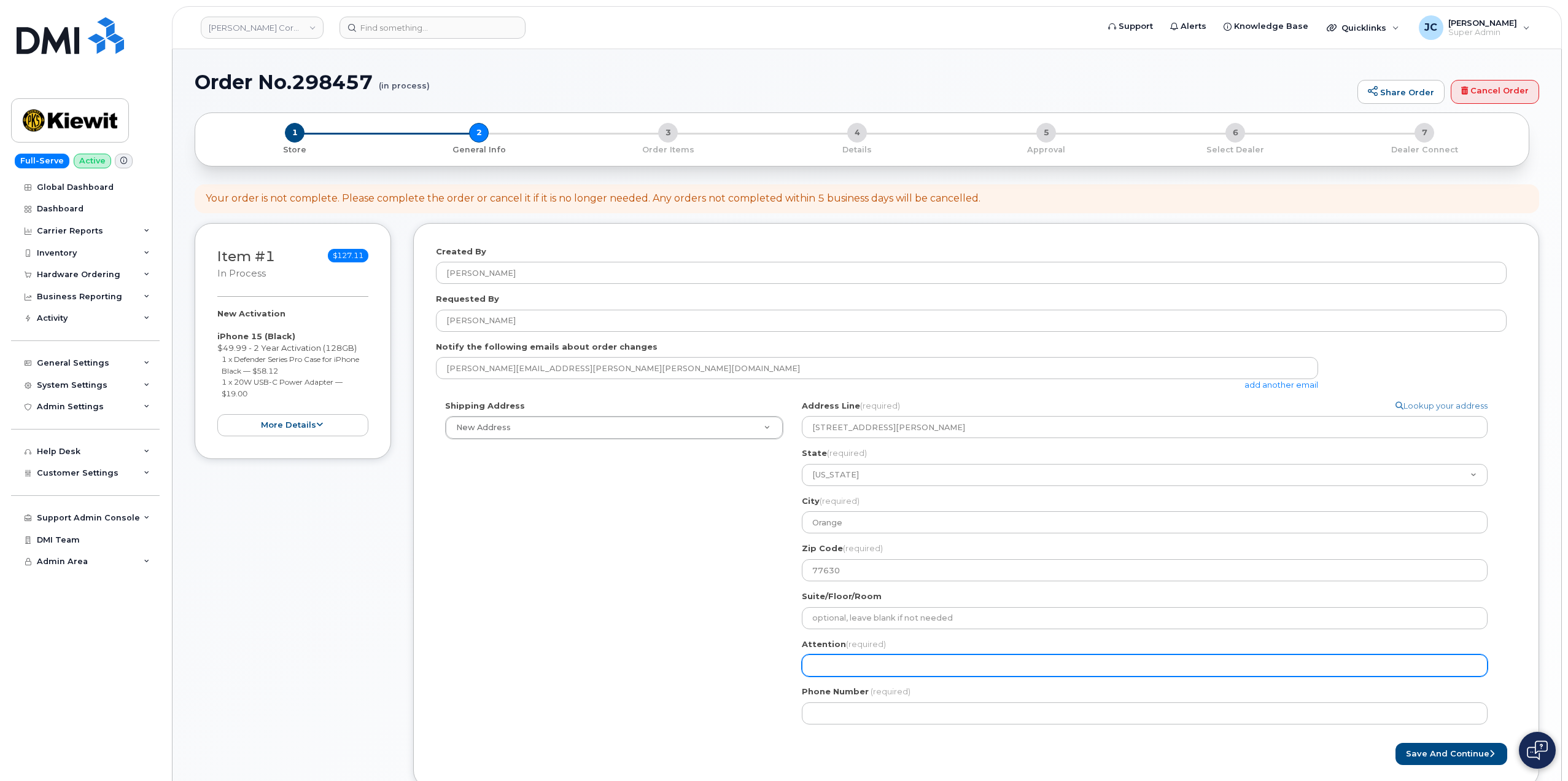
click at [873, 674] on input "Attention (required)" at bounding box center [1144, 665] width 686 height 22
select select
type input "A"
select select
type input "AT"
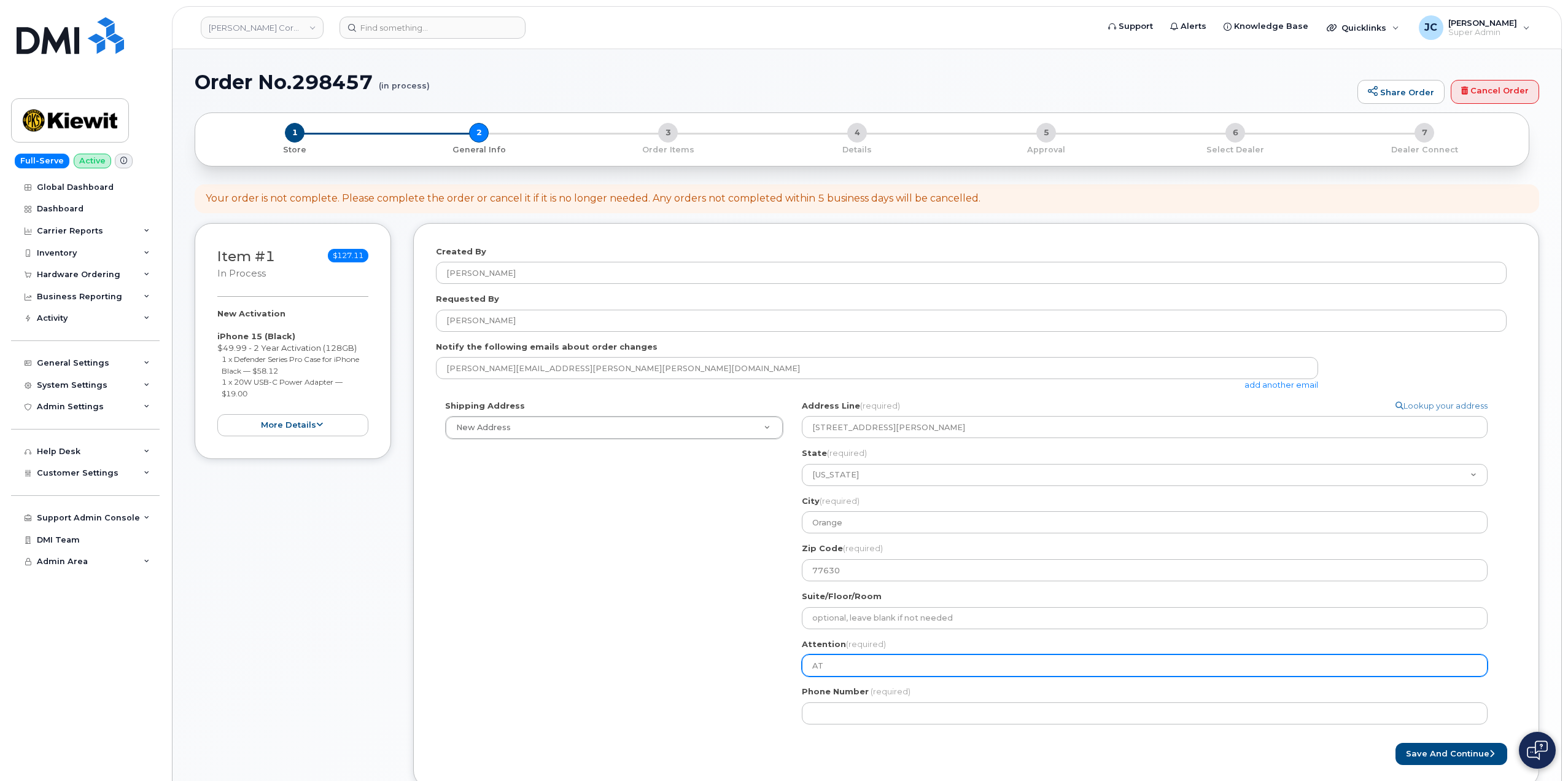
select select
type input "ATT"
select select
type input "ATTN"
select select
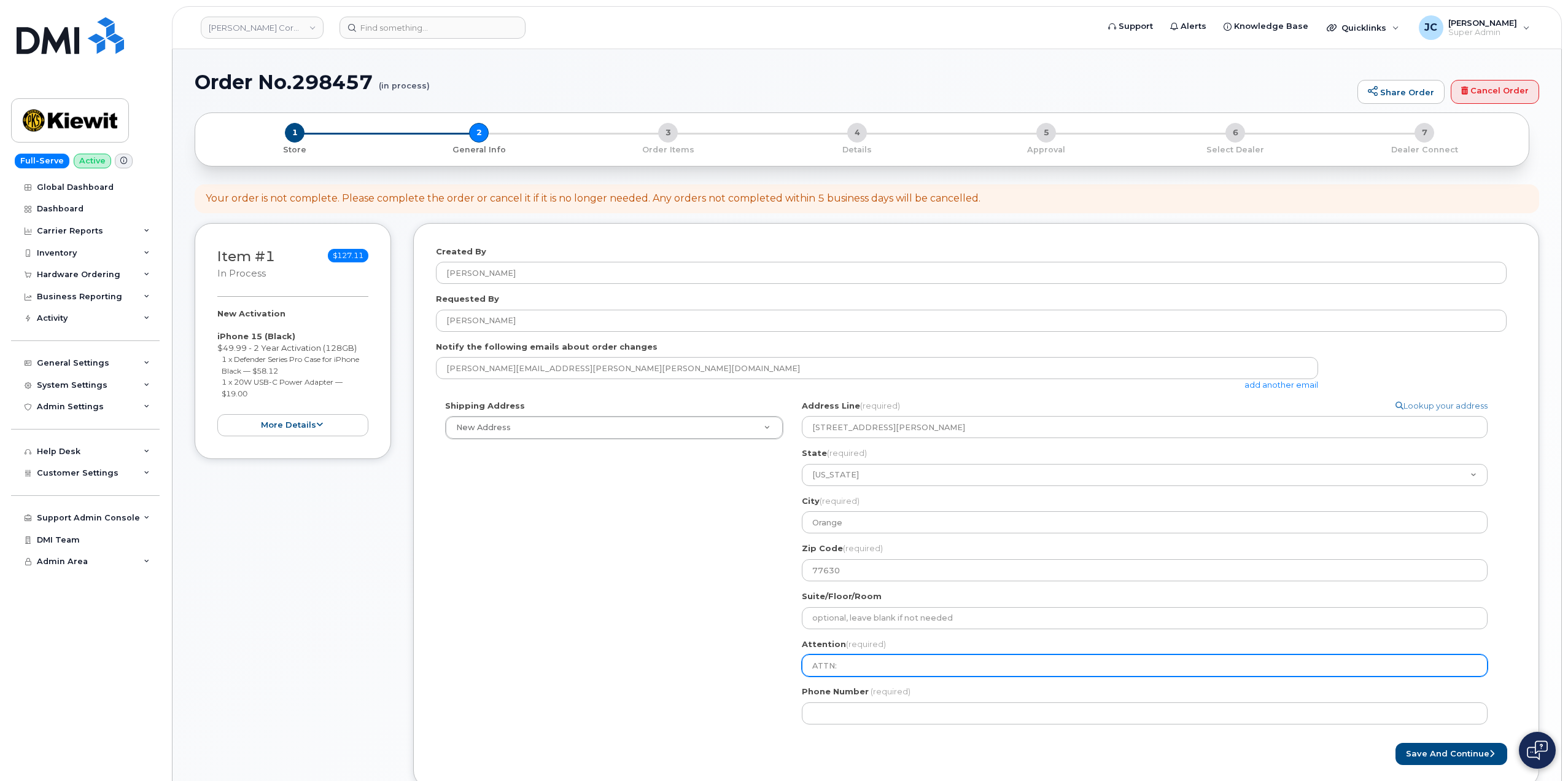
type input "ATTN:"
select select
type input "ATTN: ?"
select select
type input "ATTN:"
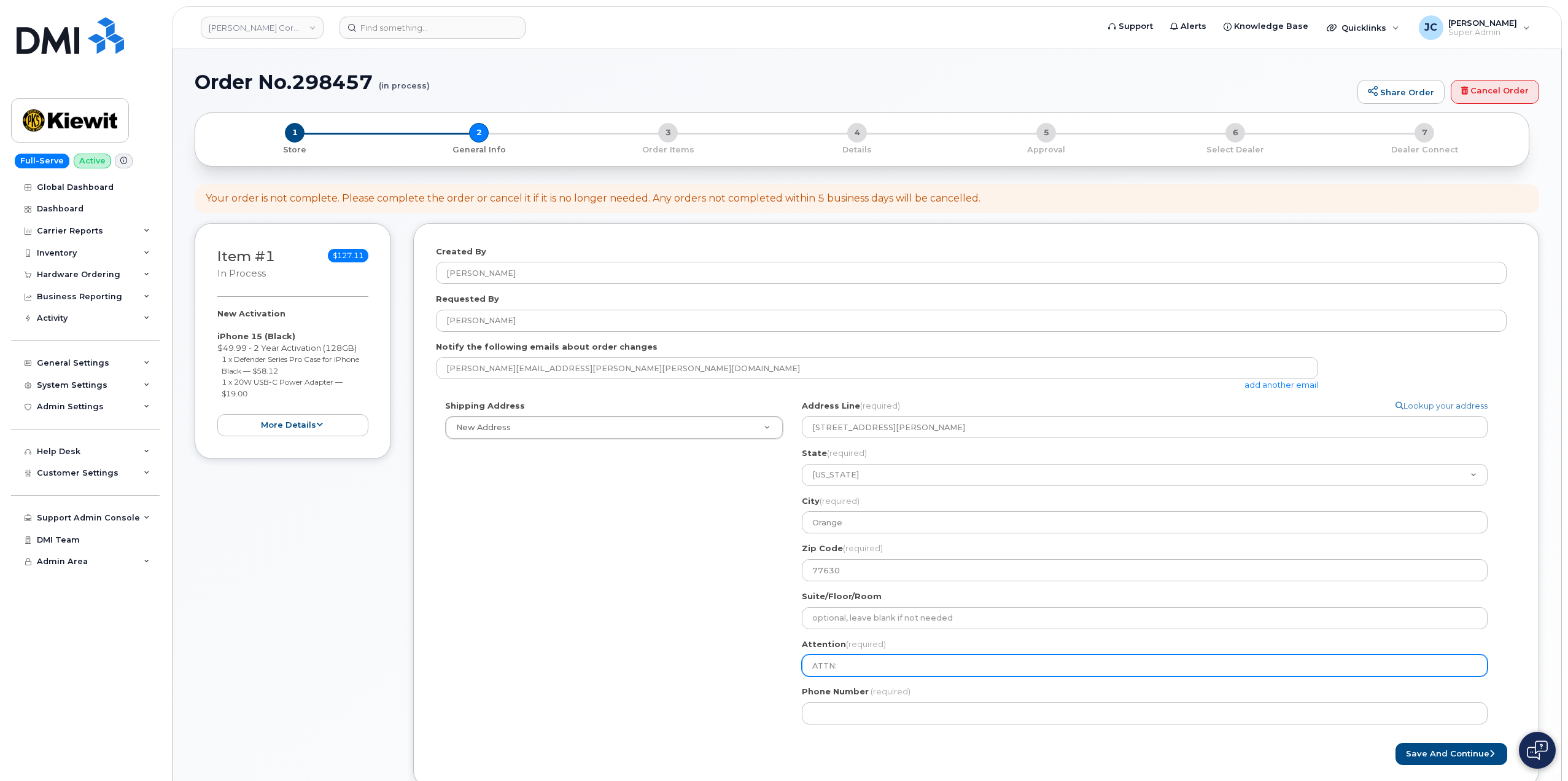
select select
type input "ATTN: r"
select select
type input "ATTN: ri"
select select
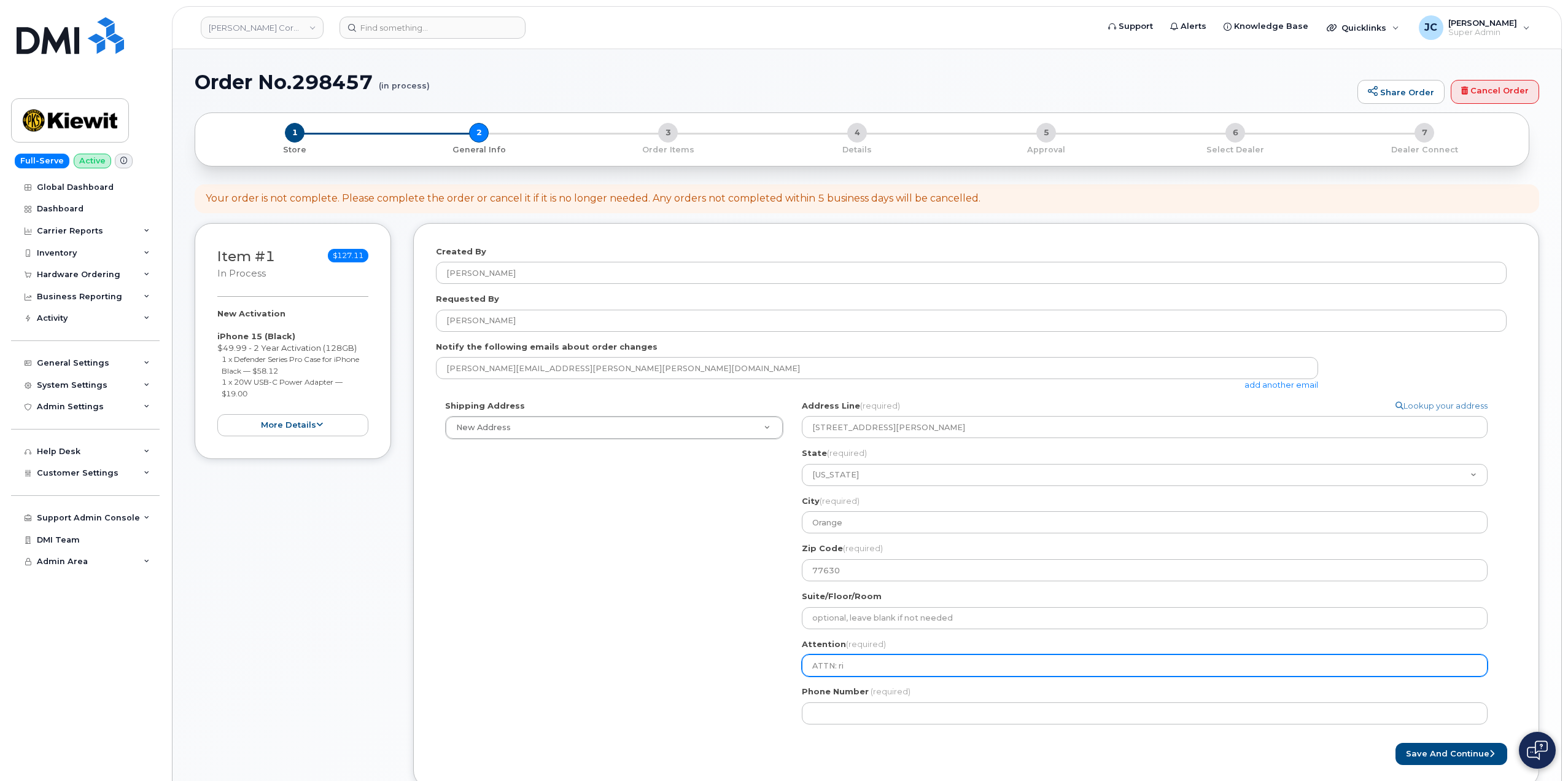
type input "ATTN: ril"
select select
type input "ATTN: rile"
select select
type input "ATTN: ril"
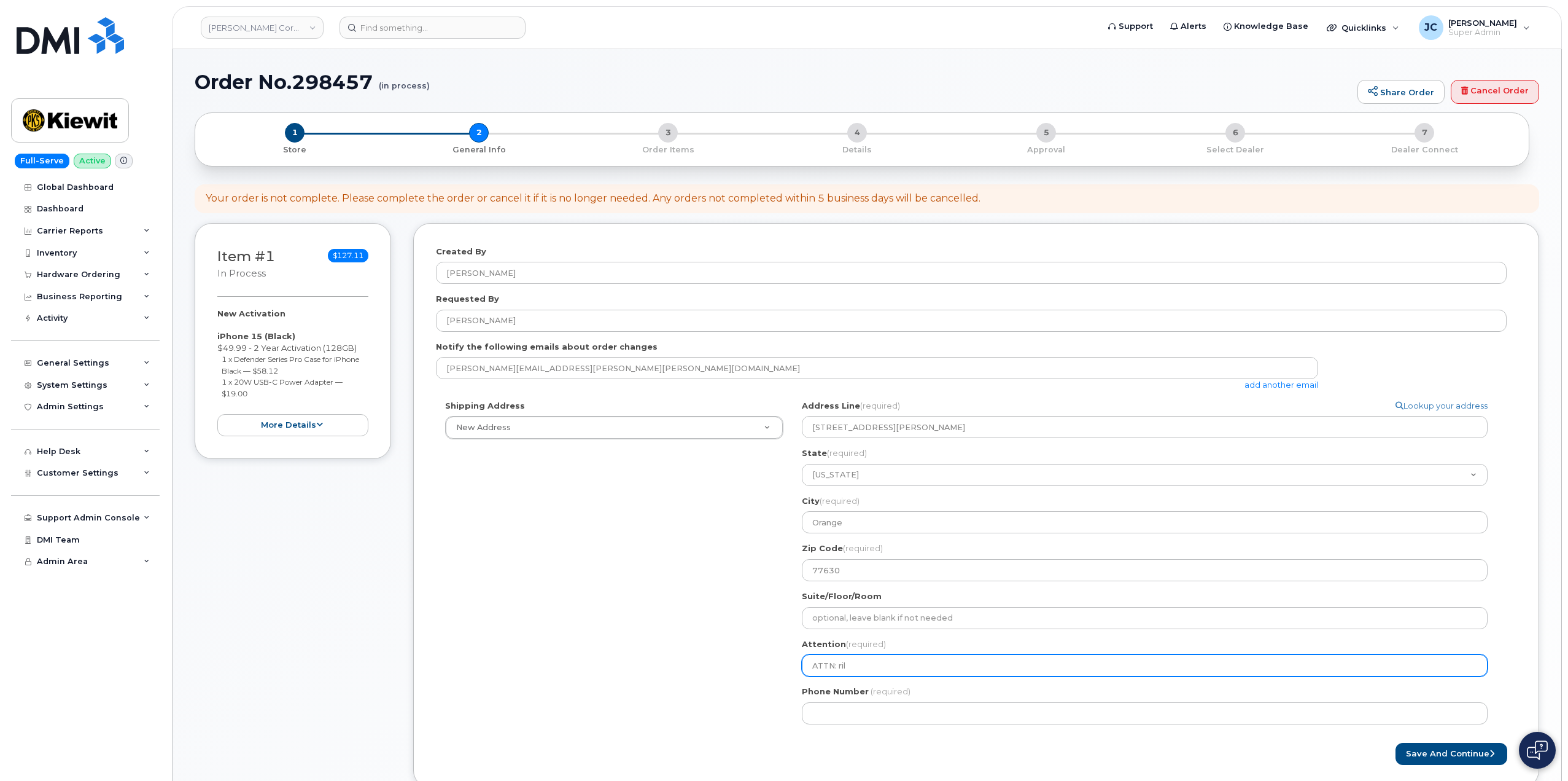
select select
type input "ATTN: ri"
select select
type input "ATTN: r"
select select
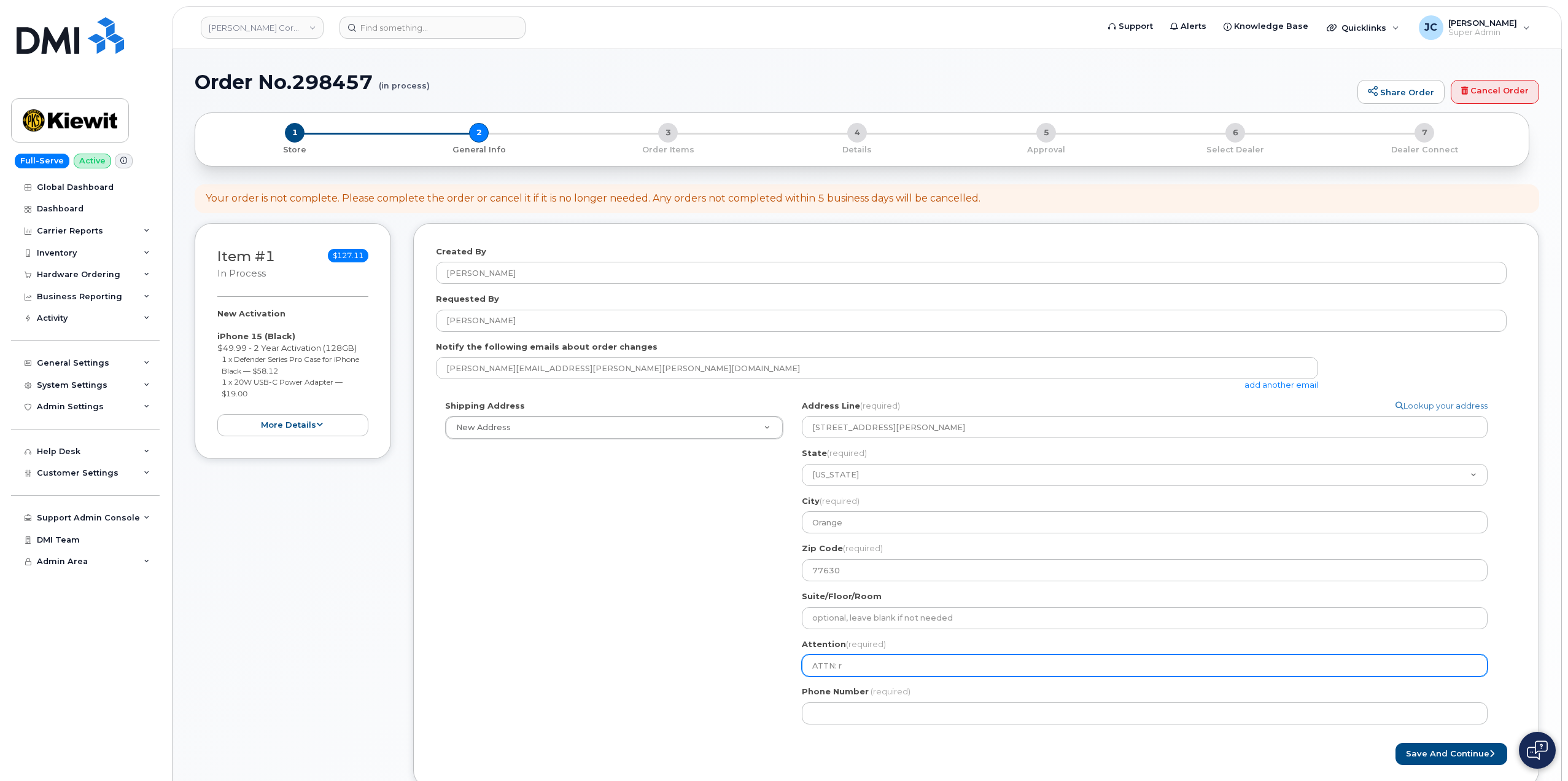
type input "ATTN:"
select select
type input "ATTN: r"
select select
type input "ATTN:"
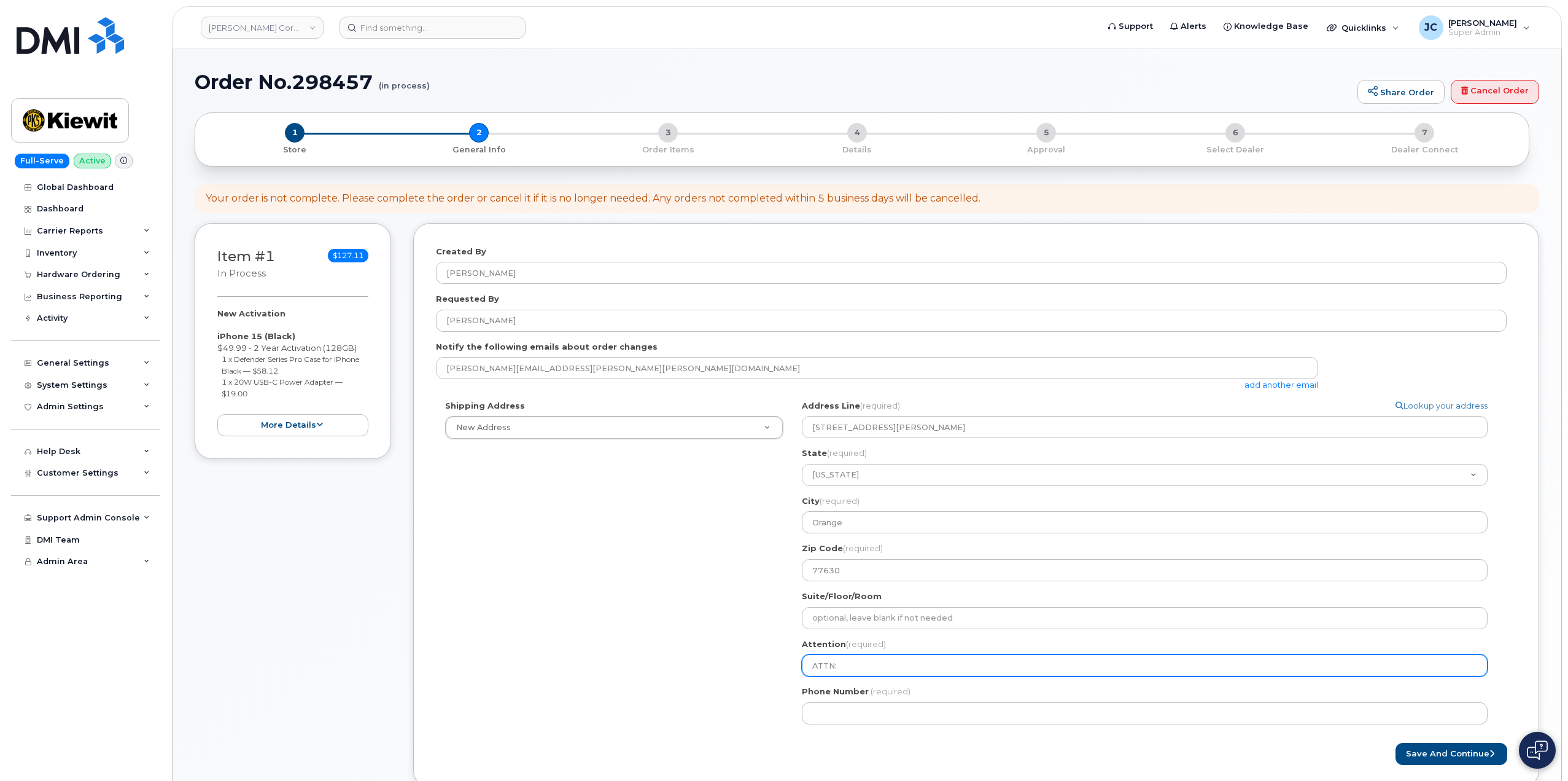
select select
type input "ATTN: r"
select select
type input "ATTN: ri"
select select
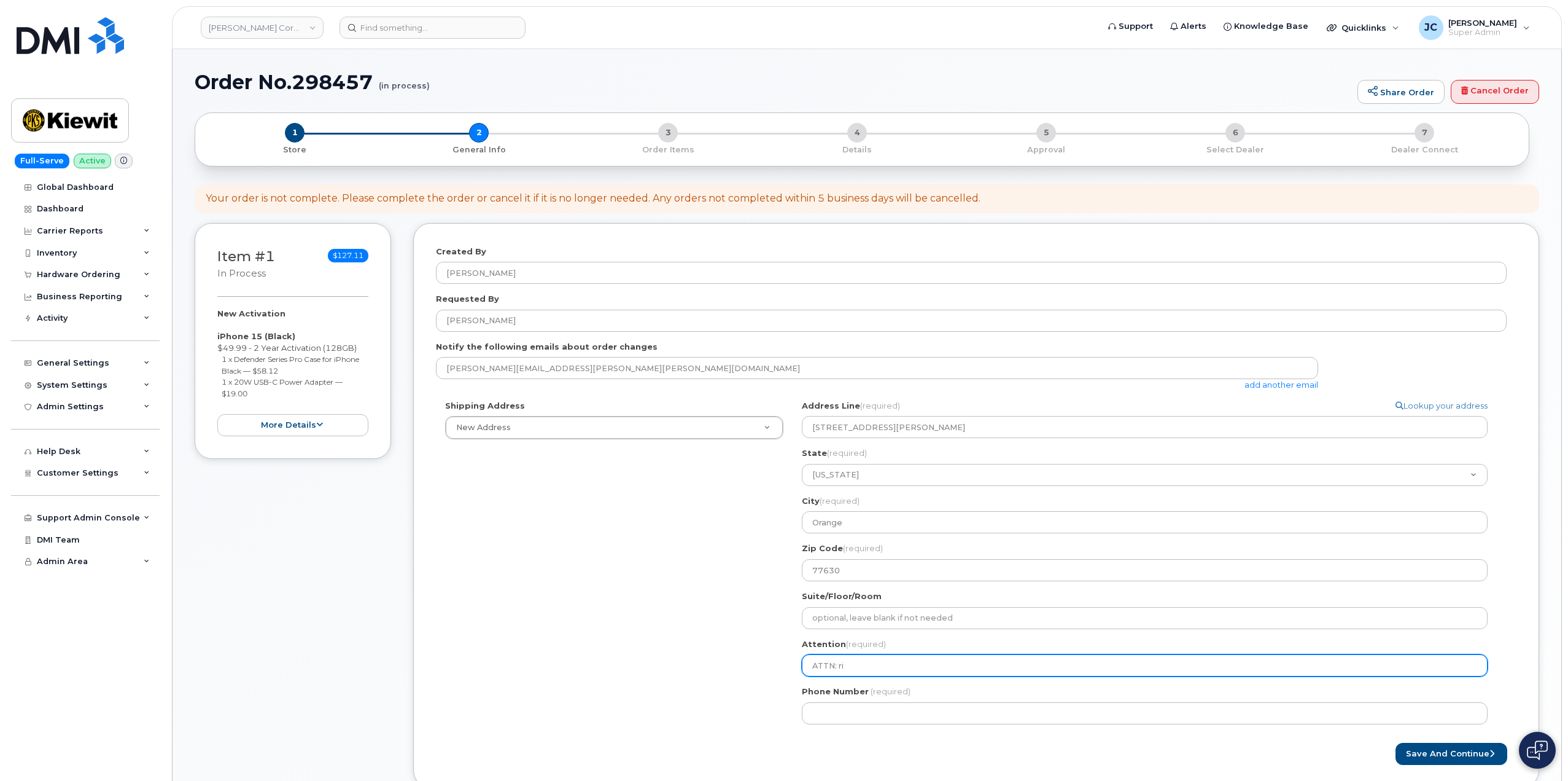
type input "ATTN: ril"
select select
type input "ATTN: rile"
select select
type input "ATTN: riley"
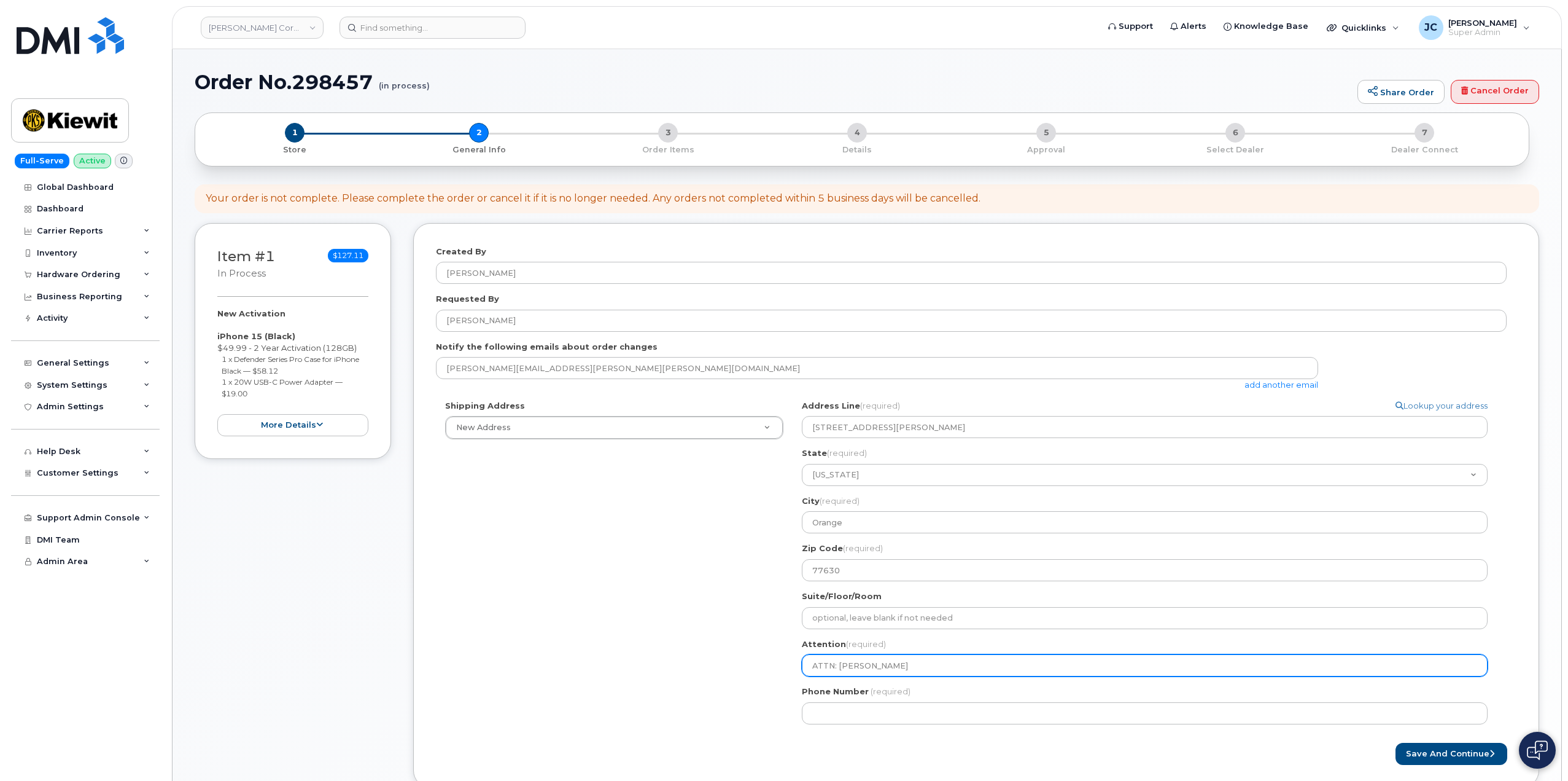
select select
type input "ATTN: riley N"
select select
type input "ATTN: riley Na"
select select
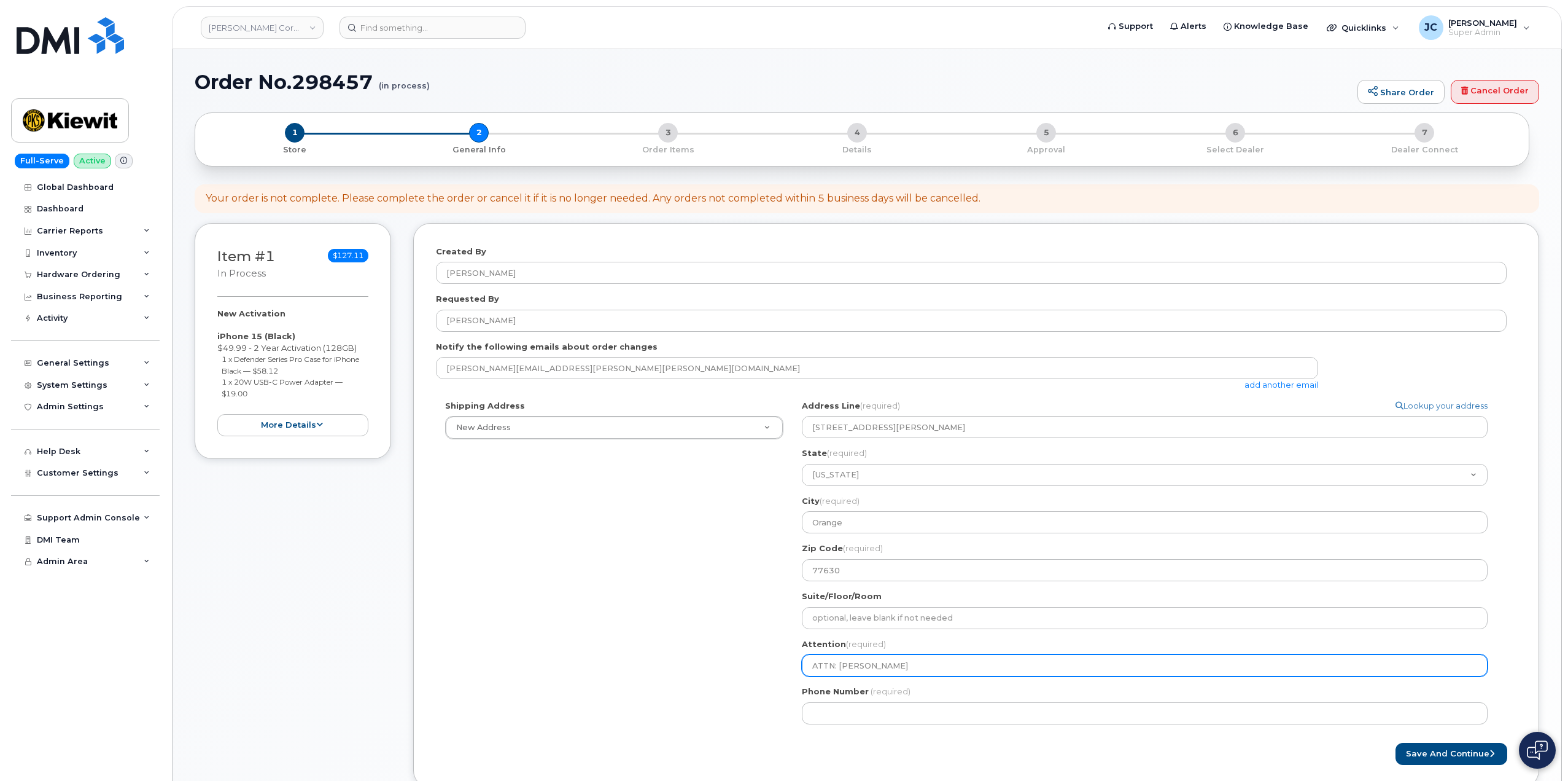
type input "ATTN: riley Nah"
select select
type input "ATTN: riley Na"
select select
type input "ATTN: riley N"
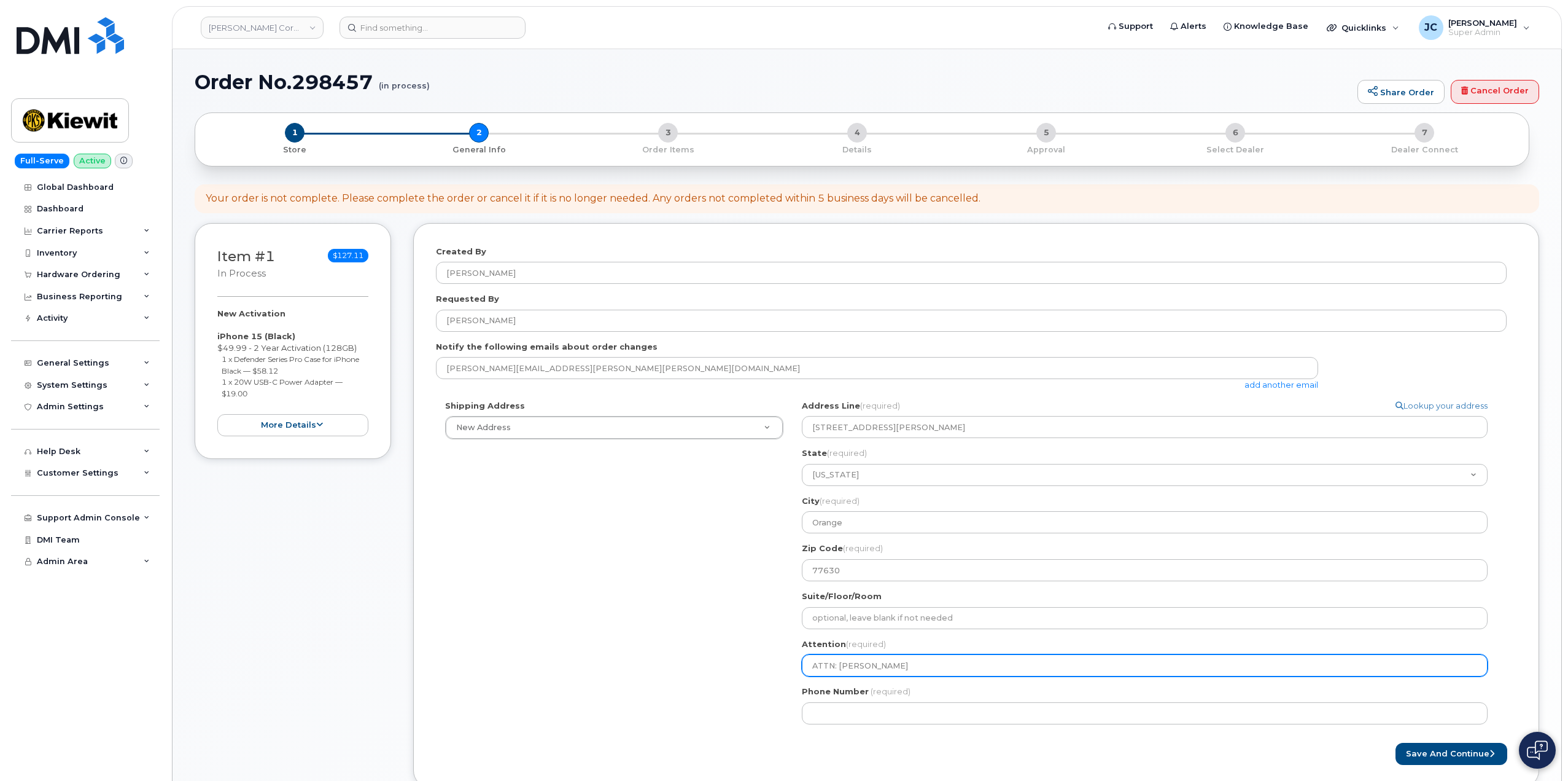
select select
type input "ATTN: riley"
select select
type input "ATTN: rile"
select select
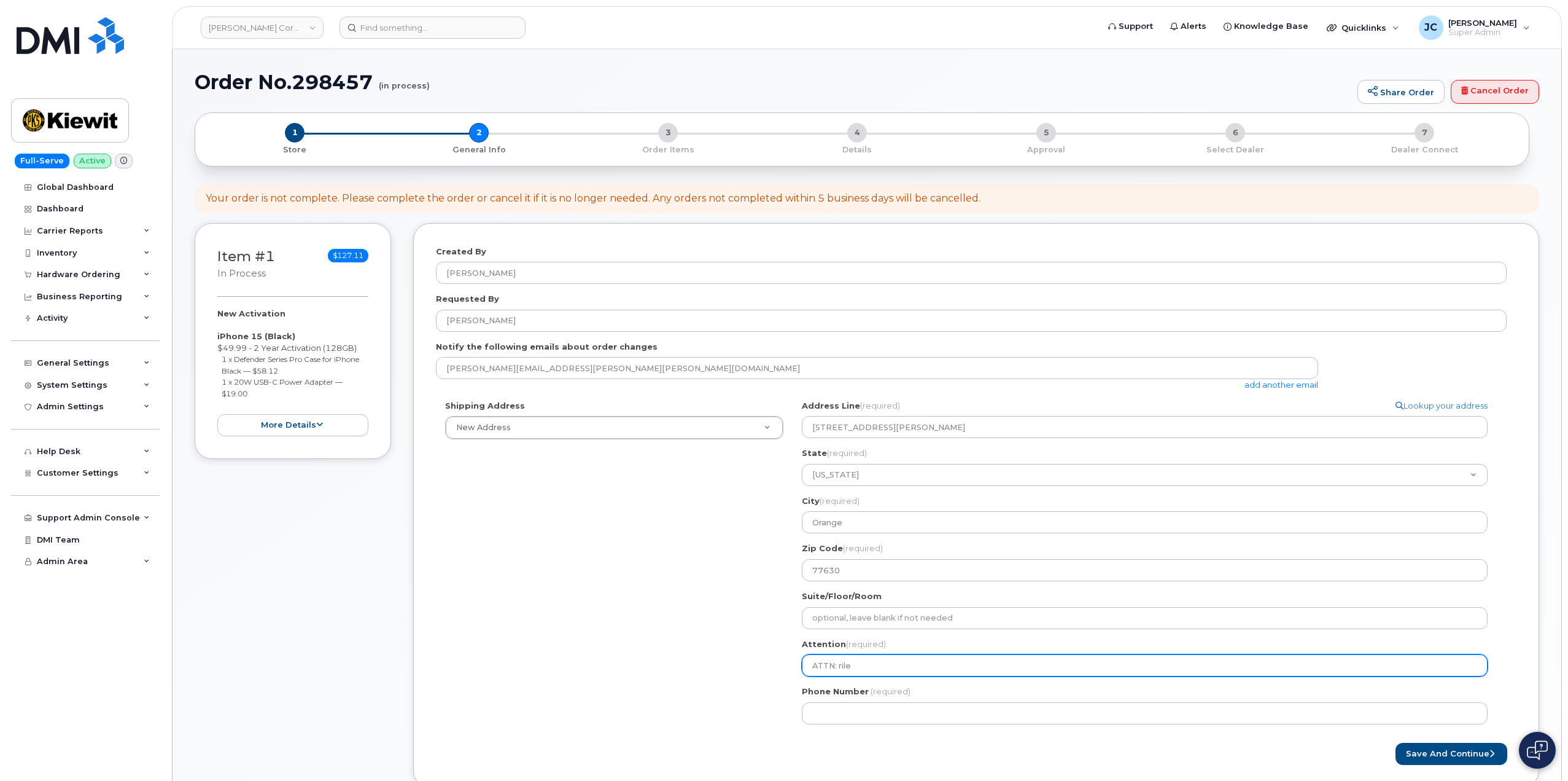
type input "ATTN: ril"
select select
type input "ATTN: ri"
select select
type input "ATTN: r"
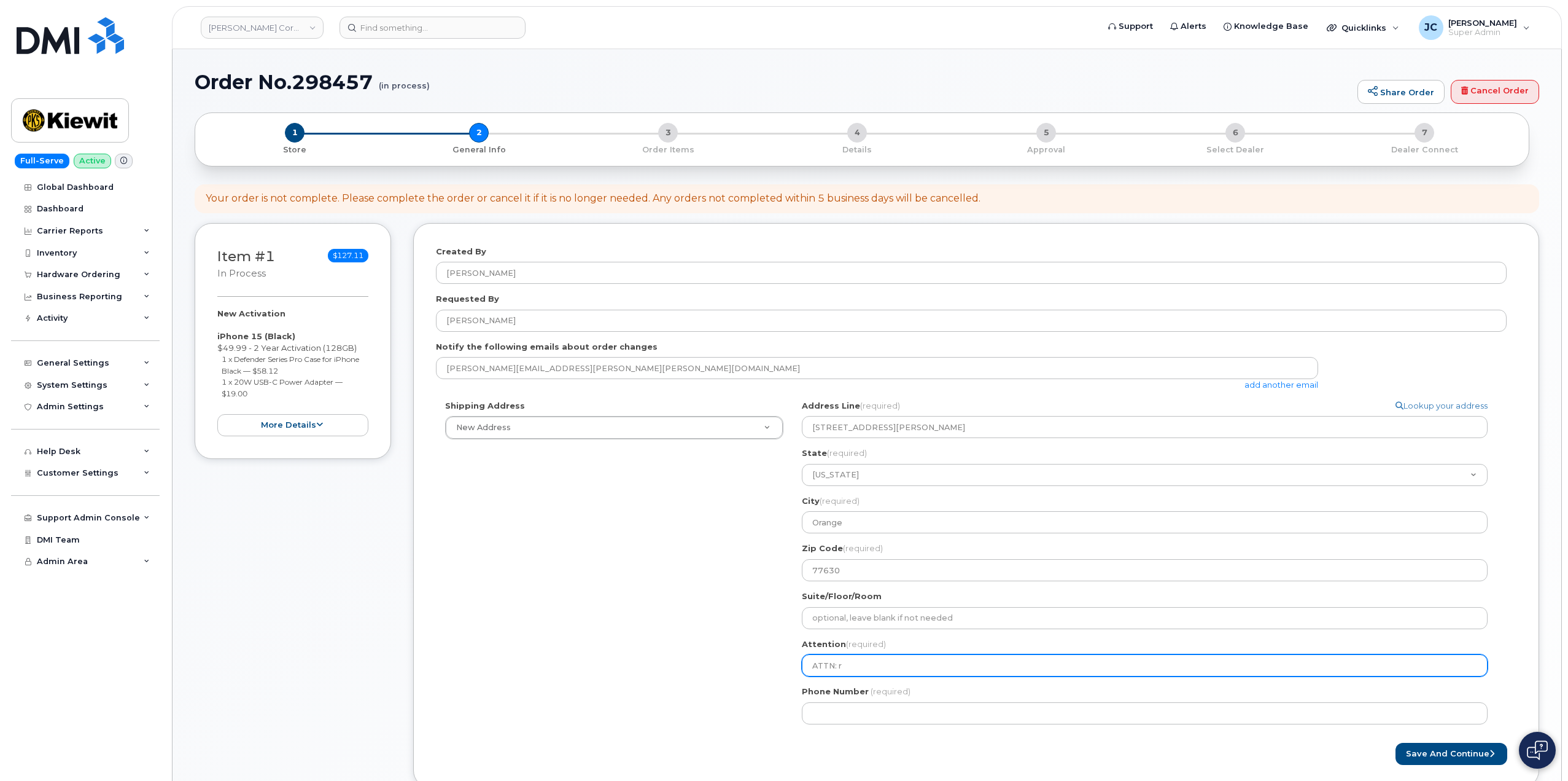
select select
type input "ATTN:"
select select
type input "ATTN: \"
select select
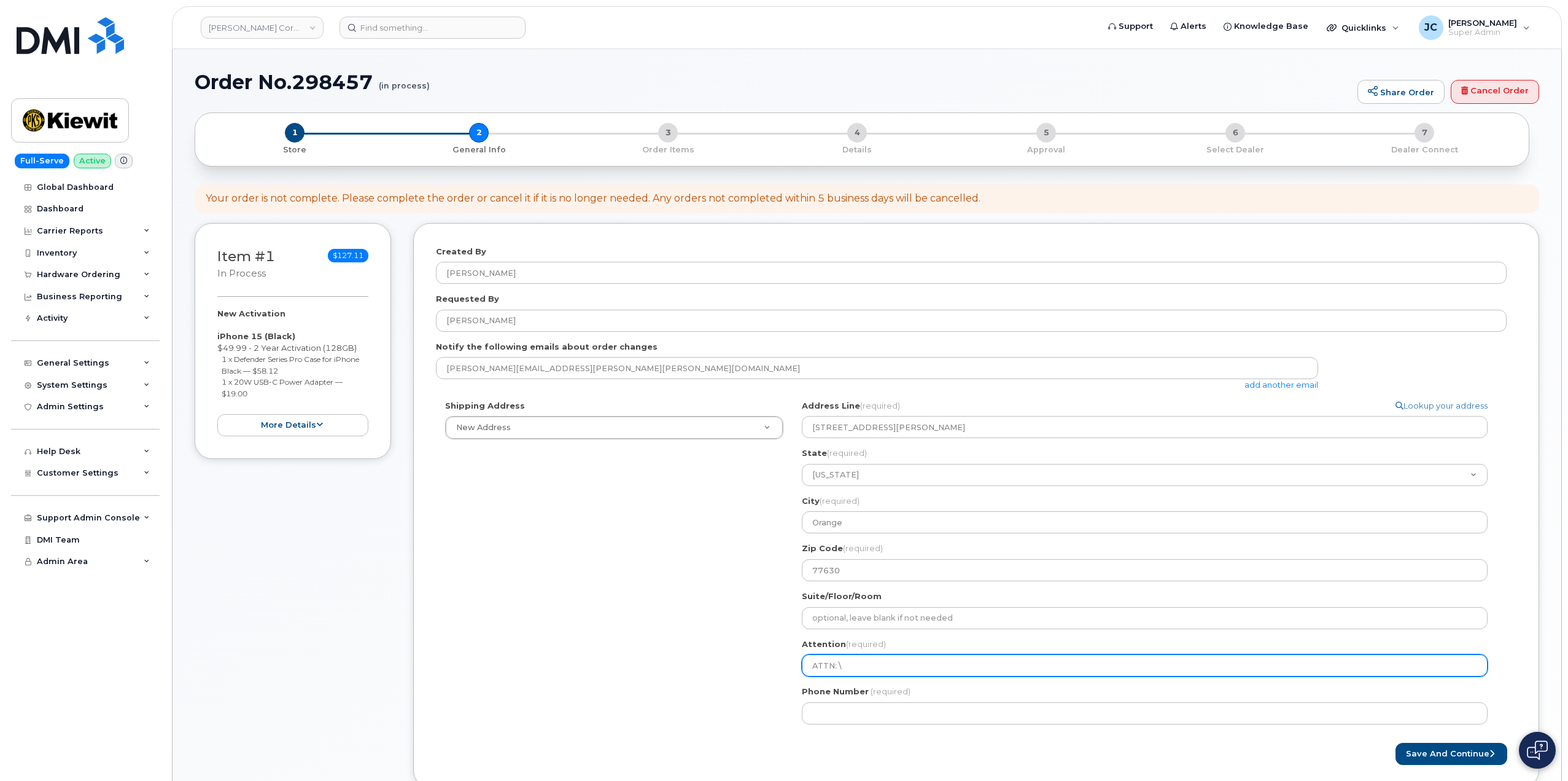
type input "ATTN:"
select select
type input "ATTN: R"
select select
type input "ATTN: Ri"
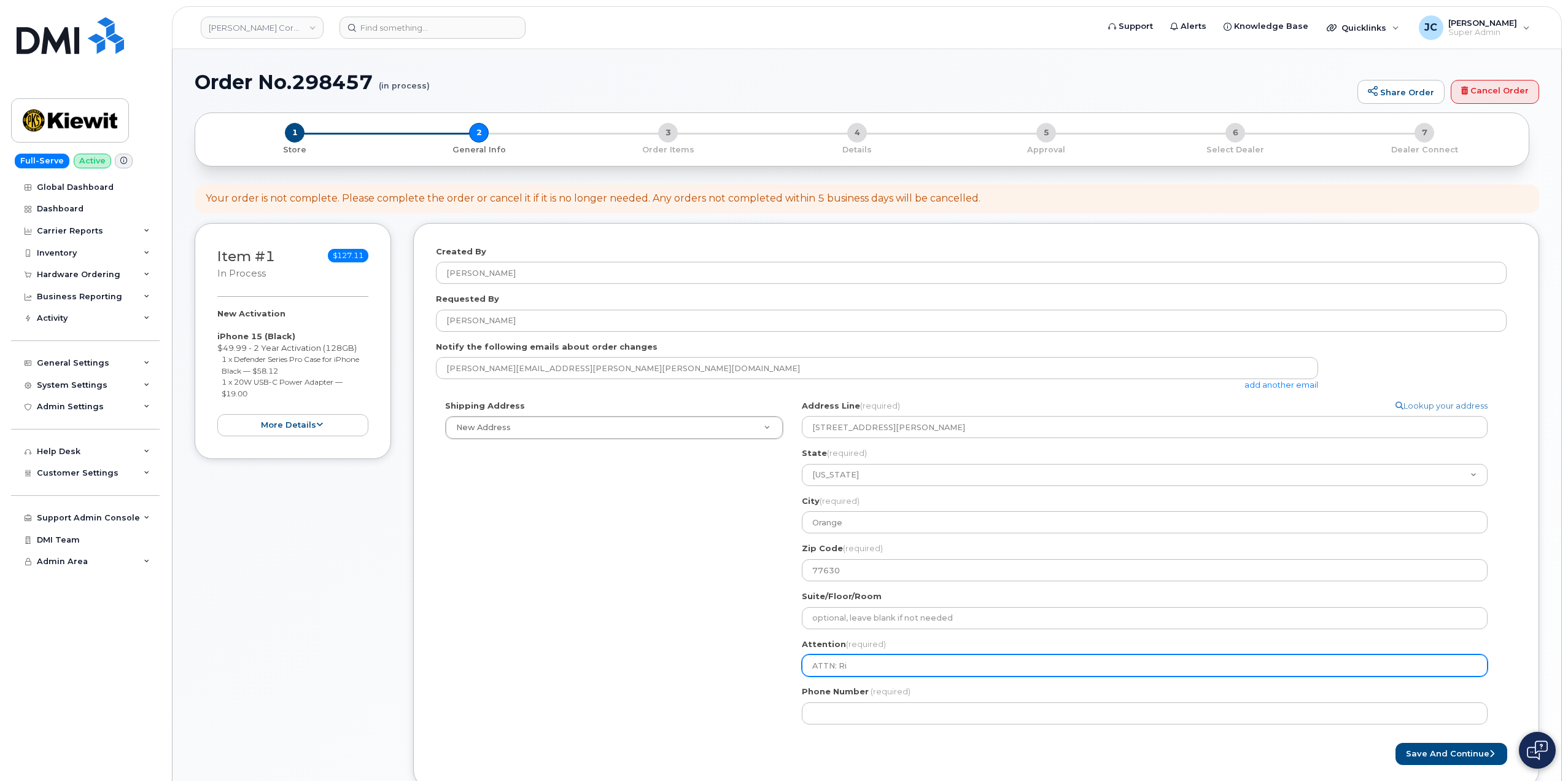
select select
type input "ATTN: Ril"
select select
type input "ATTN: Rile"
select select
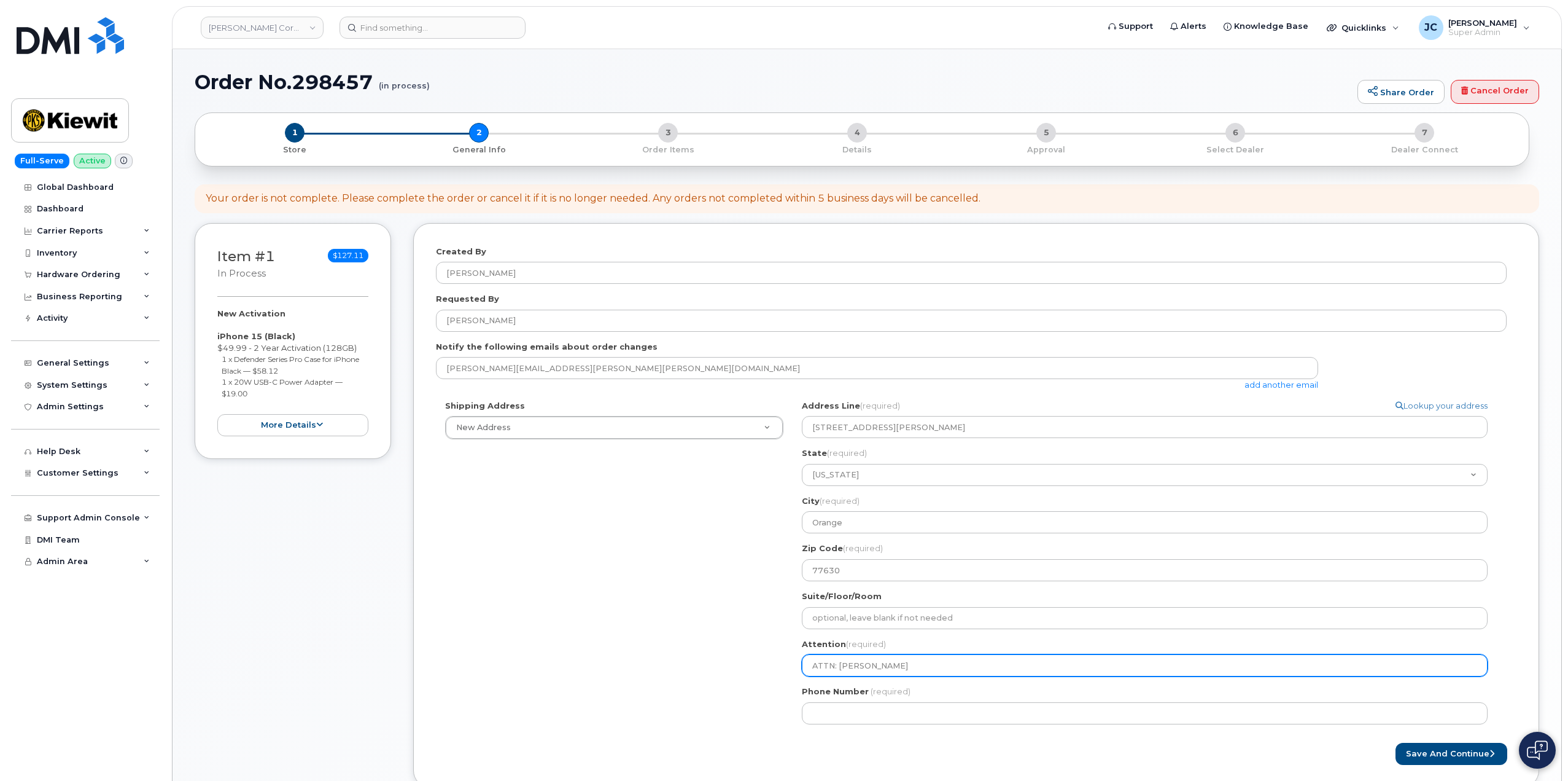
type input "ATTN: Riley"
select select
type input "ATTN: Riley N"
select select
type input "ATTN: Riley Na"
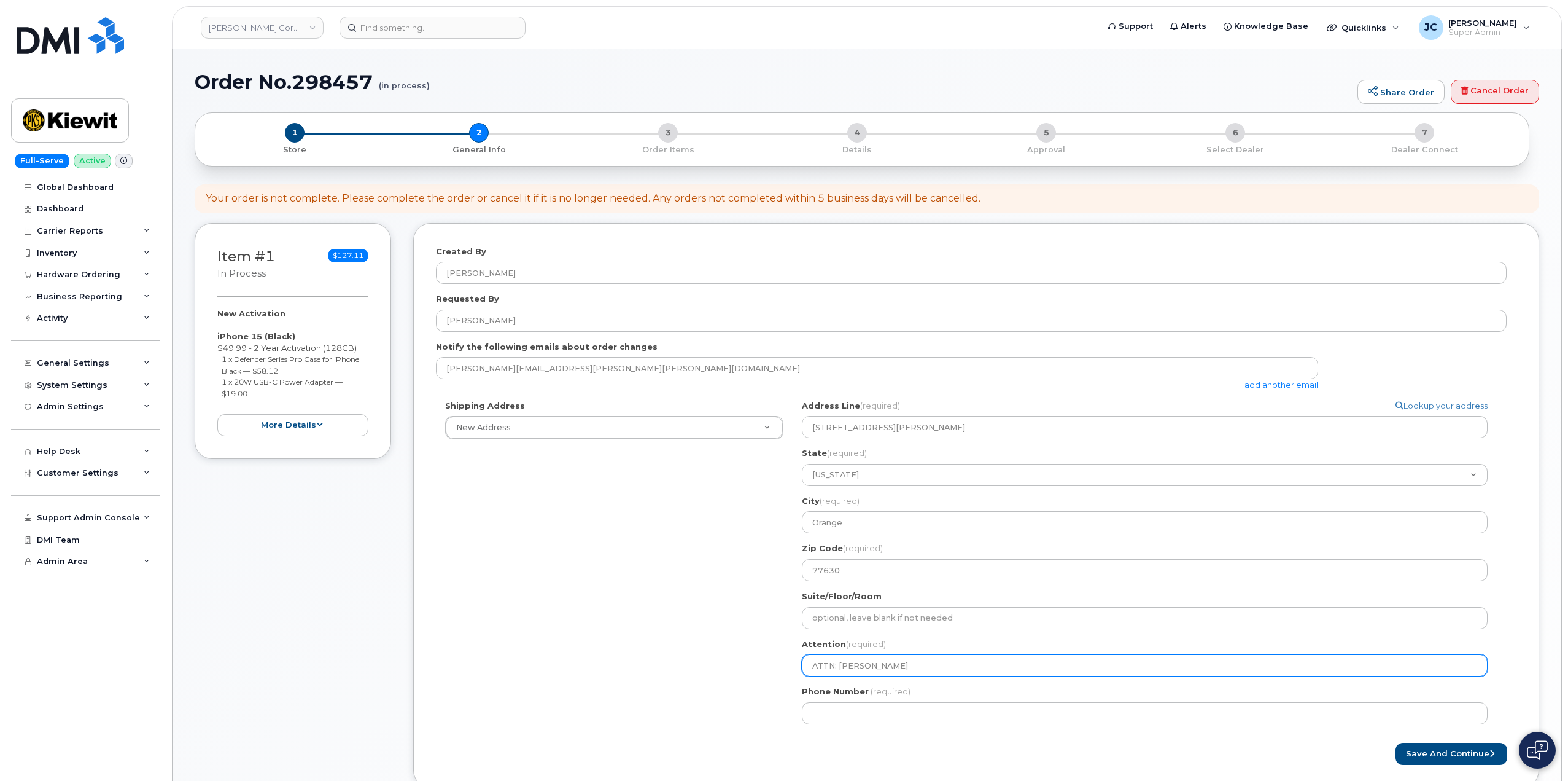
select select
type input "ATTN: Riley Nas"
select select
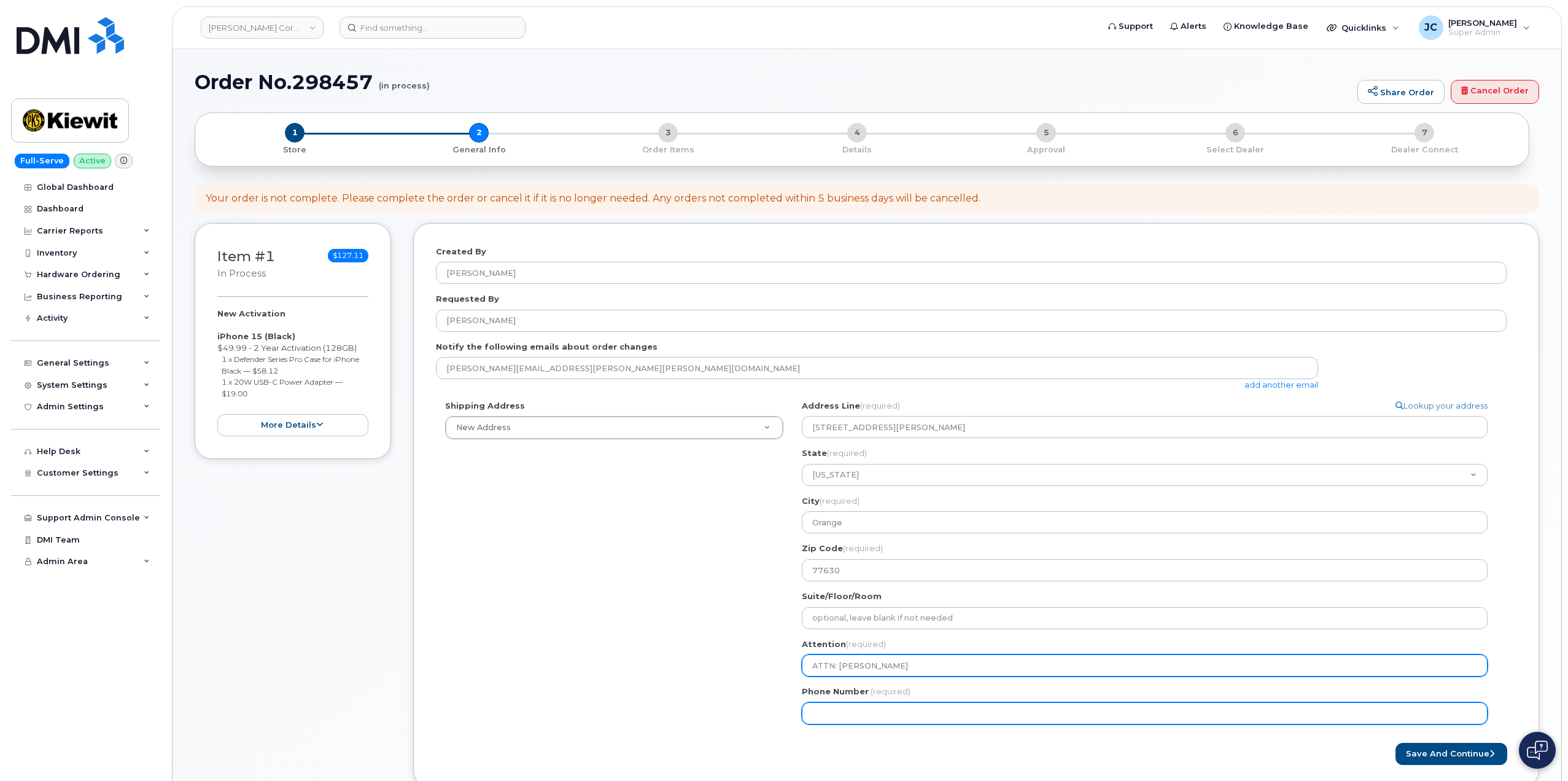
type input "ATTN: [PERSON_NAME]"
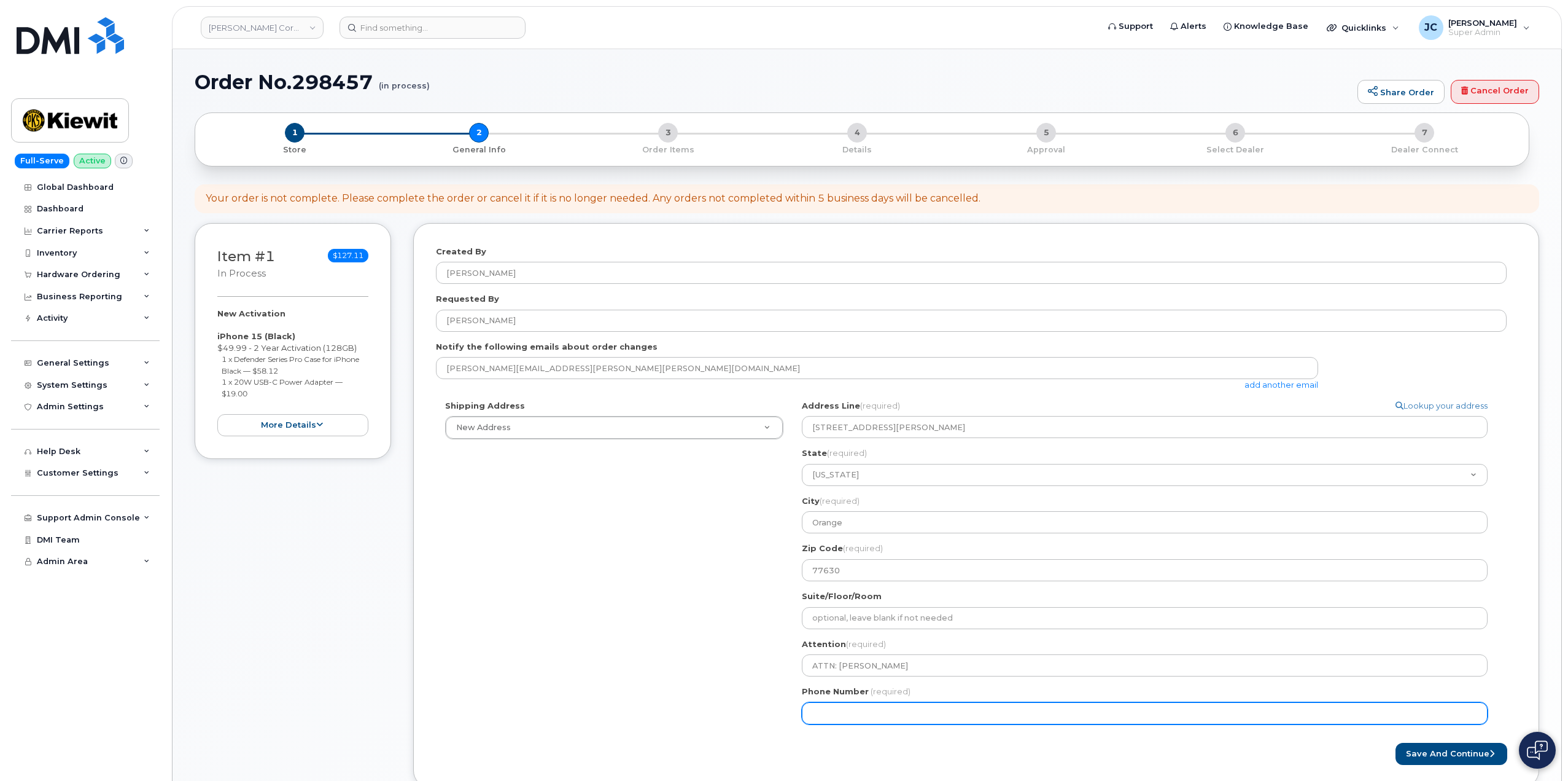
click at [889, 716] on input "Phone Number" at bounding box center [1144, 713] width 686 height 22
type input "785.74779"
select select
type input "785.747793"
select select
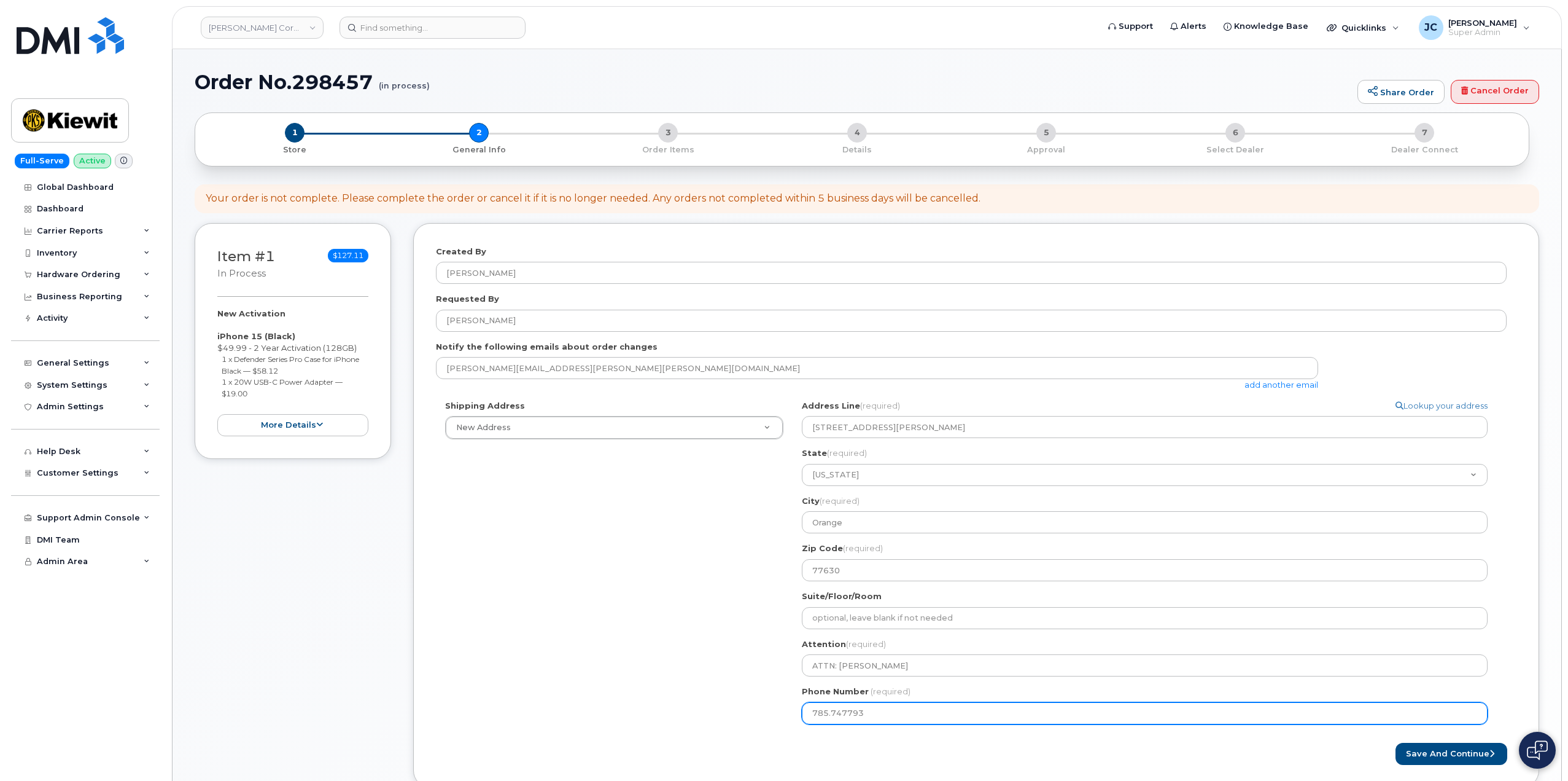
type input "785.7477935"
click at [830, 715] on input "785.7477935" at bounding box center [1144, 713] width 686 height 22
select select
type input "7857477935"
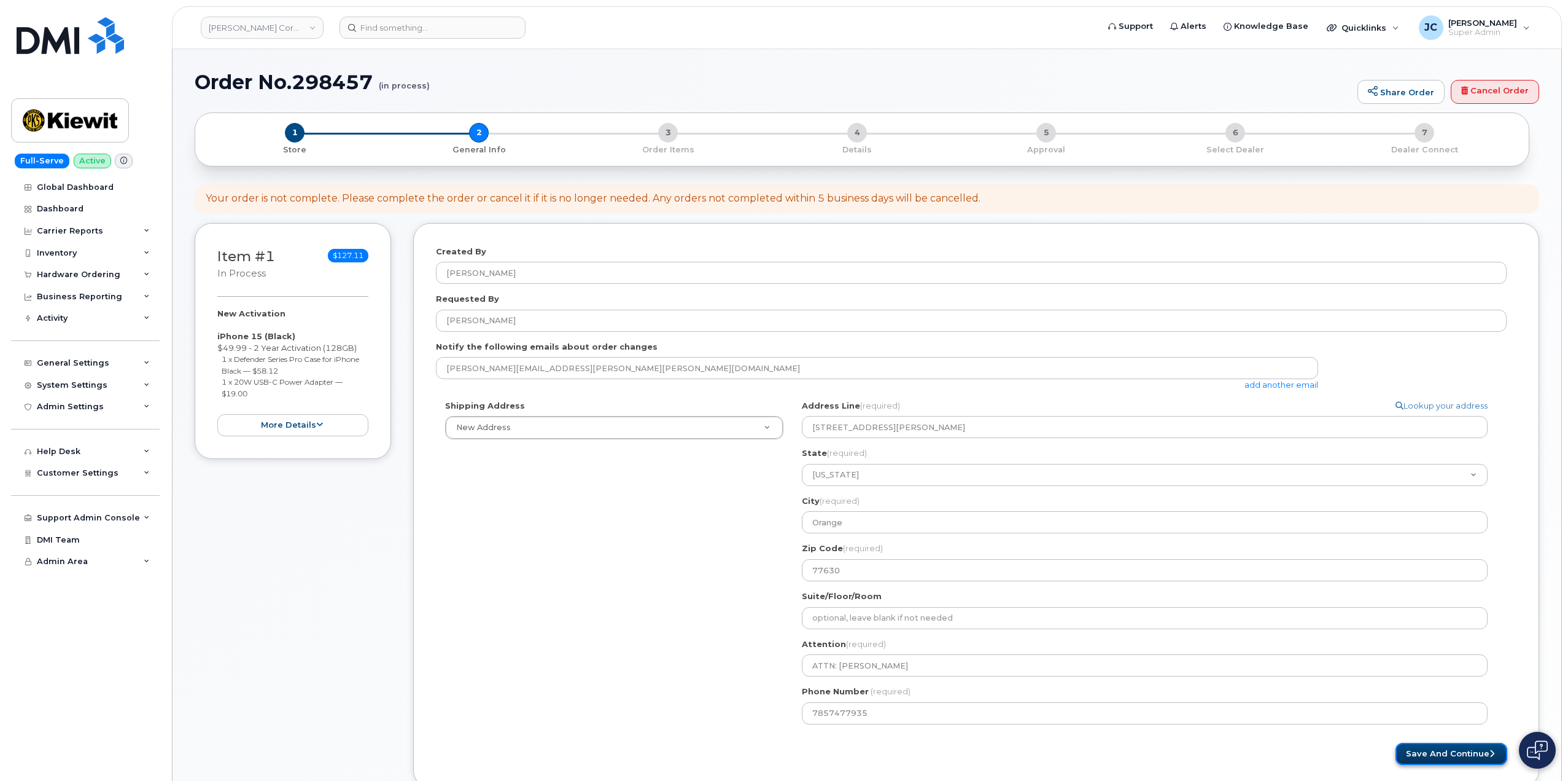
click at [1448, 754] on button "Save and Continue" at bounding box center [1452, 754] width 112 height 23
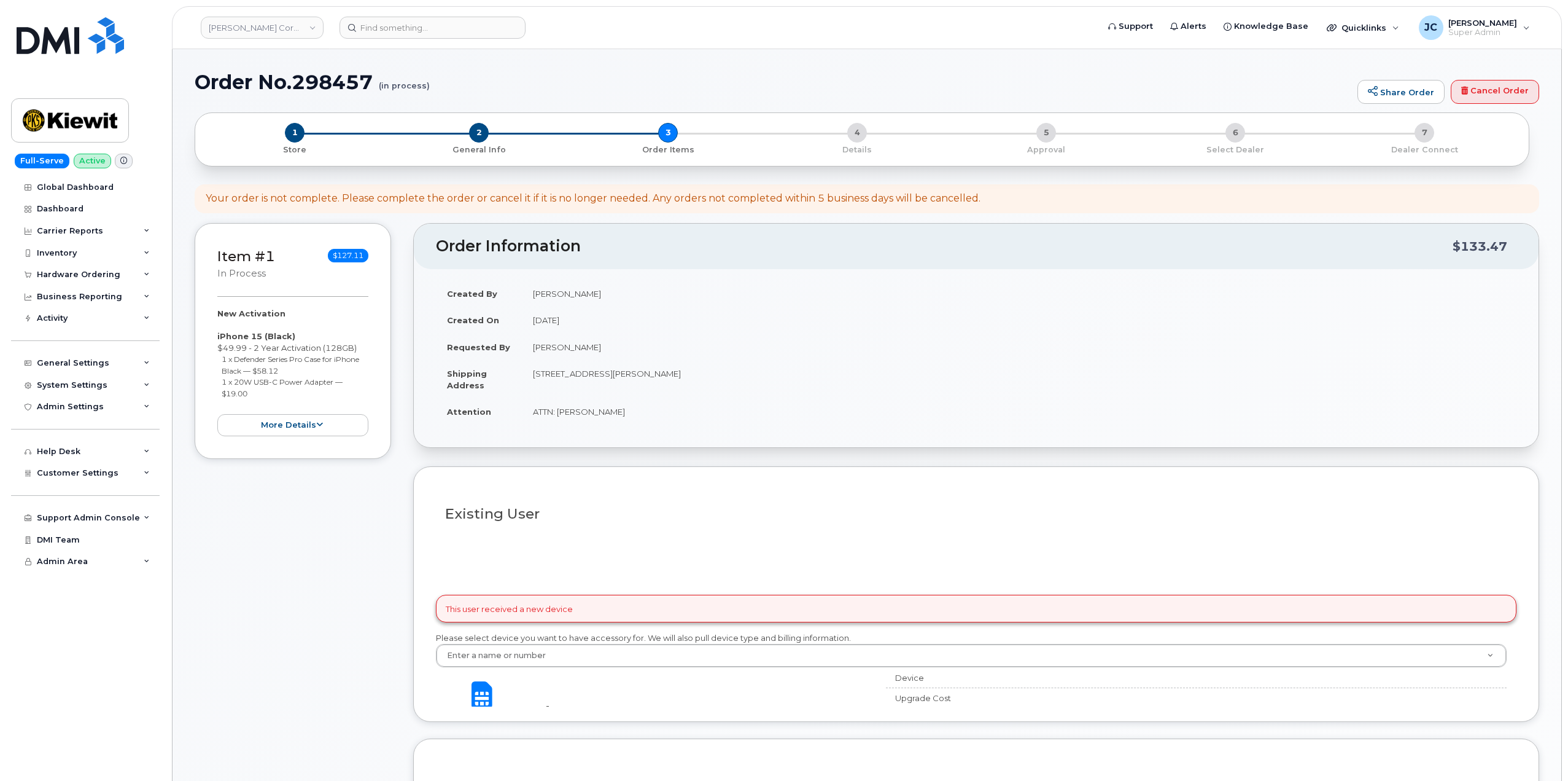
select select
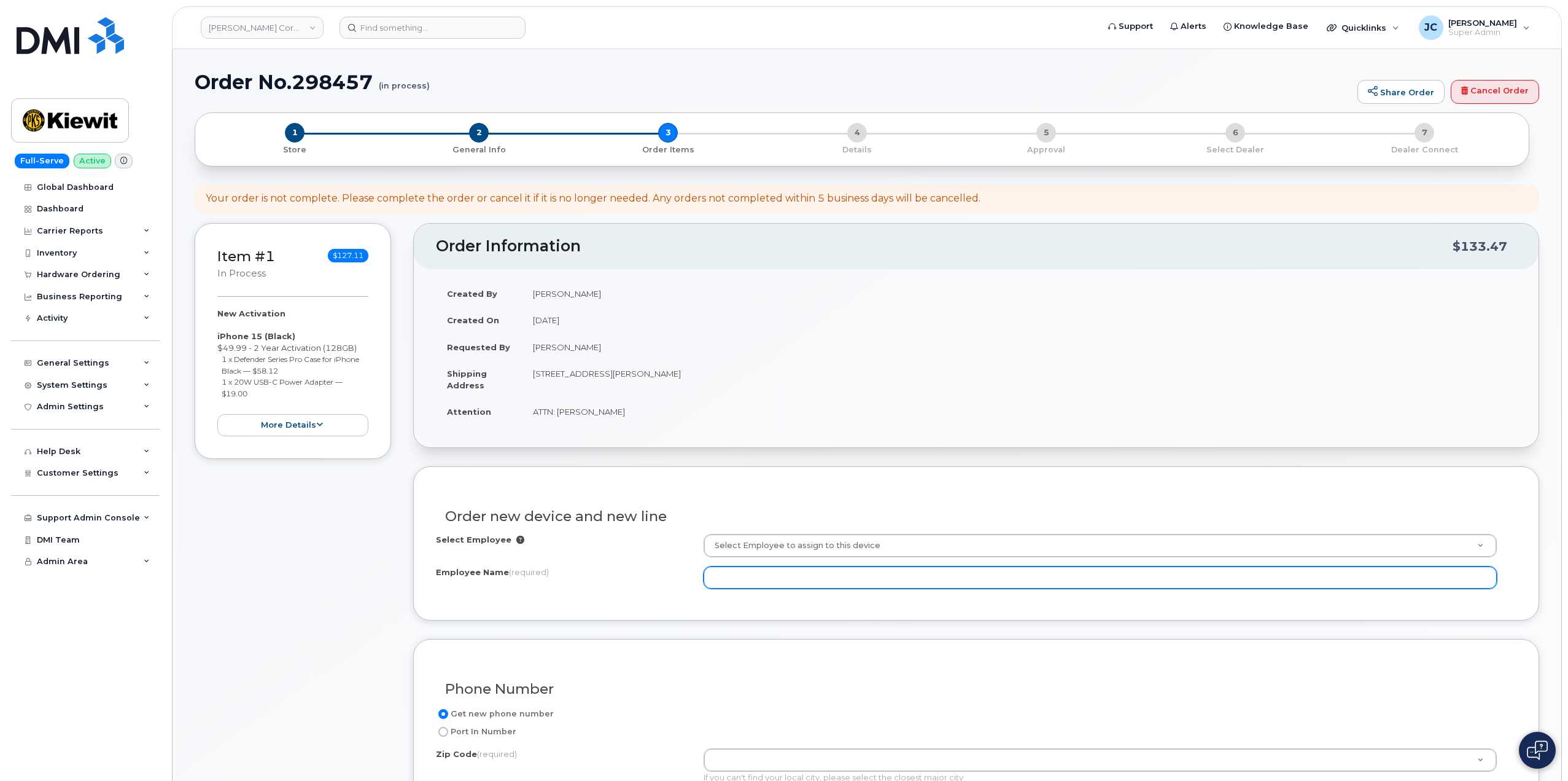
click at [760, 583] on input "Employee Name (required)" at bounding box center [1100, 577] width 794 height 22
drag, startPoint x: 764, startPoint y: 579, endPoint x: 799, endPoint y: 591, distance: 37.0
click at [768, 580] on input "[PERSON_NAME]" at bounding box center [1100, 577] width 794 height 22
drag, startPoint x: 789, startPoint y: 581, endPoint x: 742, endPoint y: 571, distance: 48.1
click at [742, 571] on input "[PERSON_NAME]" at bounding box center [1100, 577] width 794 height 22
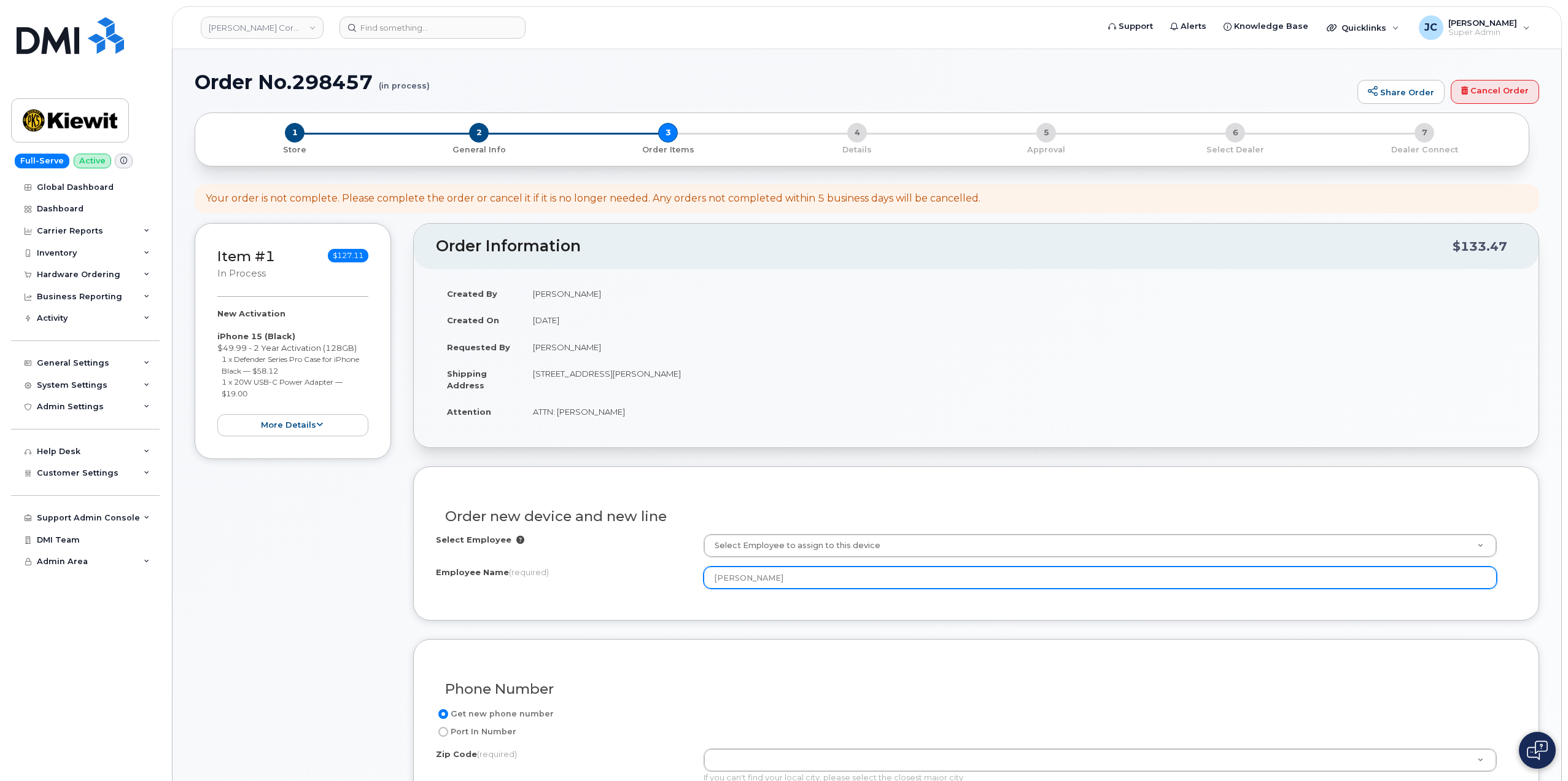
click at [787, 580] on input "[PERSON_NAME]" at bounding box center [1100, 577] width 794 height 22
drag, startPoint x: 762, startPoint y: 581, endPoint x: 792, endPoint y: 583, distance: 30.1
click at [789, 583] on input "[PERSON_NAME]" at bounding box center [1100, 577] width 794 height 22
drag, startPoint x: 759, startPoint y: 576, endPoint x: 768, endPoint y: 582, distance: 10.8
click at [760, 579] on input "[PERSON_NAME]" at bounding box center [1100, 577] width 794 height 22
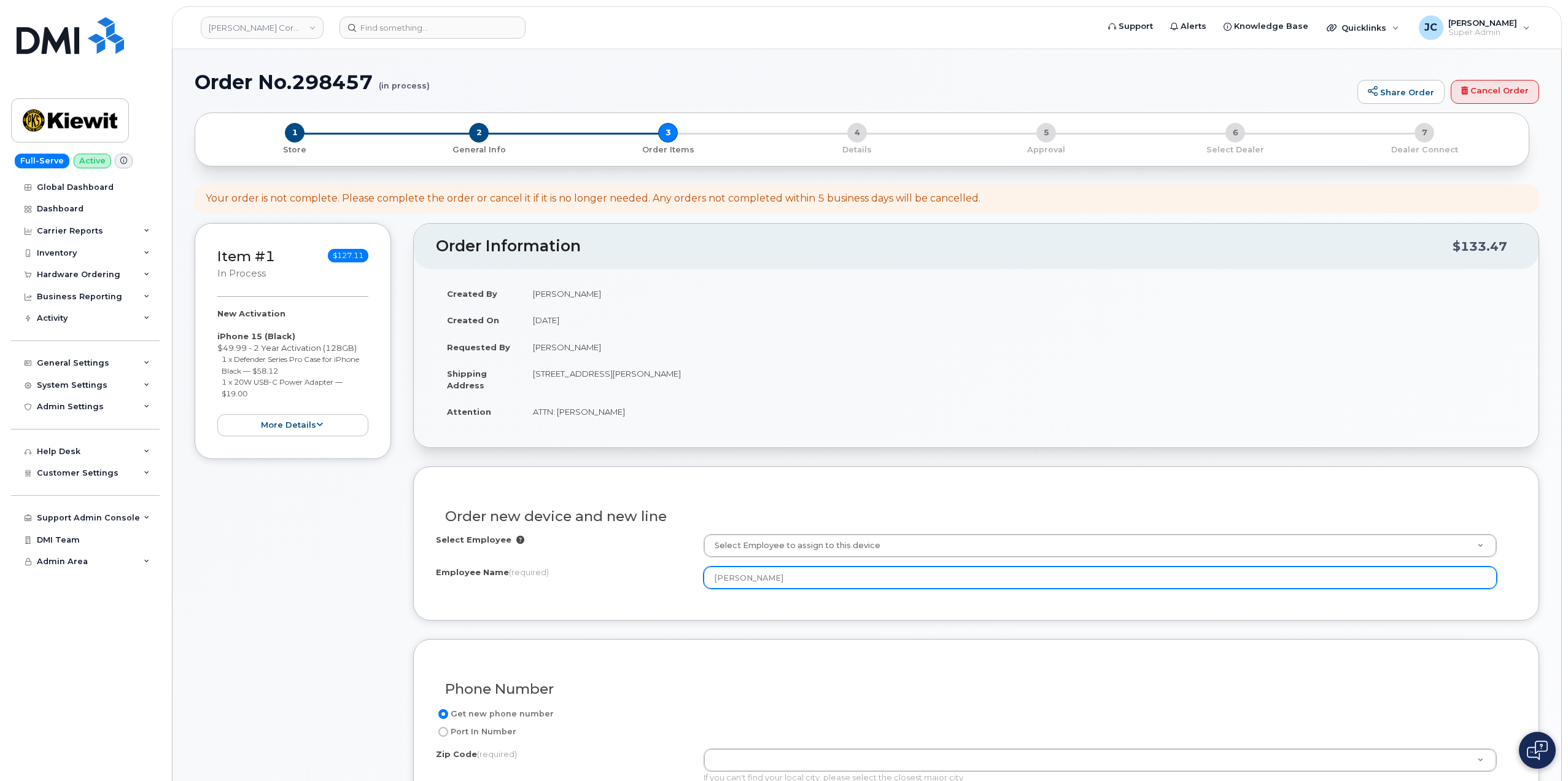
drag, startPoint x: 787, startPoint y: 577, endPoint x: 745, endPoint y: 574, distance: 42.1
click at [745, 574] on input "[PERSON_NAME]" at bounding box center [1100, 577] width 794 height 22
drag, startPoint x: 748, startPoint y: 575, endPoint x: 744, endPoint y: 581, distance: 7.2
click at [744, 581] on input "[PERSON_NAME]" at bounding box center [1100, 577] width 794 height 22
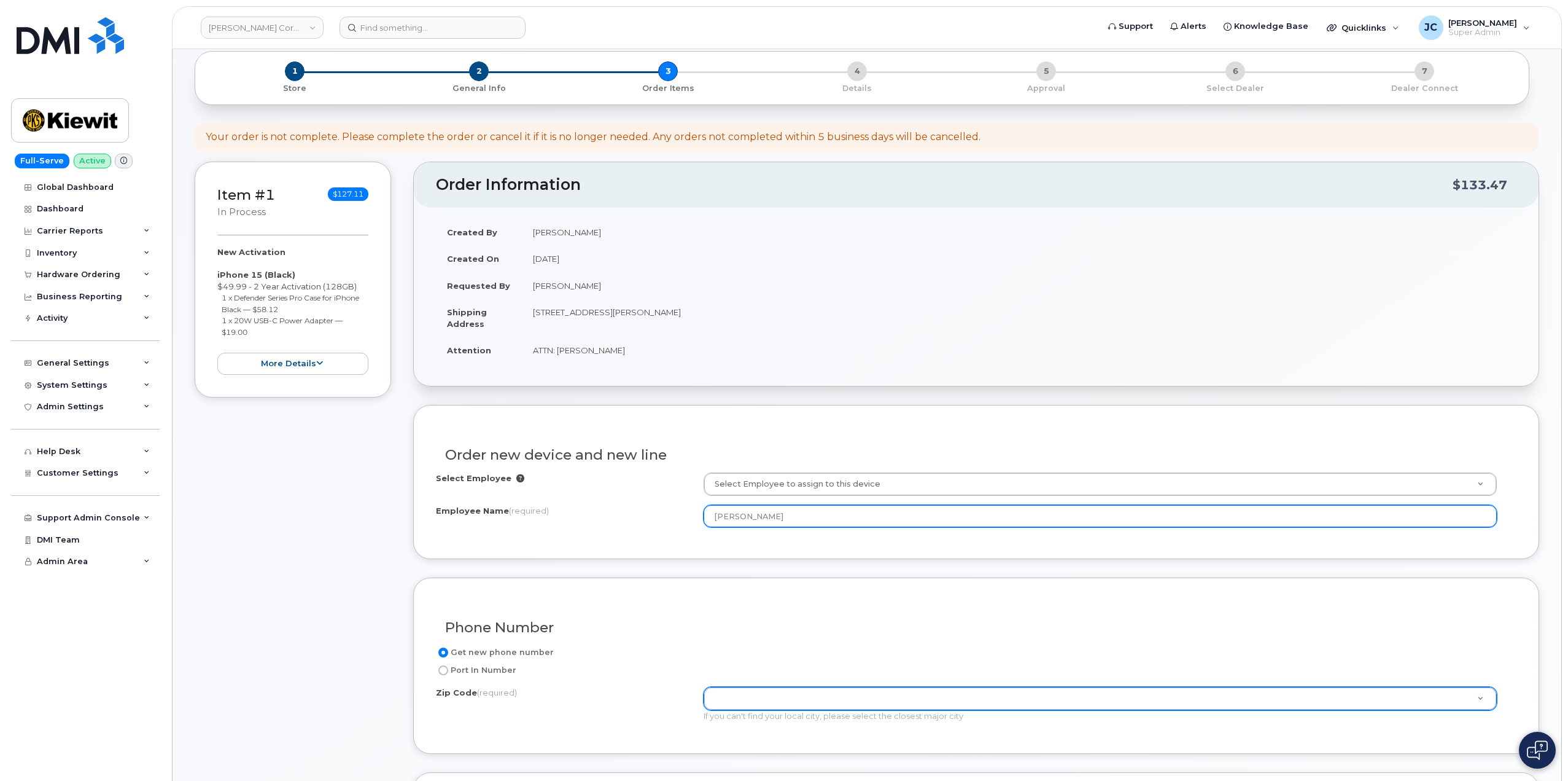
scroll to position [122, 0]
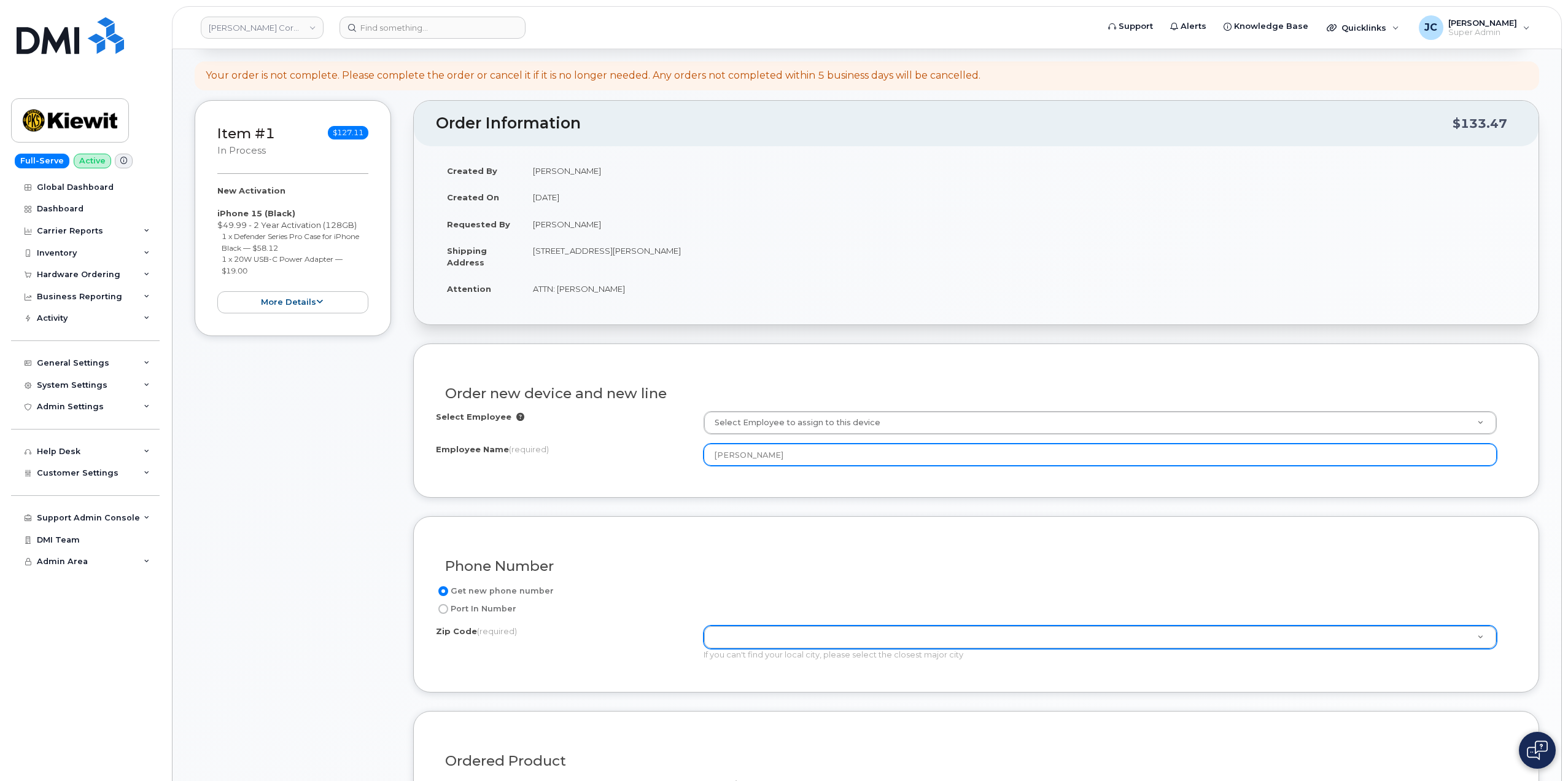
type input "[PERSON_NAME]"
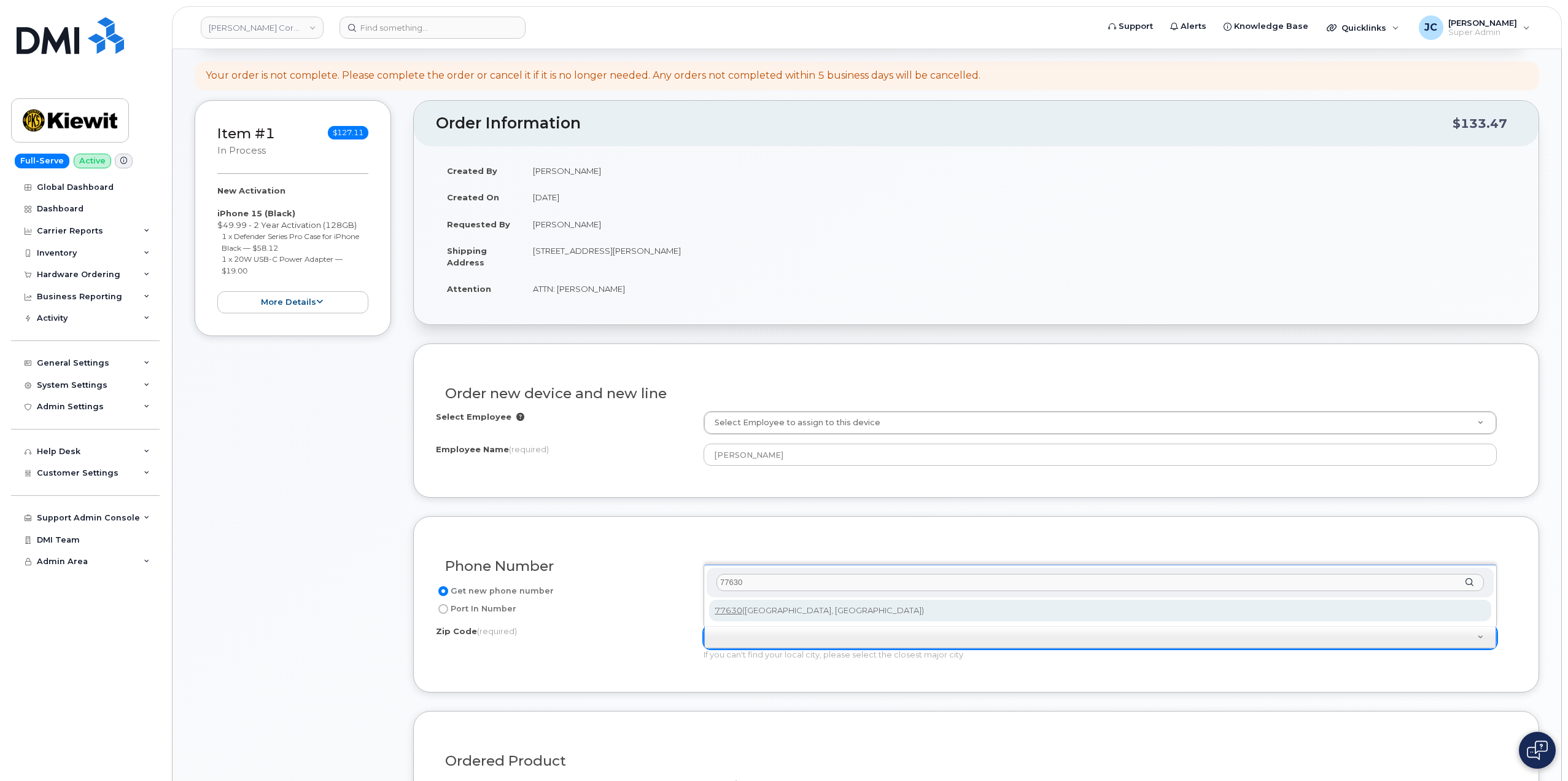
type input "77630"
type input "77630 ([GEOGRAPHIC_DATA], [GEOGRAPHIC_DATA])"
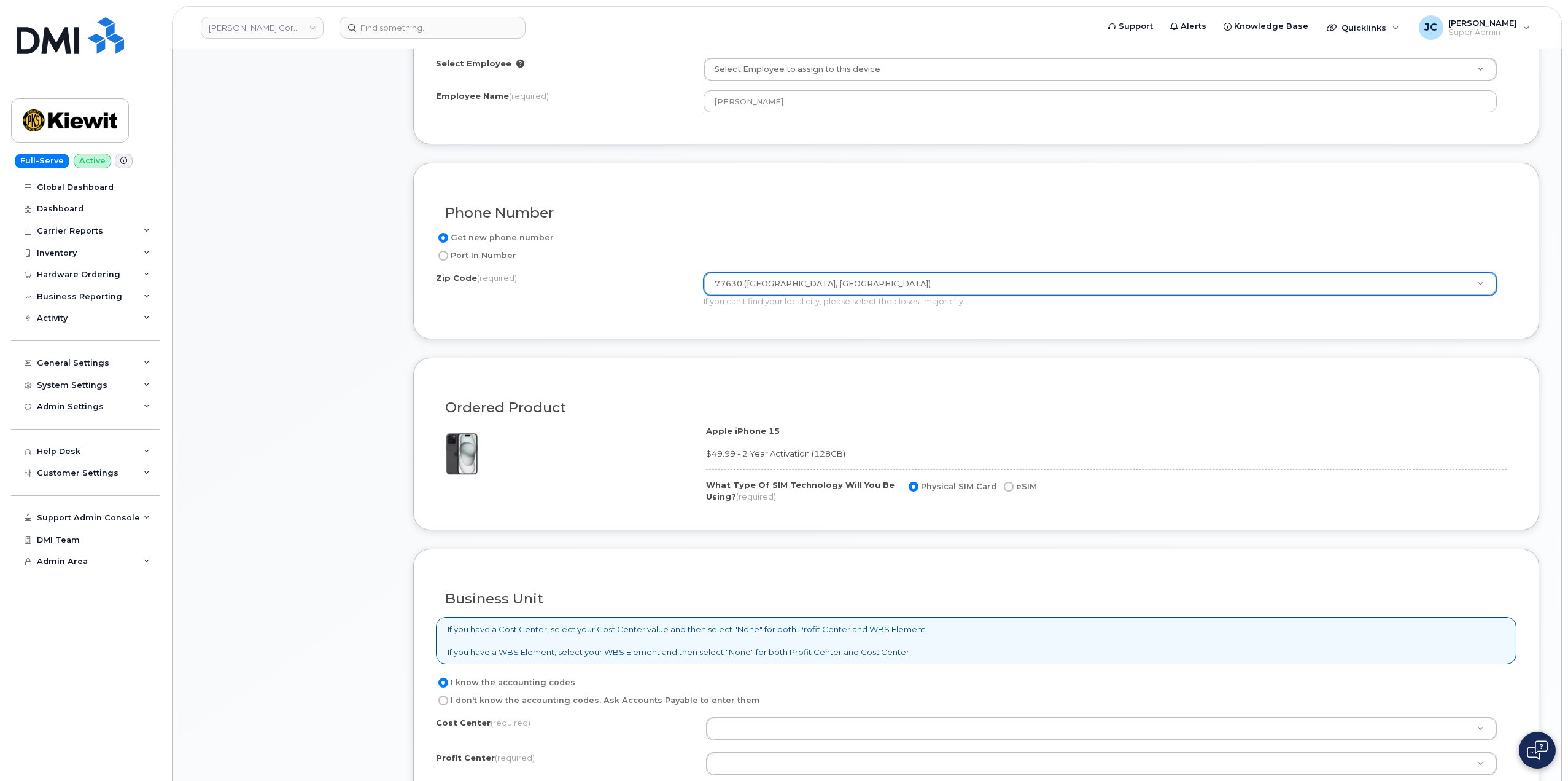
scroll to position [614, 0]
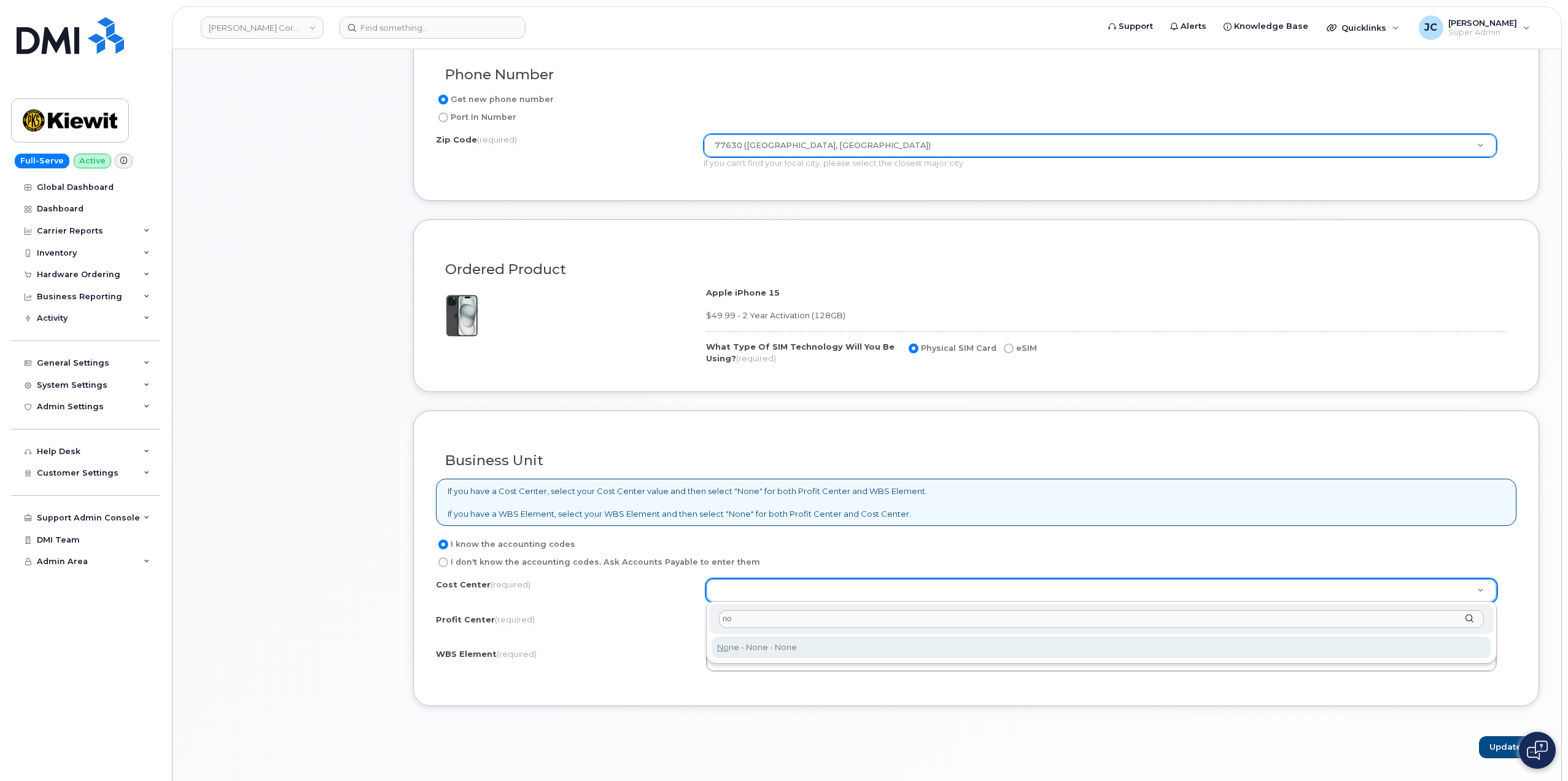
type input "no"
type input "None"
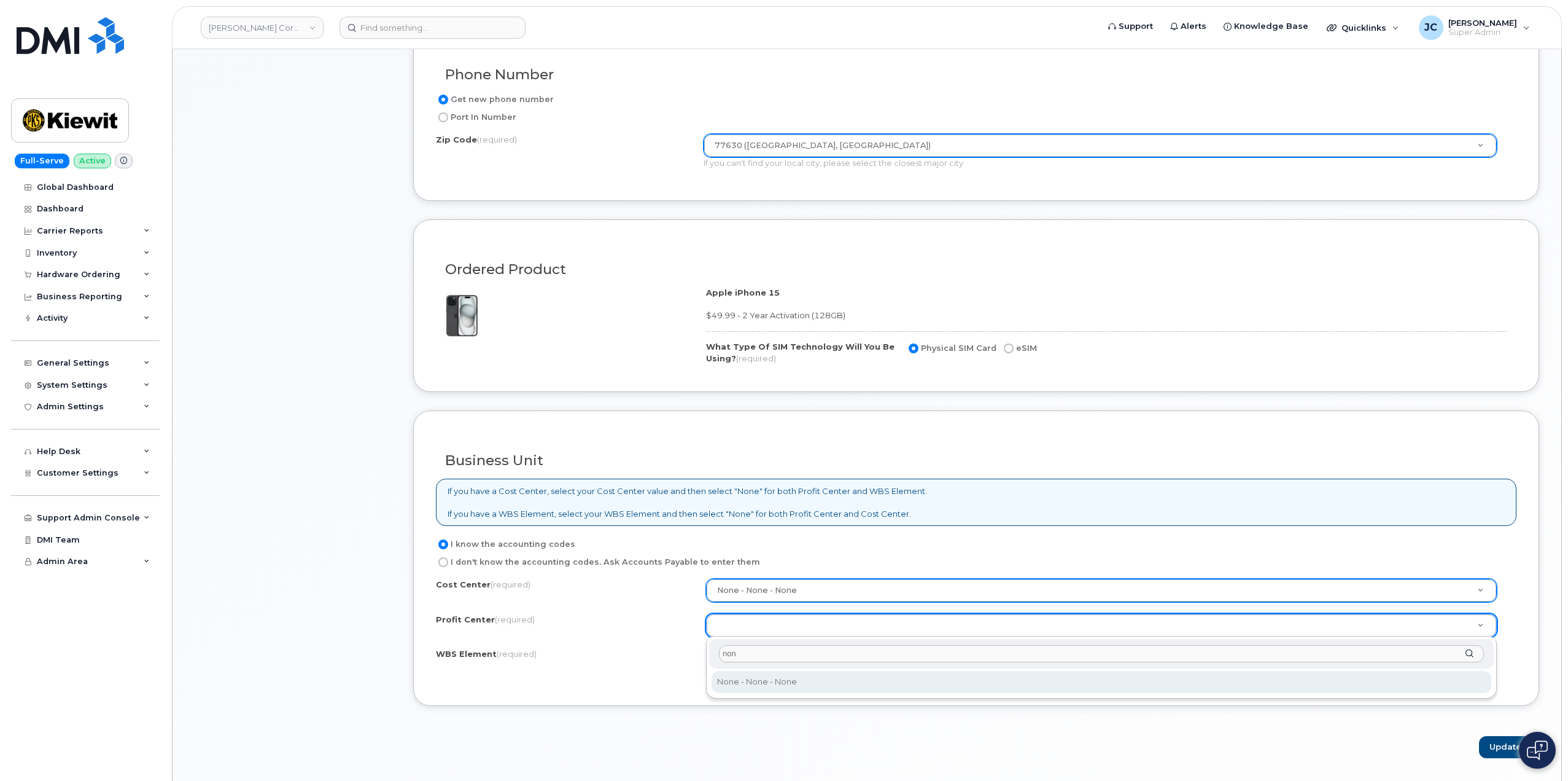
type input "none"
select select "None"
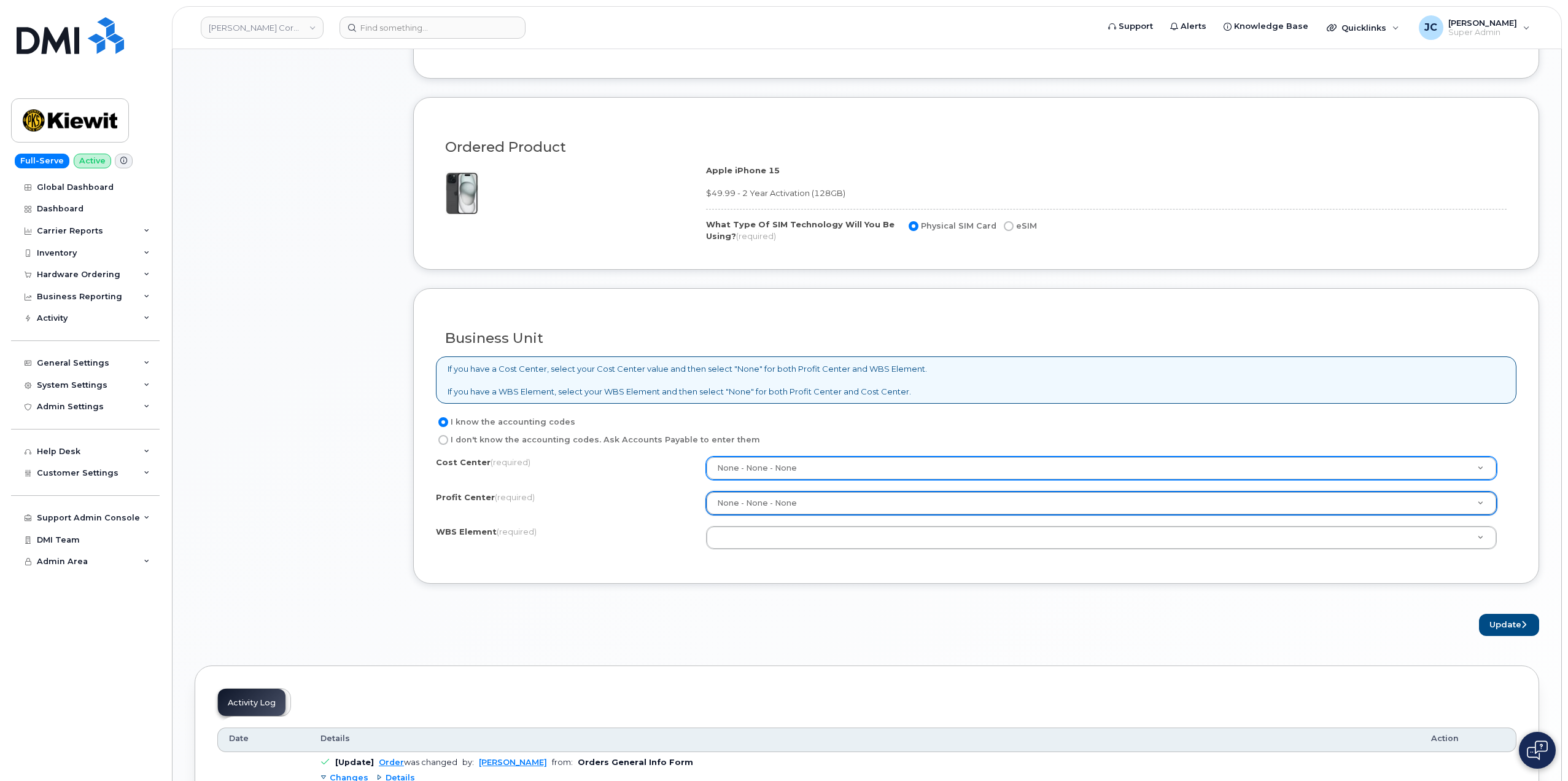
scroll to position [737, 0]
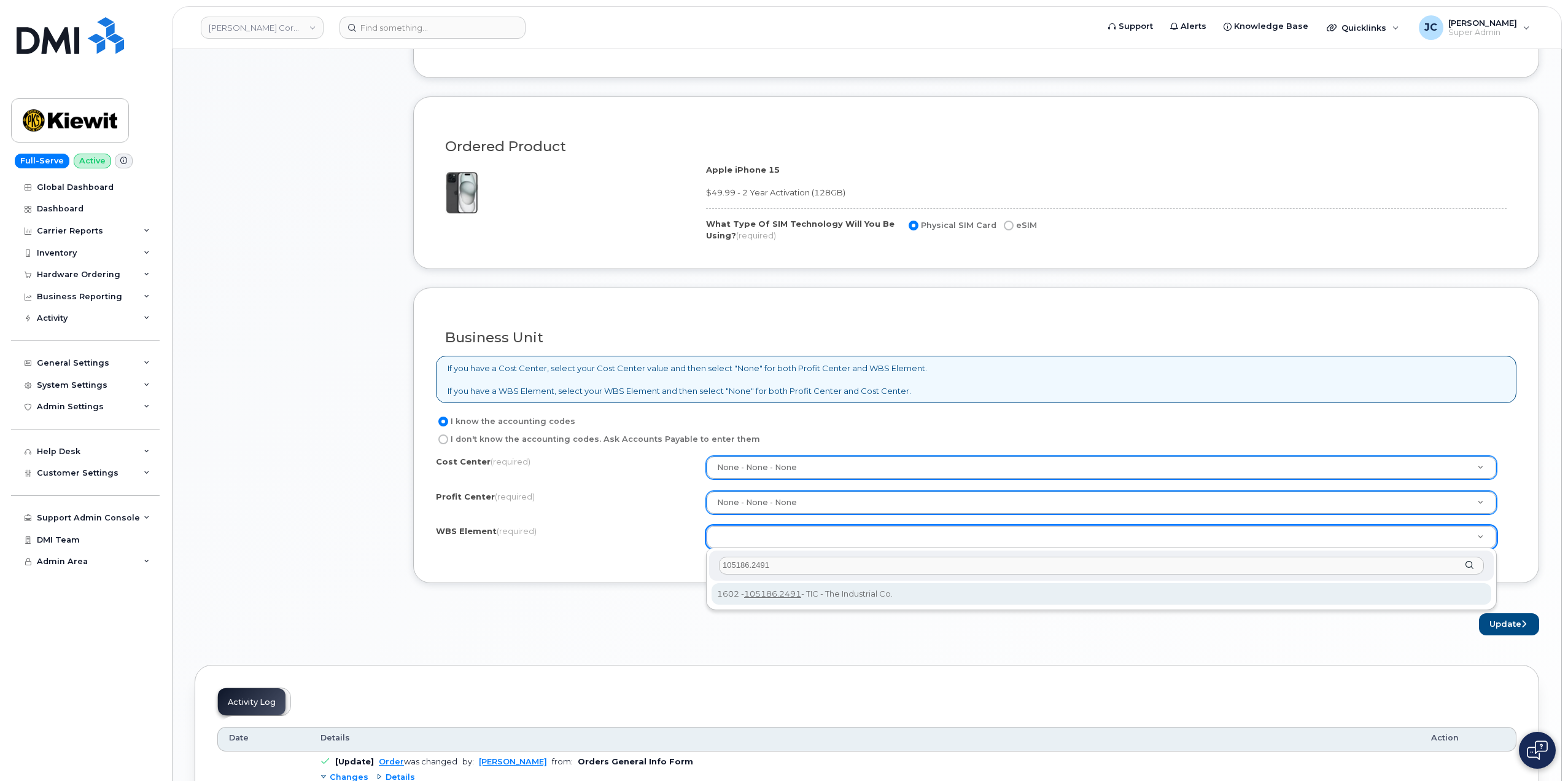
type input "105186.2491"
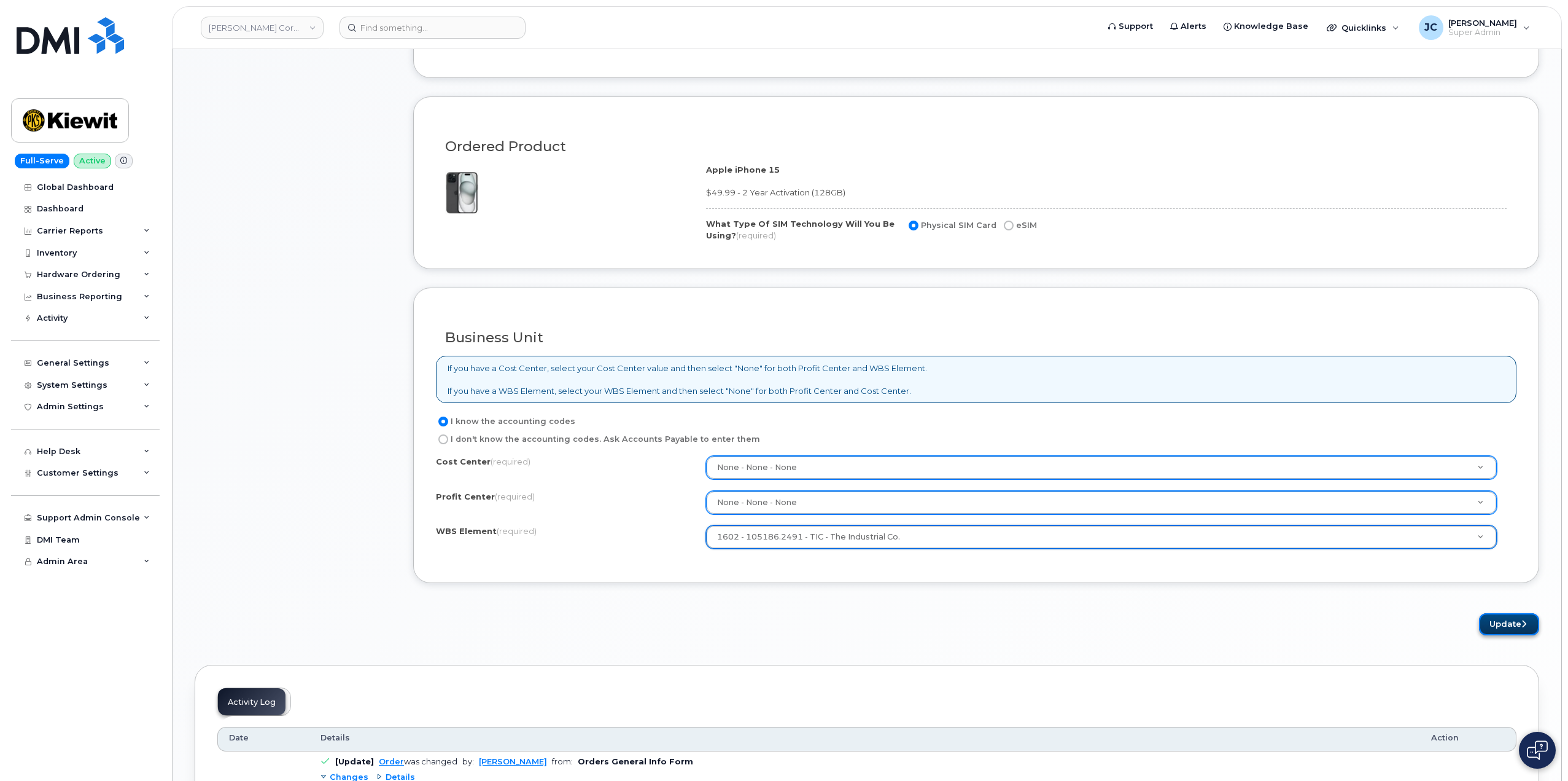
click at [1508, 623] on button "Update" at bounding box center [1509, 624] width 60 height 23
click at [1004, 227] on input "eSIM" at bounding box center [1009, 225] width 10 height 10
radio input "true"
click at [1512, 617] on button "Update" at bounding box center [1509, 624] width 60 height 23
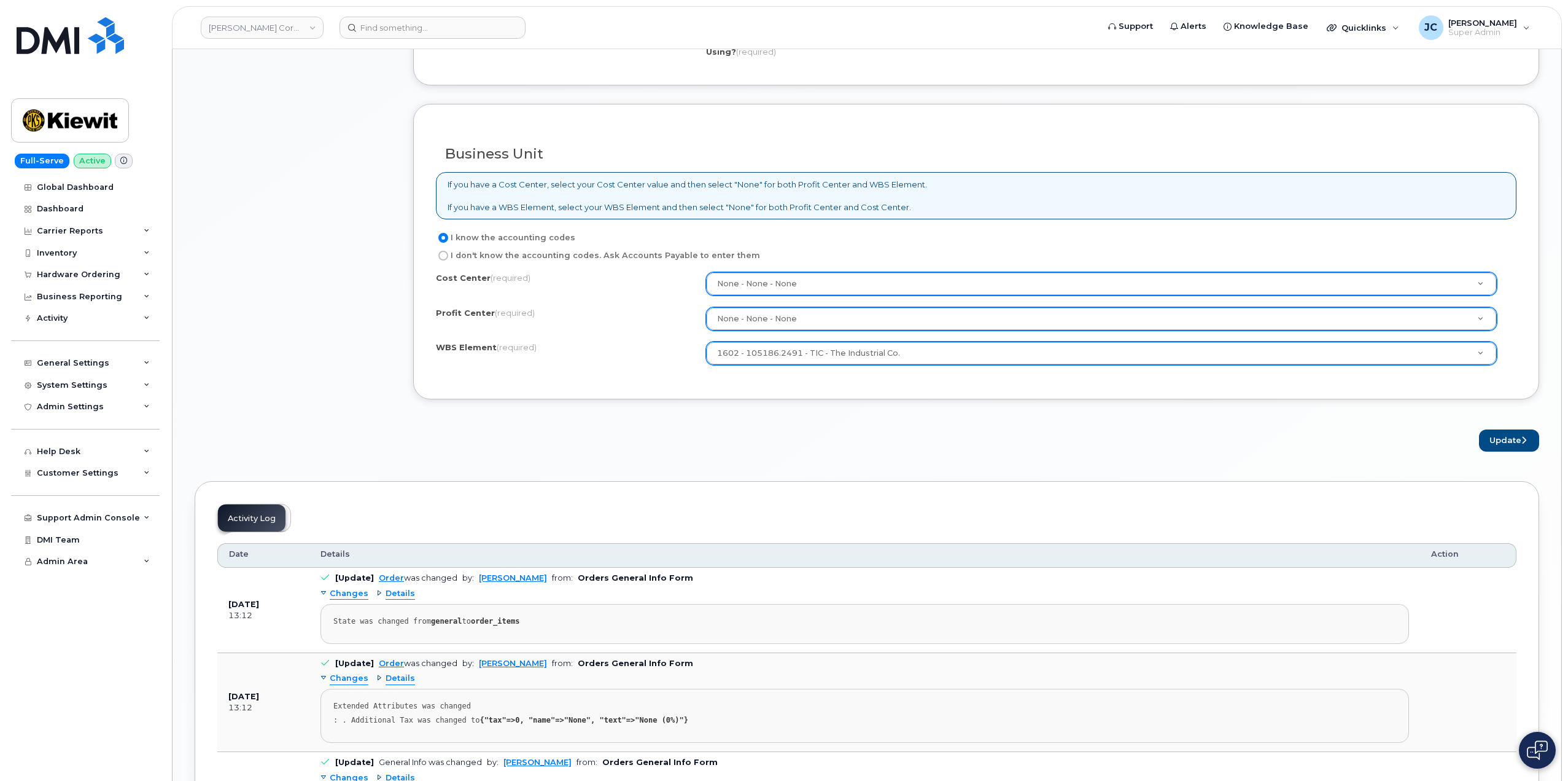
scroll to position [922, 0]
click at [1499, 442] on button "Update" at bounding box center [1509, 440] width 60 height 23
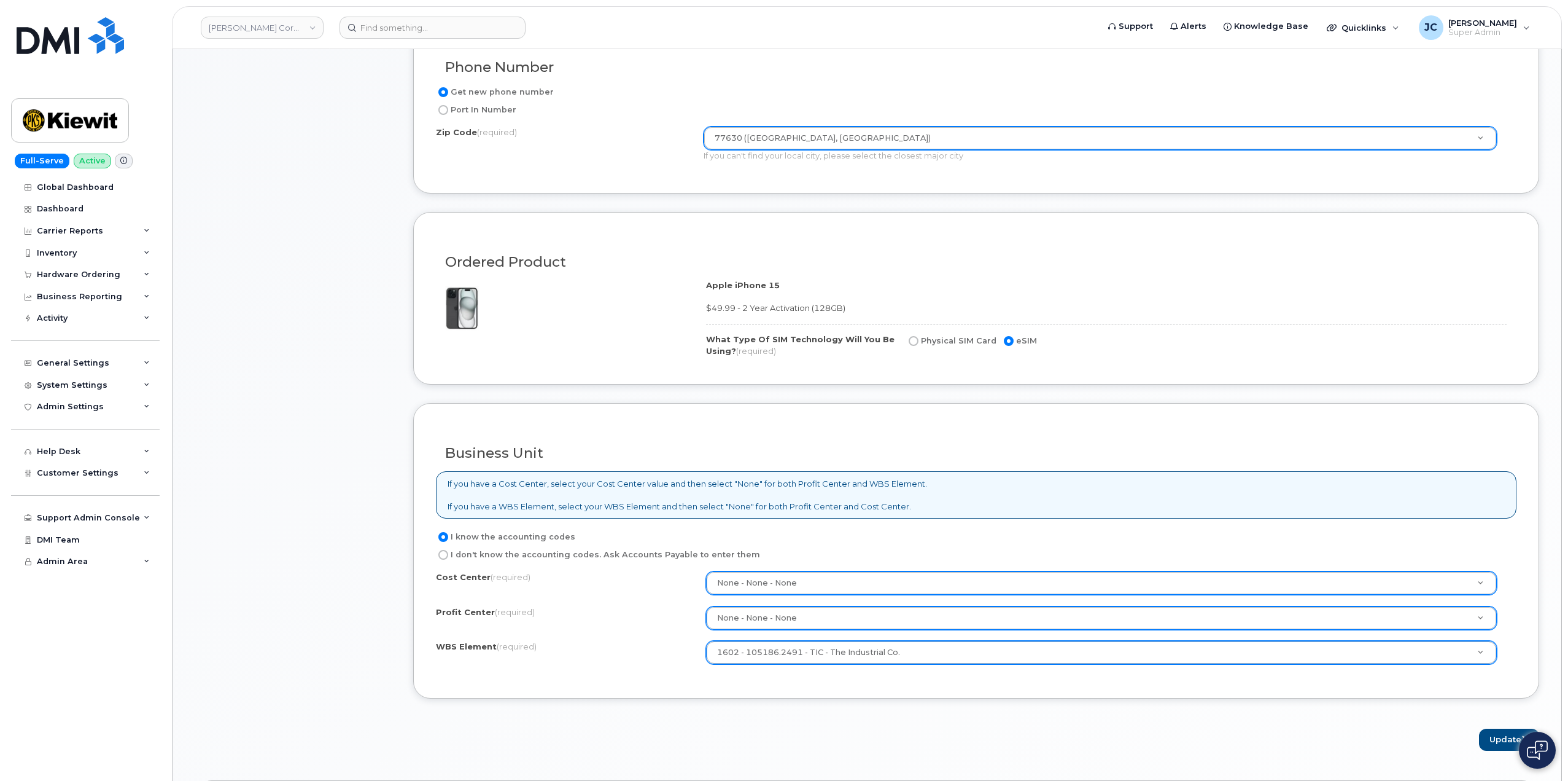
scroll to position [614, 0]
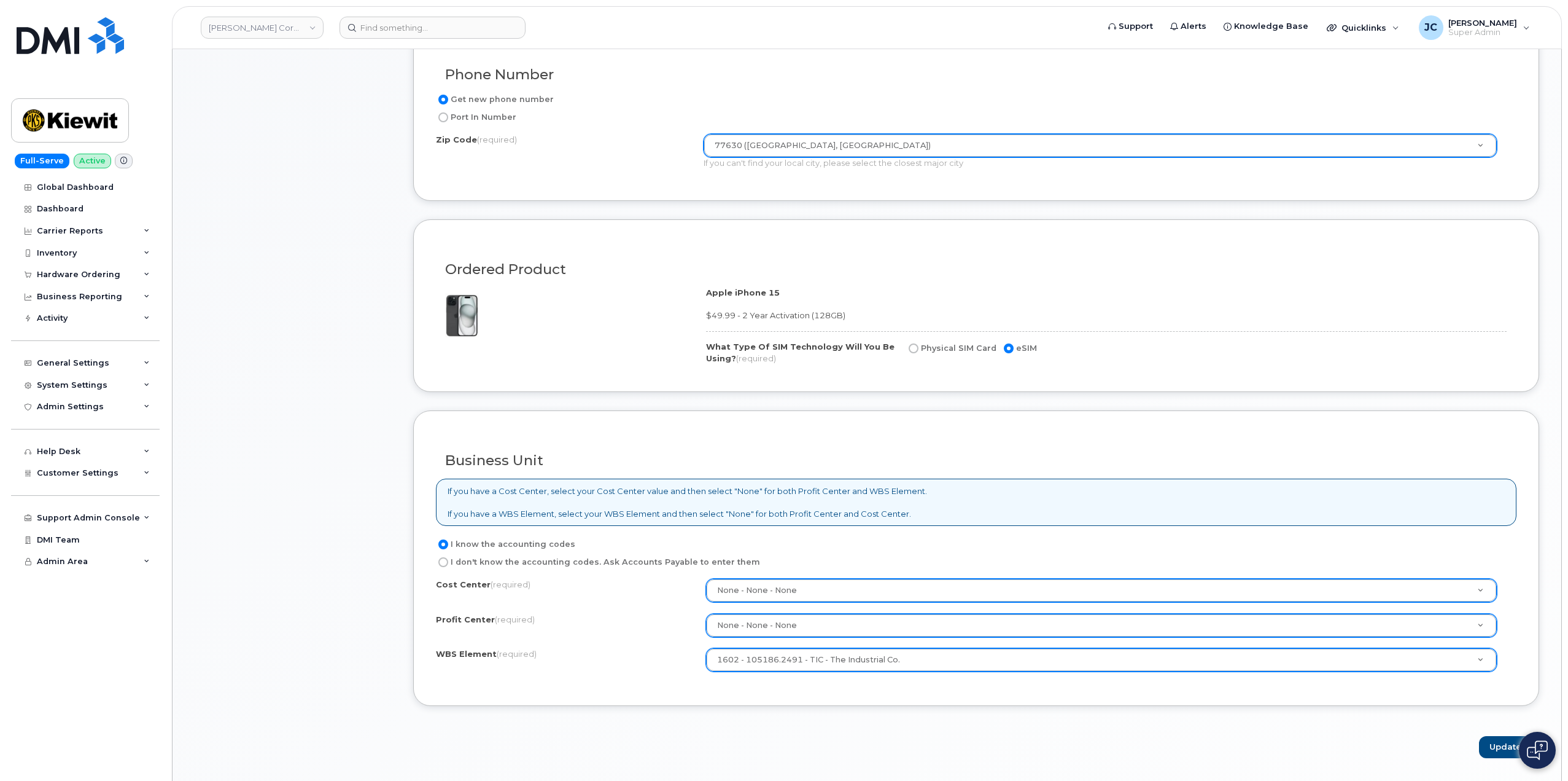
drag, startPoint x: 918, startPoint y: 346, endPoint x: 932, endPoint y: 355, distance: 16.6
click at [918, 347] on input "Physical SIM Card" at bounding box center [913, 348] width 10 height 10
radio input "true"
click at [1502, 749] on button "Update" at bounding box center [1509, 748] width 60 height 23
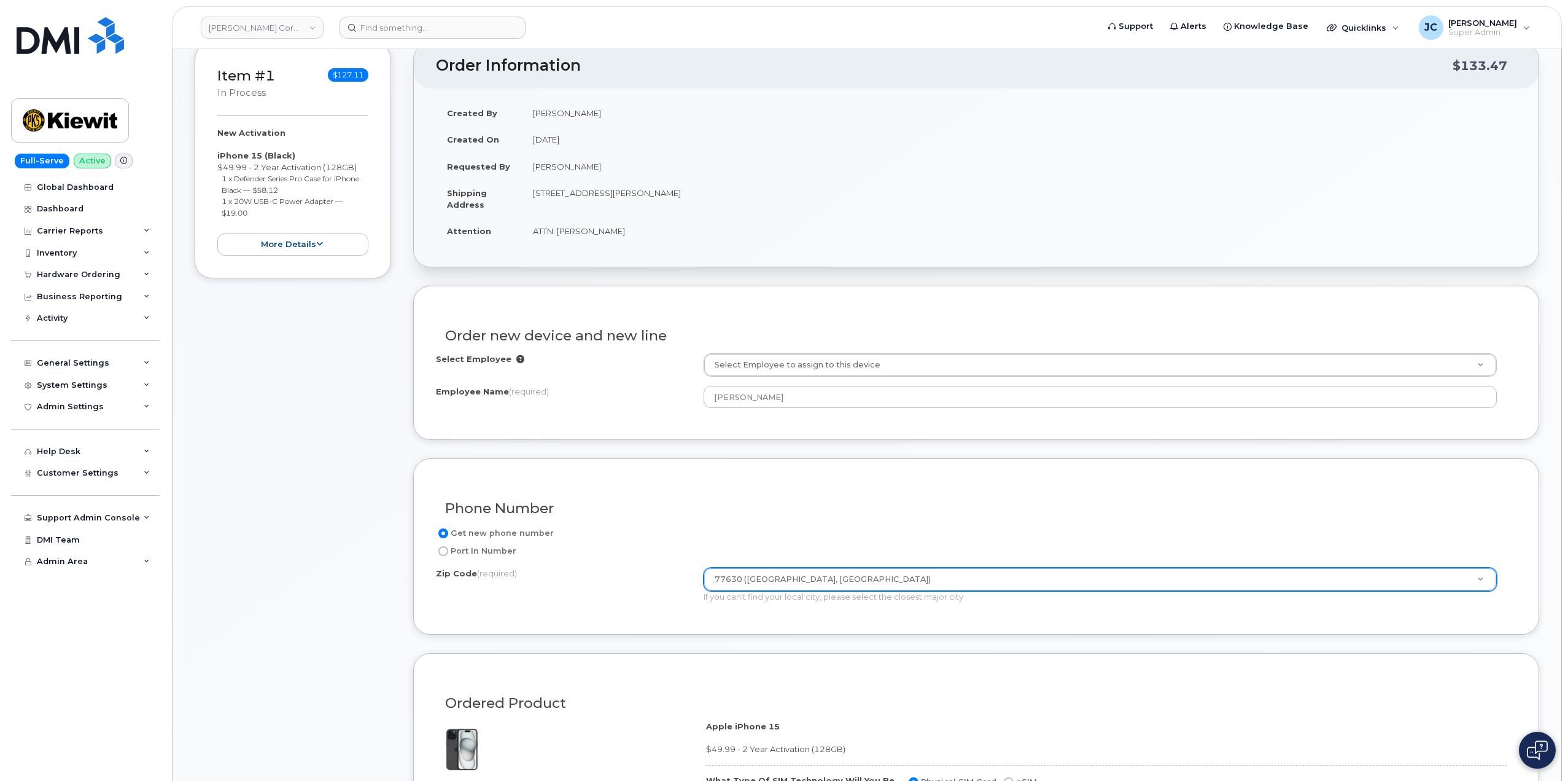
scroll to position [0, 0]
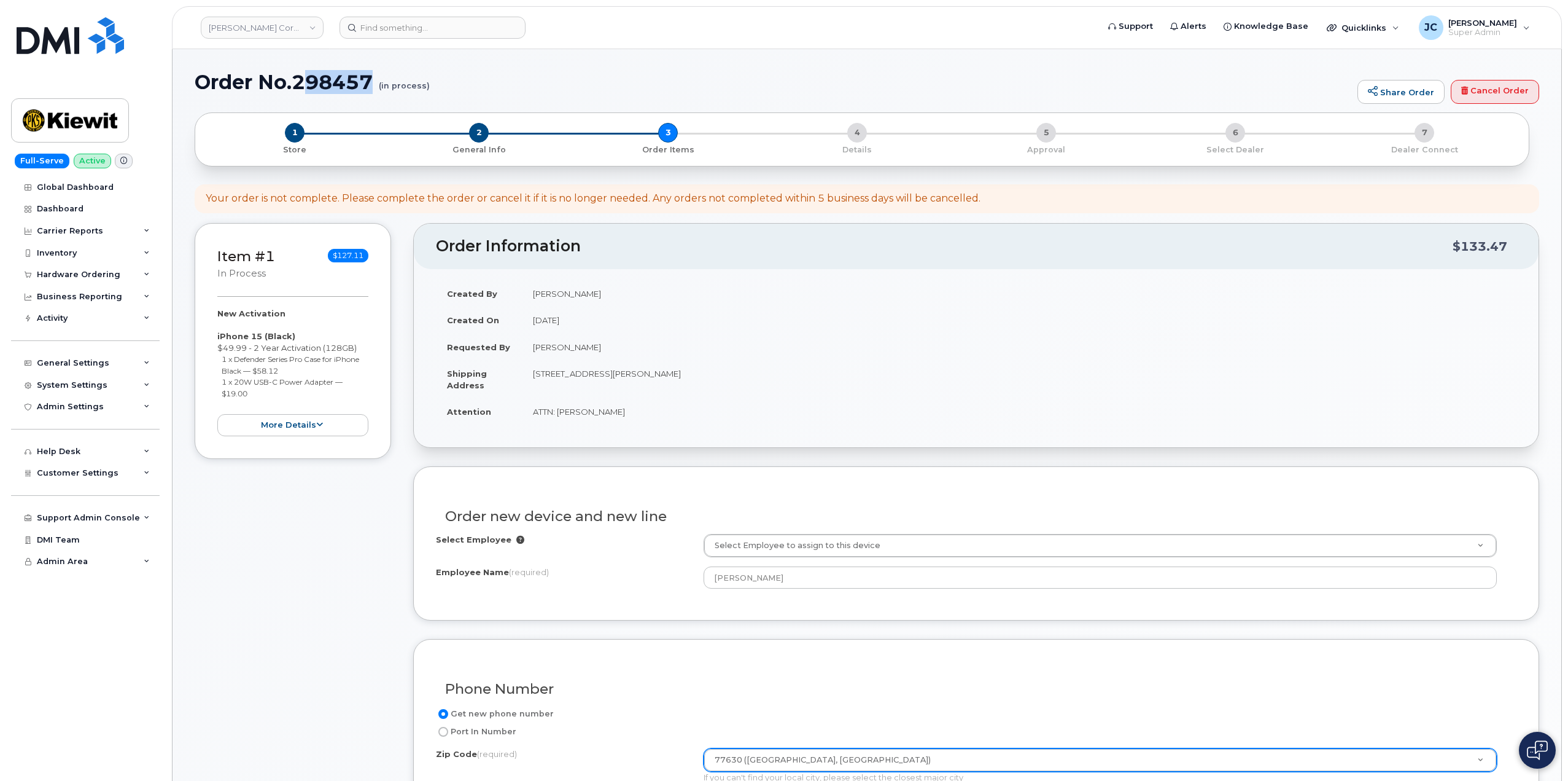
drag, startPoint x: 377, startPoint y: 80, endPoint x: 307, endPoint y: 82, distance: 70.0
click at [307, 82] on h1 "Order No.298457 (in process)" at bounding box center [773, 81] width 1156 height 22
click at [303, 75] on h1 "Order No.298457 (in process)" at bounding box center [773, 81] width 1156 height 22
click at [301, 80] on h1 "Order No.298457 (in process)" at bounding box center [773, 81] width 1156 height 22
drag, startPoint x: 298, startPoint y: 81, endPoint x: 340, endPoint y: 90, distance: 43.0
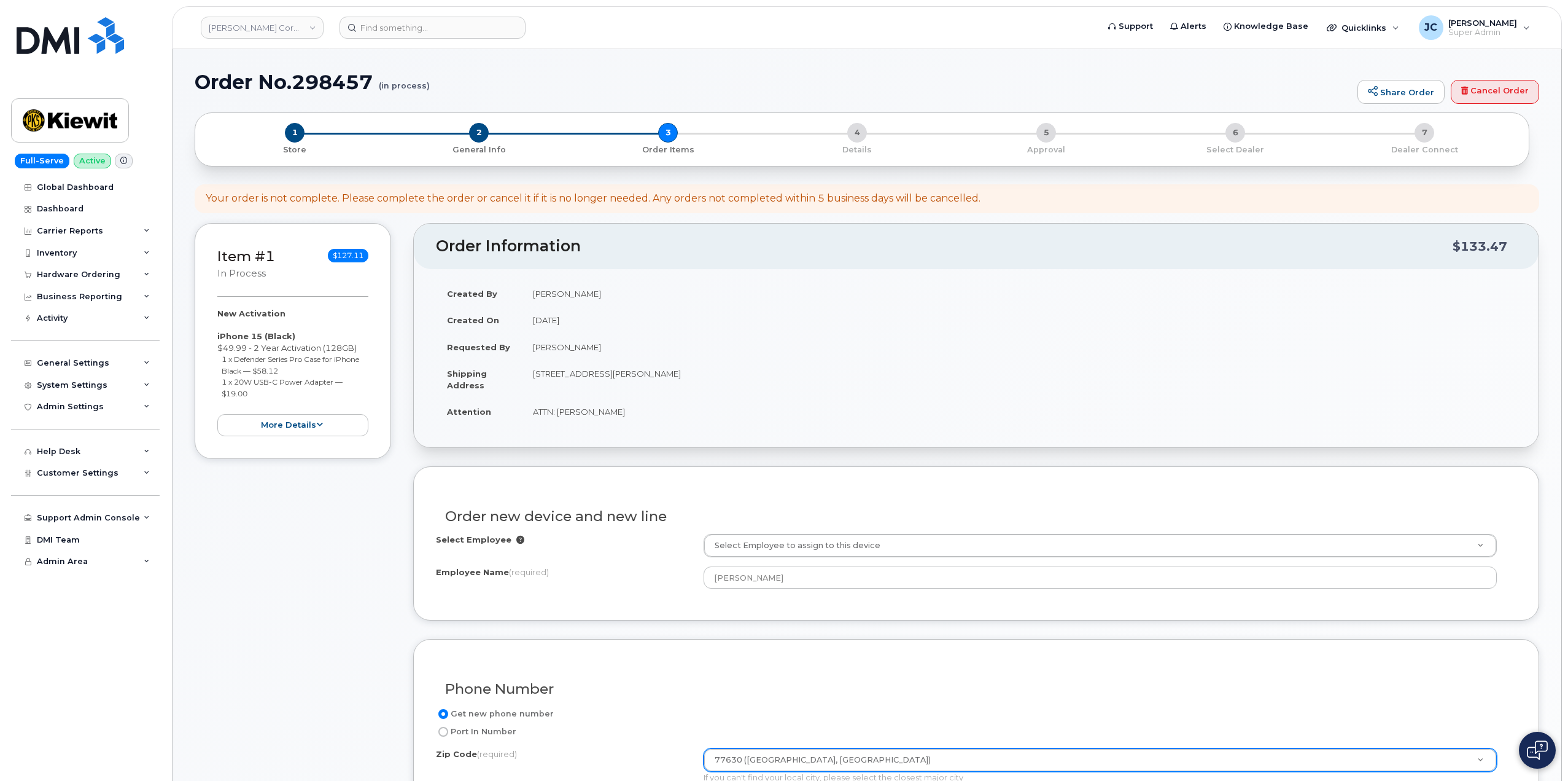
click at [302, 81] on h1 "Order No.298457 (in process)" at bounding box center [773, 81] width 1156 height 22
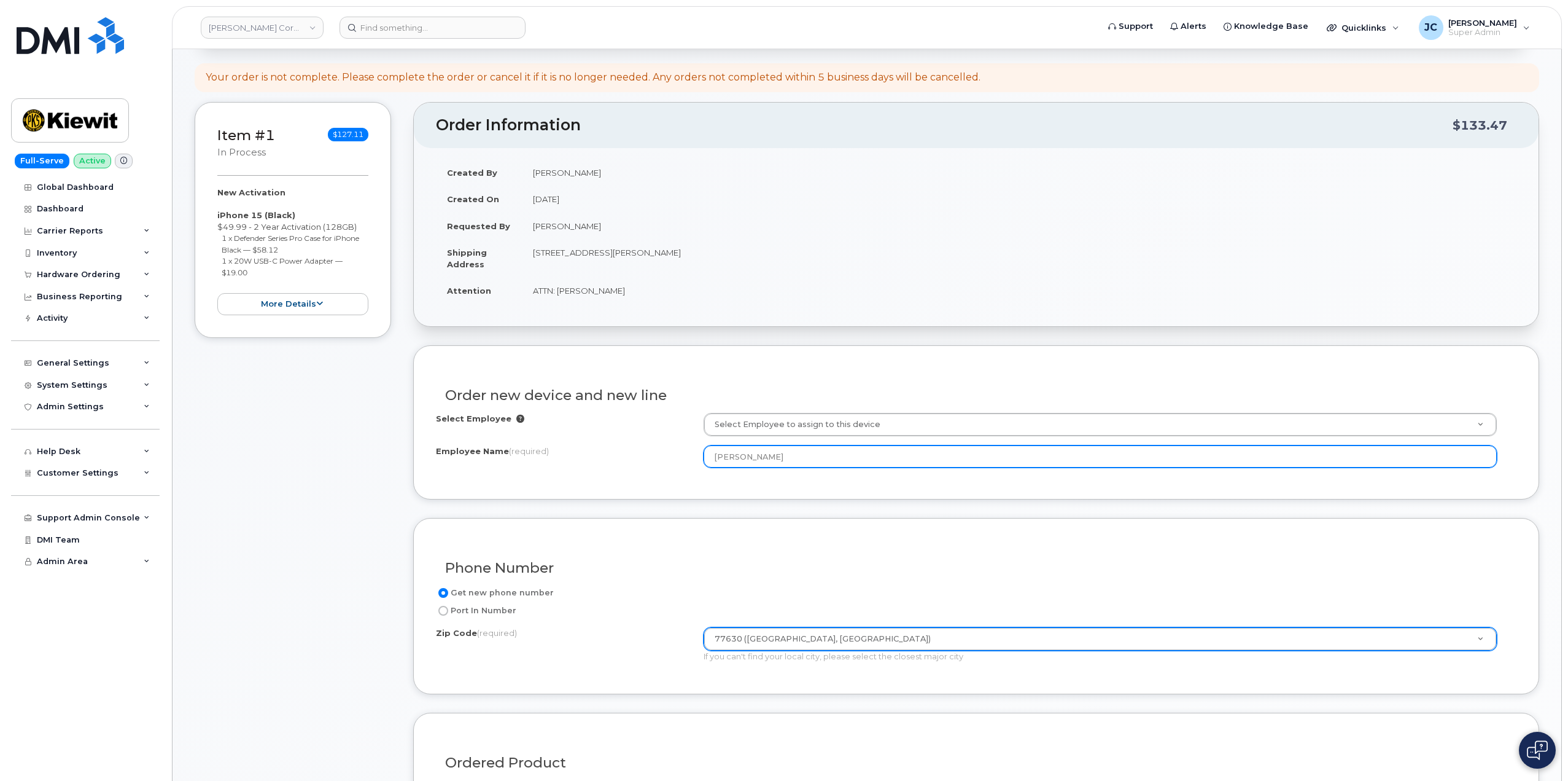
scroll to position [183, 0]
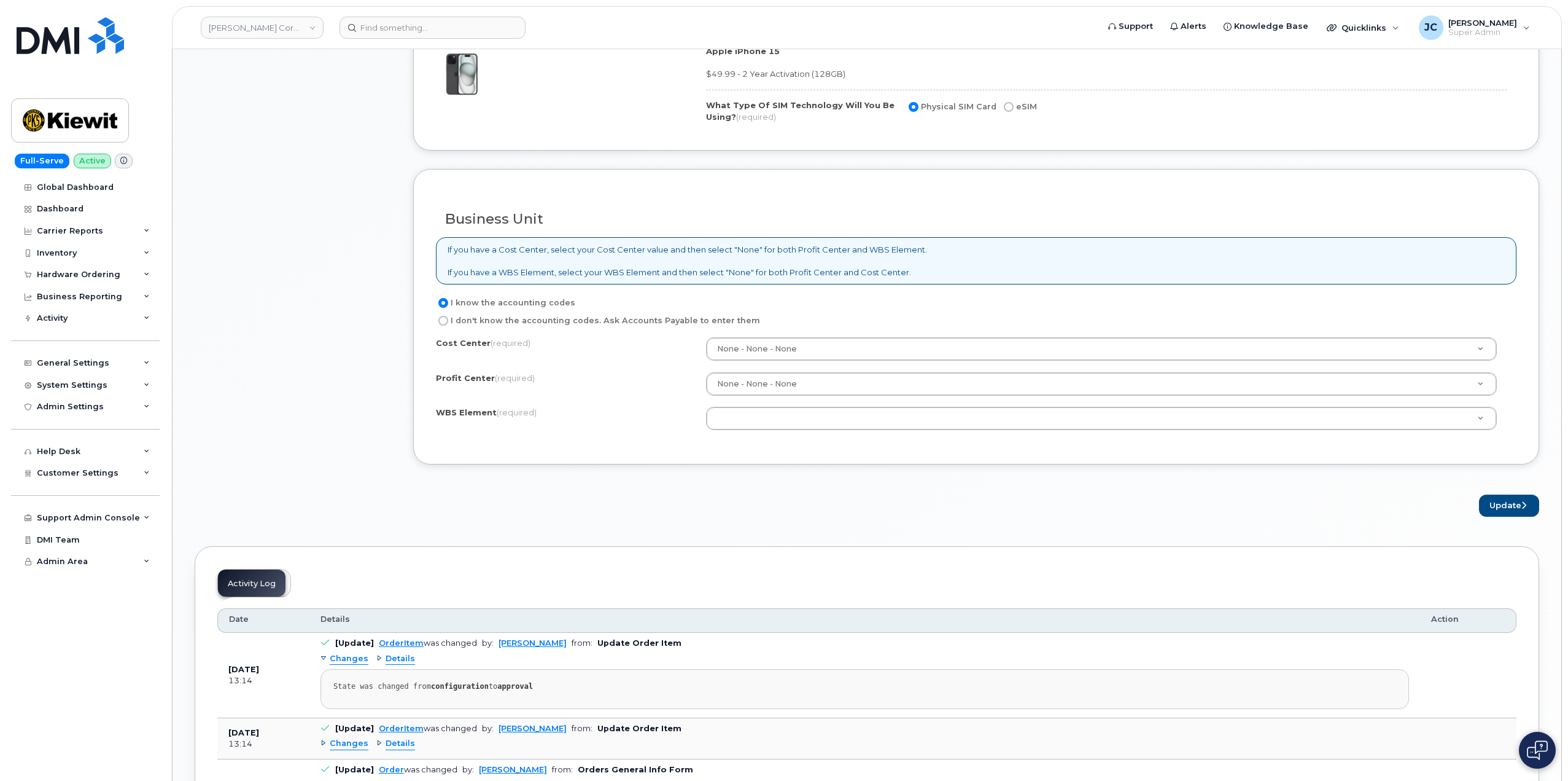
scroll to position [860, 0]
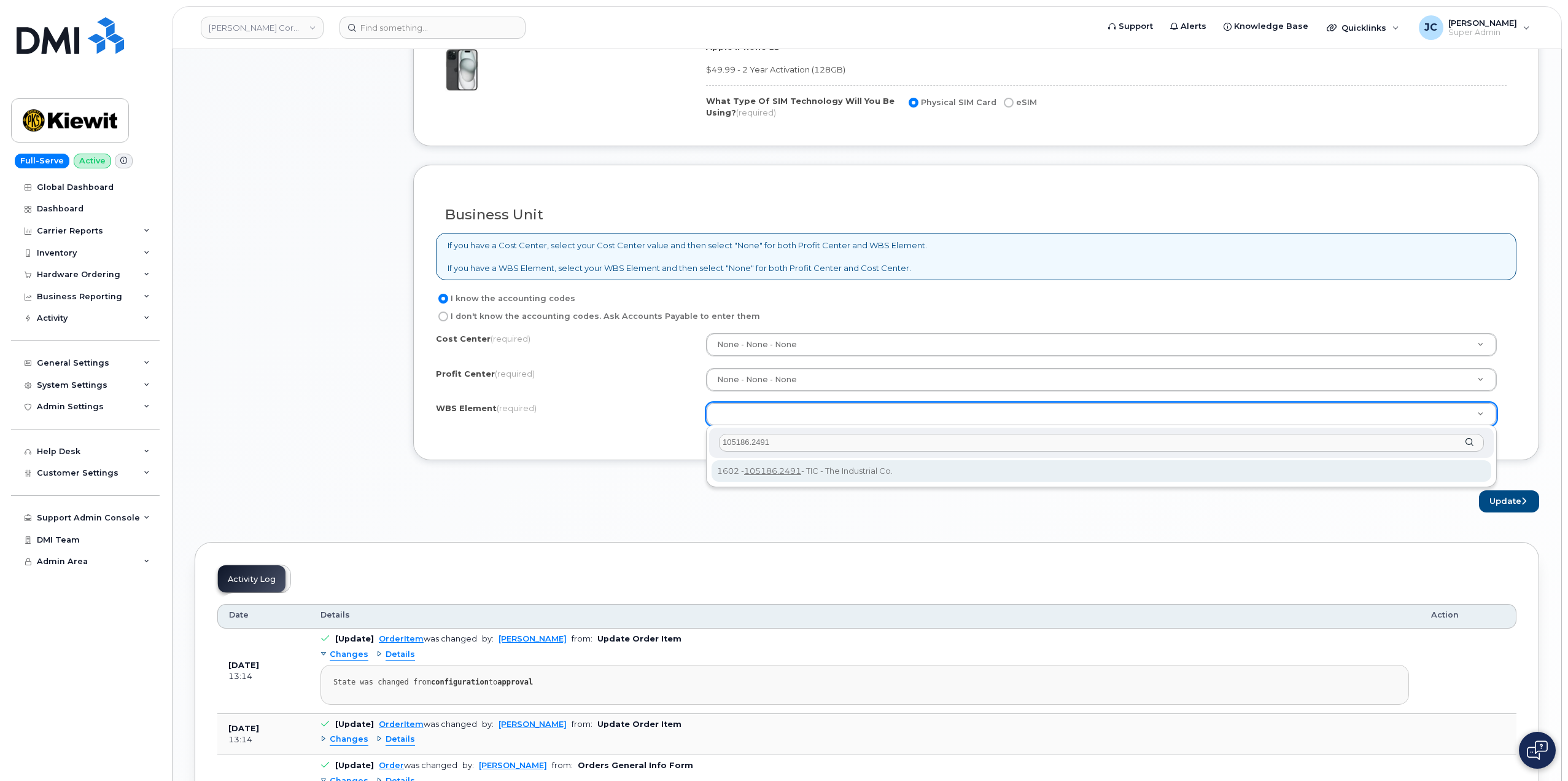
type input "105186.2491"
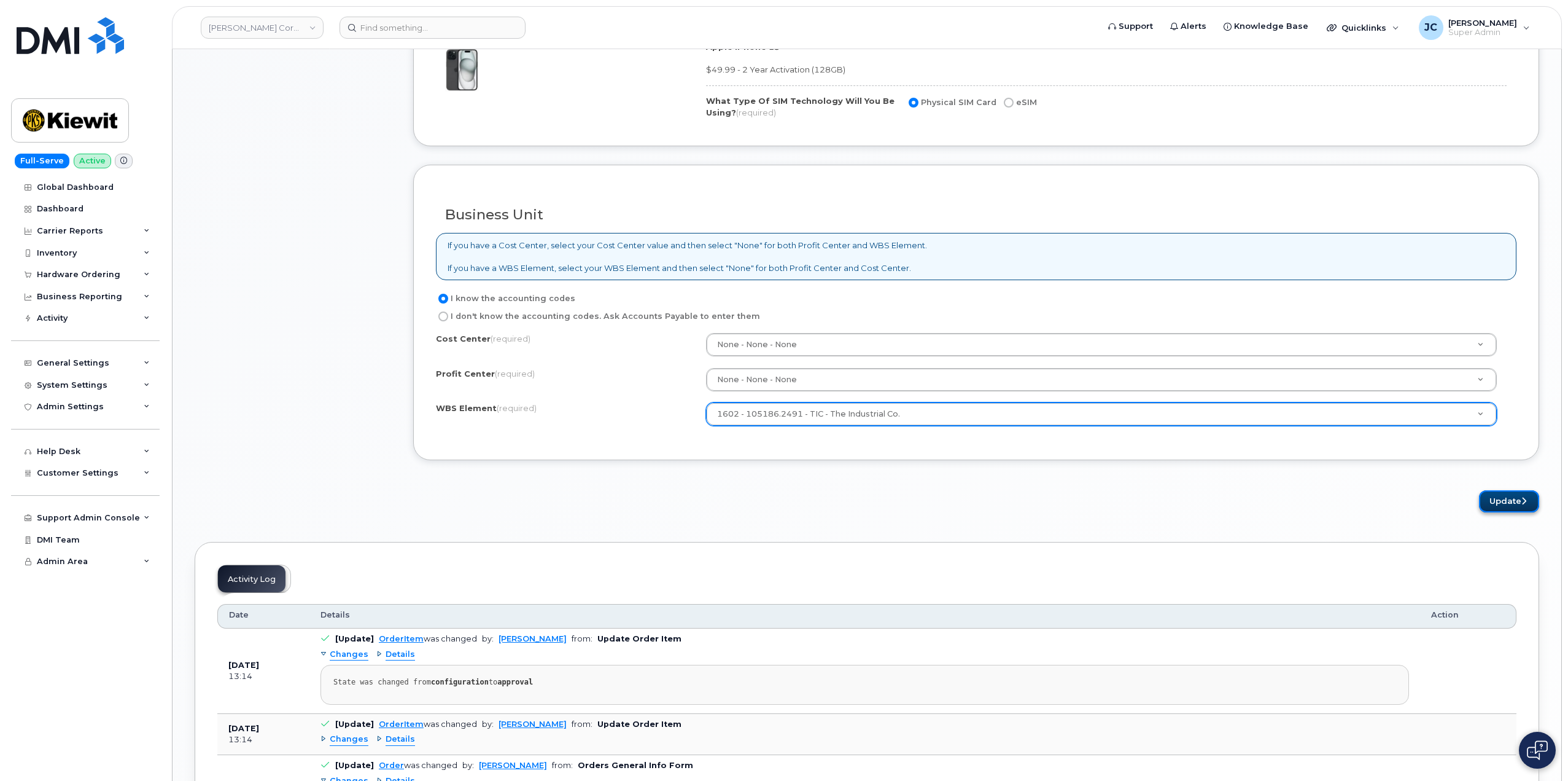
click at [1502, 501] on button "Update" at bounding box center [1509, 502] width 60 height 23
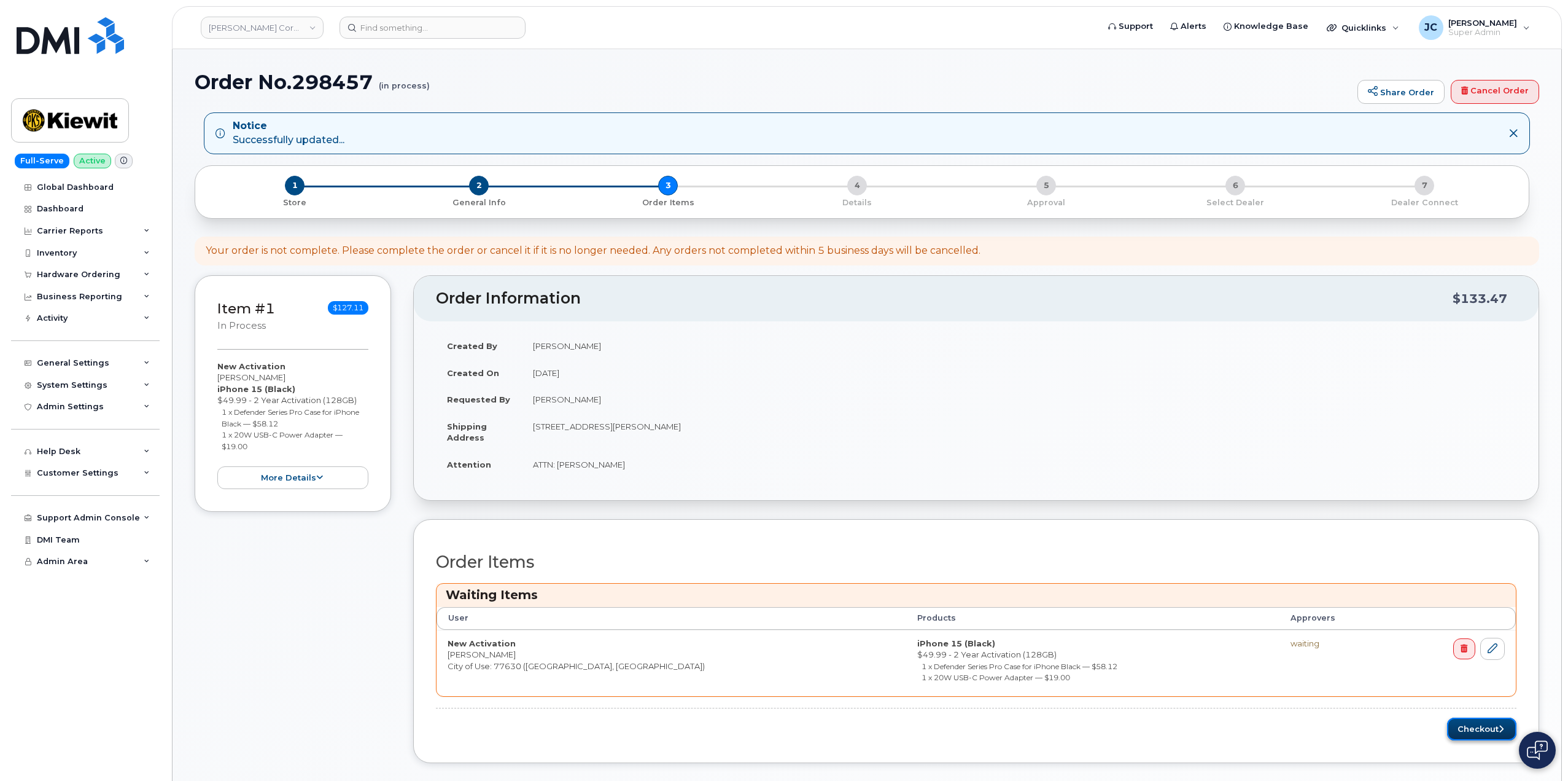
click at [1479, 728] on button "Checkout" at bounding box center [1481, 729] width 69 height 23
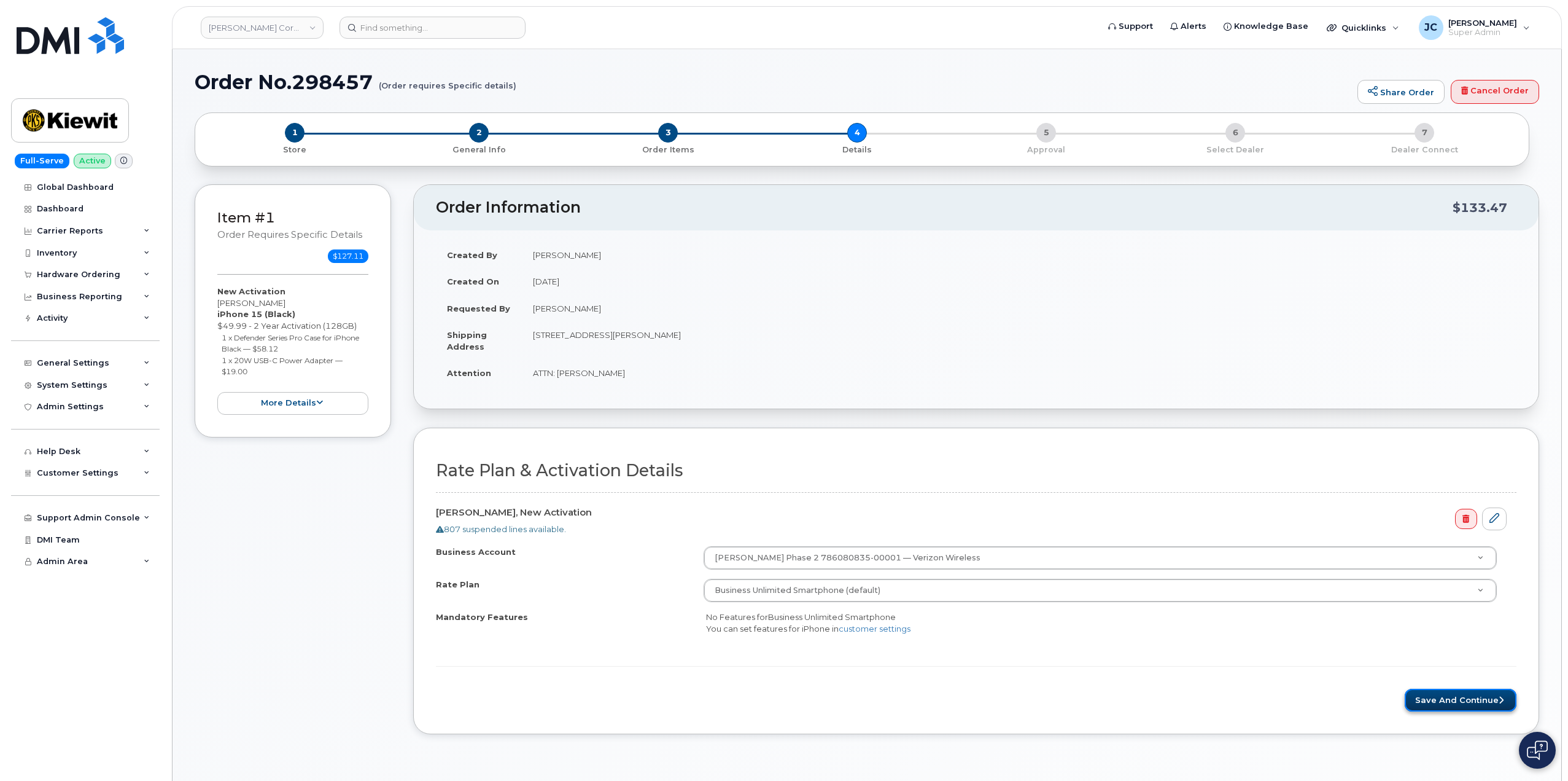
click at [1452, 699] on button "Save and Continue" at bounding box center [1460, 700] width 112 height 23
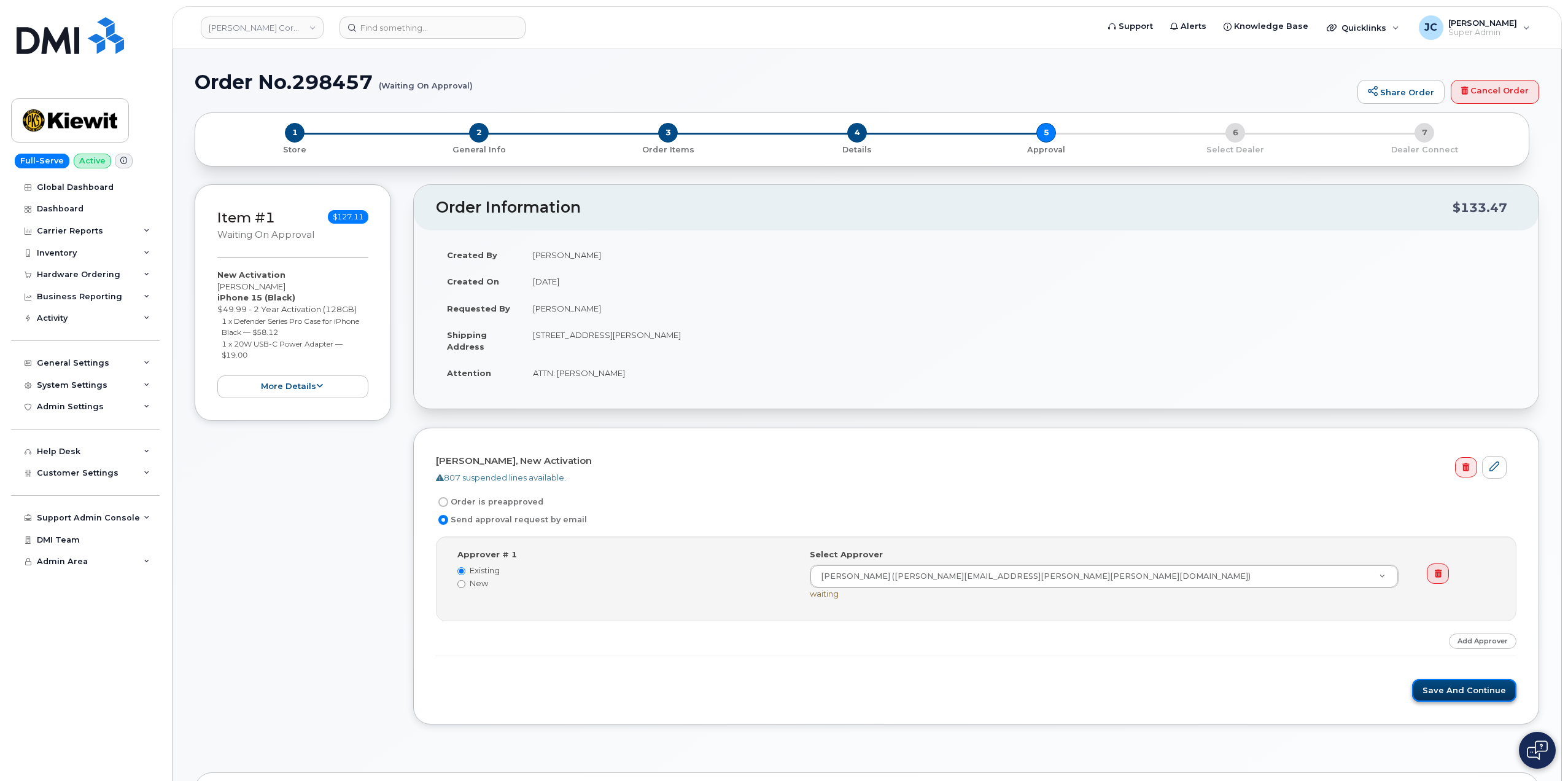
click at [1464, 685] on button "Save and Continue" at bounding box center [1464, 690] width 104 height 23
click at [1454, 699] on button "Save and Continue" at bounding box center [1464, 701] width 104 height 23
click at [1467, 701] on button "Save and Continue" at bounding box center [1464, 701] width 104 height 23
